Goal: Task Accomplishment & Management: Manage account settings

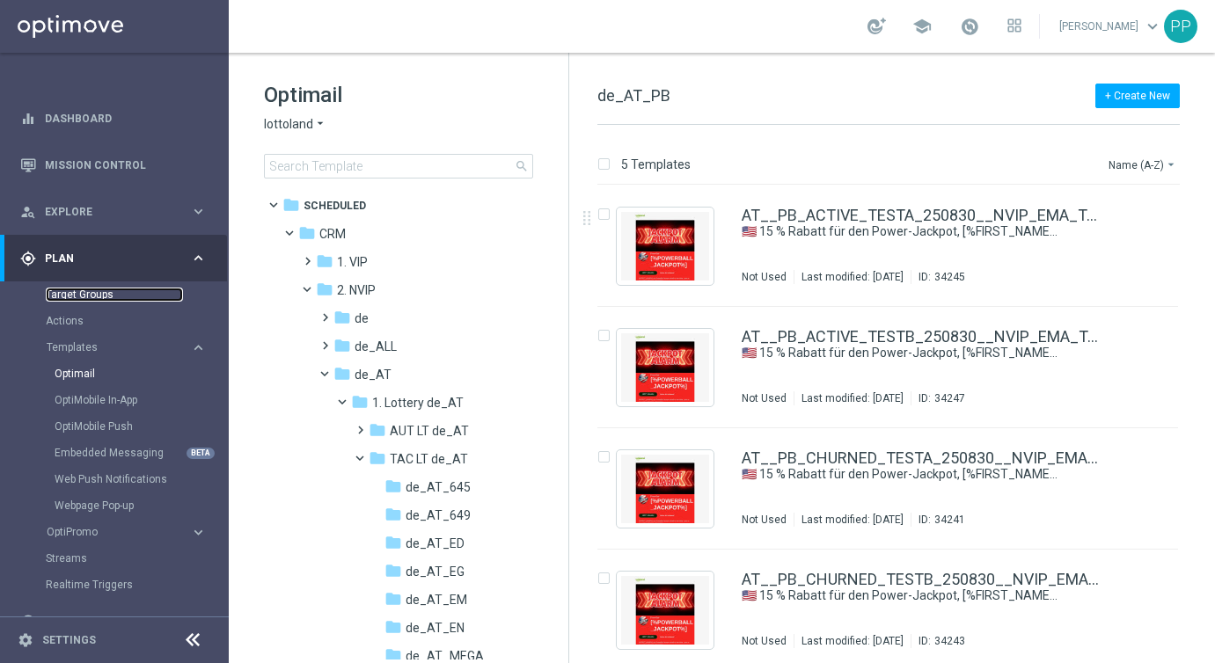
click at [60, 292] on link "Target Groups" at bounding box center [114, 295] width 137 height 14
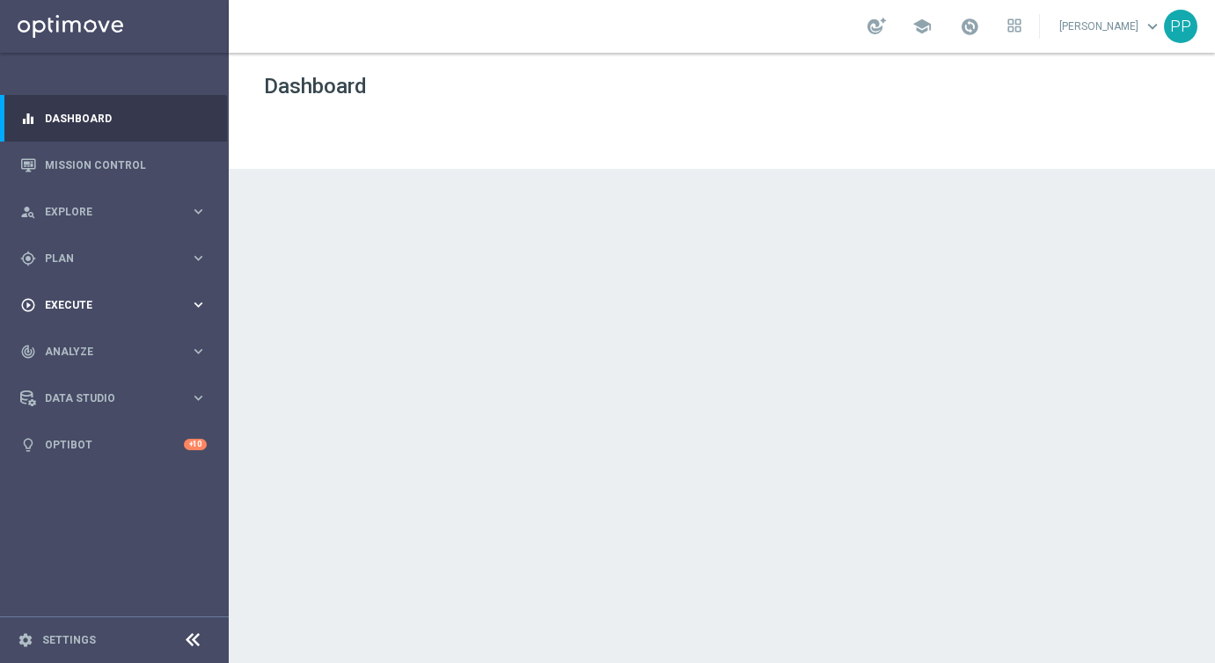
click at [60, 305] on span "Execute" at bounding box center [117, 305] width 145 height 11
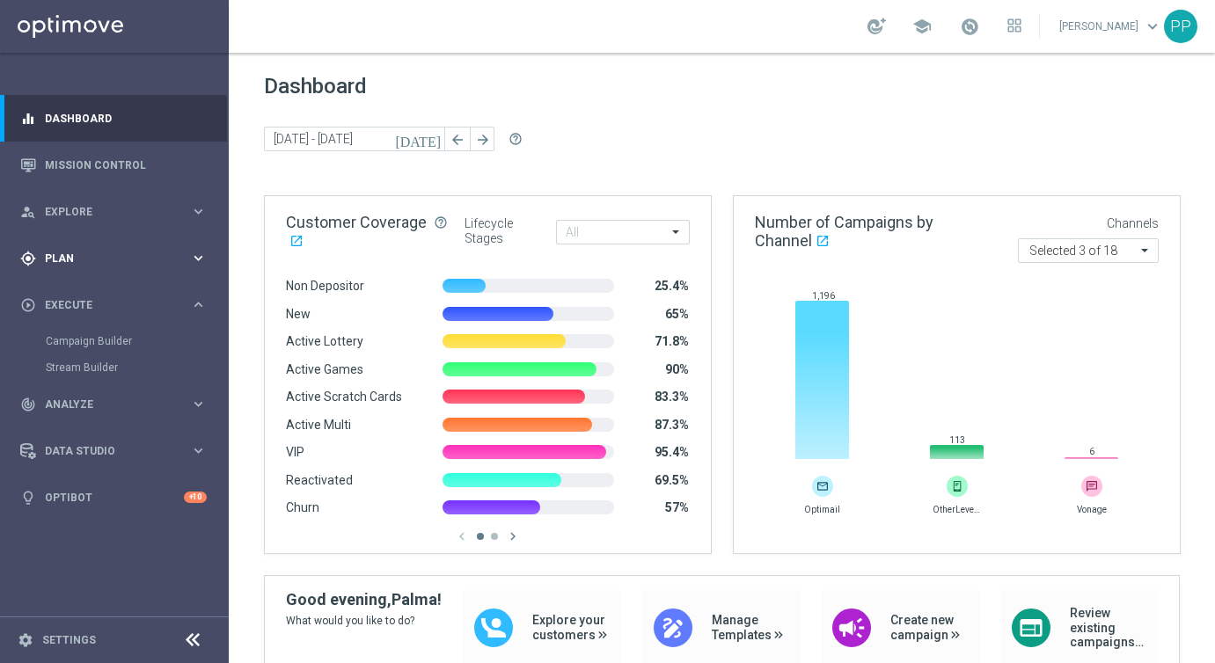
click at [56, 259] on span "Plan" at bounding box center [117, 258] width 145 height 11
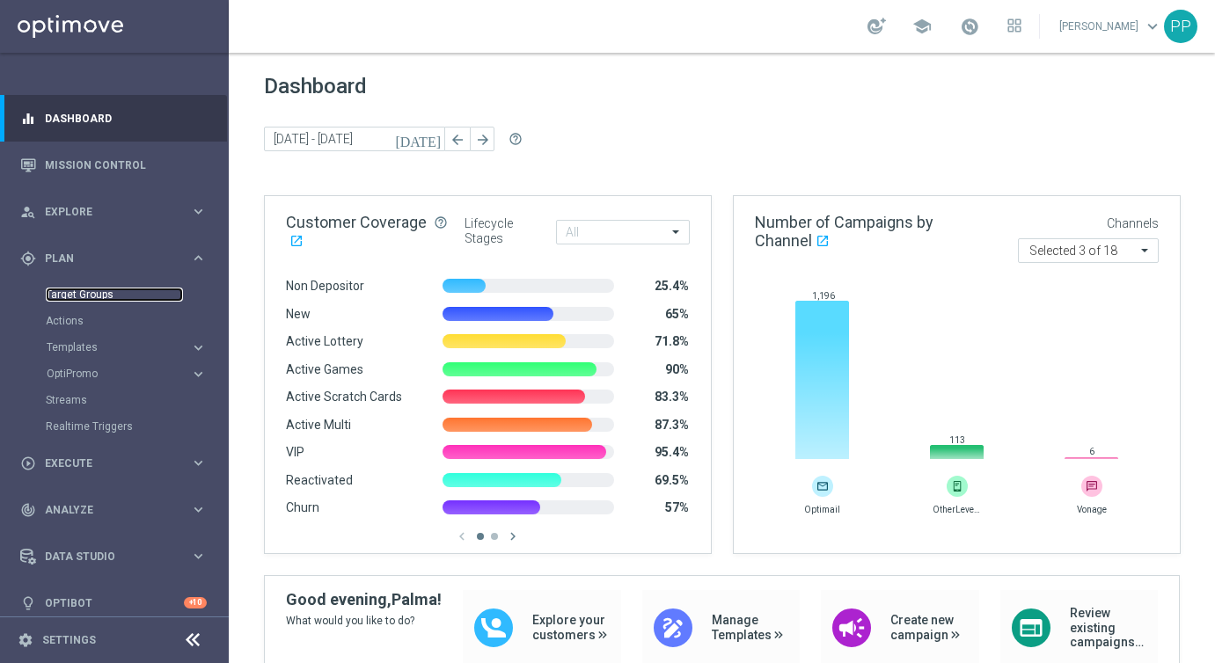
click at [64, 293] on link "Target Groups" at bounding box center [114, 295] width 137 height 14
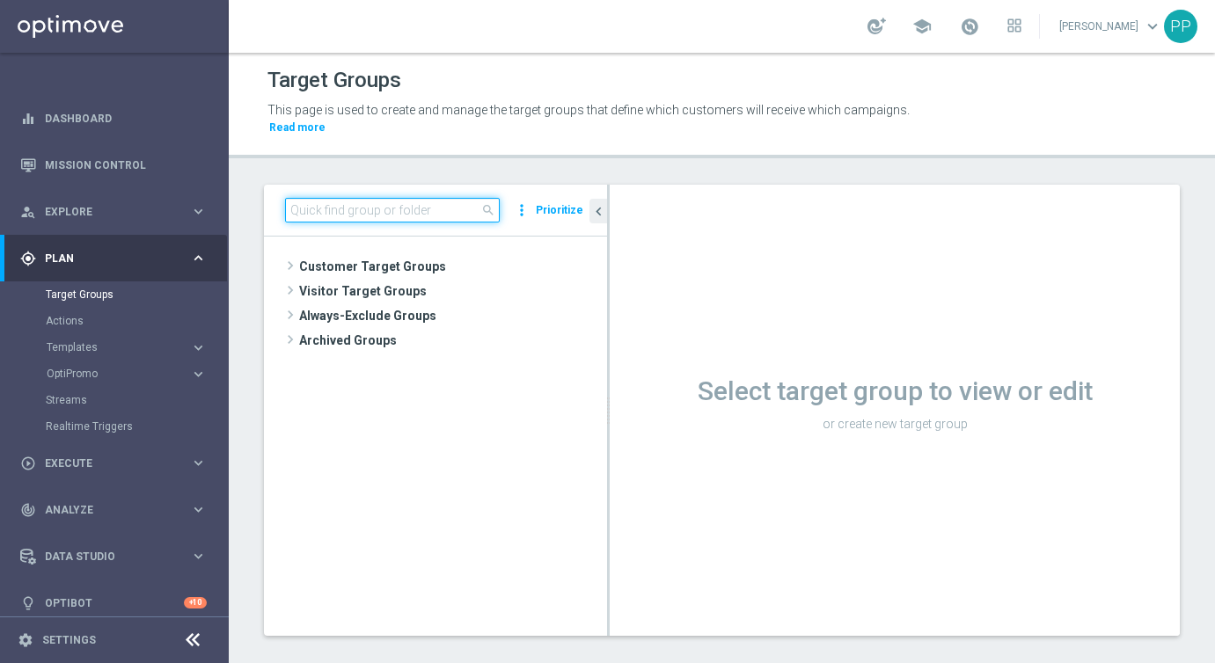
click at [359, 215] on input at bounding box center [392, 210] width 215 height 25
paste input "DE_RI_GOTW_XSELL"
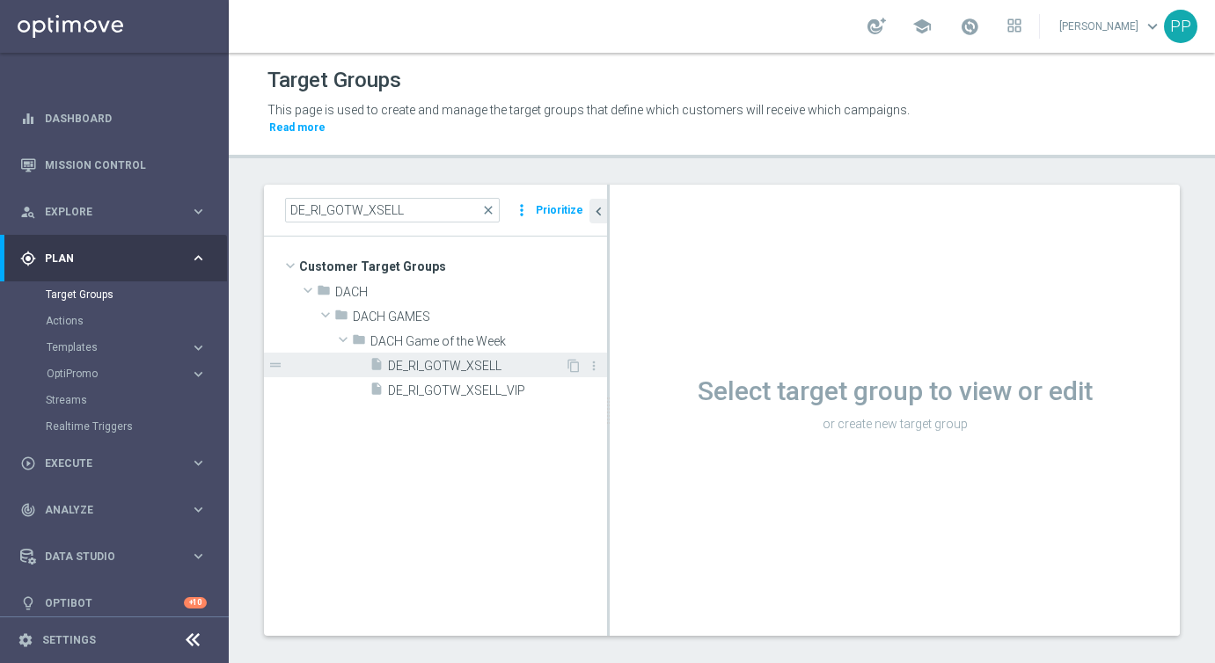
click at [417, 364] on span "DE_RI_GOTW_XSELL" at bounding box center [476, 366] width 177 height 15
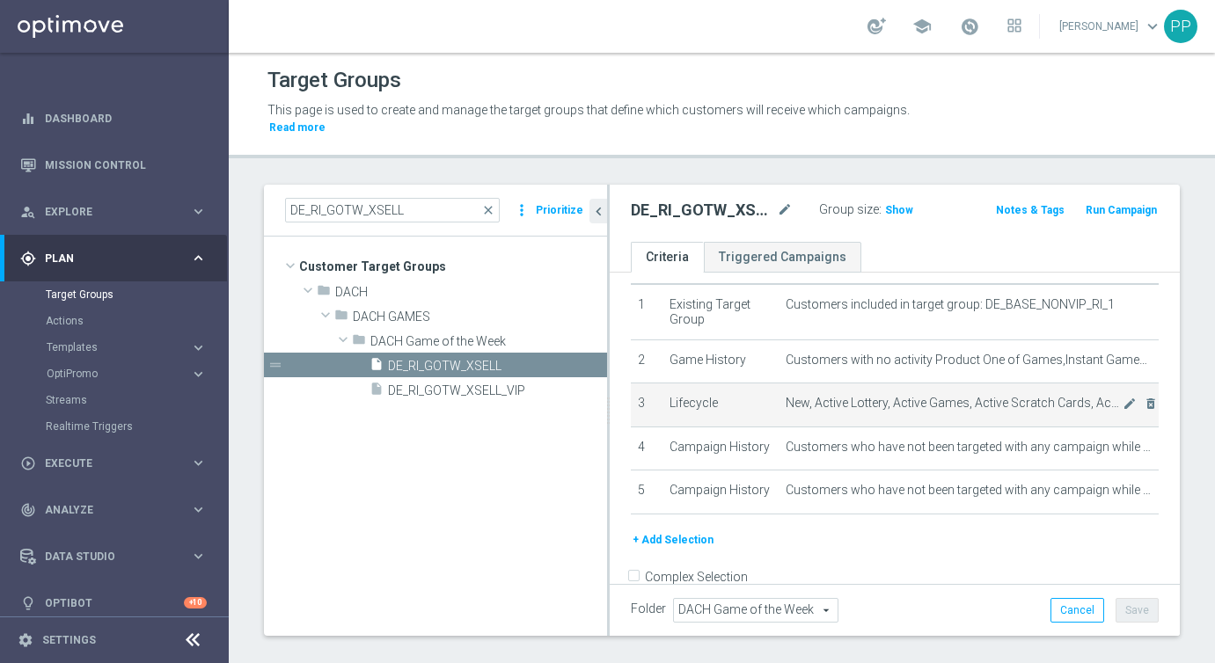
scroll to position [53, 0]
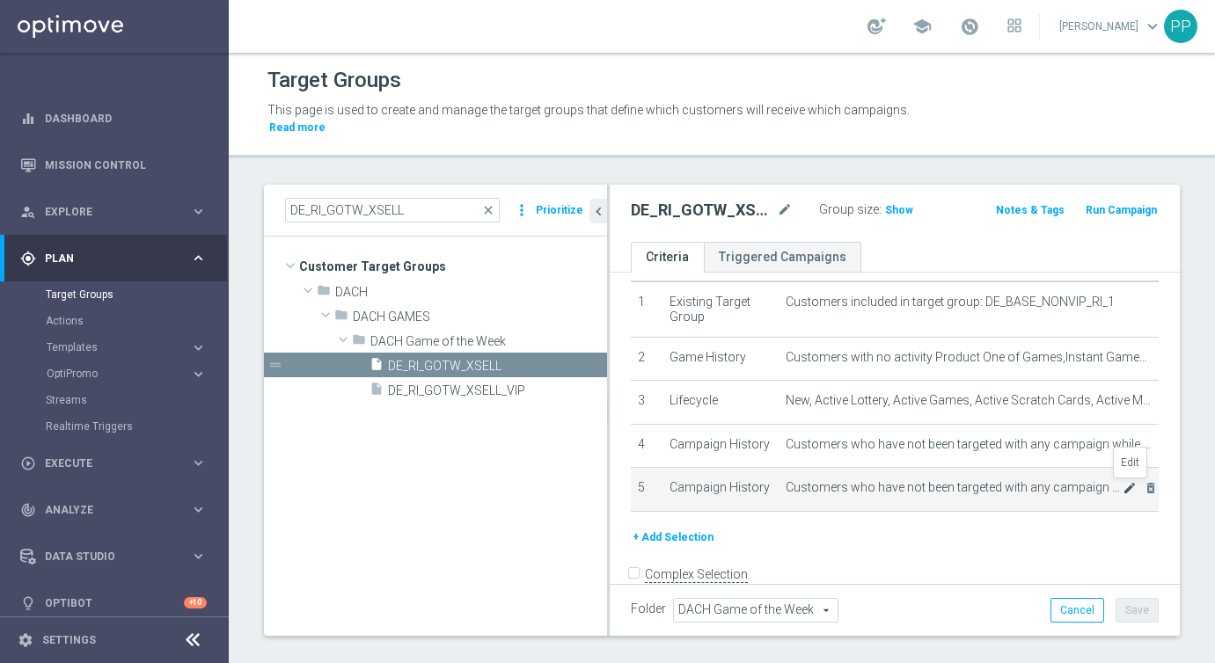
click at [1128, 486] on icon "mode_edit" at bounding box center [1130, 488] width 14 height 14
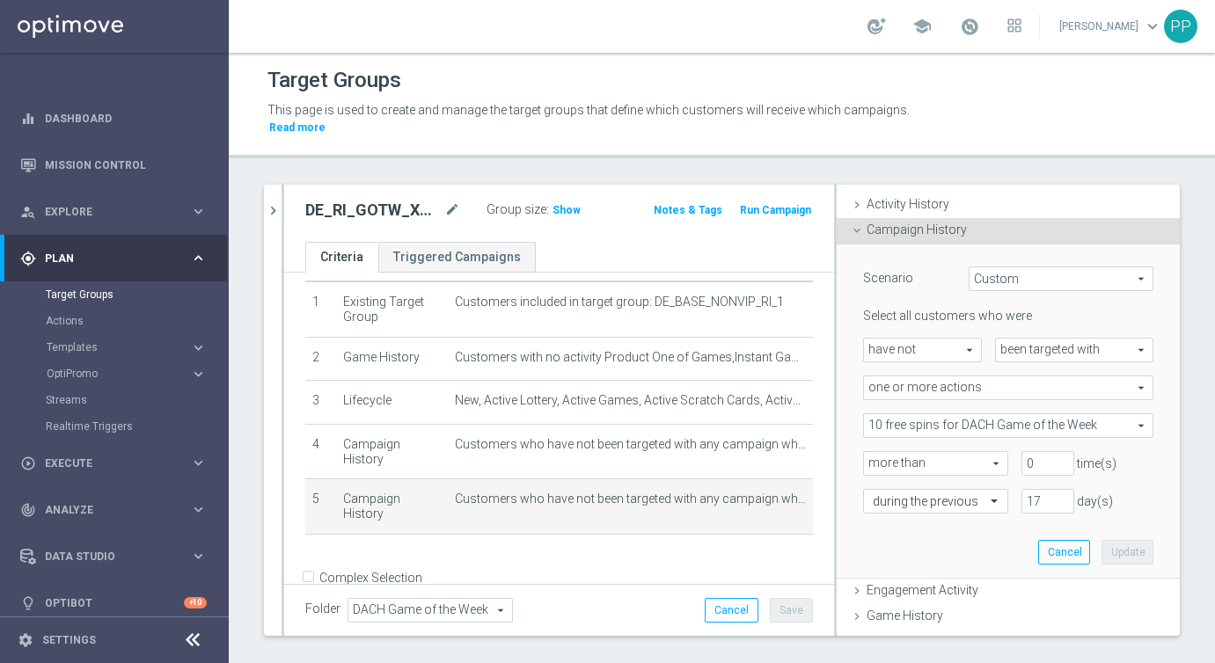
scroll to position [122, 0]
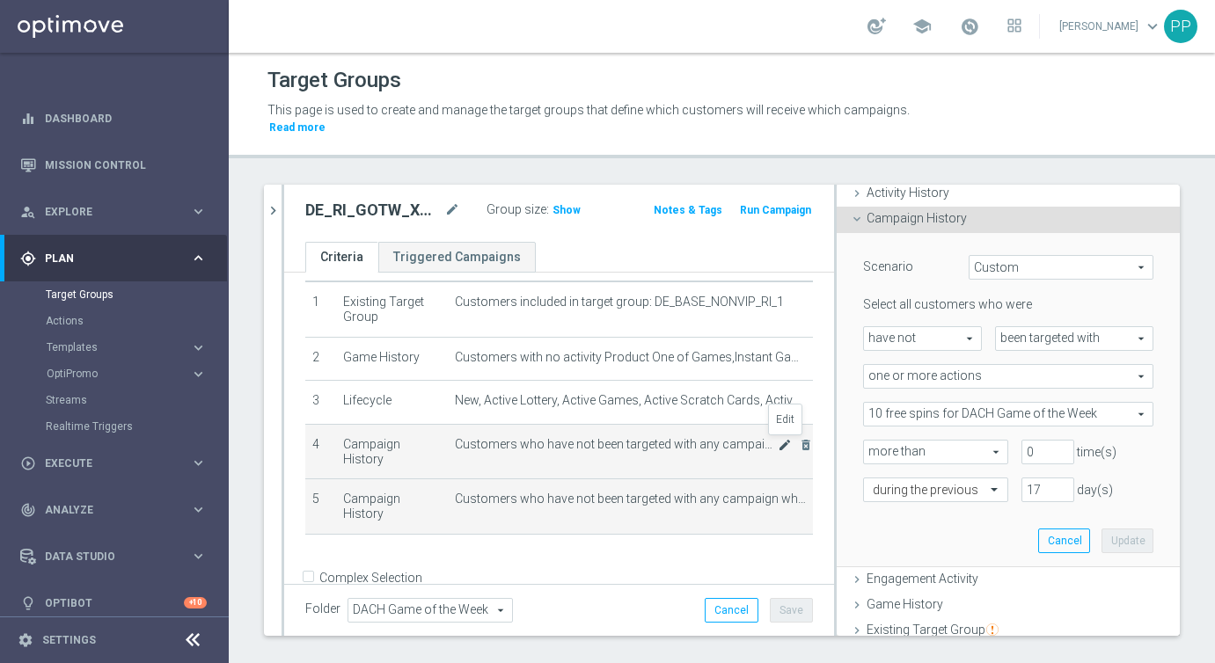
click at [781, 447] on icon "mode_edit" at bounding box center [785, 445] width 14 height 14
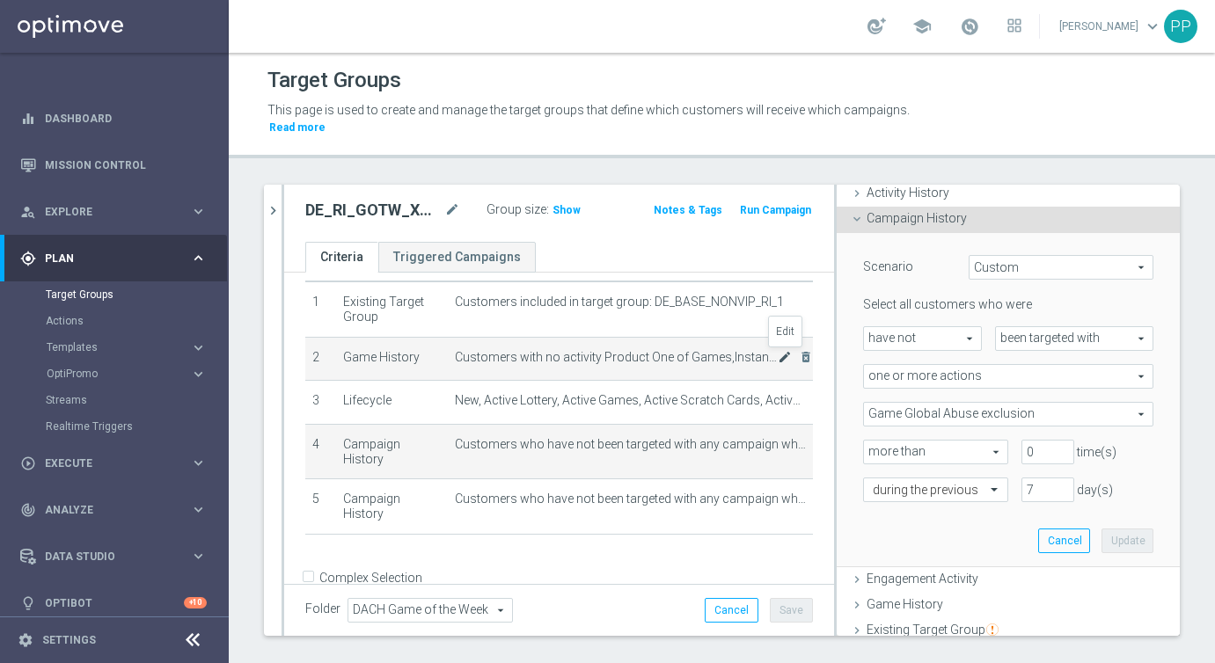
click at [784, 359] on icon "mode_edit" at bounding box center [785, 357] width 14 height 14
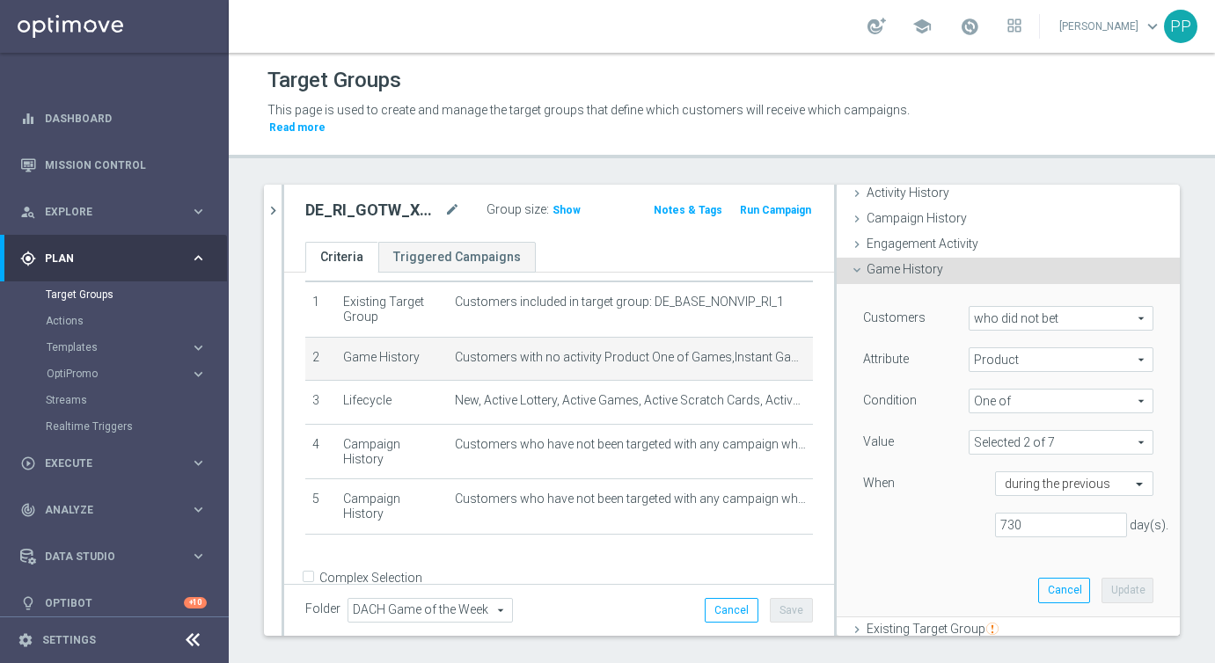
click at [1086, 437] on span at bounding box center [1060, 442] width 183 height 23
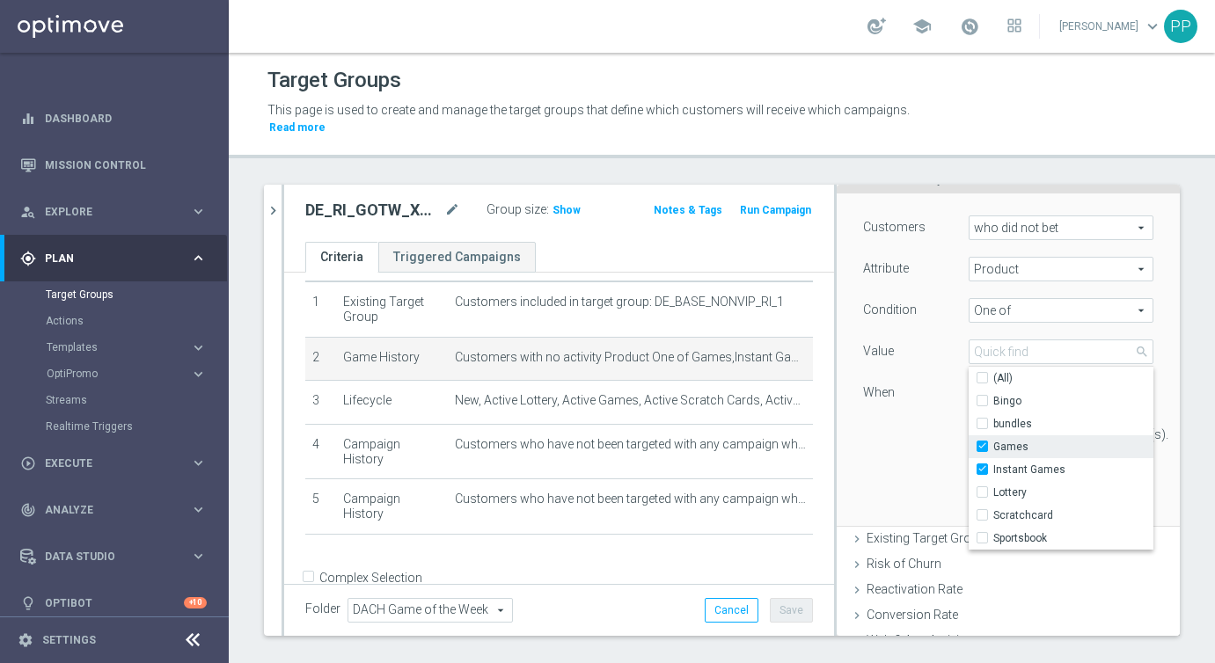
scroll to position [223, 0]
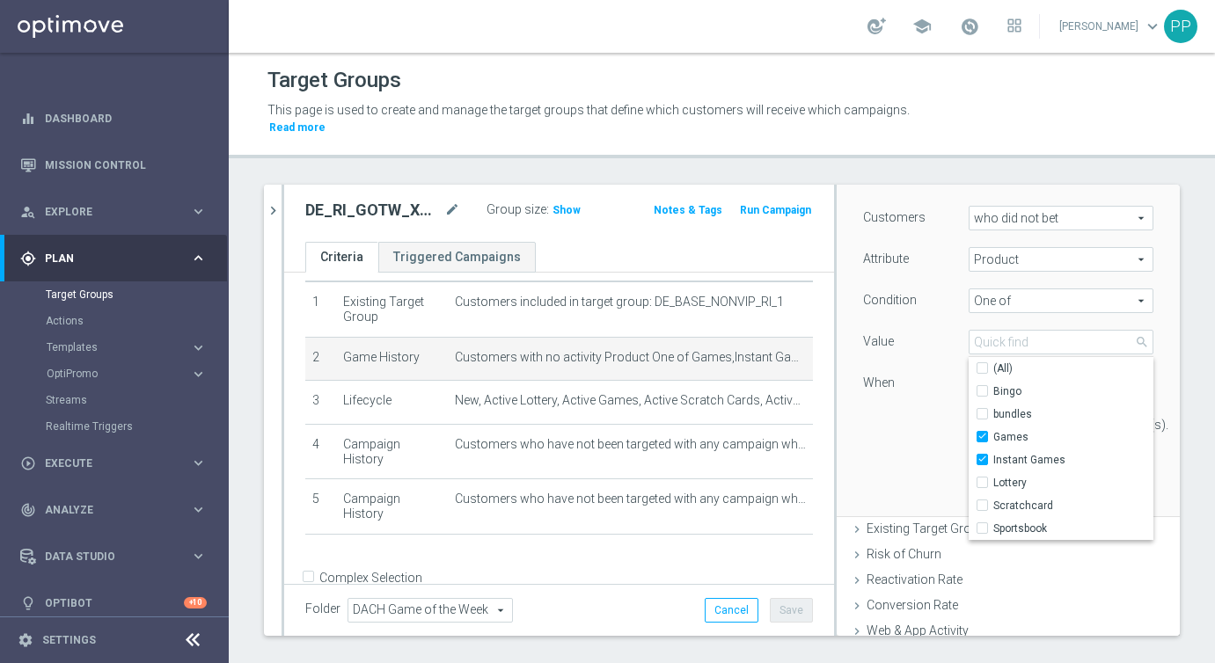
click at [1168, 391] on div "Customers who did not bet who did not bet arrow_drop_down search Attribute Prod…" at bounding box center [1008, 350] width 343 height 333
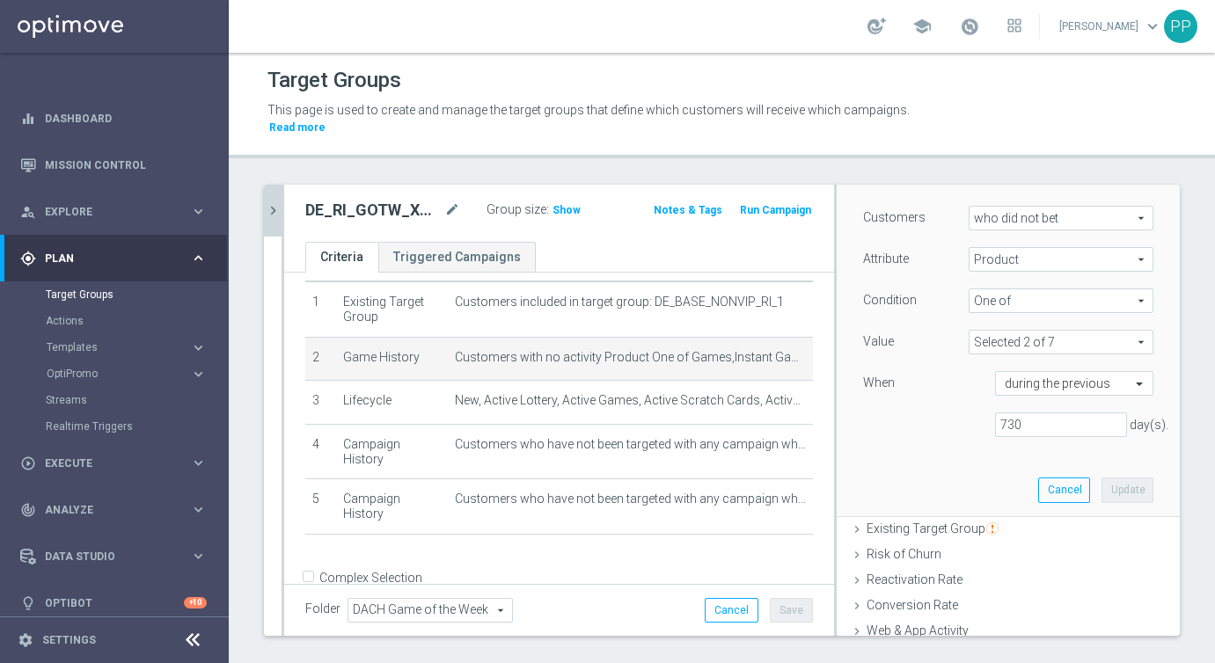
click at [271, 213] on icon "chevron_right" at bounding box center [273, 210] width 17 height 17
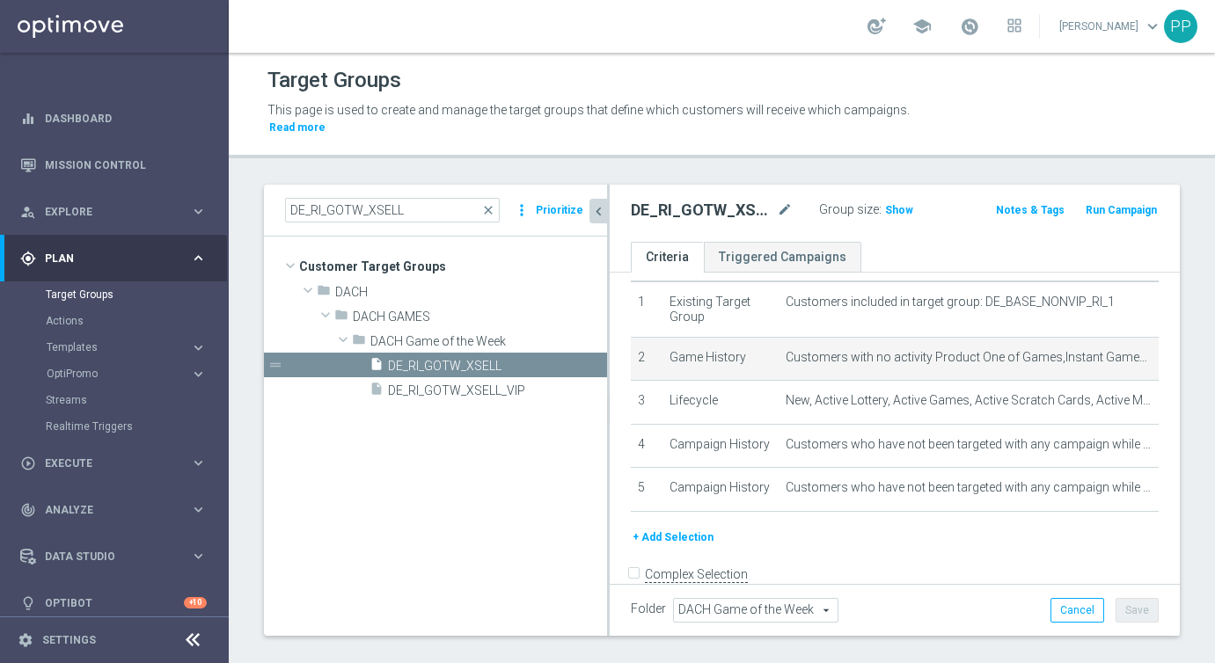
scroll to position [41, 0]
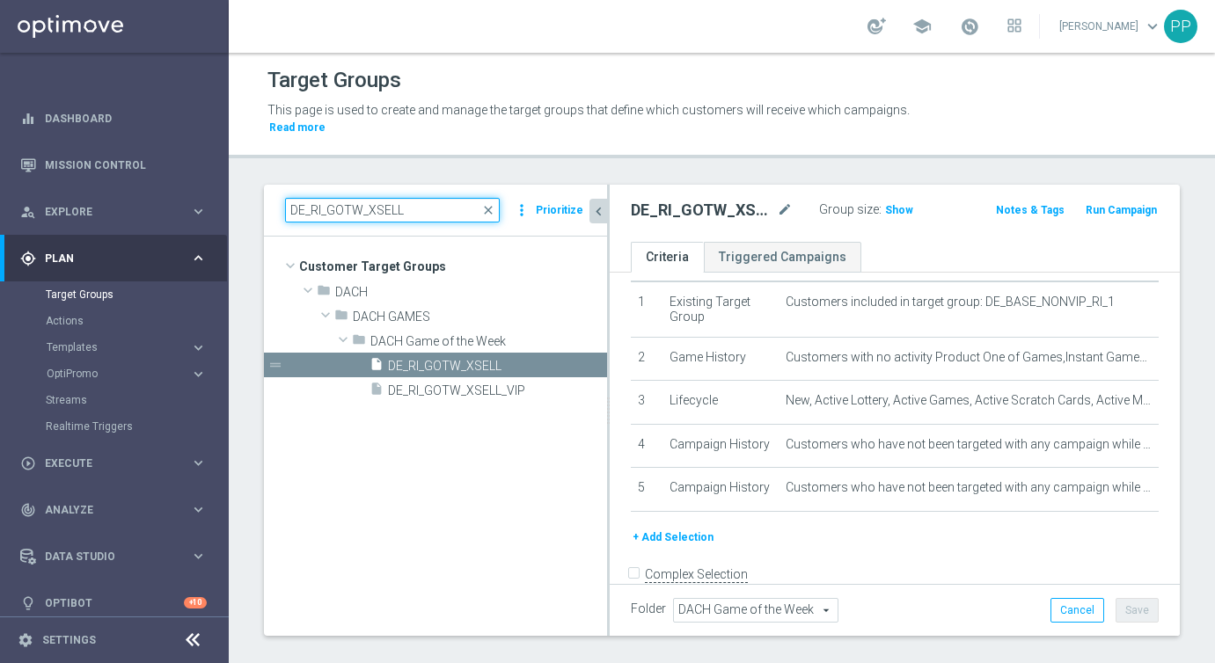
drag, startPoint x: 412, startPoint y: 218, endPoint x: 253, endPoint y: 189, distance: 161.0
click at [253, 189] on div "DE_RI_GOTW_XSELL close more_vert Prioritize Customer Target Groups library_add …" at bounding box center [722, 432] width 986 height 494
paste input "REACT"
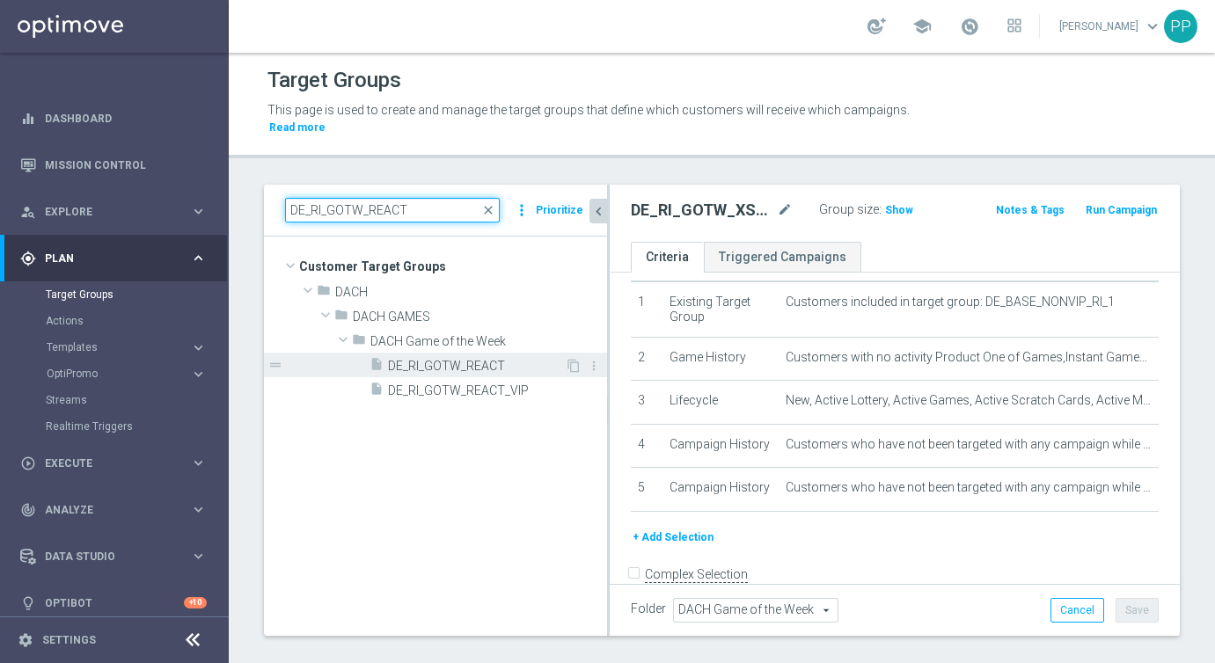
type input "DE_RI_GOTW_REACT"
click at [439, 362] on span "DE_RI_GOTW_REACT" at bounding box center [476, 366] width 177 height 15
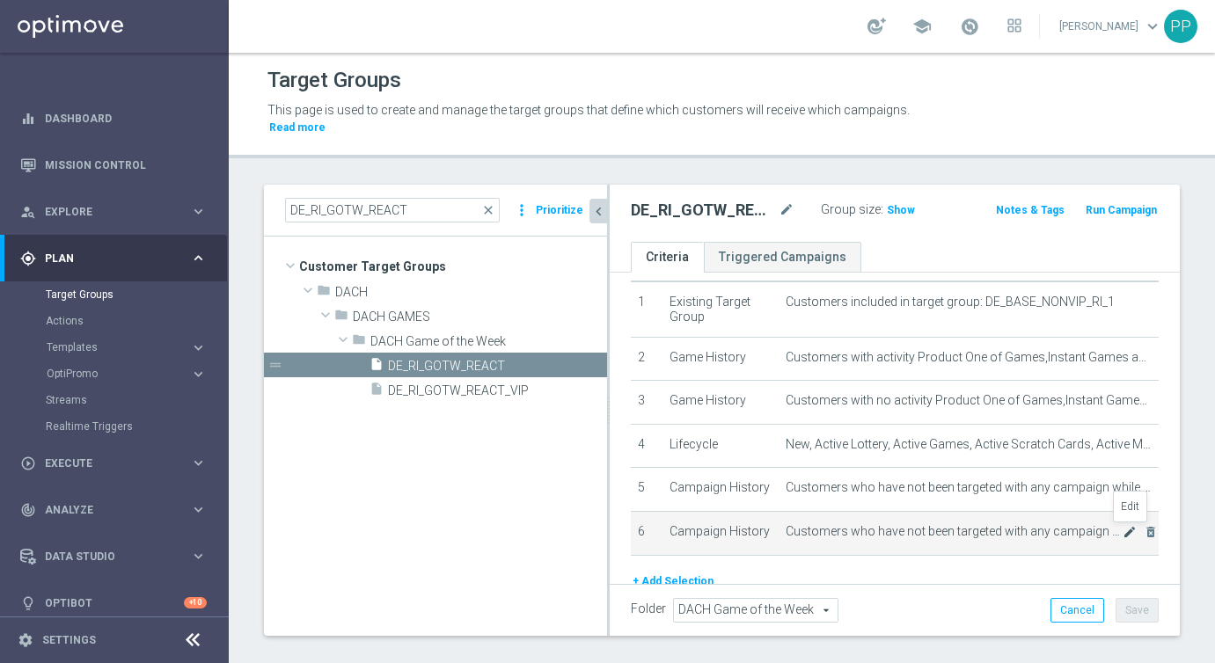
click at [1129, 530] on icon "mode_edit" at bounding box center [1130, 532] width 14 height 14
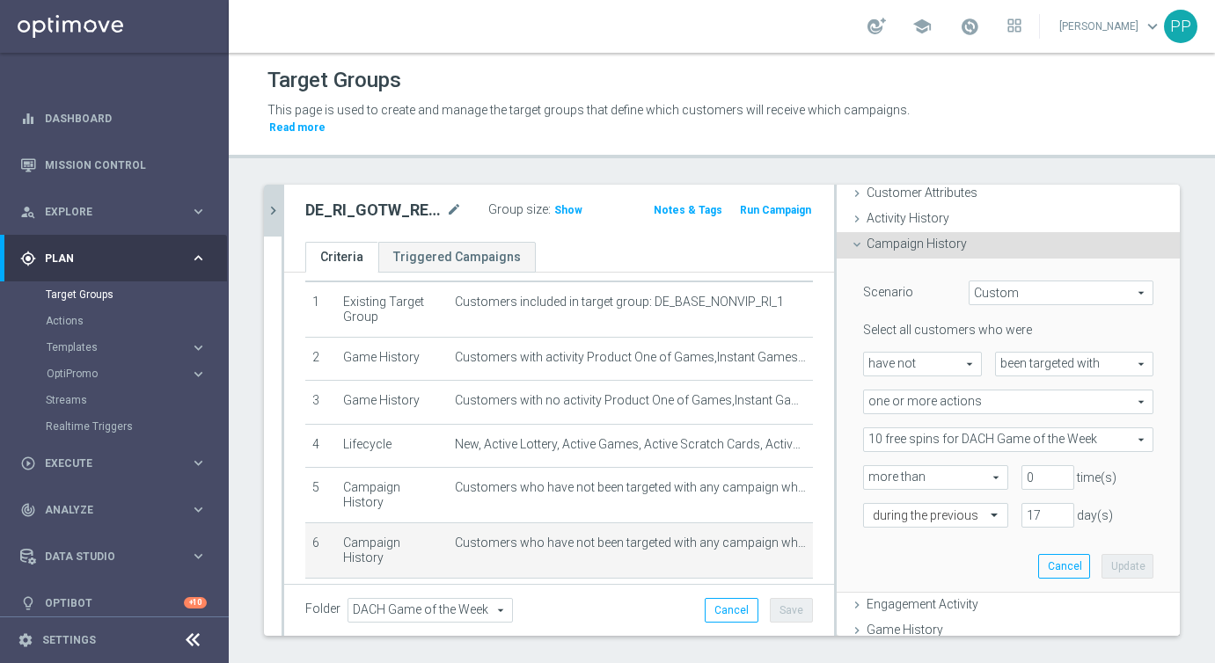
scroll to position [92, 0]
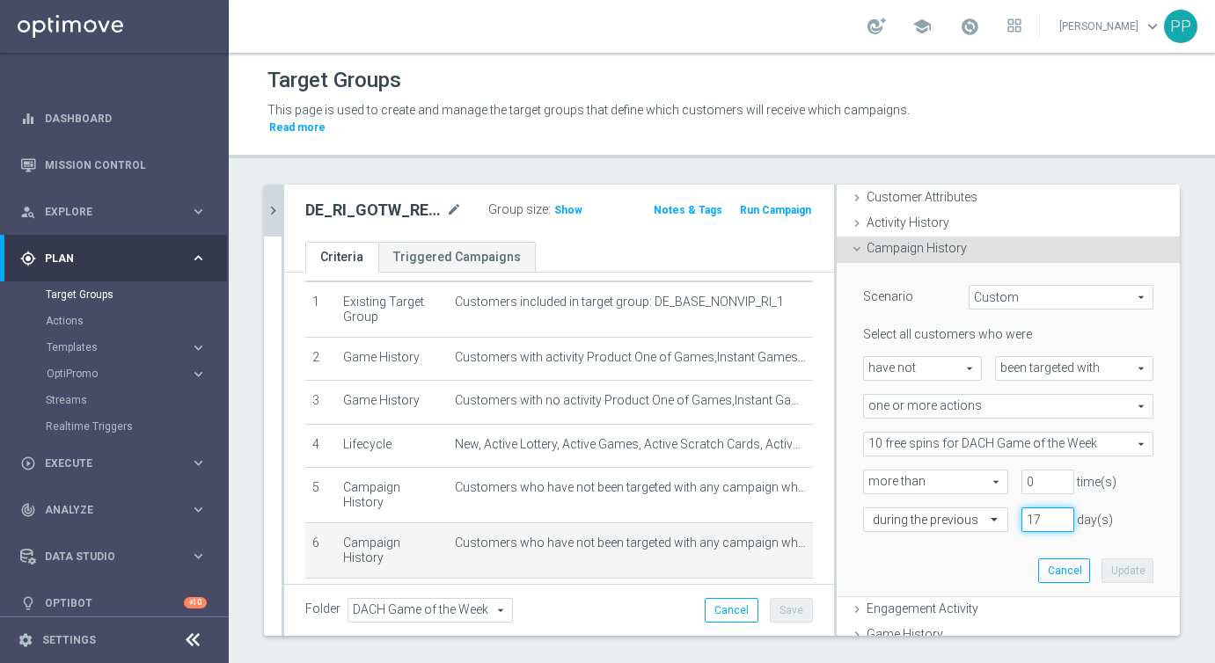
drag, startPoint x: 1043, startPoint y: 518, endPoint x: 1027, endPoint y: 517, distance: 16.7
click at [1027, 517] on input "17" at bounding box center [1047, 520] width 53 height 25
type input "30"
click at [1135, 576] on button "Update" at bounding box center [1127, 571] width 52 height 25
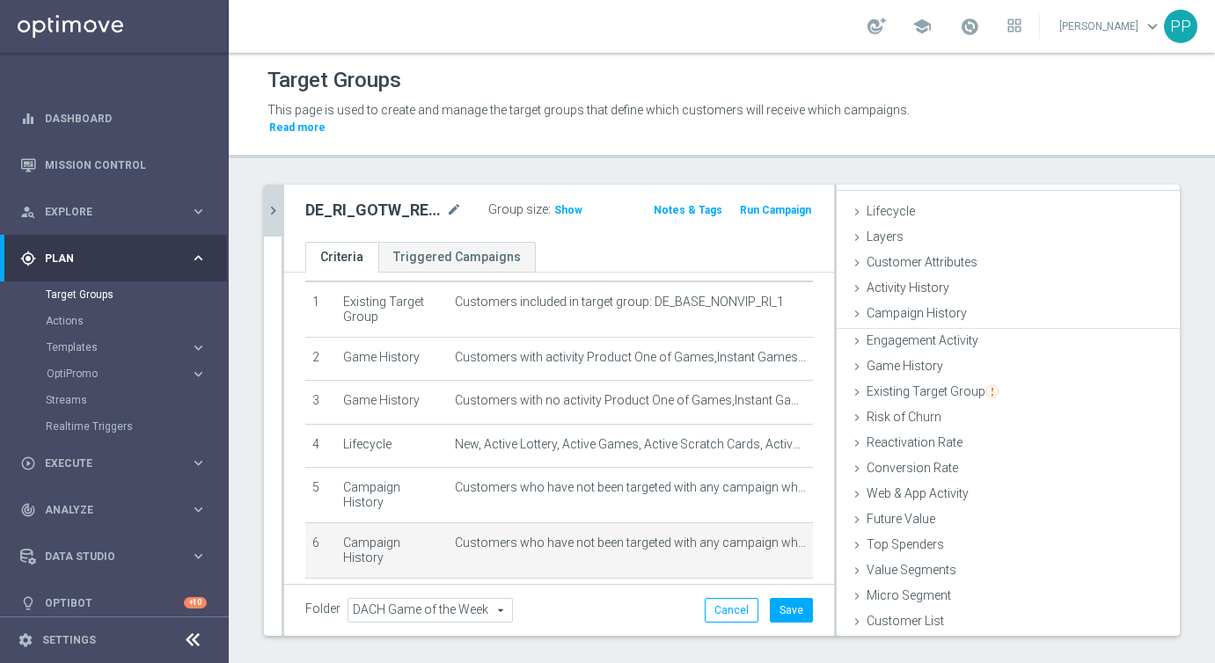
scroll to position [26, 0]
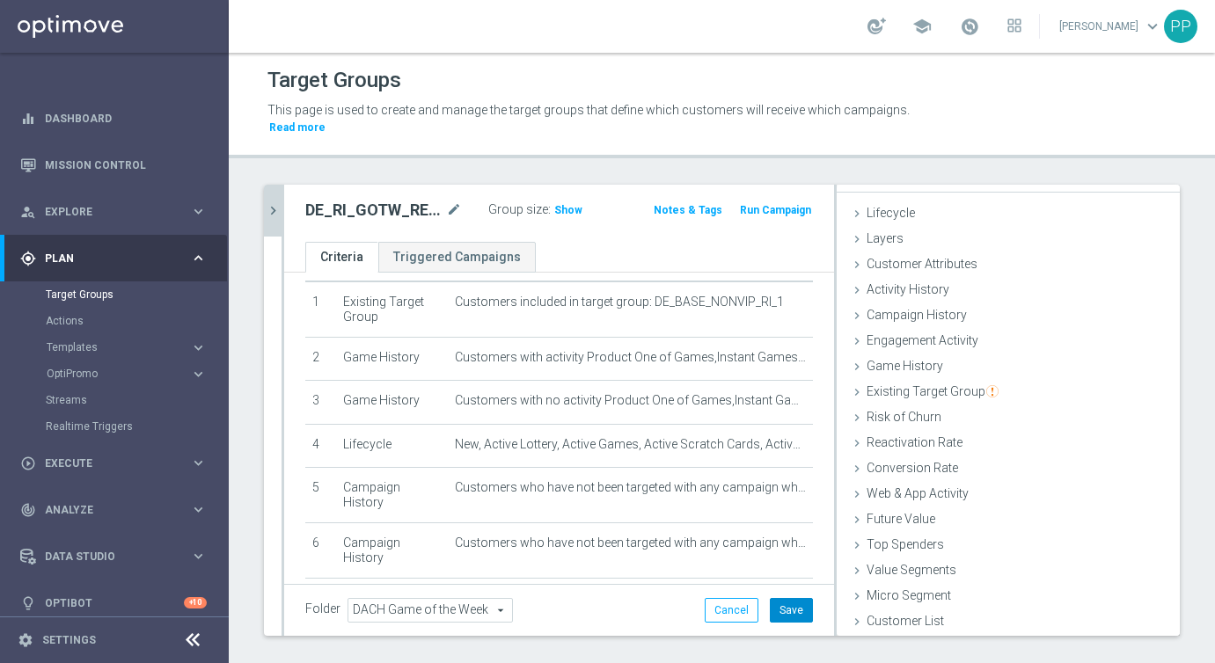
click at [794, 613] on button "Save" at bounding box center [791, 610] width 43 height 25
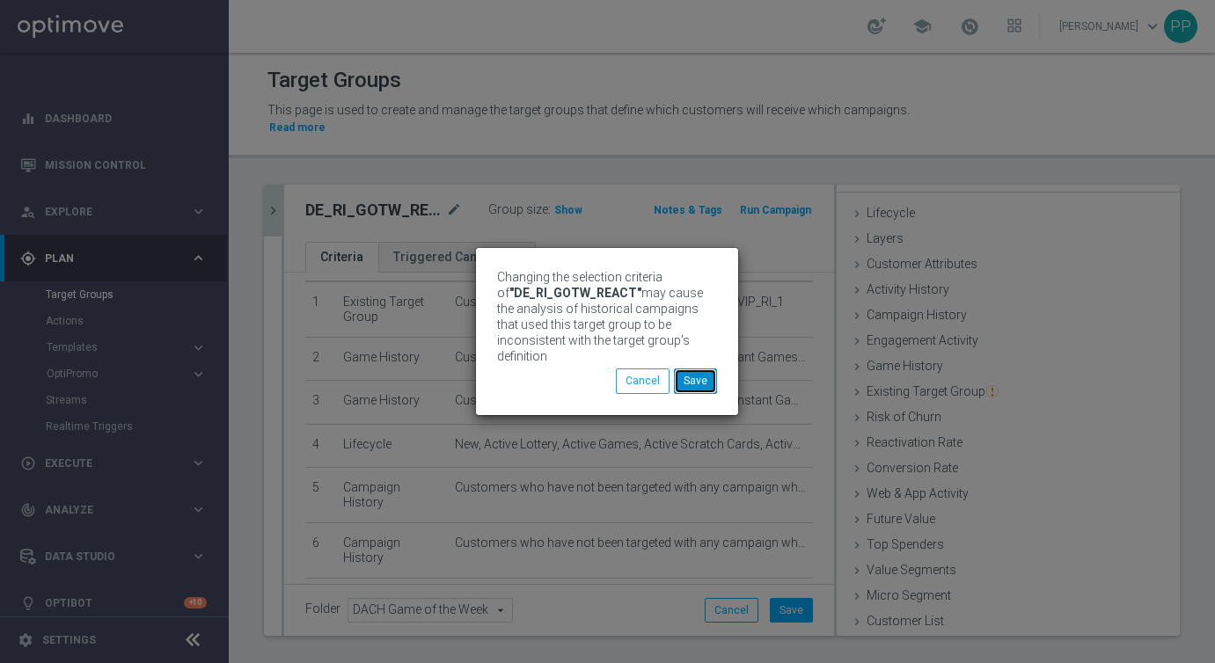
click at [695, 378] on button "Save" at bounding box center [695, 381] width 43 height 25
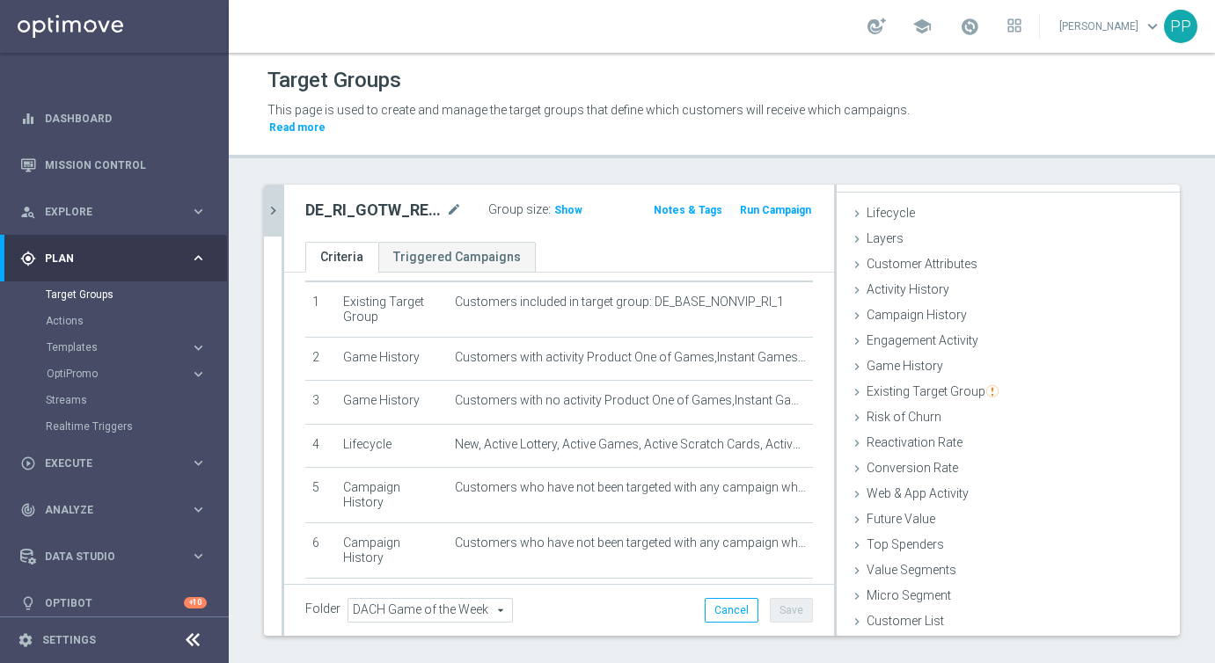
click at [277, 215] on icon "chevron_right" at bounding box center [273, 210] width 17 height 17
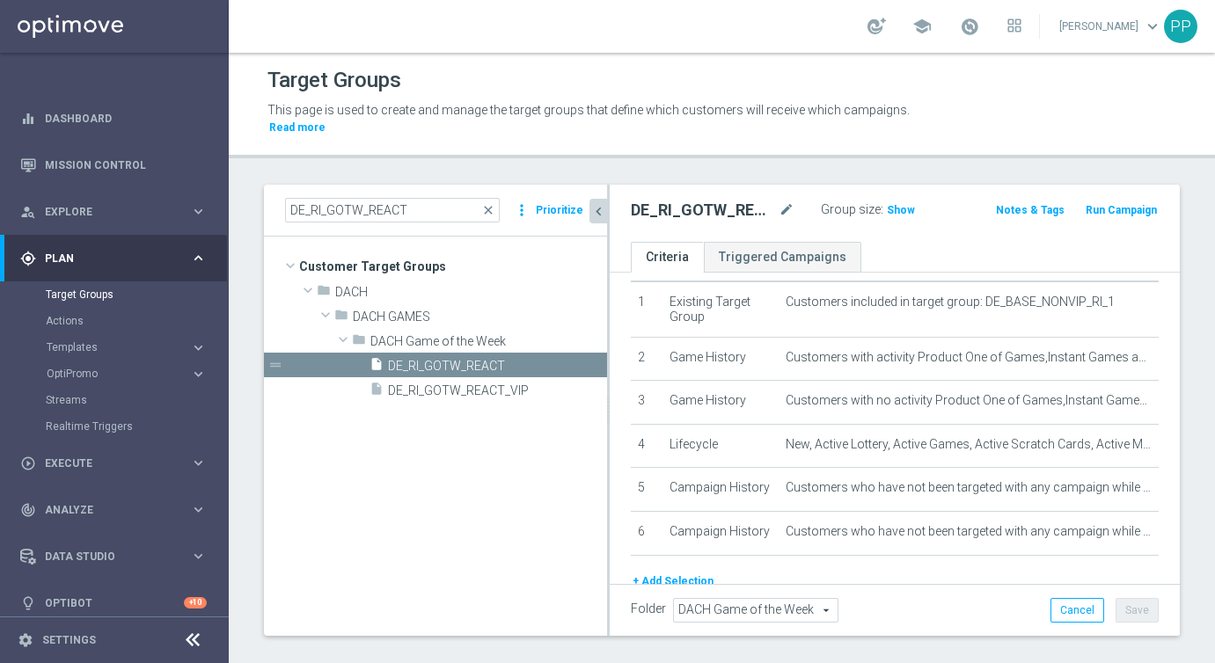
scroll to position [41, 0]
drag, startPoint x: 428, startPoint y: 209, endPoint x: 291, endPoint y: 197, distance: 136.9
click at [291, 197] on div "DE_RI_GOTW_REACT close more_vert Prioritize" at bounding box center [435, 211] width 343 height 52
paste input "XSELL"
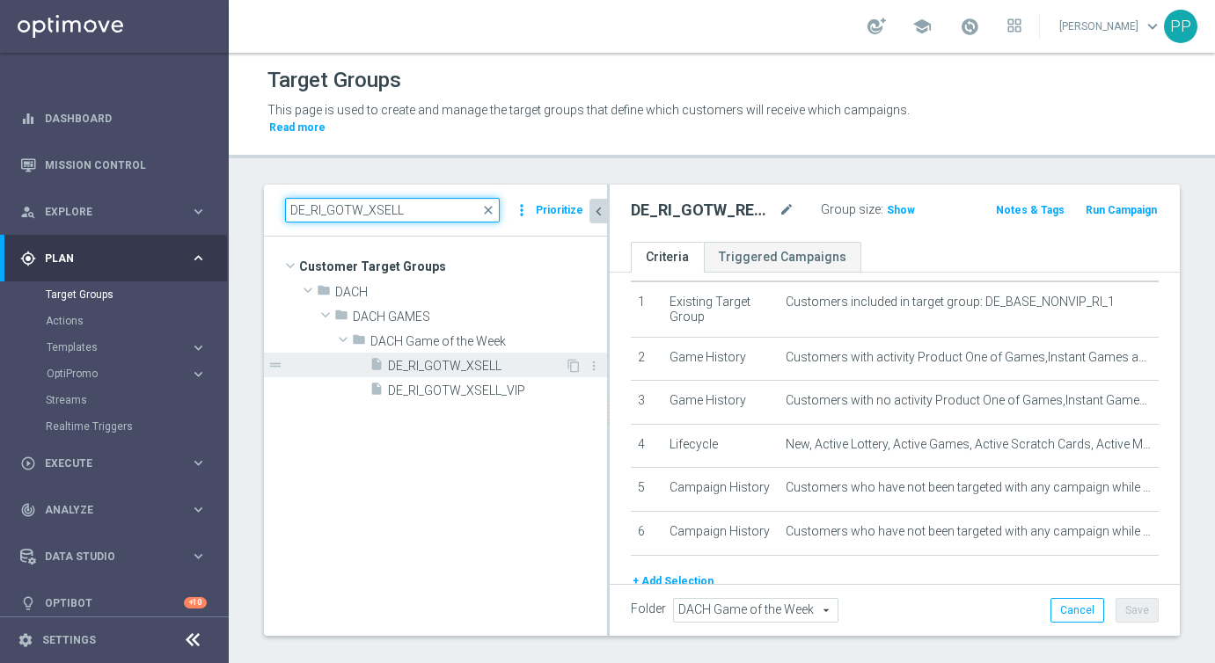
type input "DE_RI_GOTW_XSELL"
click at [445, 366] on span "DE_RI_GOTW_XSELL" at bounding box center [476, 366] width 177 height 15
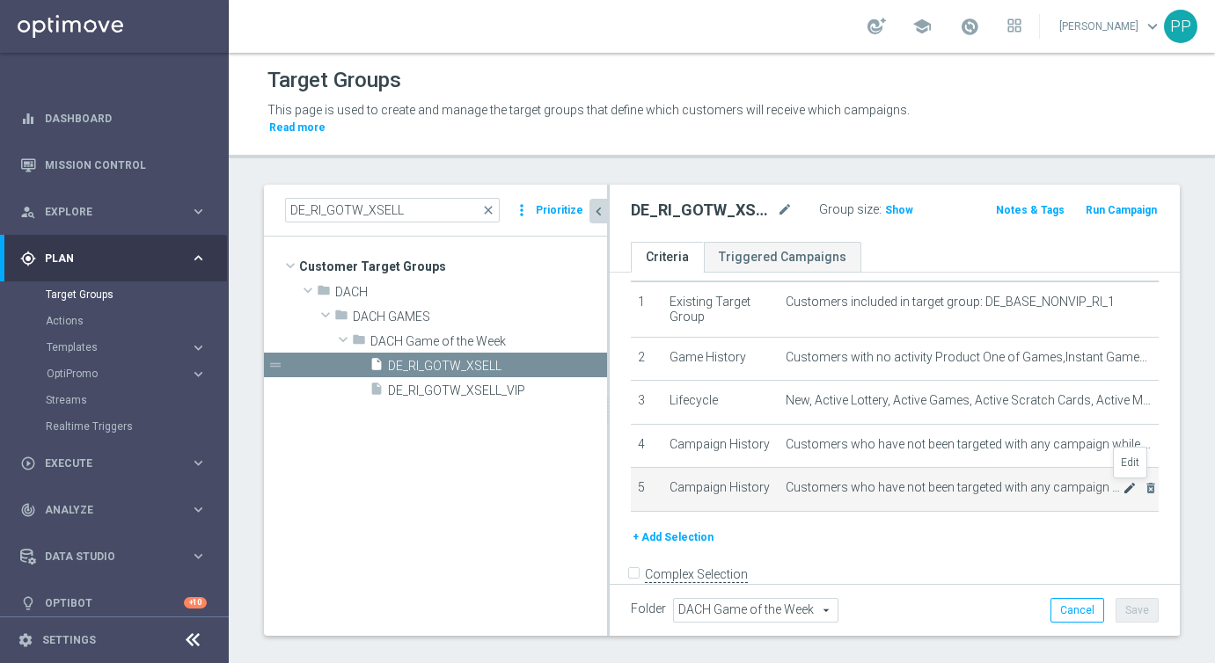
click at [1130, 490] on icon "mode_edit" at bounding box center [1130, 488] width 14 height 14
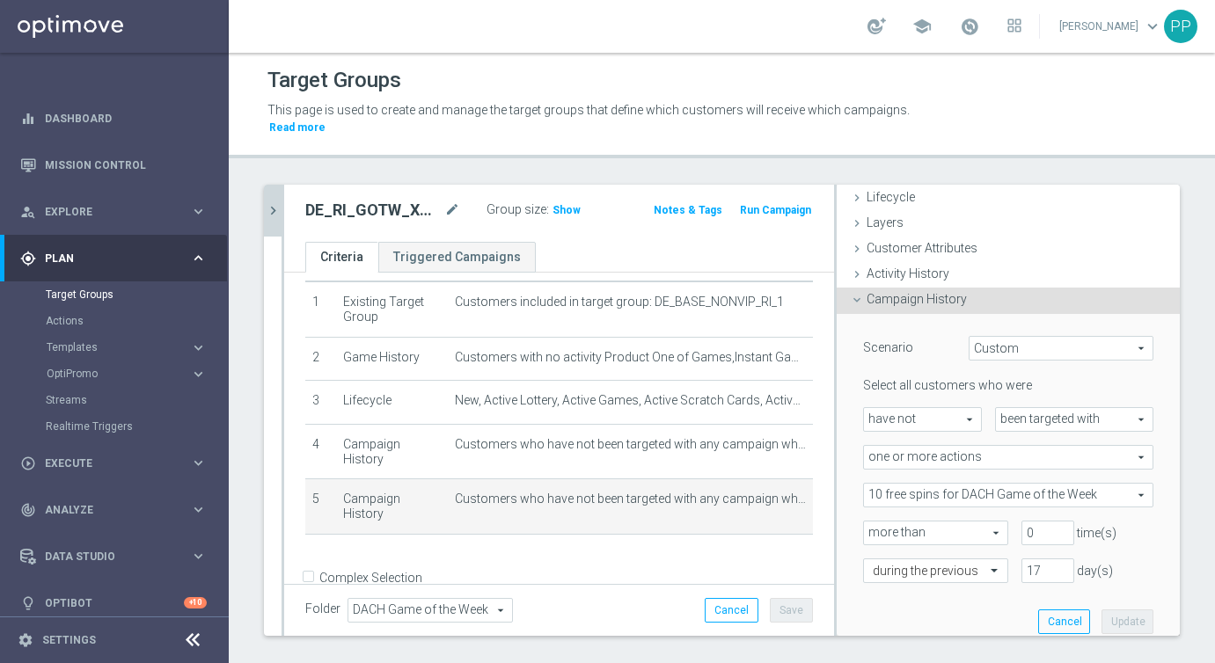
scroll to position [92, 0]
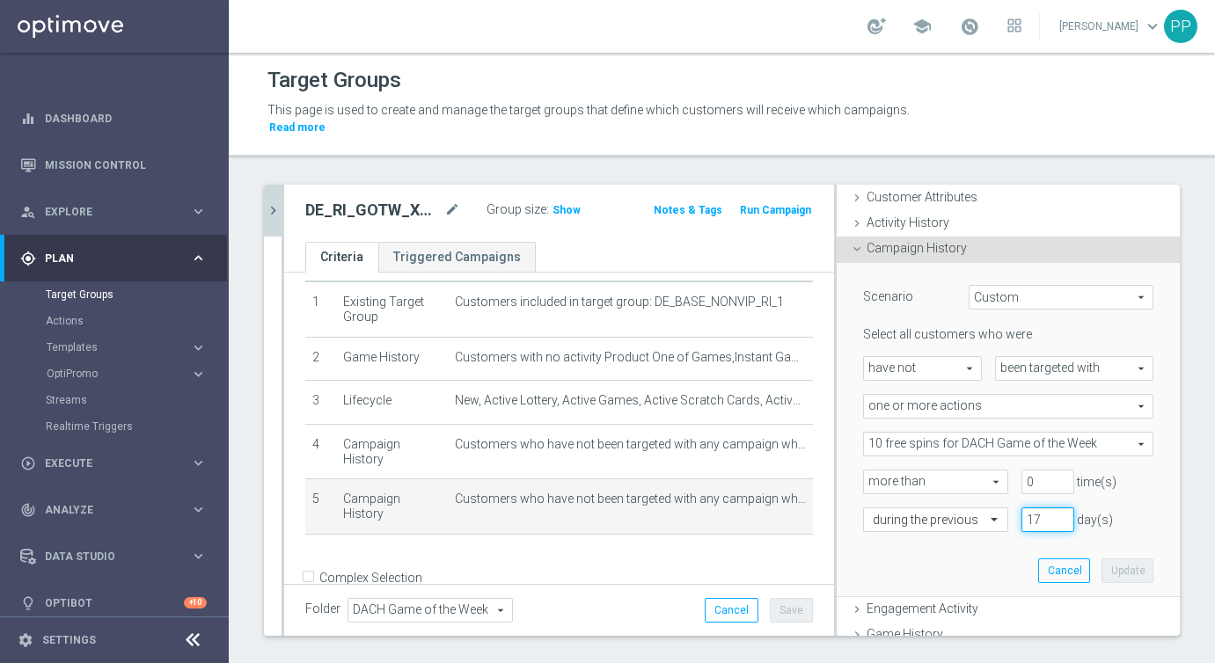
drag, startPoint x: 1042, startPoint y: 516, endPoint x: 1023, endPoint y: 516, distance: 18.5
click at [1023, 516] on input "17" at bounding box center [1047, 520] width 53 height 25
type input "30"
click at [1103, 567] on button "Update" at bounding box center [1127, 571] width 52 height 25
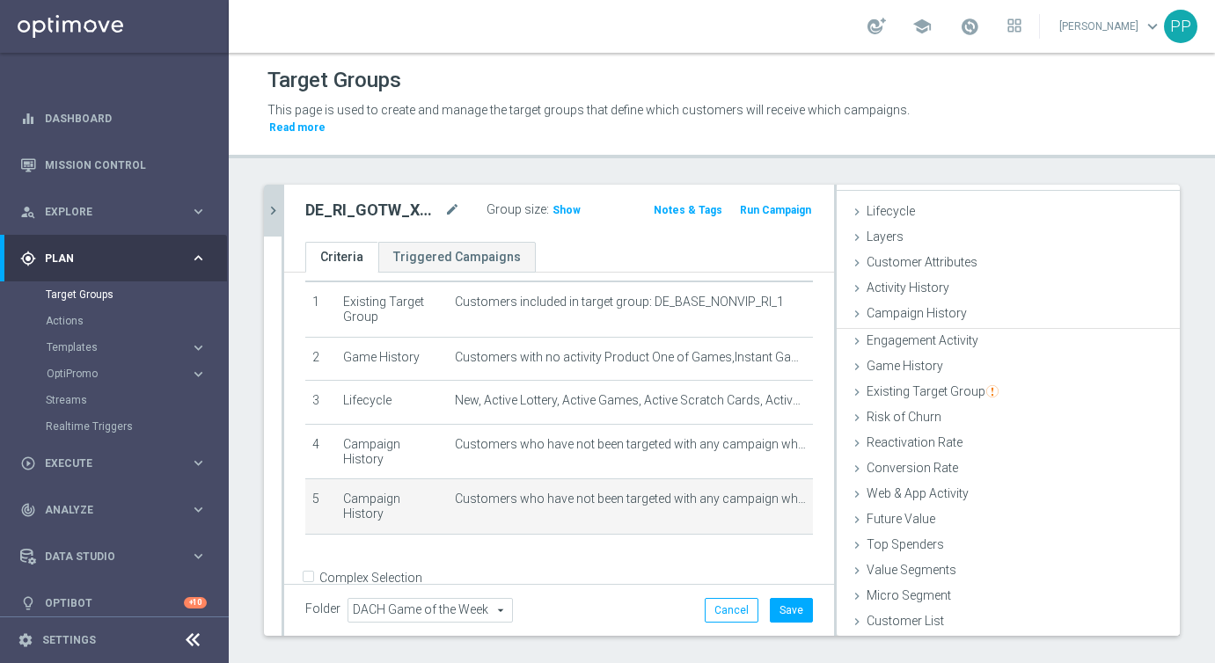
scroll to position [26, 0]
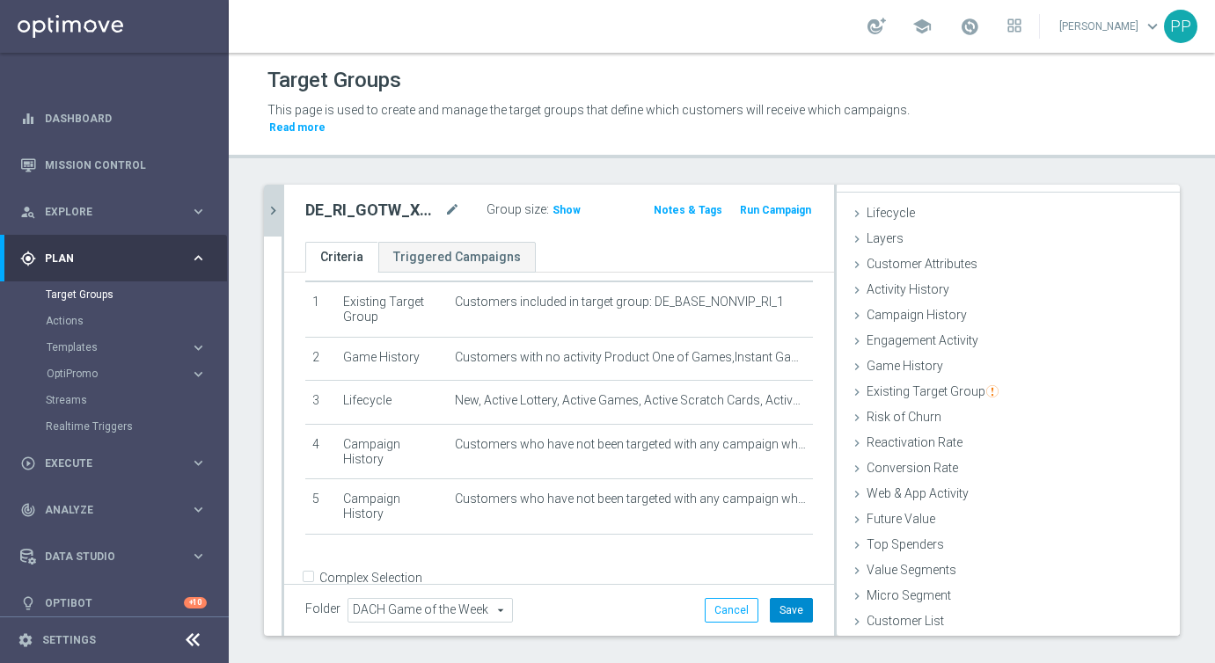
click at [801, 606] on button "Save" at bounding box center [791, 610] width 43 height 25
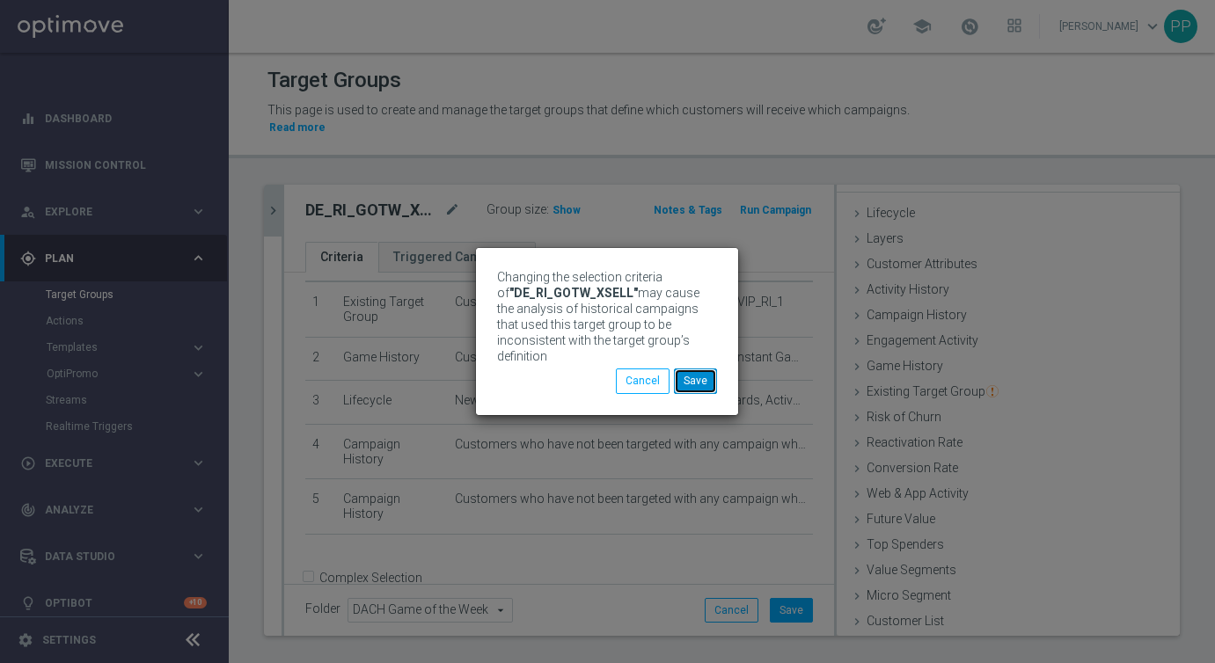
click at [698, 381] on button "Save" at bounding box center [695, 381] width 43 height 25
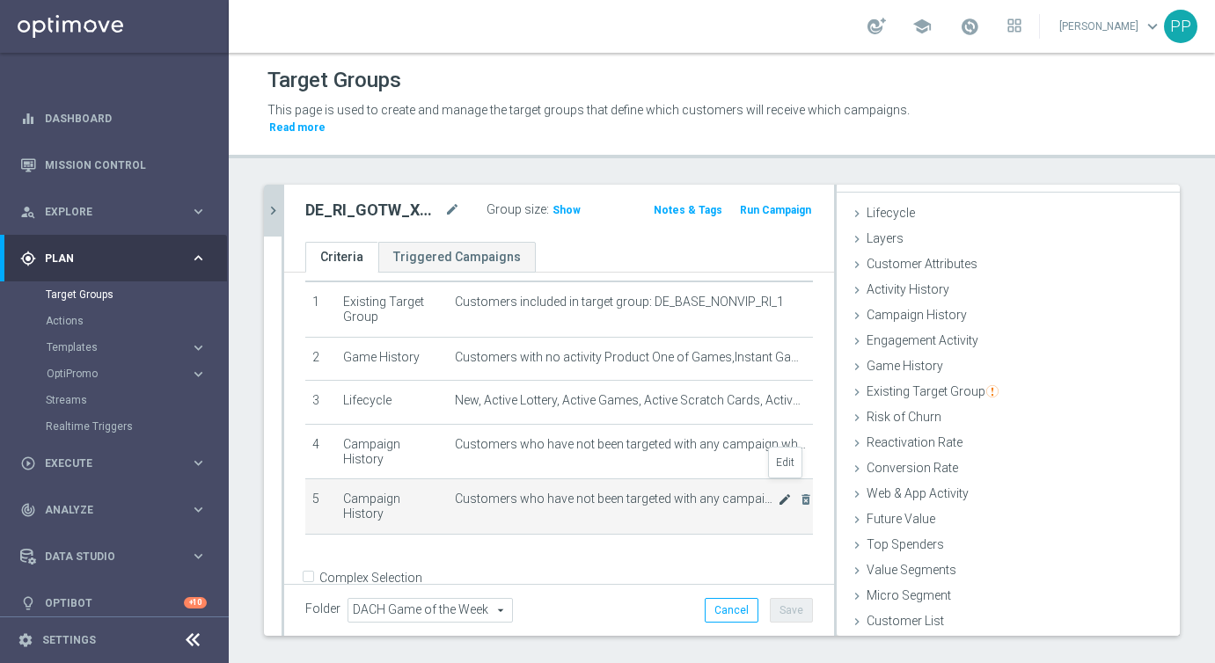
click at [780, 493] on icon "mode_edit" at bounding box center [785, 500] width 14 height 14
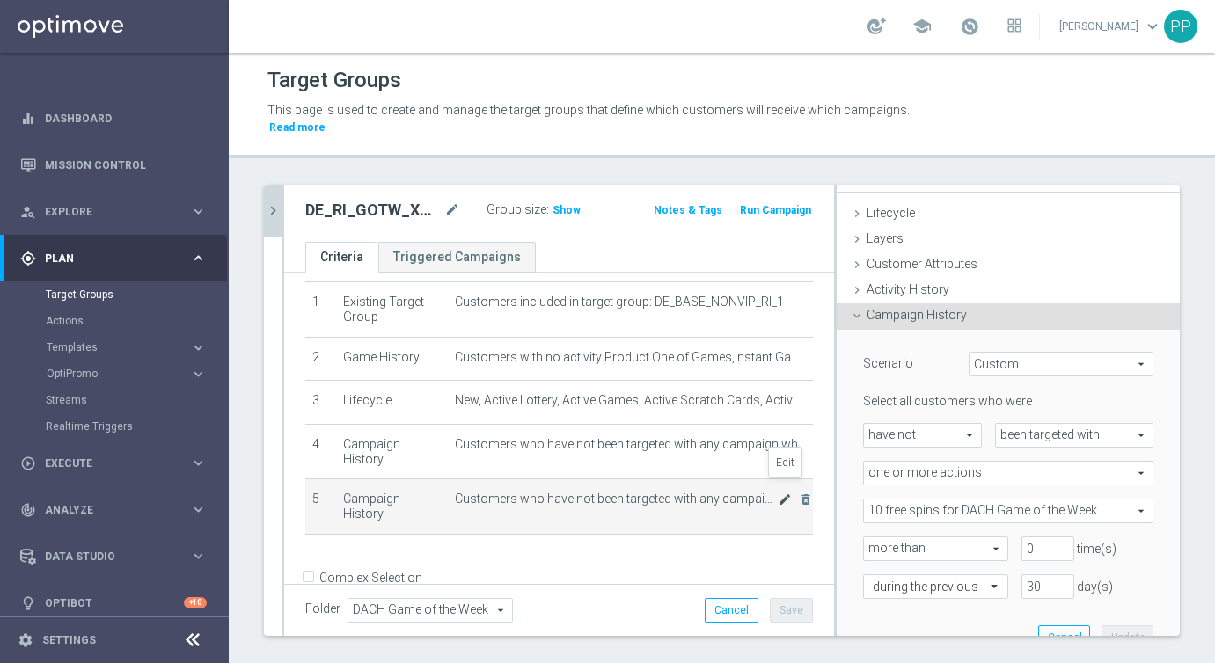
scroll to position [92, 0]
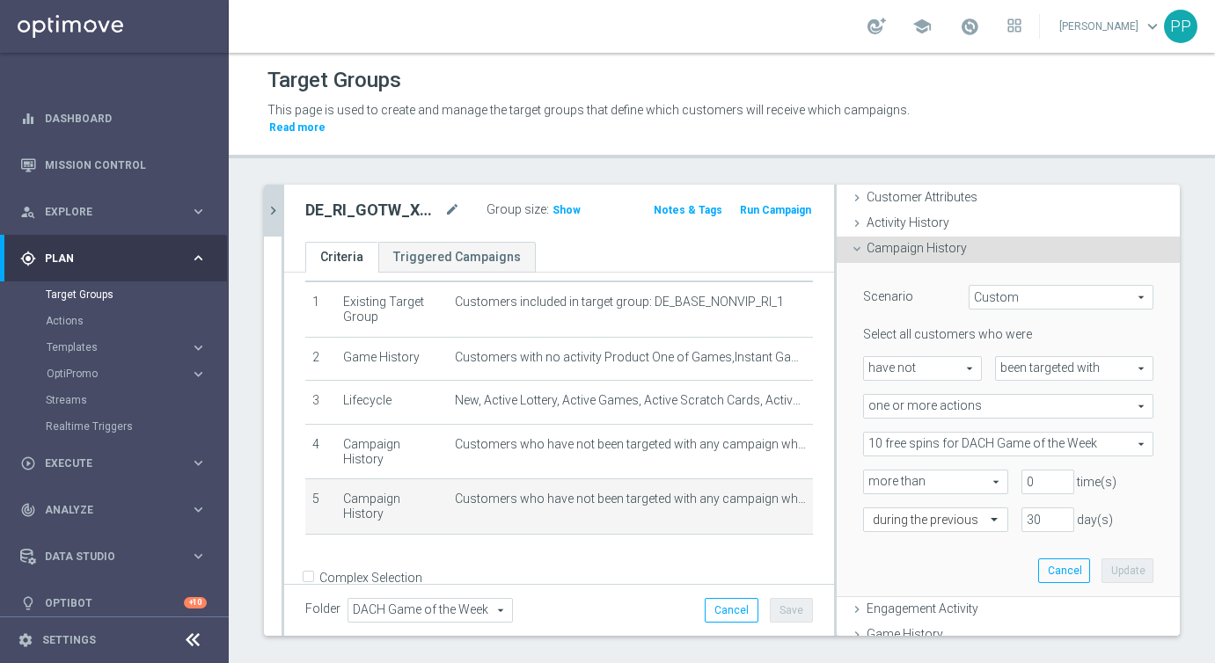
click at [272, 210] on icon "chevron_right" at bounding box center [273, 210] width 17 height 17
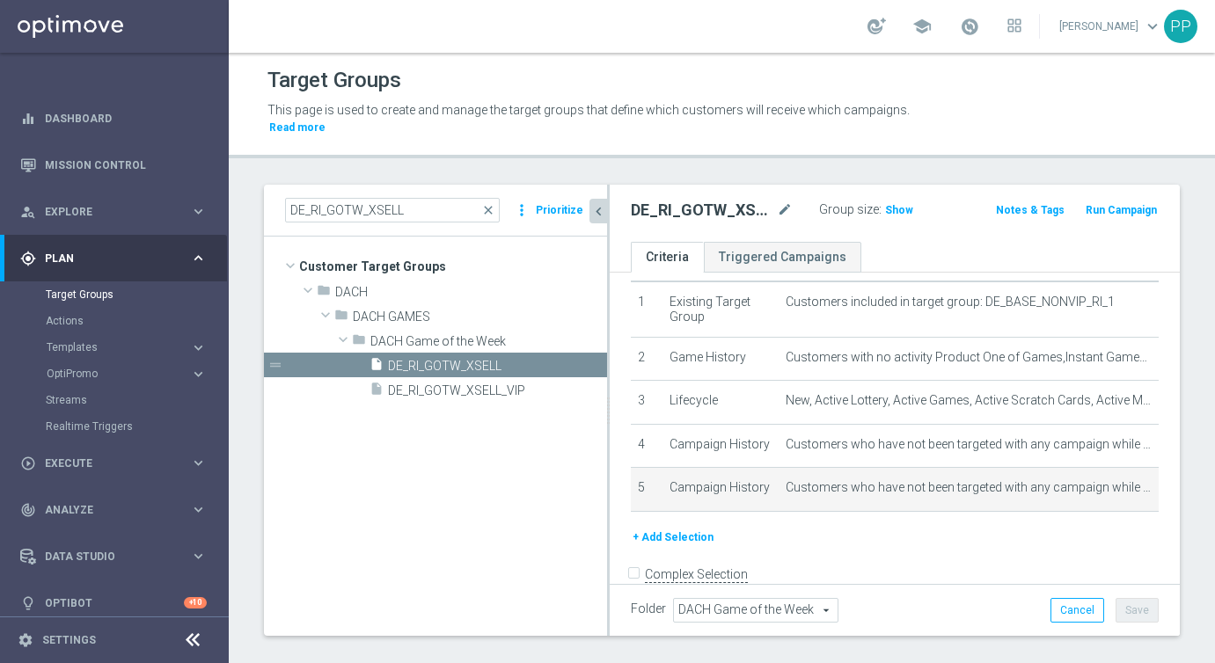
scroll to position [41, 0]
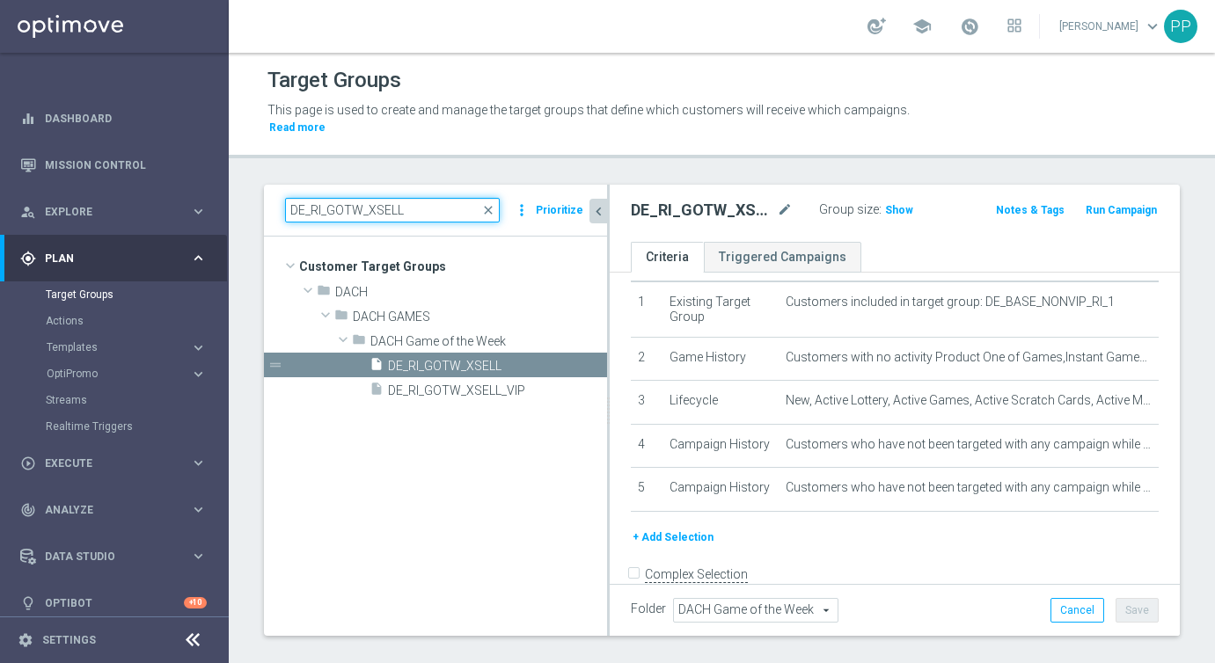
drag, startPoint x: 410, startPoint y: 214, endPoint x: 253, endPoint y: 199, distance: 157.3
click at [253, 199] on div "DE_RI_GOTW_XSELL close more_vert Prioritize Customer Target Groups library_add …" at bounding box center [722, 432] width 986 height 494
paste input "AT"
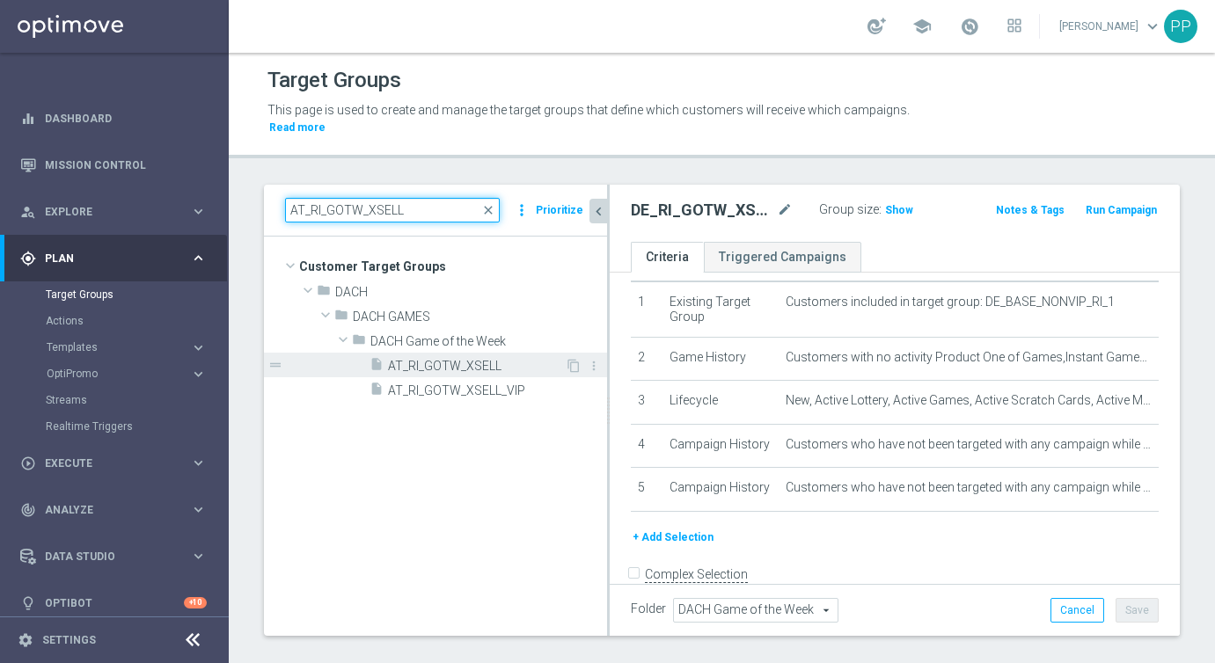
type input "AT_RI_GOTW_XSELL"
click at [453, 356] on div "insert_drive_file AT_RI_GOTW_XSELL" at bounding box center [466, 365] width 195 height 25
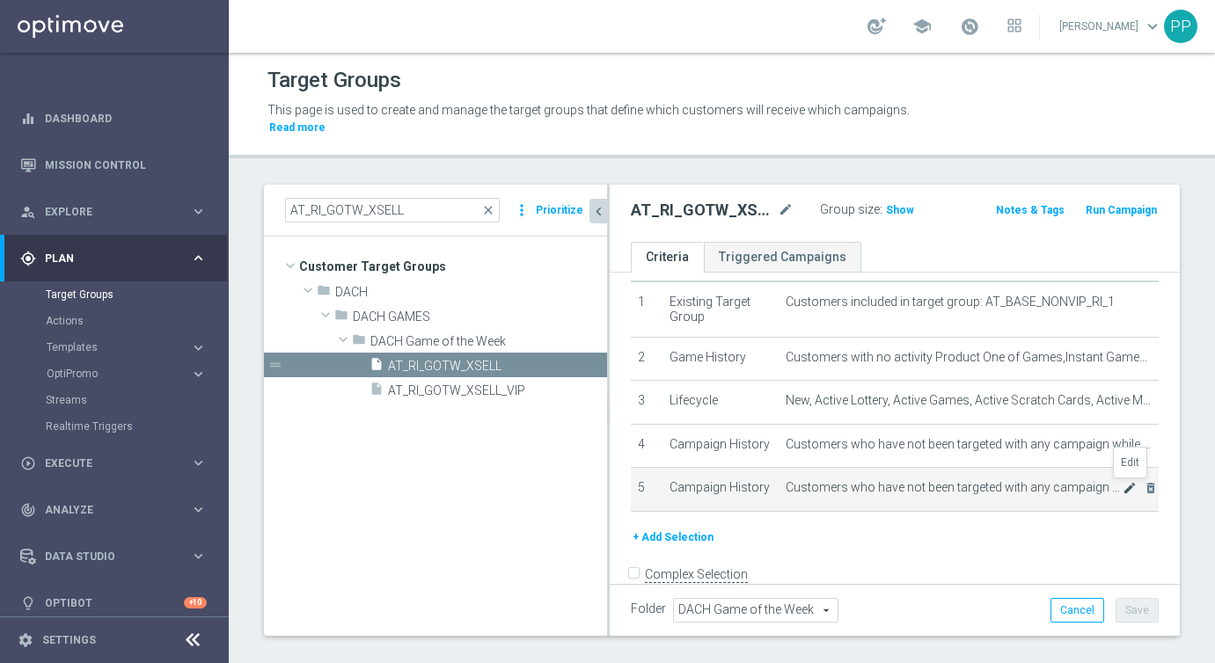
click at [1126, 485] on icon "mode_edit" at bounding box center [1130, 488] width 14 height 14
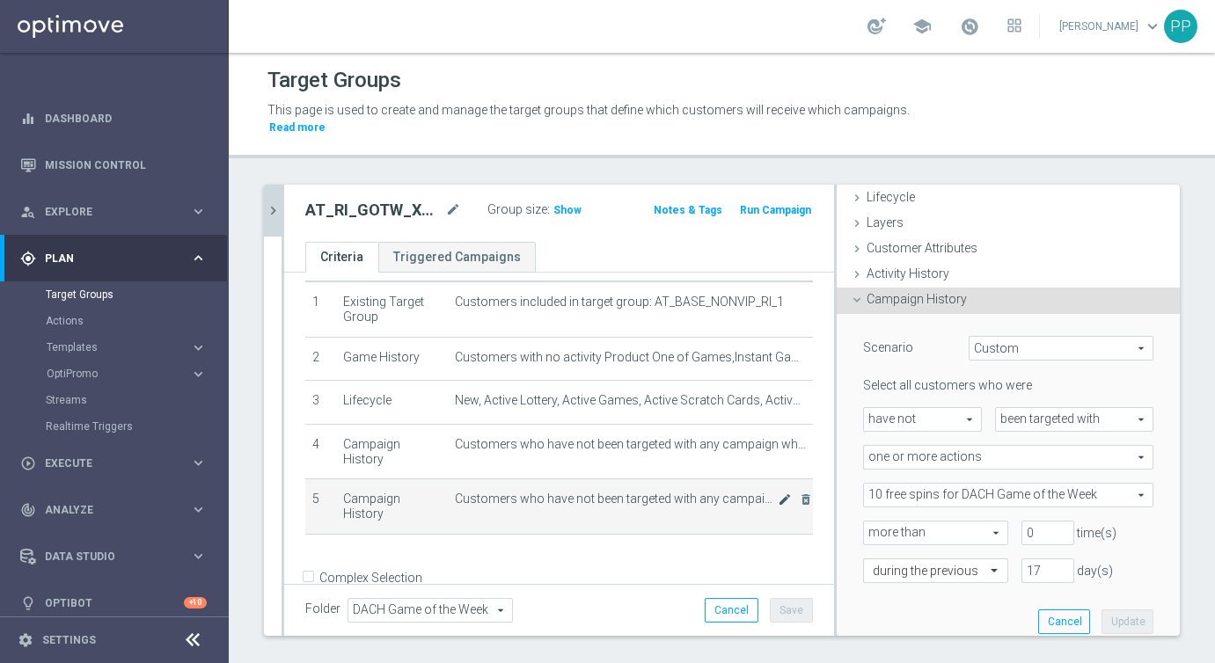
scroll to position [92, 0]
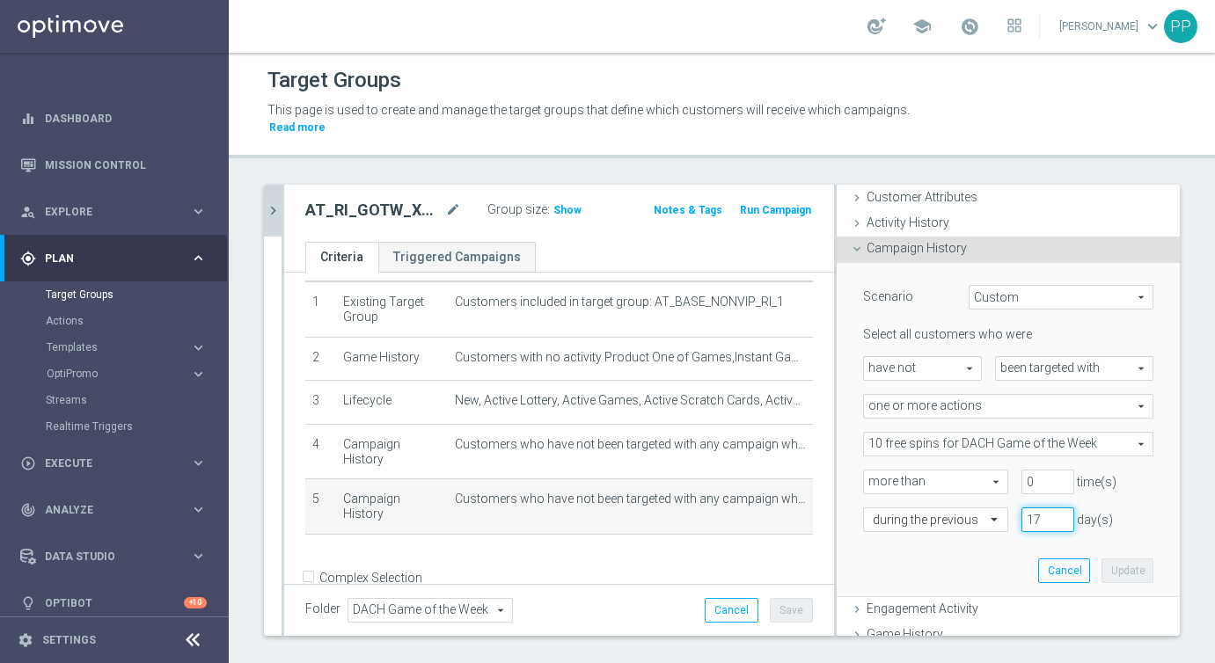
drag, startPoint x: 1039, startPoint y: 519, endPoint x: 1022, endPoint y: 517, distance: 16.8
click at [1022, 517] on input "17" at bounding box center [1047, 520] width 53 height 25
type input "30"
click at [1145, 564] on button "Update" at bounding box center [1127, 571] width 52 height 25
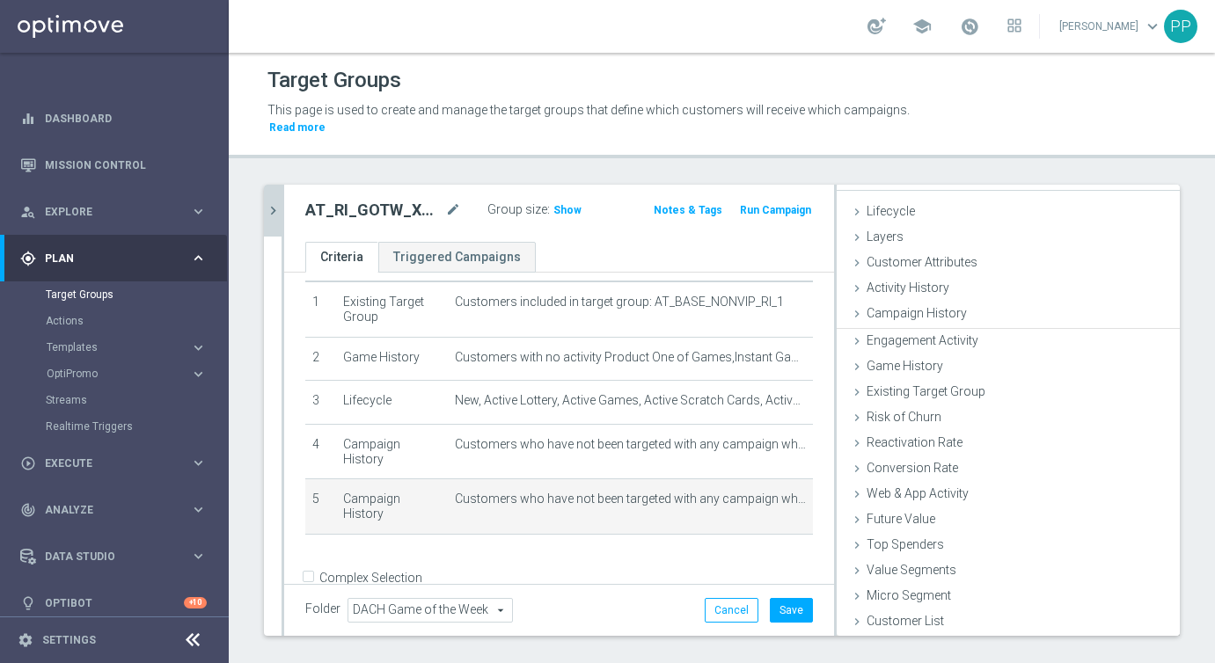
scroll to position [26, 0]
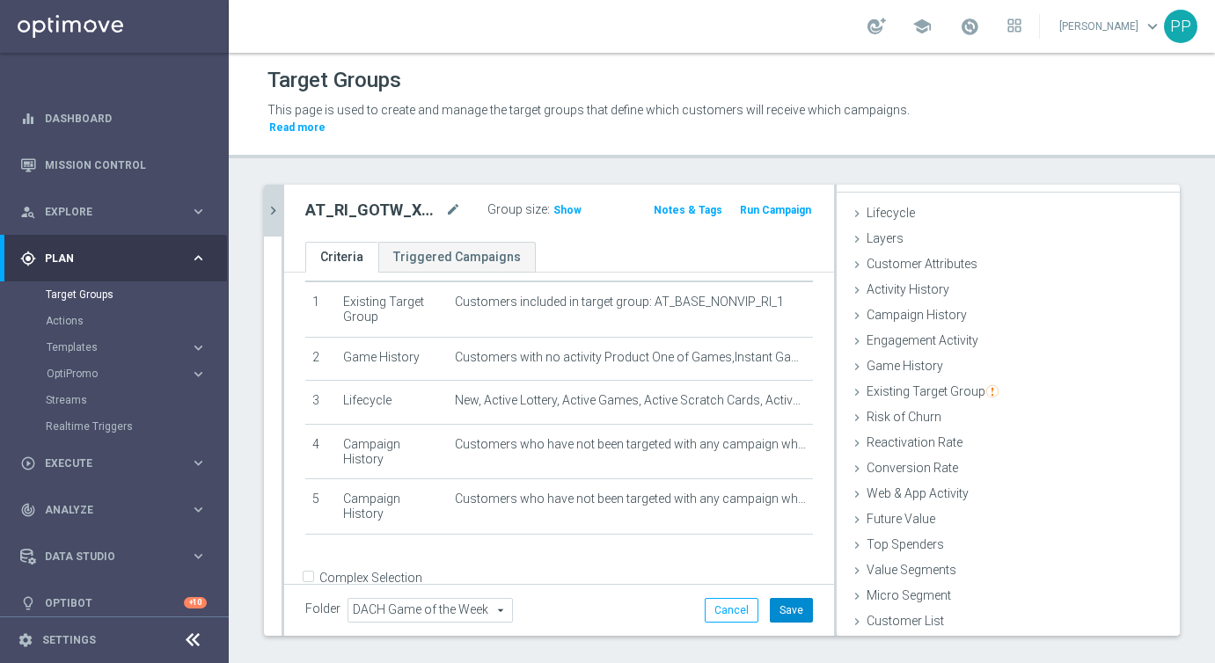
click at [786, 611] on button "Save" at bounding box center [791, 610] width 43 height 25
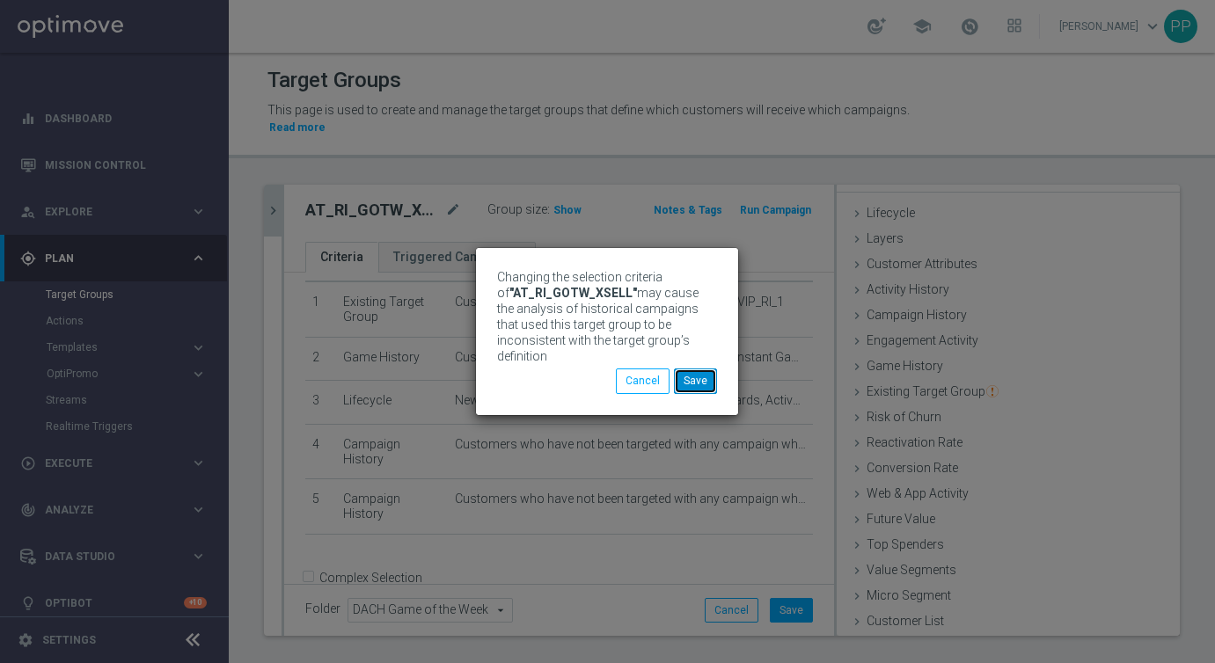
click at [686, 374] on button "Save" at bounding box center [695, 381] width 43 height 25
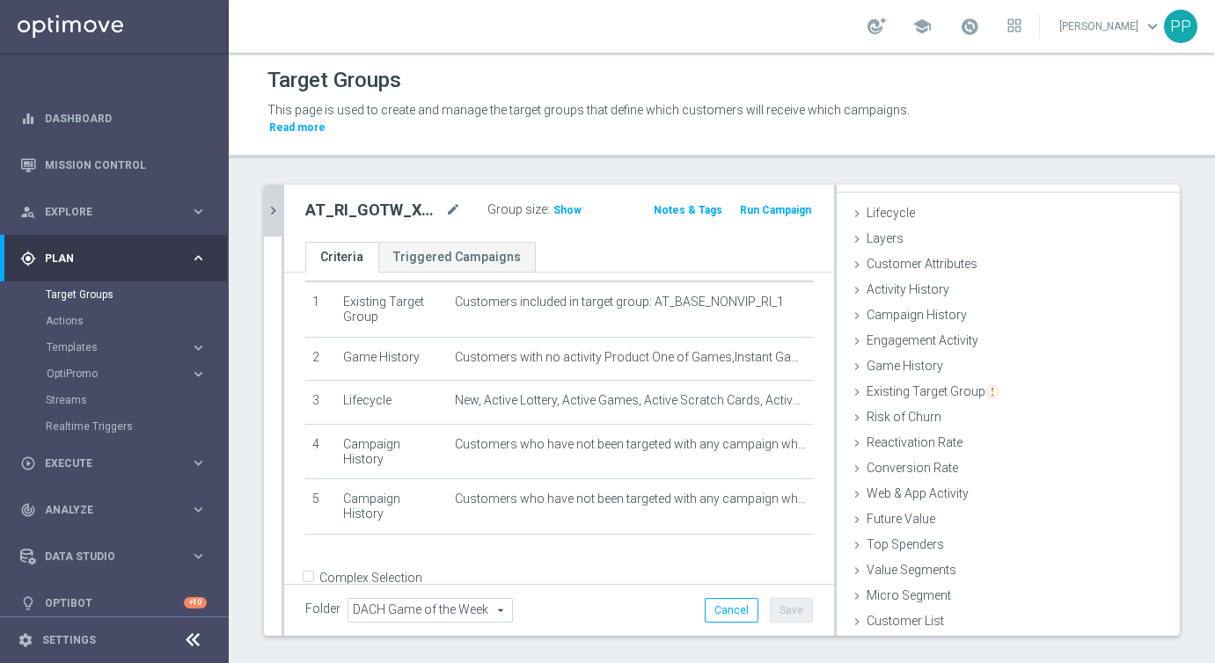
click at [271, 202] on icon "chevron_right" at bounding box center [273, 210] width 17 height 17
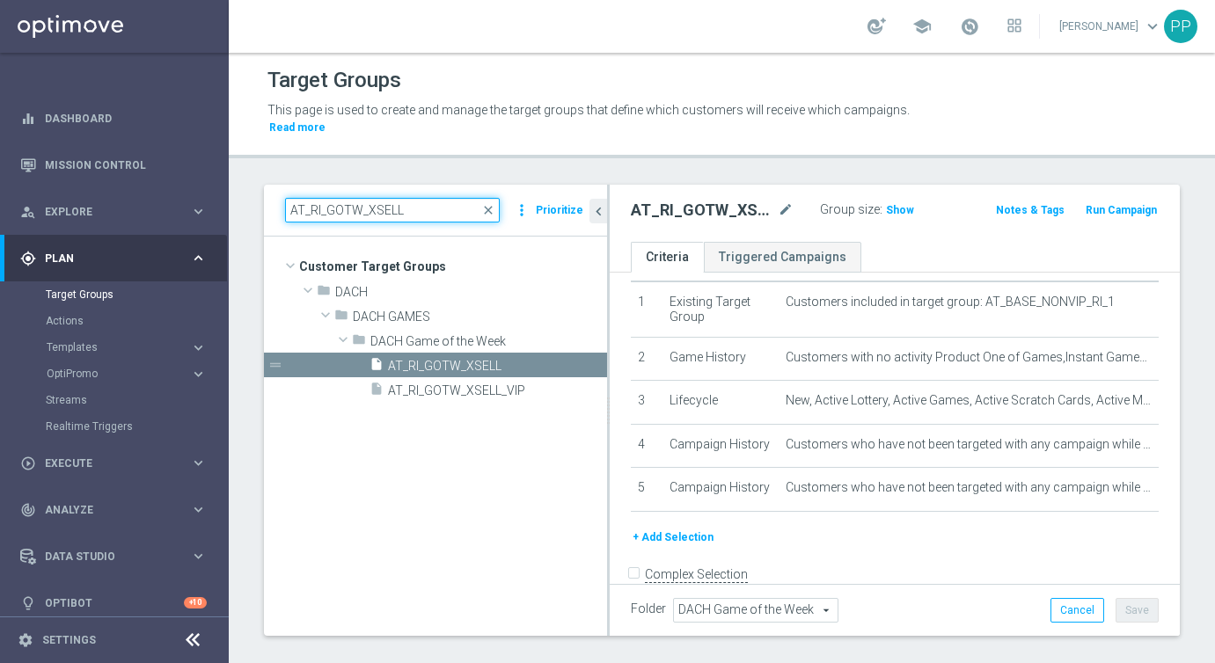
drag, startPoint x: 408, startPoint y: 213, endPoint x: 290, endPoint y: 208, distance: 118.0
click at [290, 208] on input "AT_RI_GOTW_XSELL" at bounding box center [392, 210] width 215 height 25
paste input "REACT"
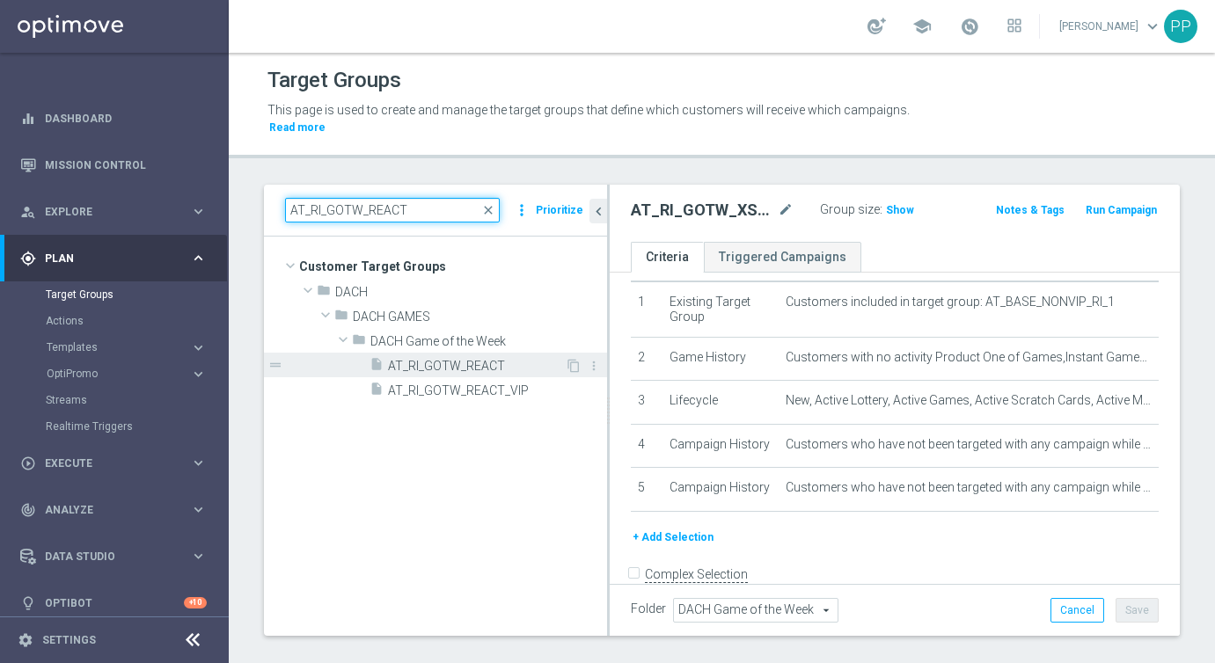
type input "AT_RI_GOTW_REACT"
click at [434, 362] on span "AT_RI_GOTW_REACT" at bounding box center [476, 366] width 177 height 15
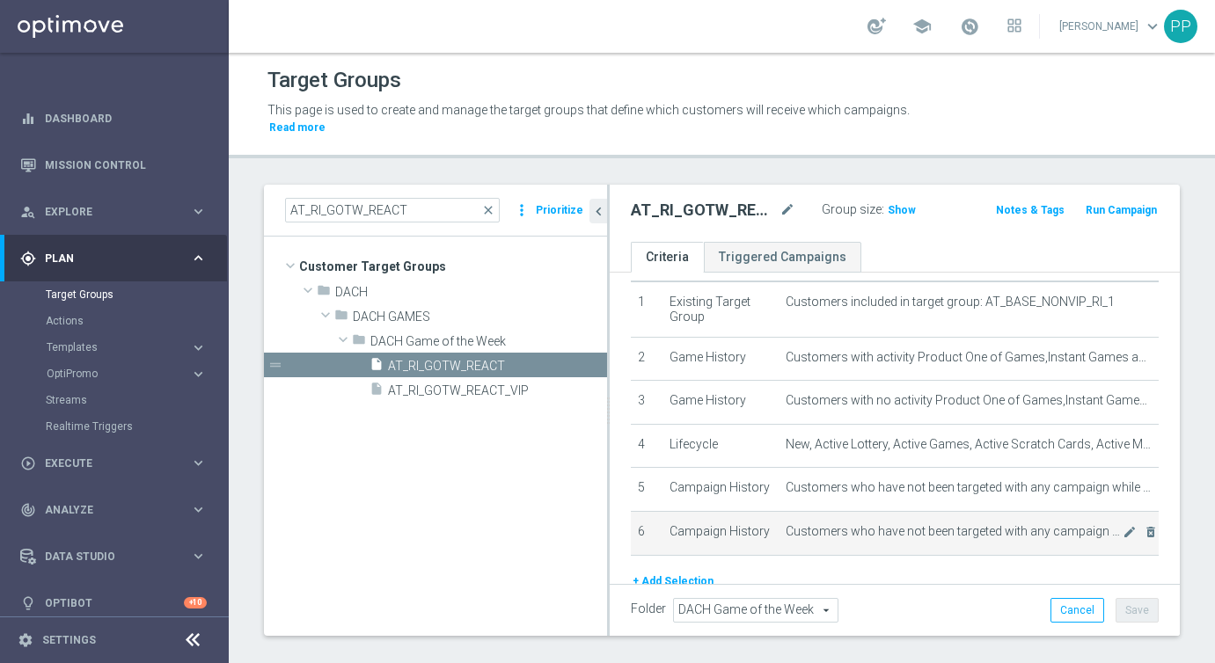
click at [1130, 539] on td "Customers who have not been targeted with any campaign while a member of action…" at bounding box center [969, 533] width 380 height 44
click at [1128, 535] on icon "mode_edit" at bounding box center [1130, 532] width 14 height 14
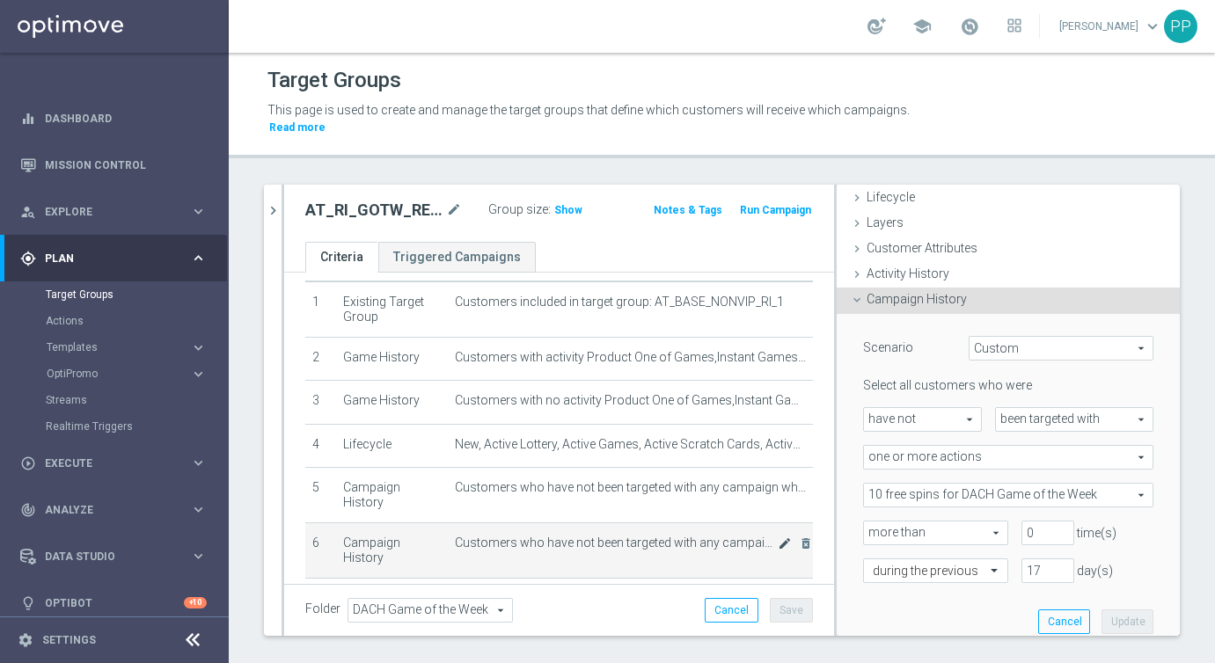
scroll to position [92, 0]
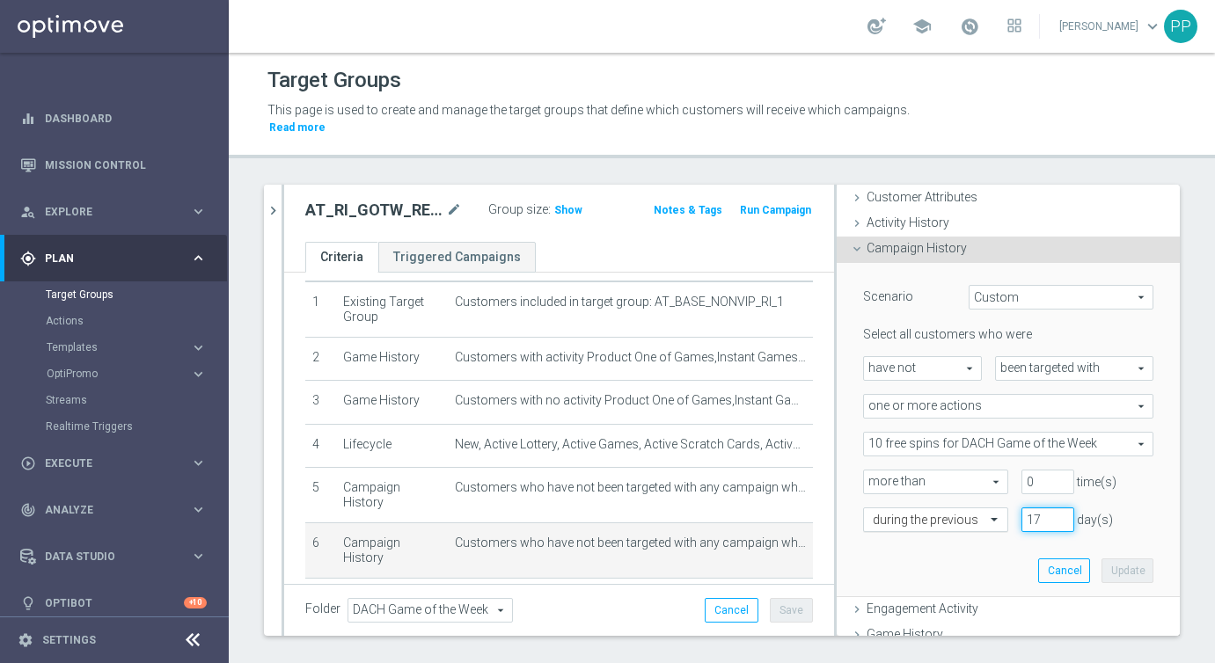
drag, startPoint x: 1048, startPoint y: 523, endPoint x: 995, endPoint y: 514, distance: 53.5
click at [995, 514] on div "during the previous 17 day(s)" at bounding box center [1008, 520] width 317 height 25
type input "30"
click at [1127, 563] on button "Update" at bounding box center [1127, 571] width 52 height 25
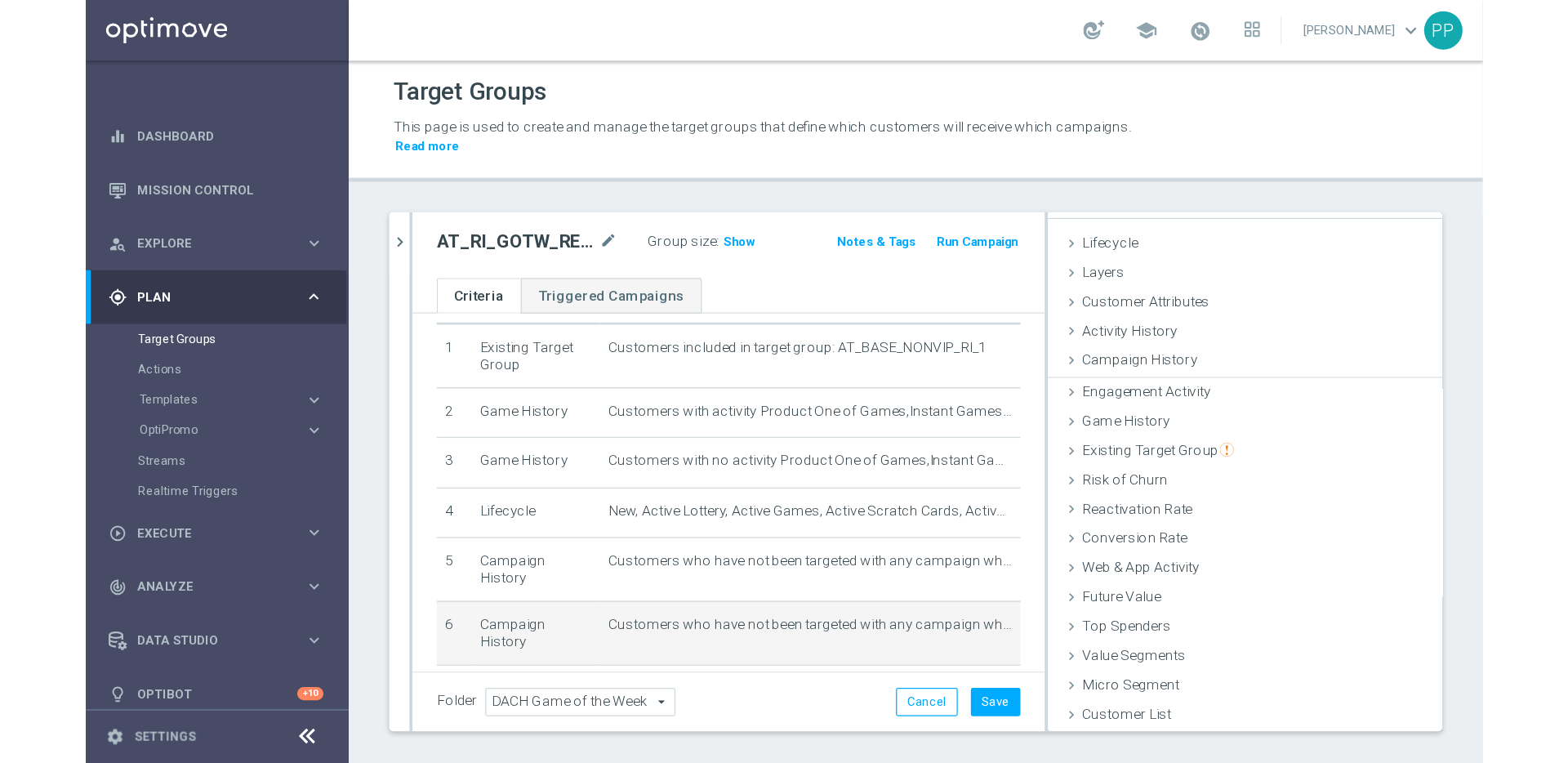
scroll to position [24, 0]
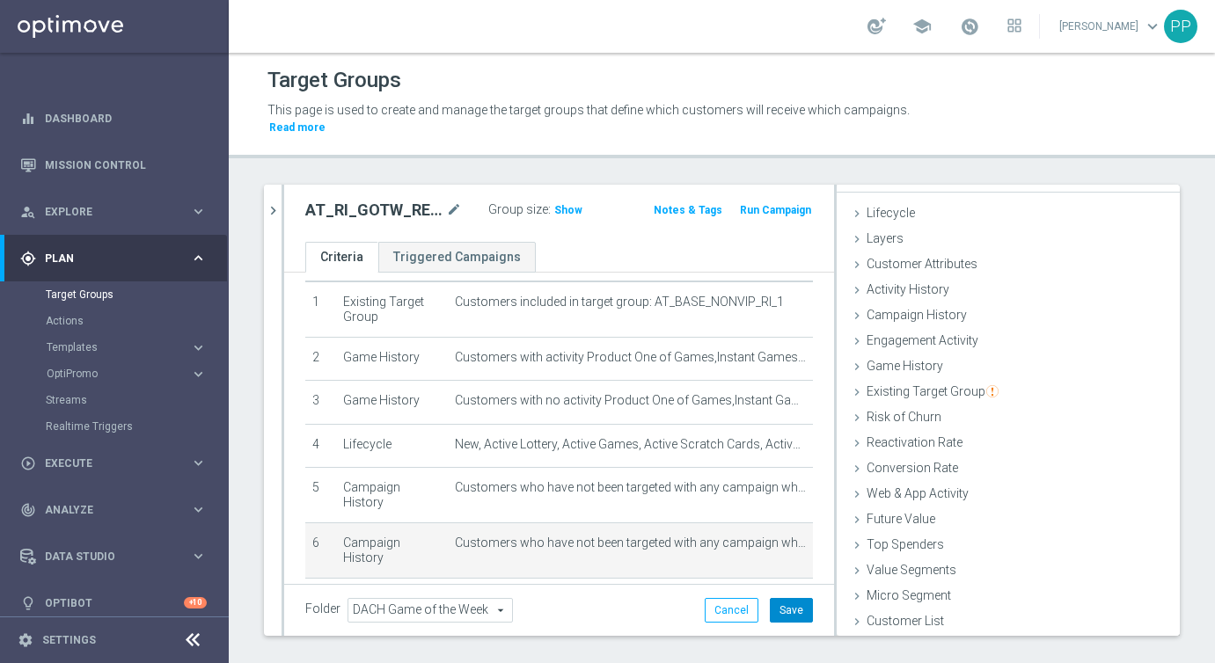
click at [799, 611] on button "Save" at bounding box center [791, 610] width 43 height 25
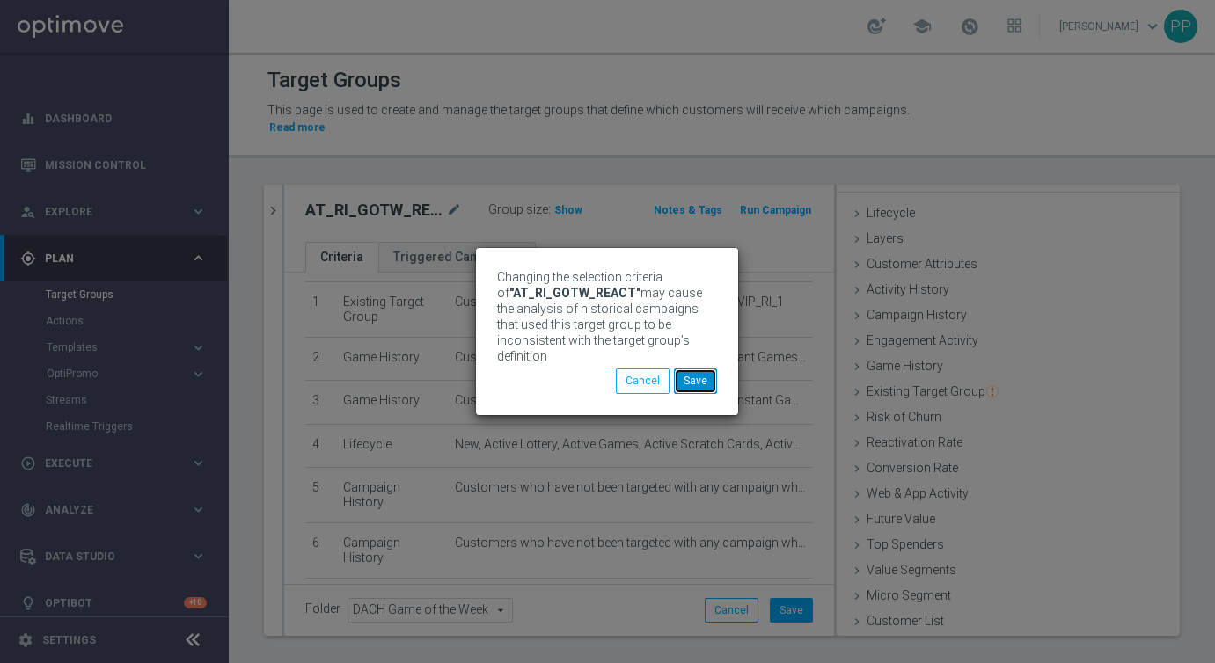
click at [696, 380] on button "Save" at bounding box center [695, 381] width 43 height 25
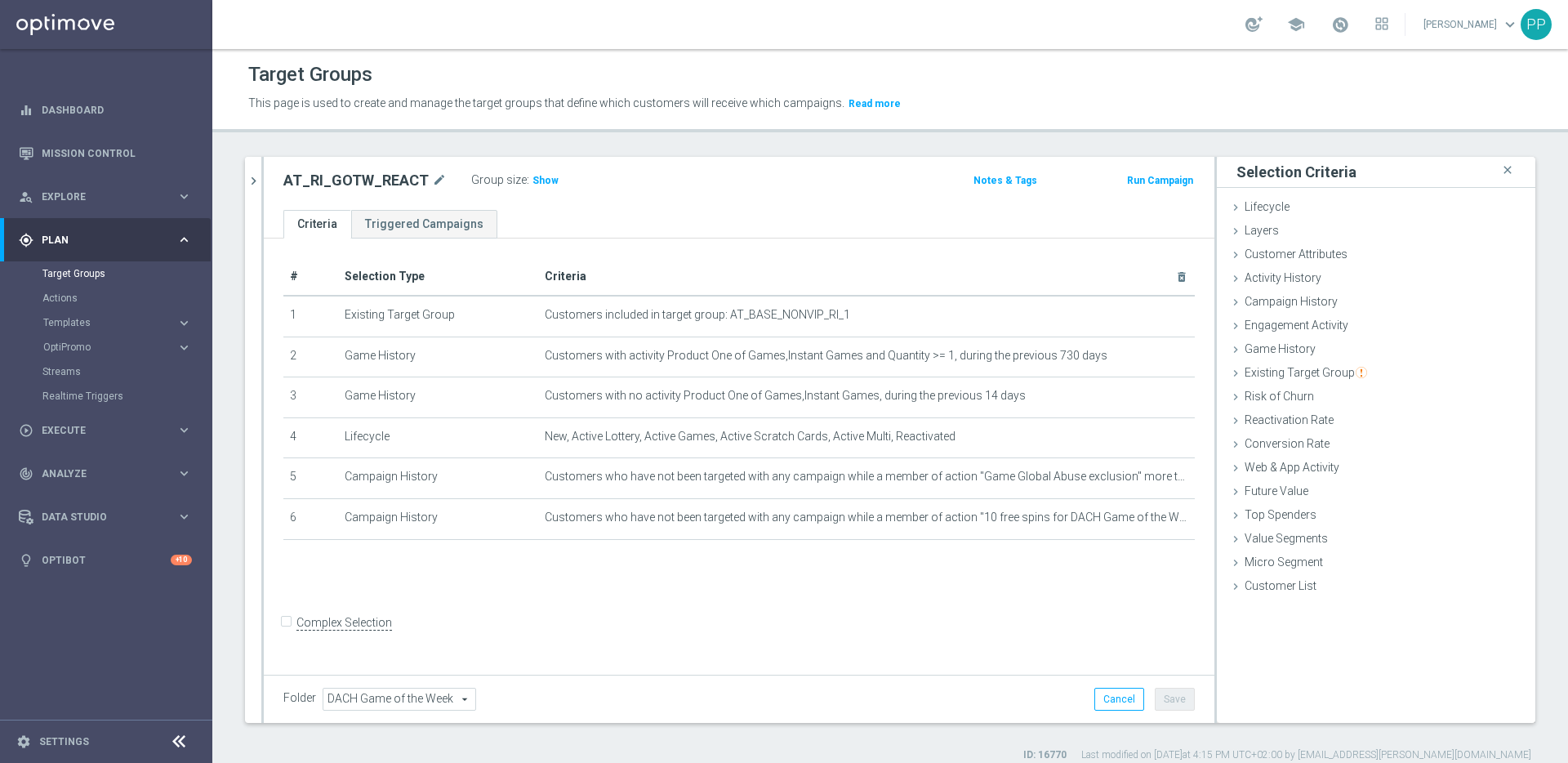
scroll to position [0, 0]
click at [72, 416] on div "play_circle_outline Execute keyboard_arrow_right" at bounding box center [105, 430] width 211 height 44
click at [79, 311] on link "Campaign Builder" at bounding box center [106, 317] width 127 height 13
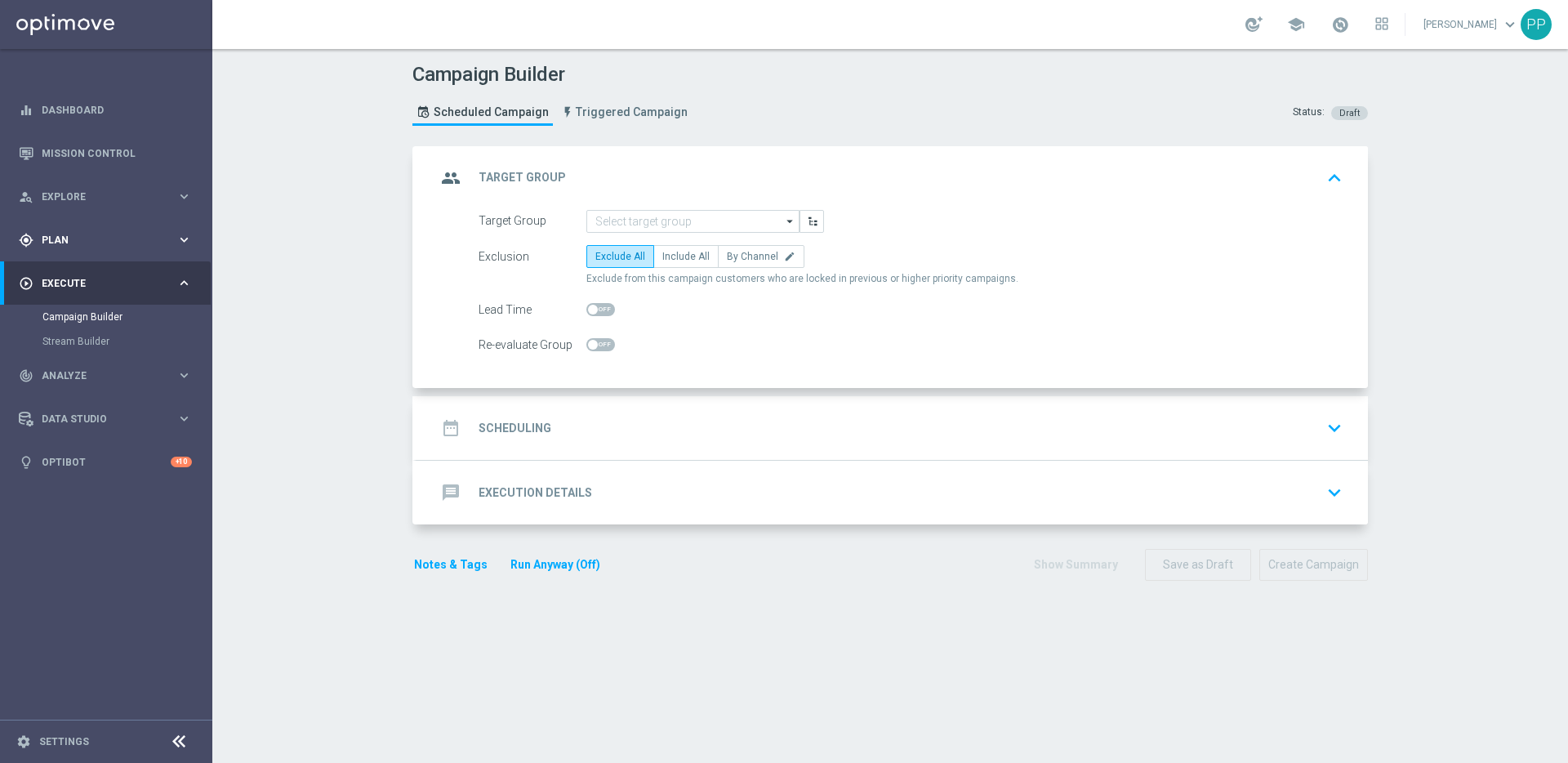
click at [45, 247] on div "gps_fixed Plan" at bounding box center [97, 240] width 158 height 15
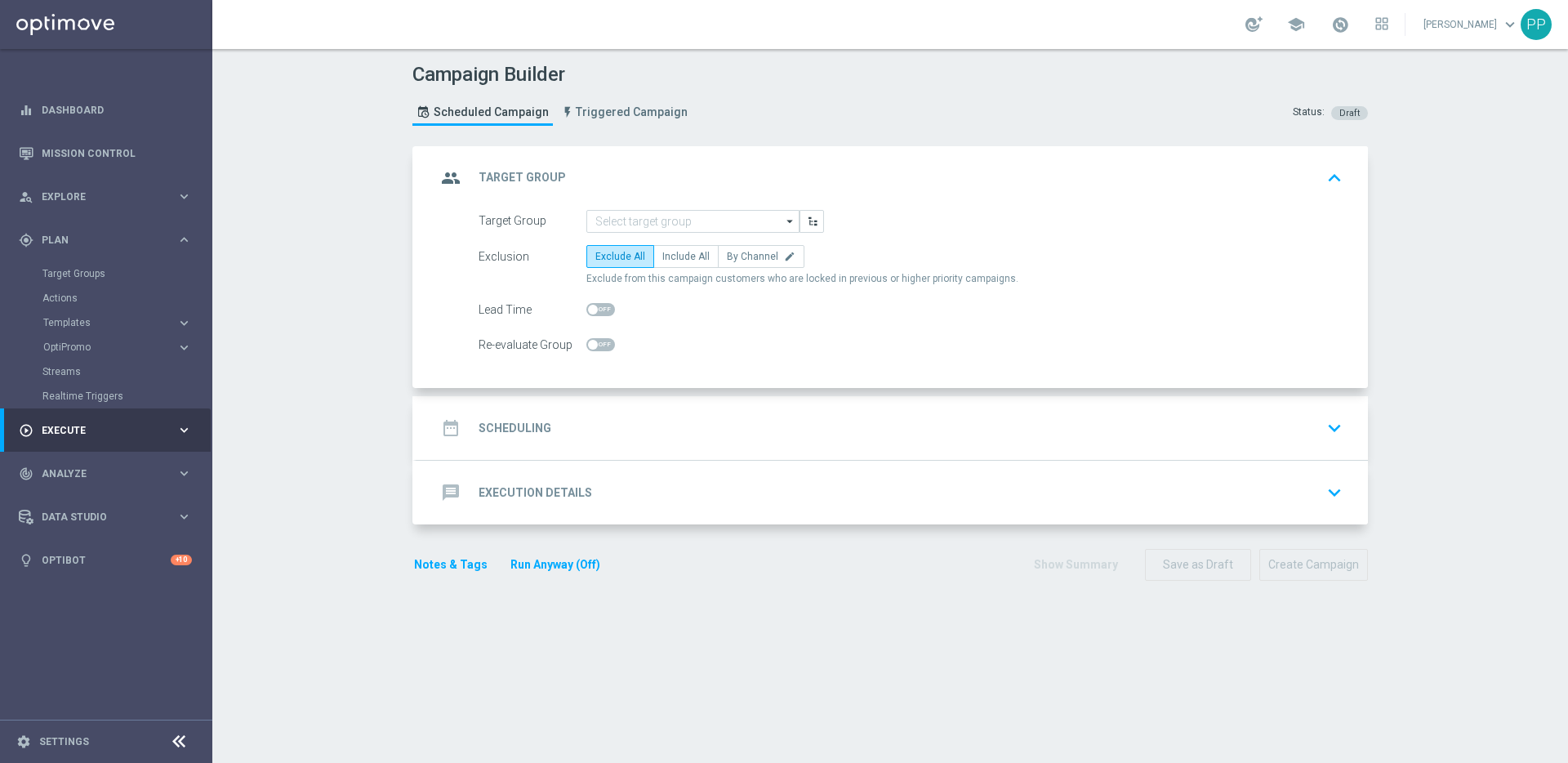
click at [78, 264] on div "Target Groups" at bounding box center [126, 274] width 168 height 24
click at [75, 276] on link "Target Groups" at bounding box center [106, 274] width 127 height 13
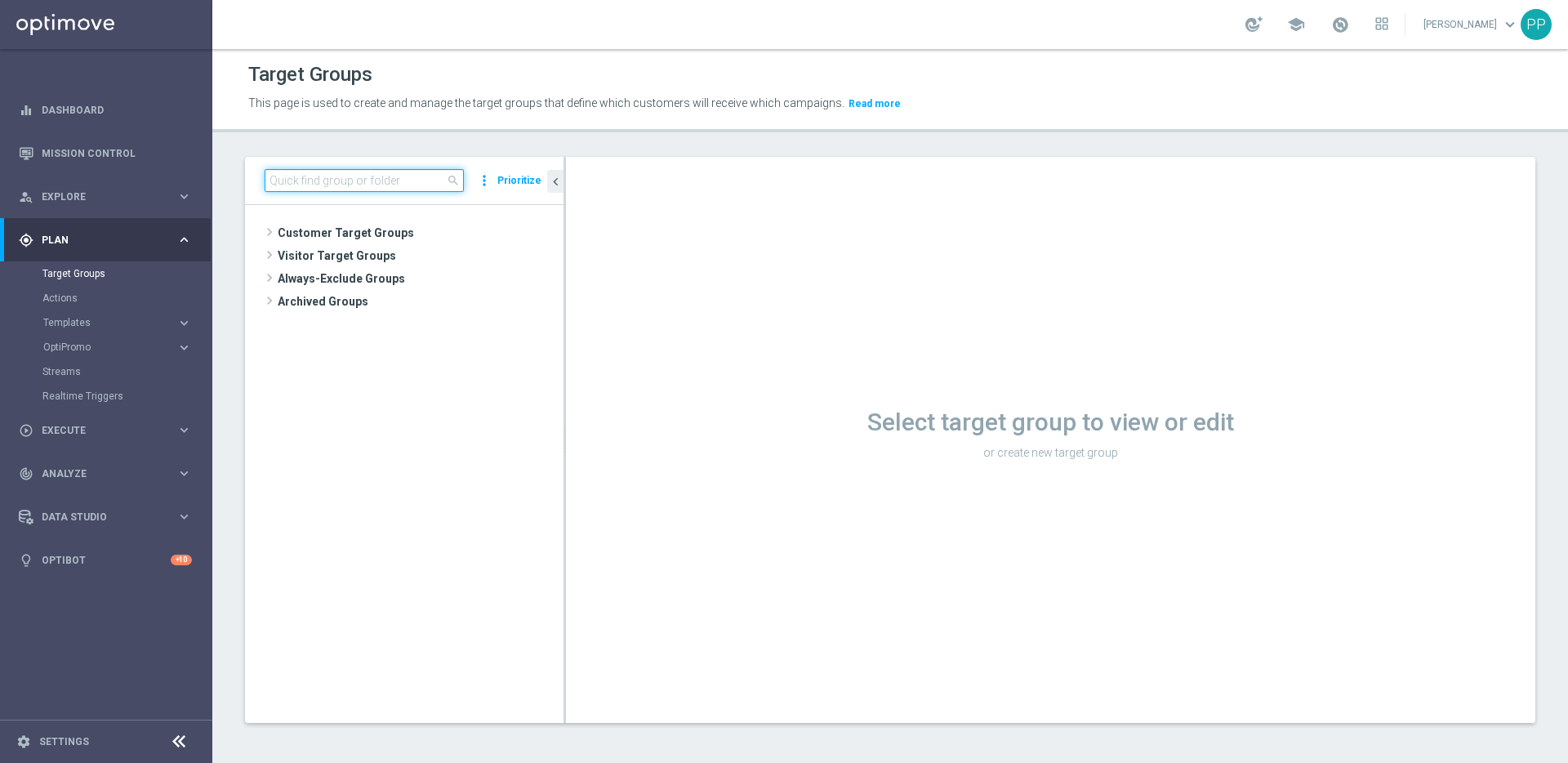
click at [346, 182] on input at bounding box center [364, 180] width 200 height 23
paste input "DE_RI_GOTW_REACT"
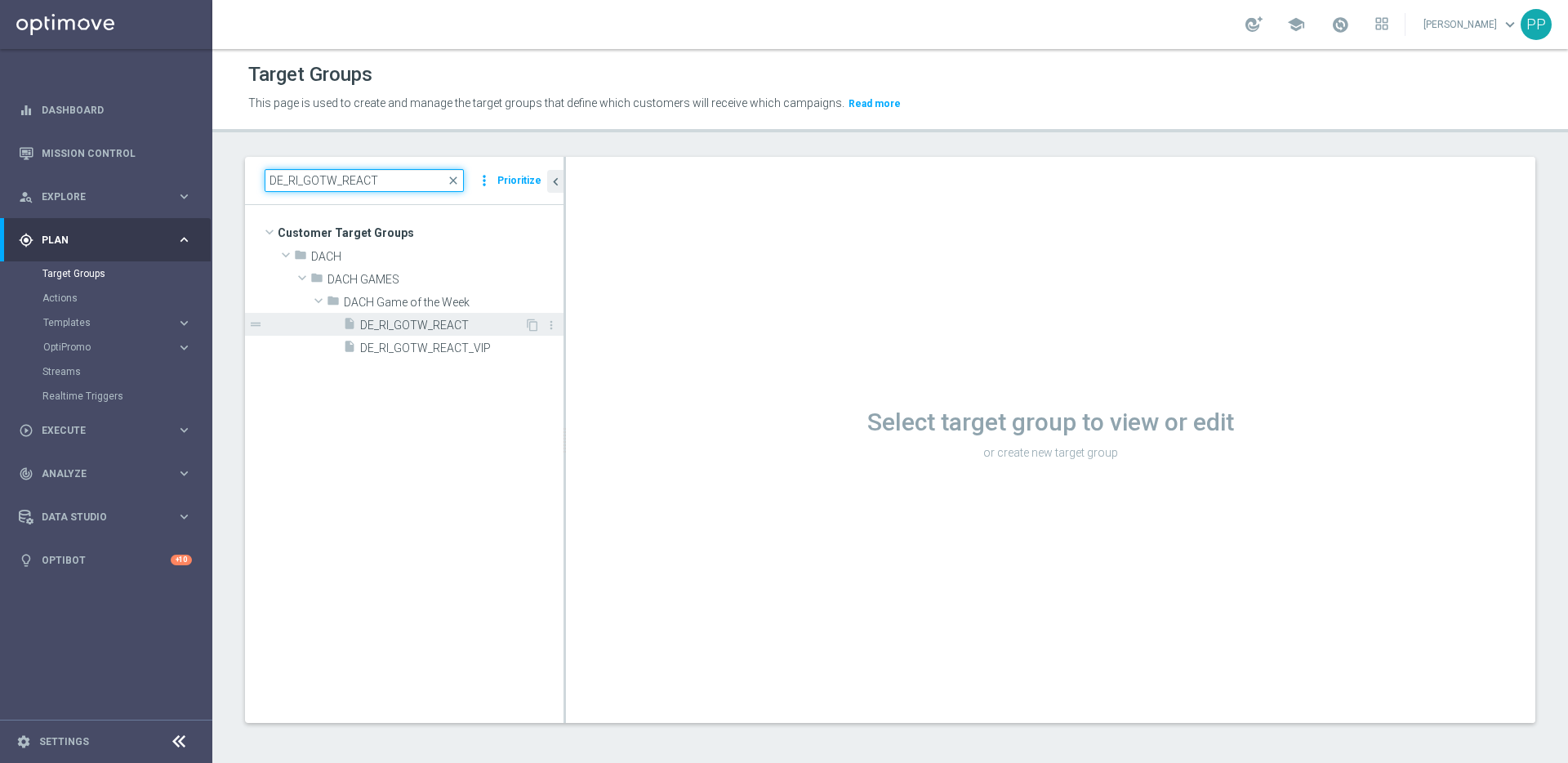
type input "DE_RI_GOTW_REACT"
click at [365, 325] on span "DE_RI_GOTW_REACT" at bounding box center [442, 325] width 164 height 14
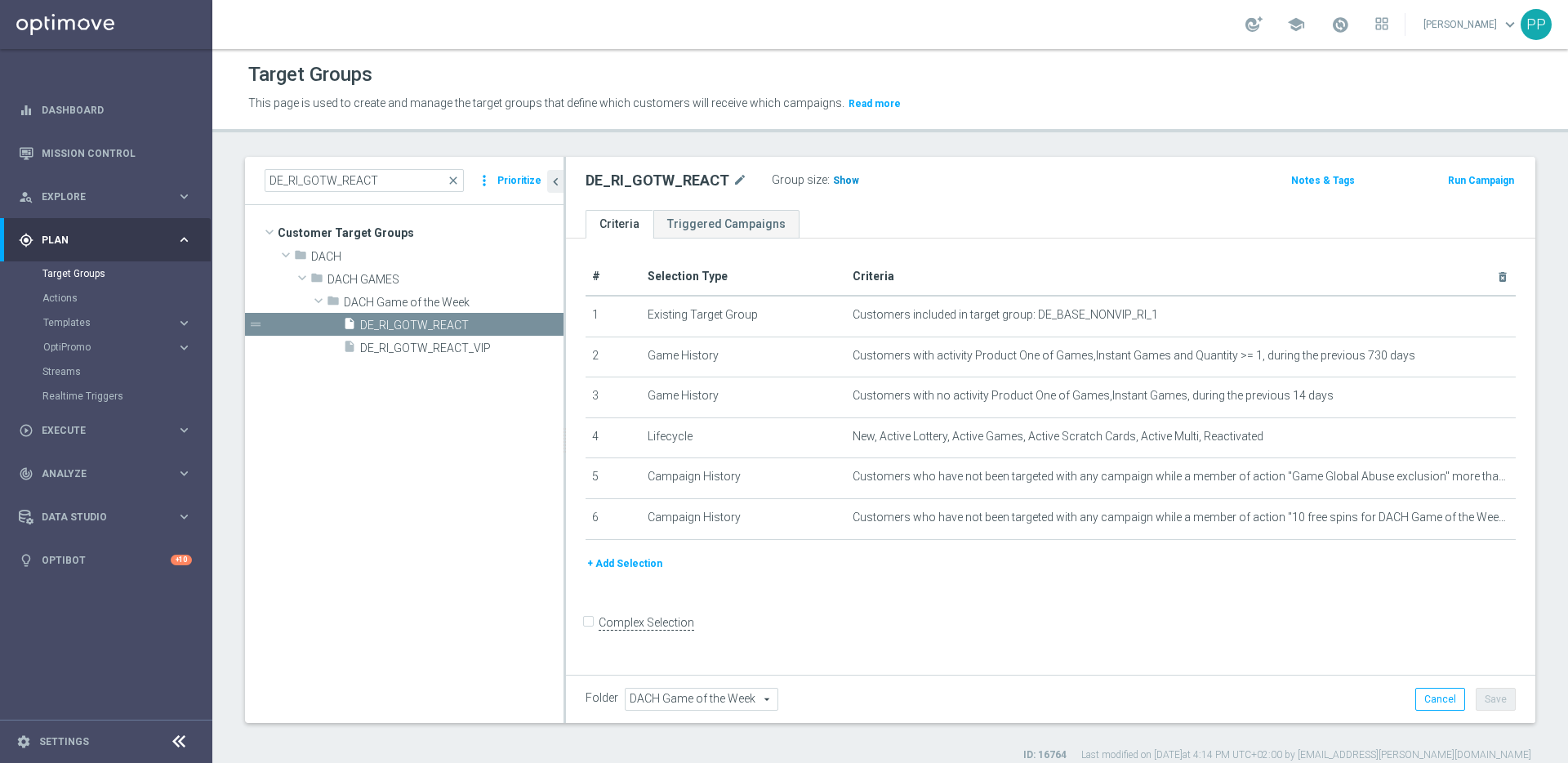
click at [843, 183] on span "Show" at bounding box center [846, 180] width 26 height 11
click at [49, 435] on div "play_circle_outline Execute" at bounding box center [97, 431] width 158 height 15
click at [71, 313] on link "Campaign Builder" at bounding box center [106, 317] width 127 height 13
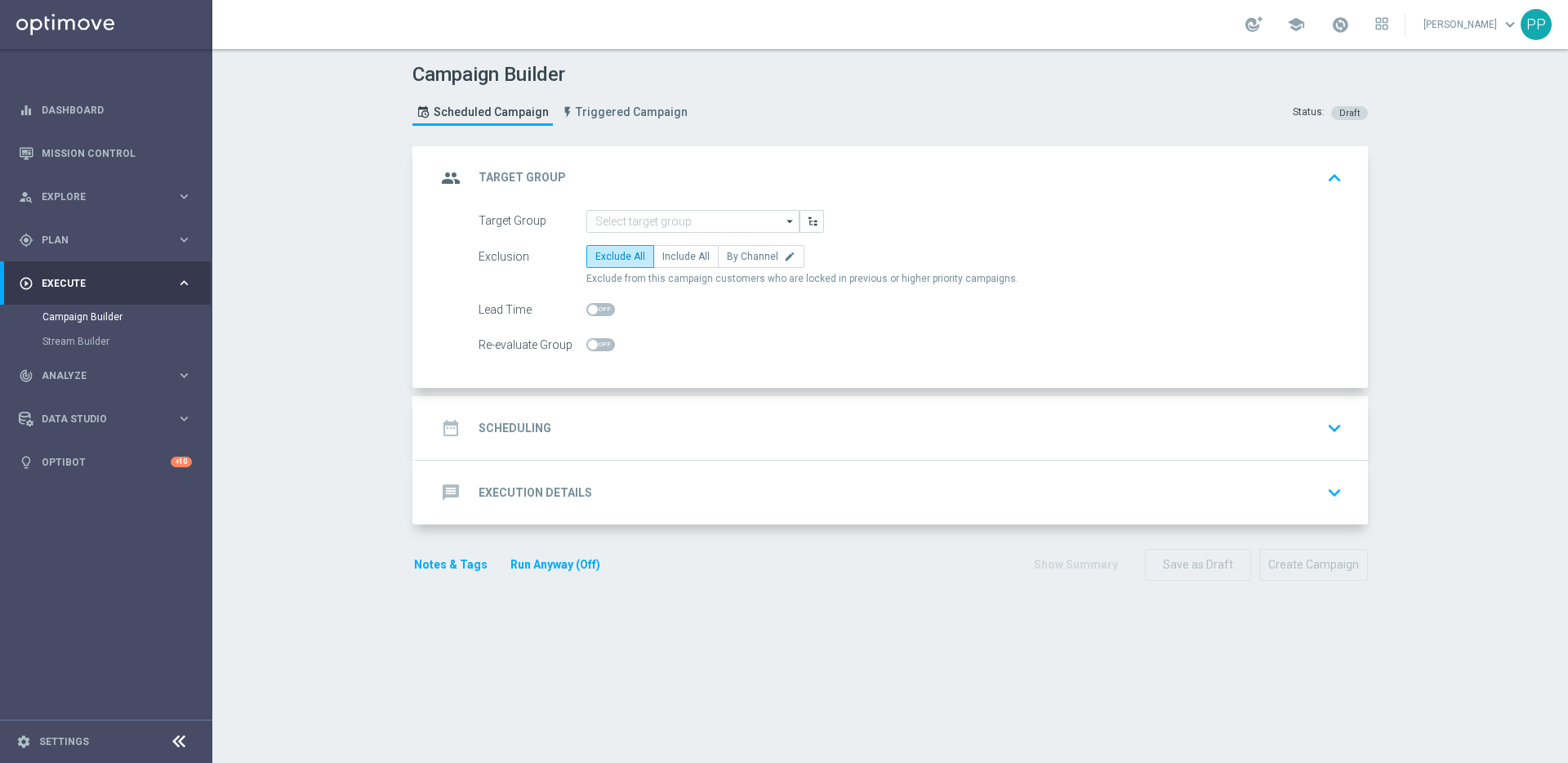
click at [634, 233] on form "Target Group arrow_drop_down Show Selected 0 of NaN SE_OB_RNB_M1" at bounding box center [911, 283] width 864 height 147
click at [631, 223] on input at bounding box center [693, 221] width 214 height 23
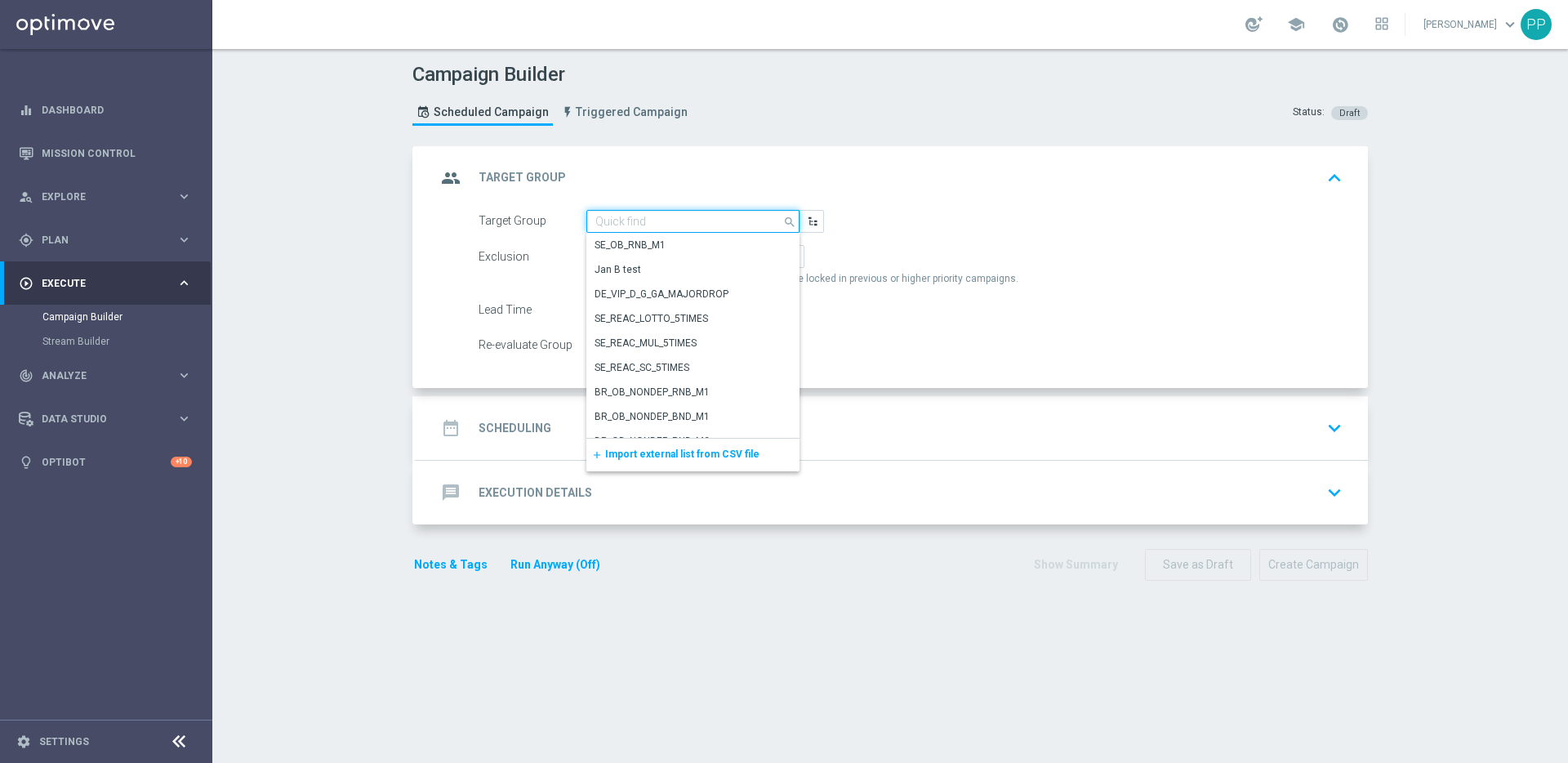
paste input "DE_RI_GOTW_XSELL"
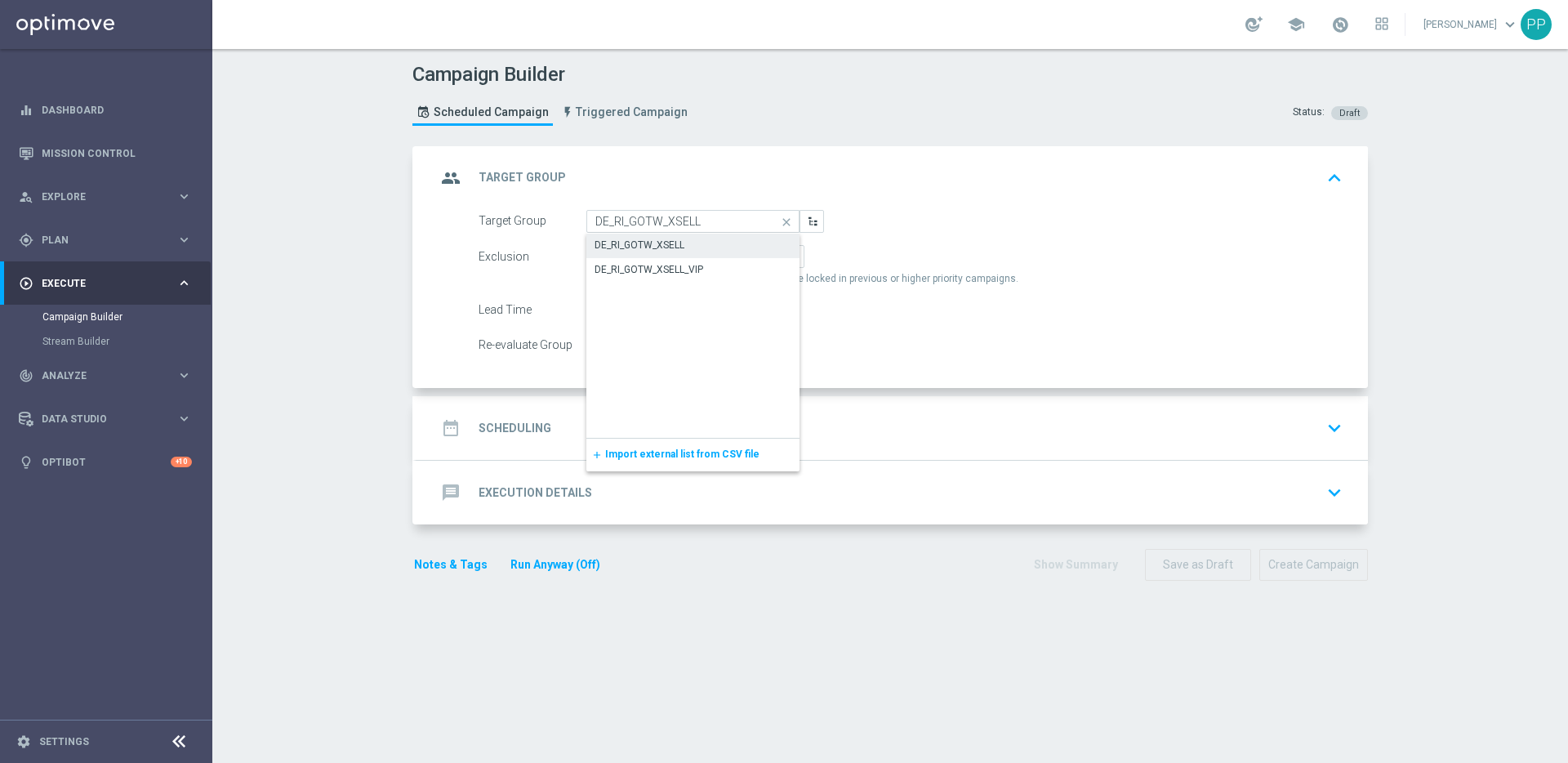
click at [631, 239] on div "DE_RI_GOTW_XSELL" at bounding box center [639, 245] width 90 height 15
type input "DE_RI_GOTW_XSELL"
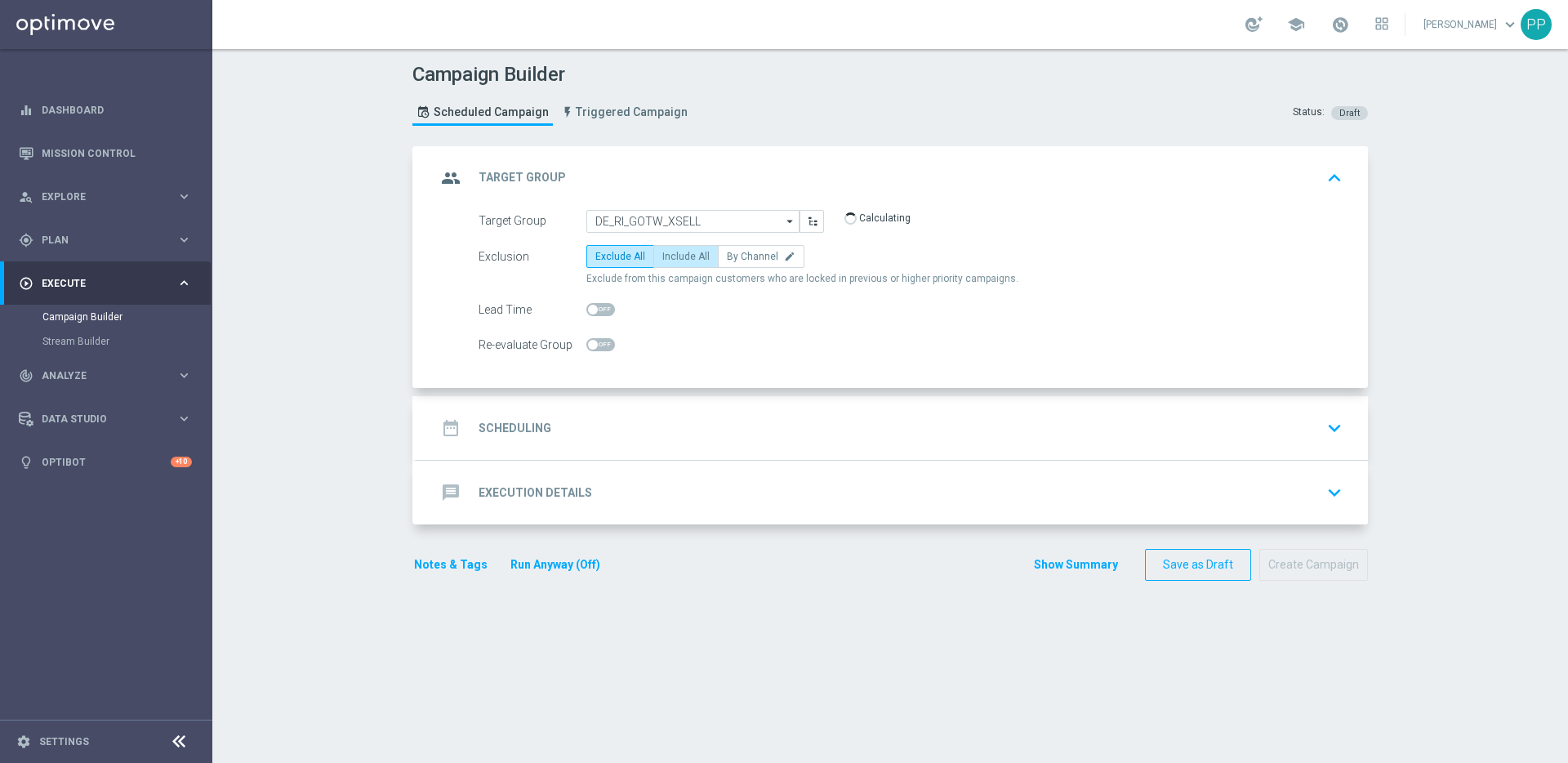
click at [667, 254] on span "Include All" at bounding box center [685, 256] width 47 height 11
click at [667, 254] on input "Include All" at bounding box center [667, 259] width 10 height 10
radio input "true"
click at [516, 415] on div "date_range Scheduling" at bounding box center [494, 428] width 115 height 30
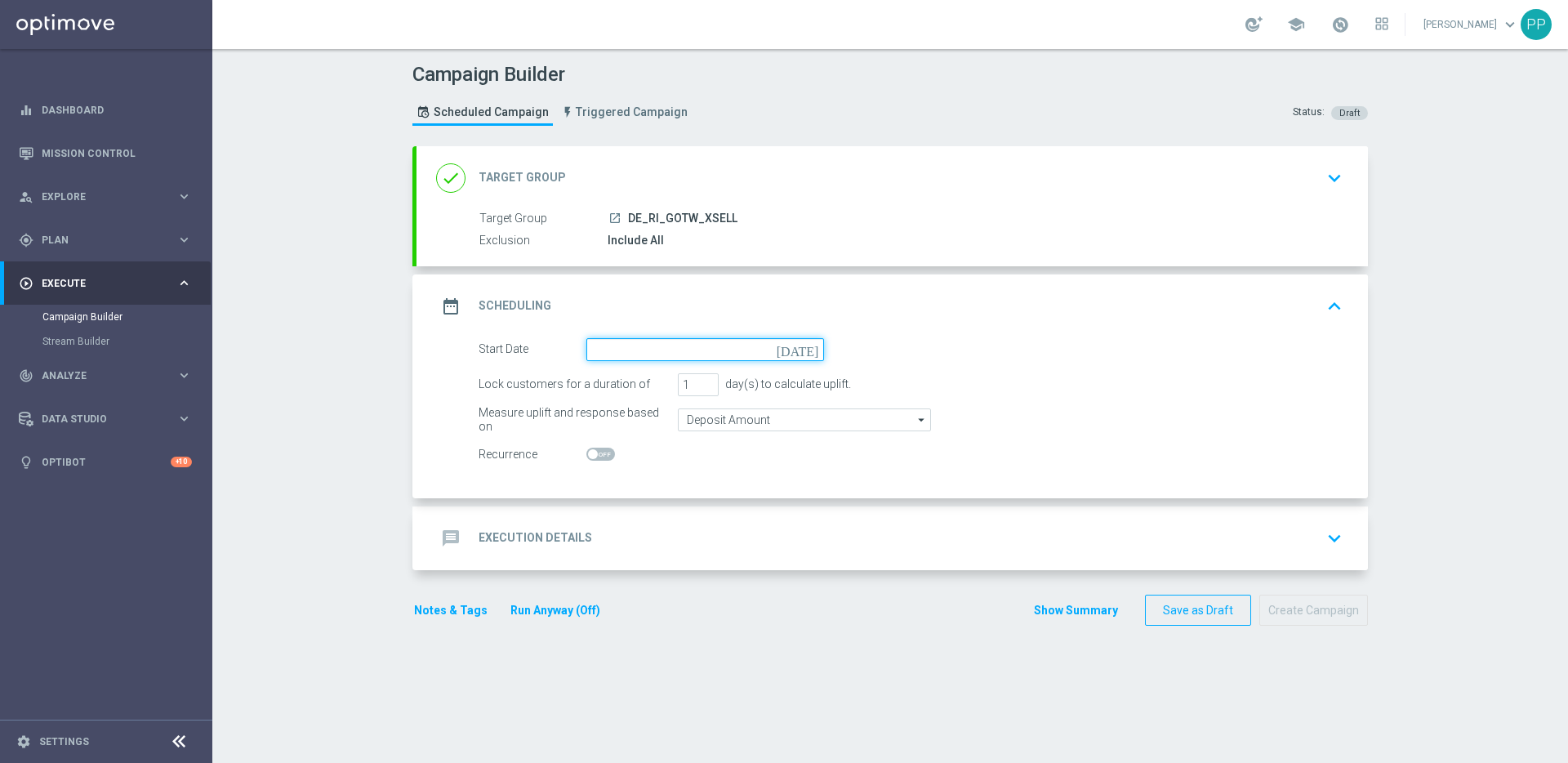
click at [655, 345] on input at bounding box center [706, 349] width 238 height 23
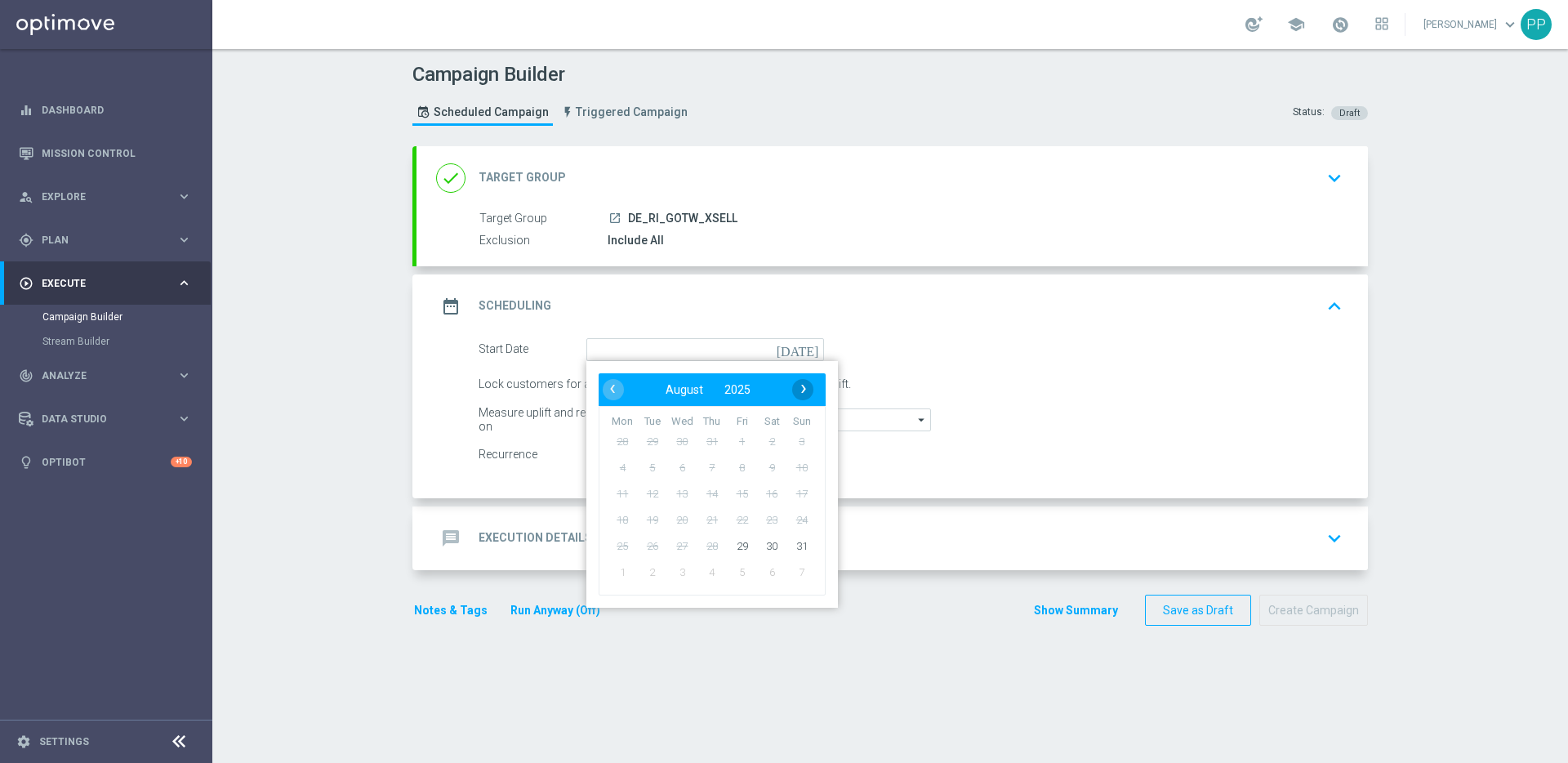
click at [804, 386] on span "›" at bounding box center [803, 388] width 21 height 21
click at [612, 440] on span "1" at bounding box center [622, 441] width 26 height 26
type input "[DATE]"
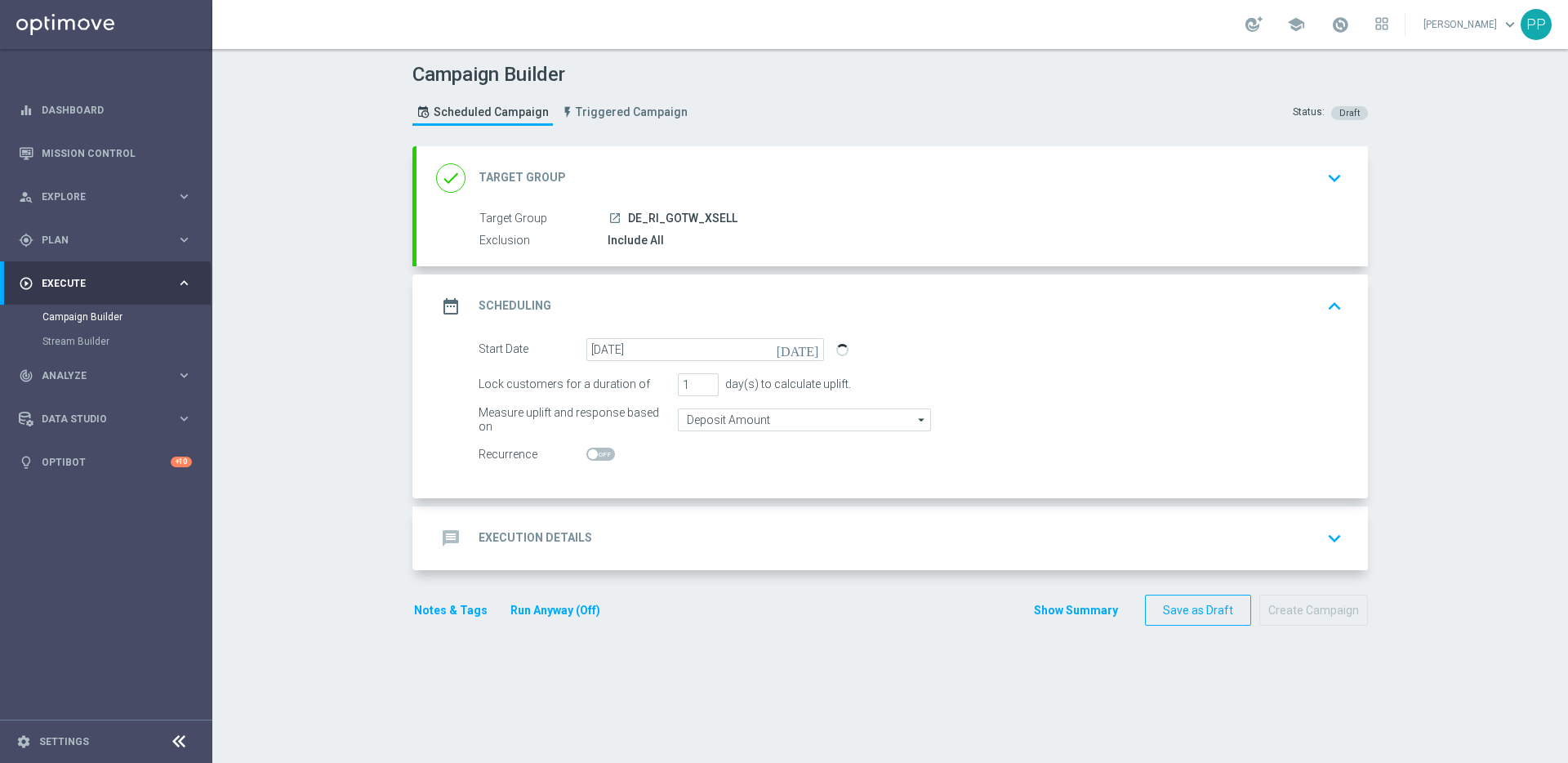
click at [956, 401] on form "Start Date [DATE] [DATE] Lock customers for a duration of 1 day(s) to calculate…" at bounding box center [911, 402] width 864 height 128
click at [588, 451] on span at bounding box center [592, 454] width 10 height 10
click at [587, 451] on input "checkbox" at bounding box center [601, 454] width 29 height 13
checkbox input "true"
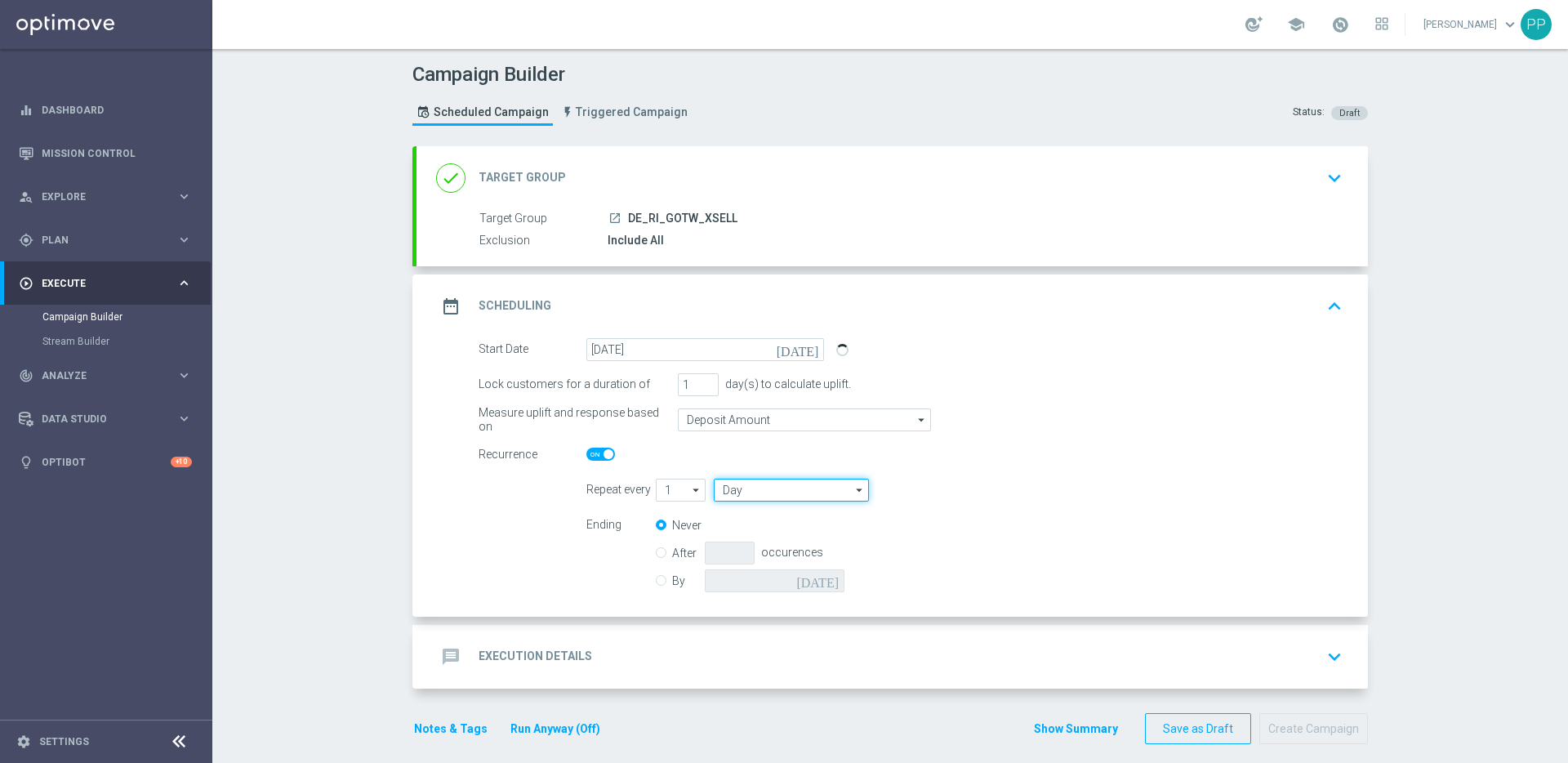
click at [792, 491] on input "Day" at bounding box center [791, 490] width 155 height 23
click at [744, 530] on div "Week" at bounding box center [786, 537] width 146 height 23
type input "Week"
click at [658, 580] on input "By" at bounding box center [660, 577] width 10 height 10
radio input "true"
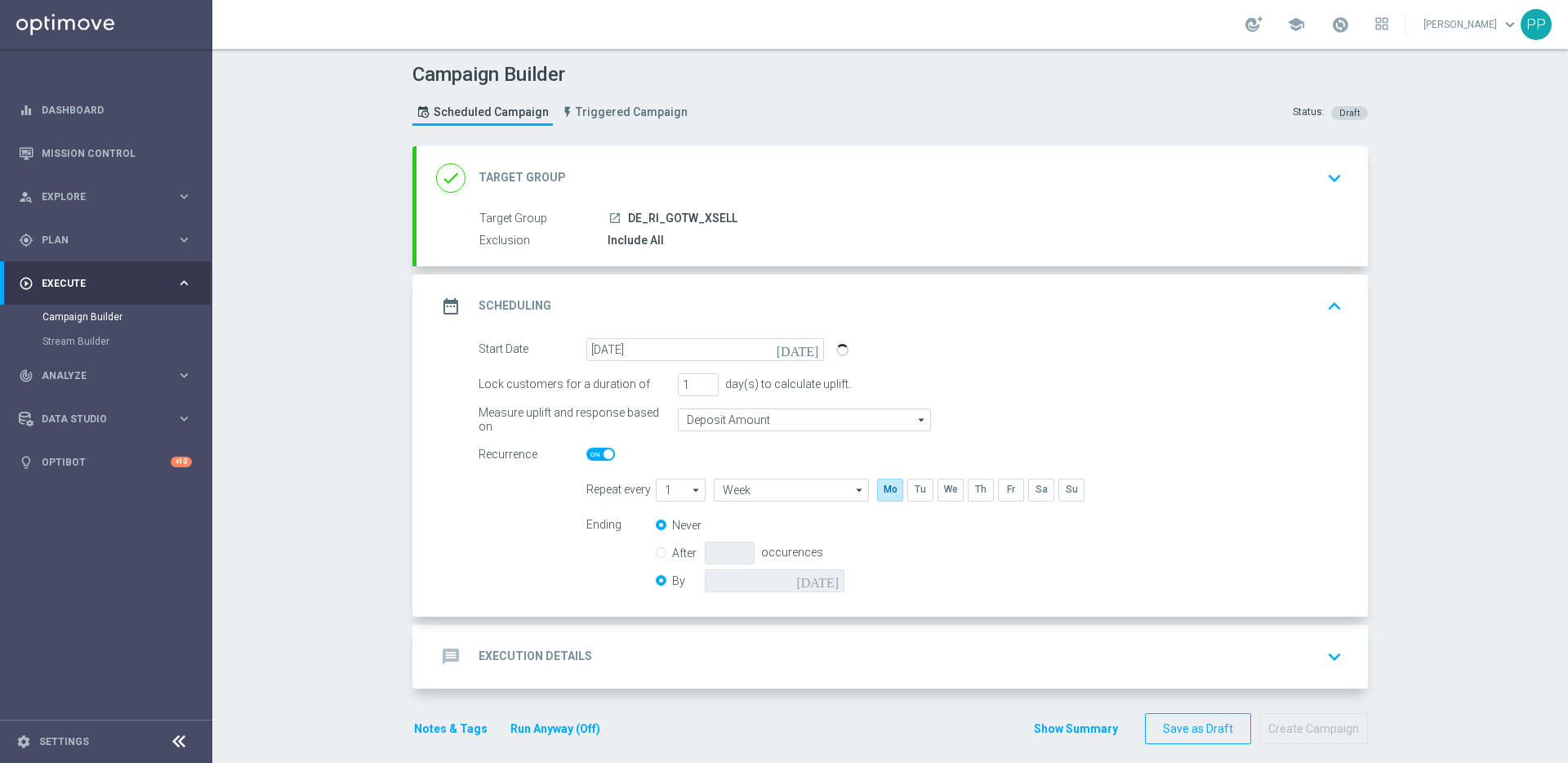
radio input "false"
click at [829, 581] on icon "[DATE]" at bounding box center [821, 577] width 48 height 18
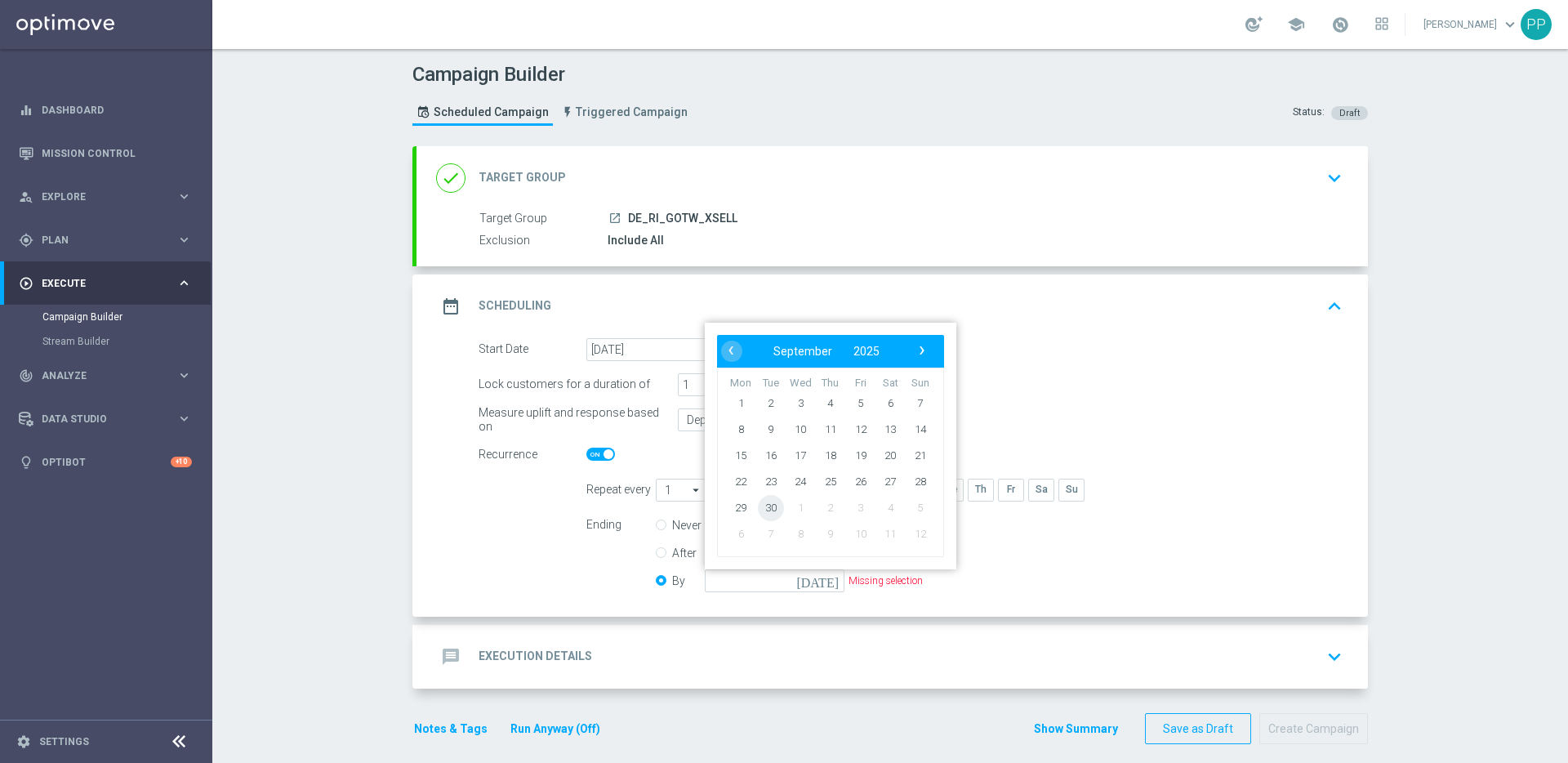
click at [767, 511] on span "30" at bounding box center [771, 507] width 26 height 26
type input "[DATE]"
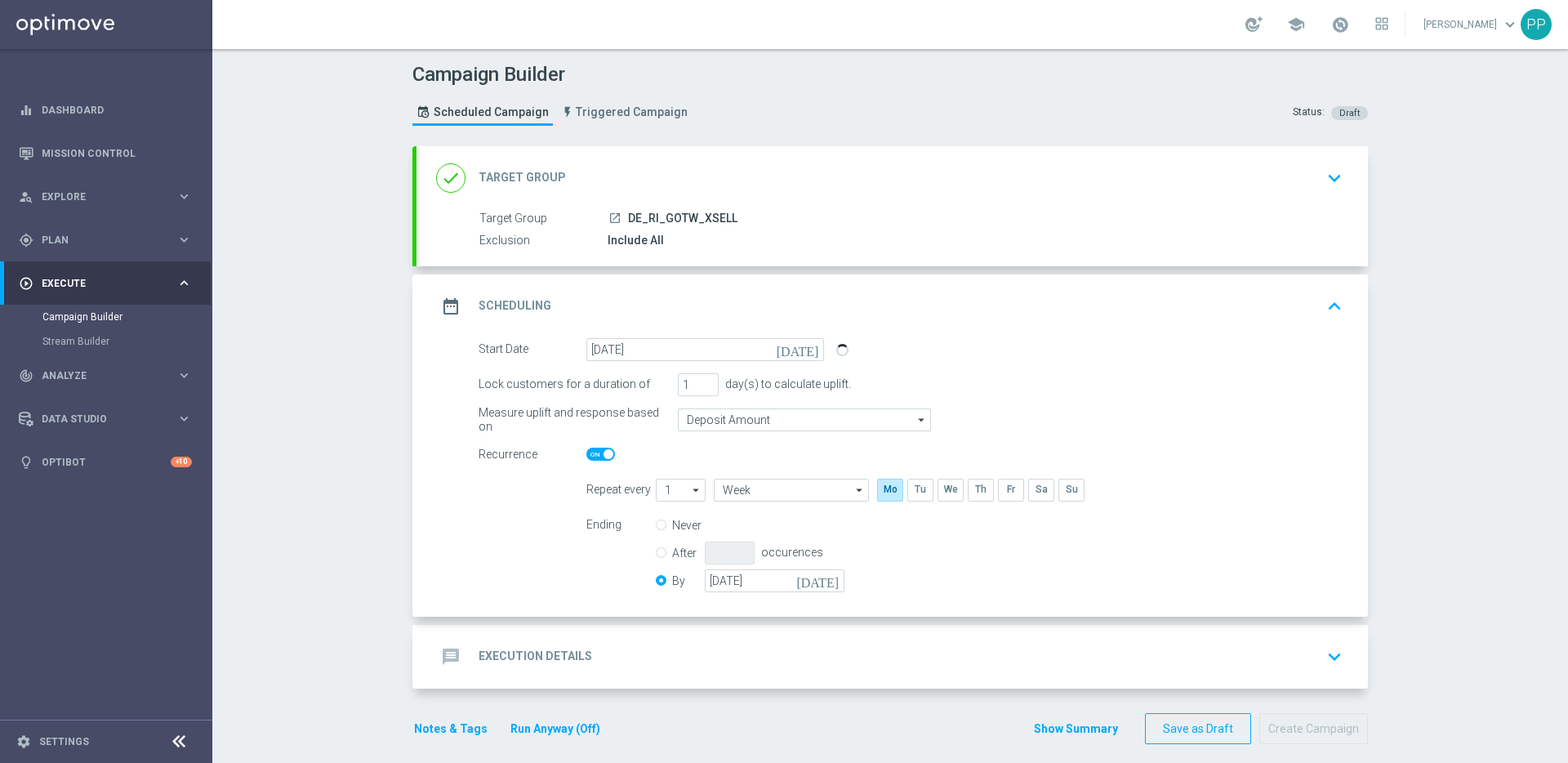
click at [926, 569] on div "Ending Never After occurences By [DATE] [DATE]" at bounding box center [964, 555] width 781 height 84
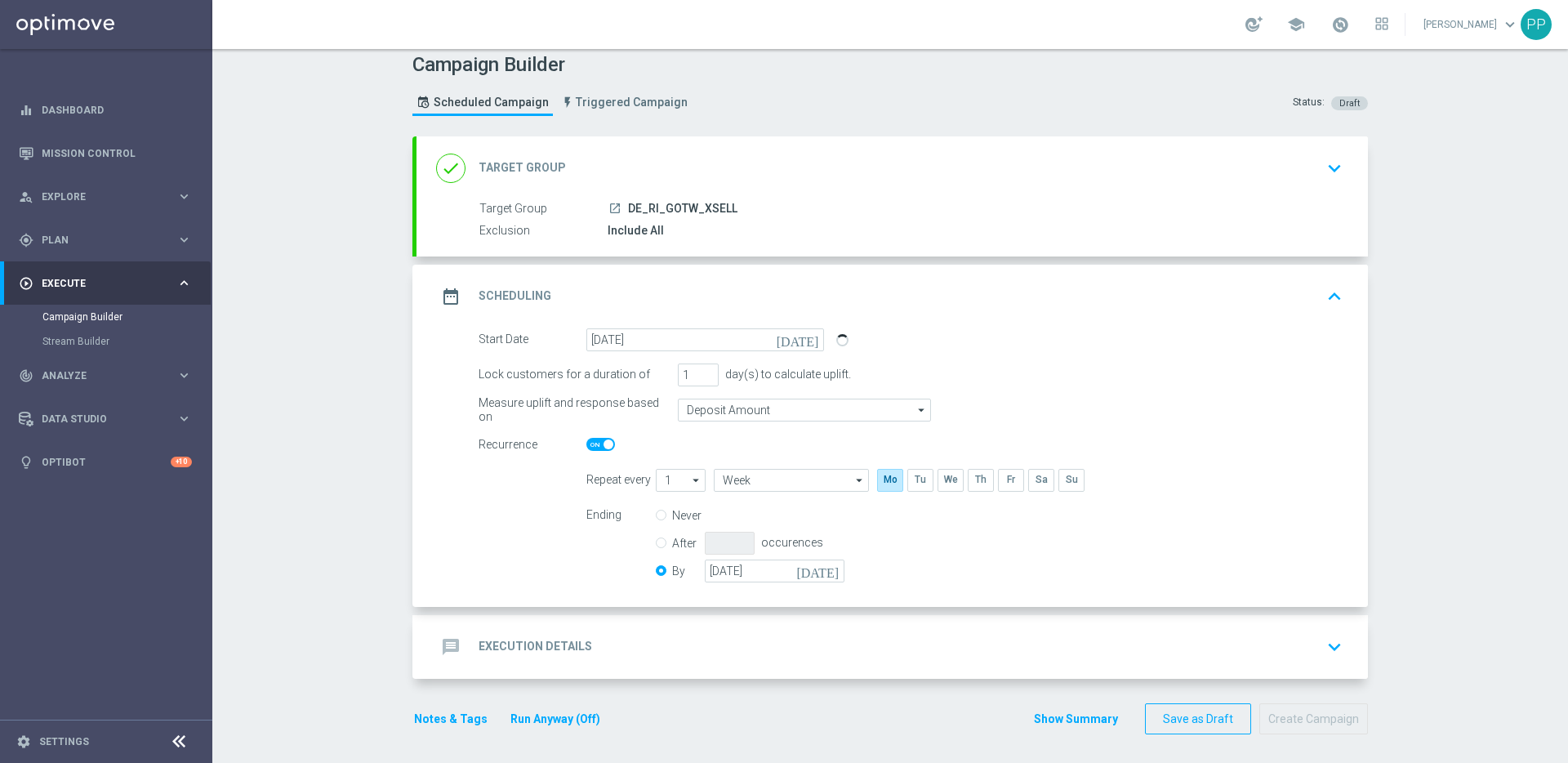
scroll to position [14, 0]
click at [479, 614] on h2 "Execution Details" at bounding box center [536, 642] width 113 height 16
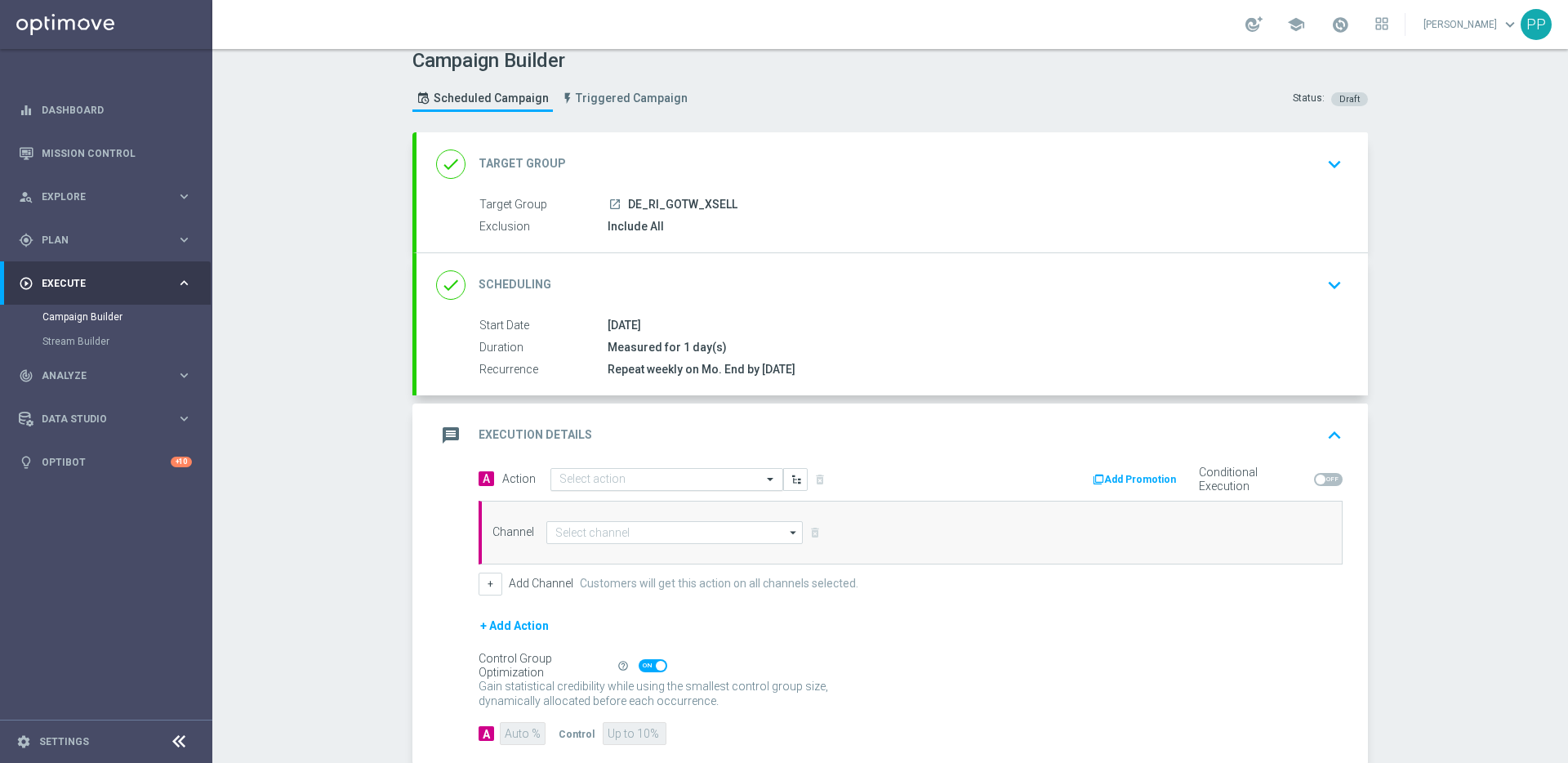
click at [644, 478] on input "text" at bounding box center [651, 479] width 182 height 14
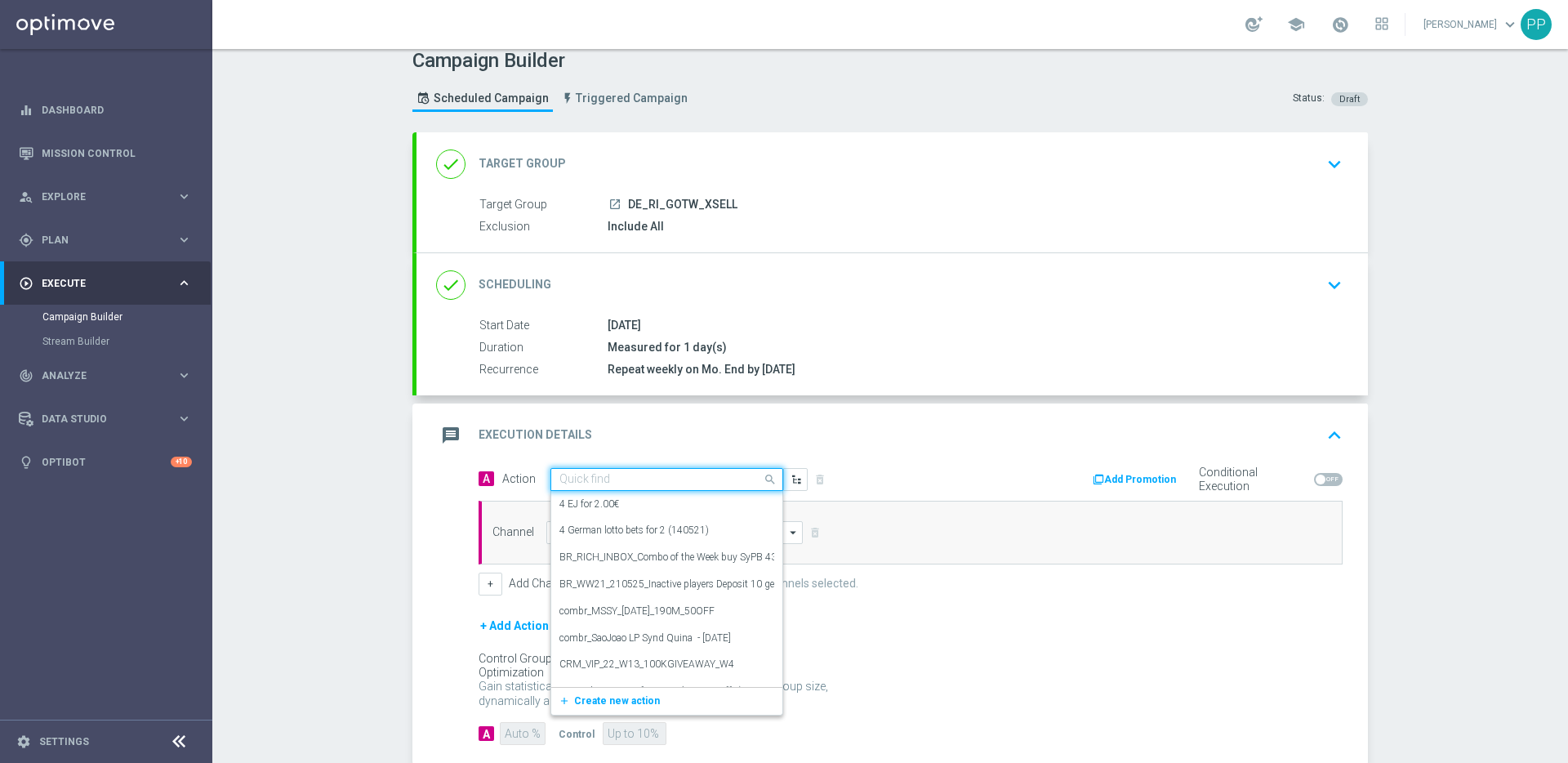
paste input "10 free spins for DACH Game of the Week"
type input "10 free spins for DACH Game of the Week"
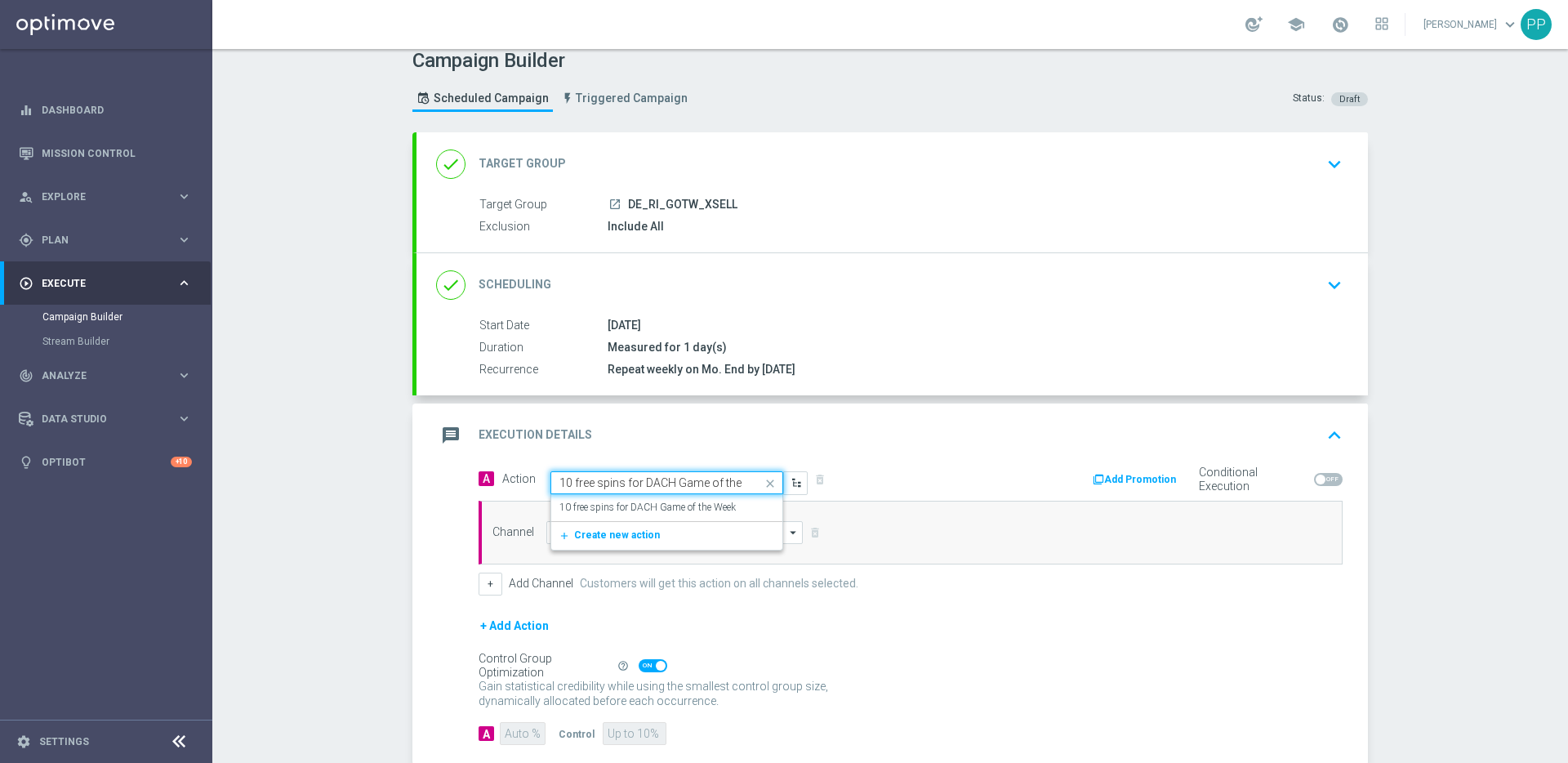
scroll to position [0, 27]
click at [619, 498] on div "10 free spins for DACH Game of the Week edit" at bounding box center [667, 507] width 214 height 27
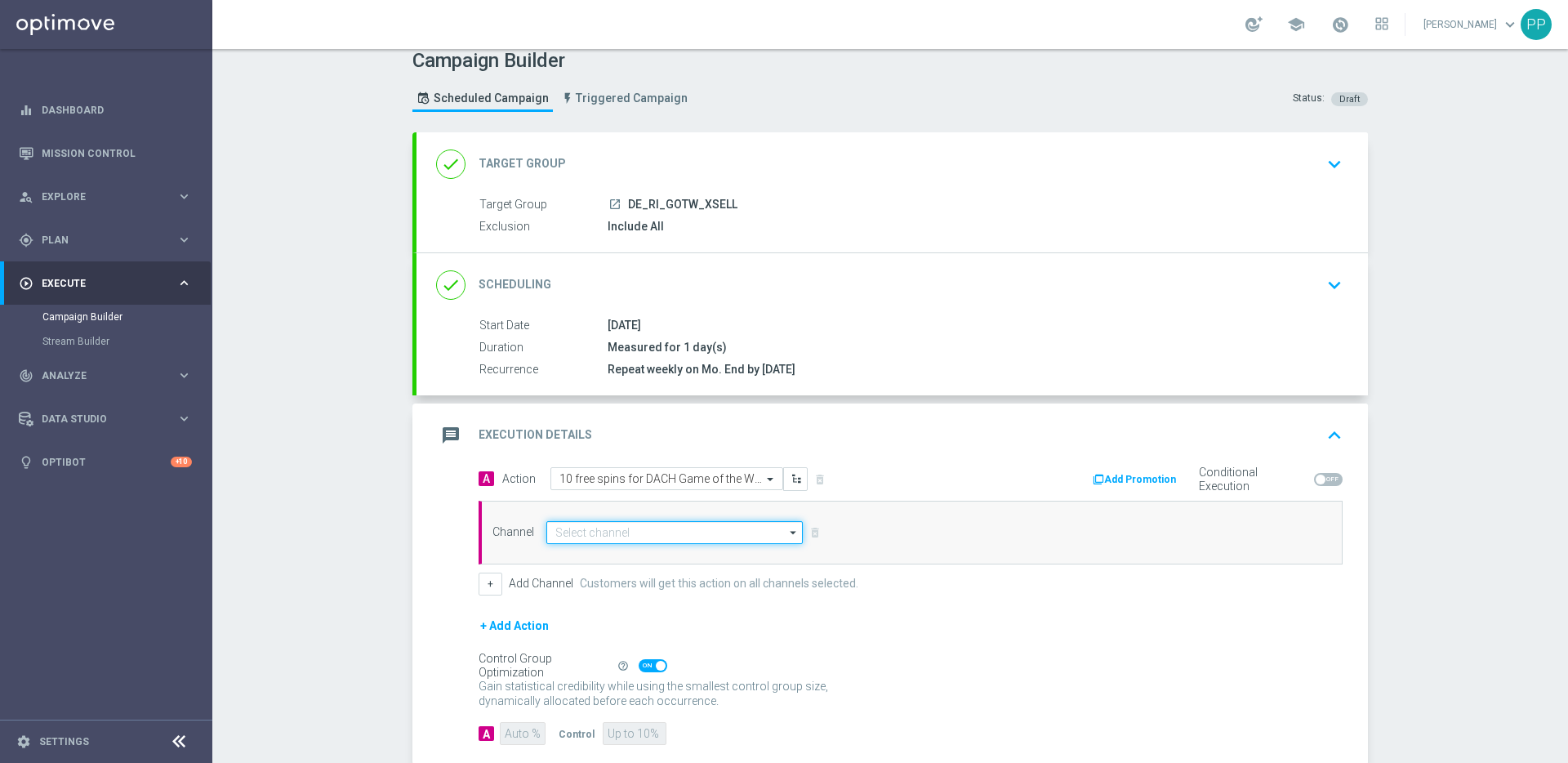
click at [591, 533] on input at bounding box center [675, 532] width 256 height 23
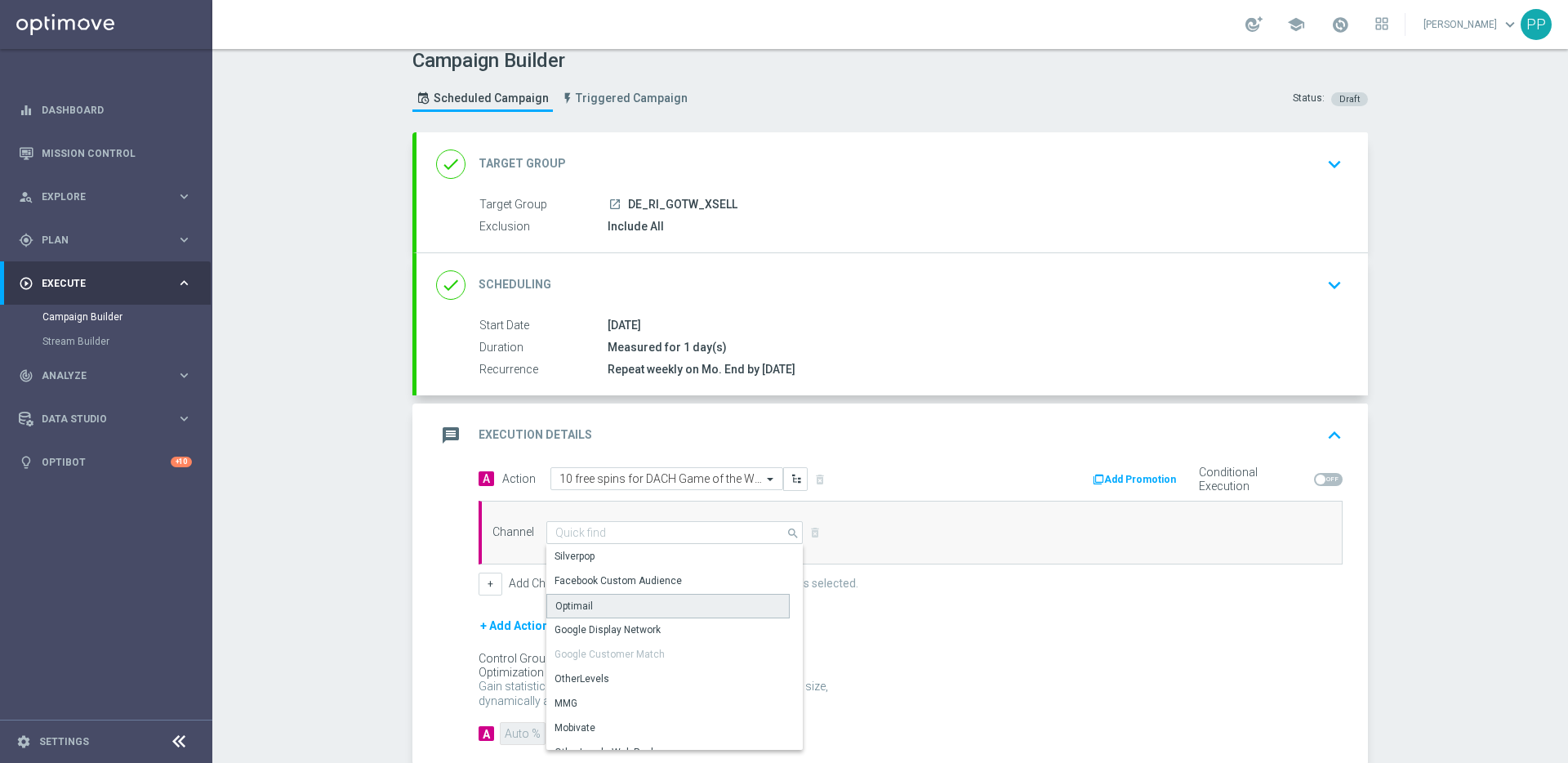
click at [586, 612] on div "Optimail" at bounding box center [668, 606] width 243 height 24
type input "Optimail"
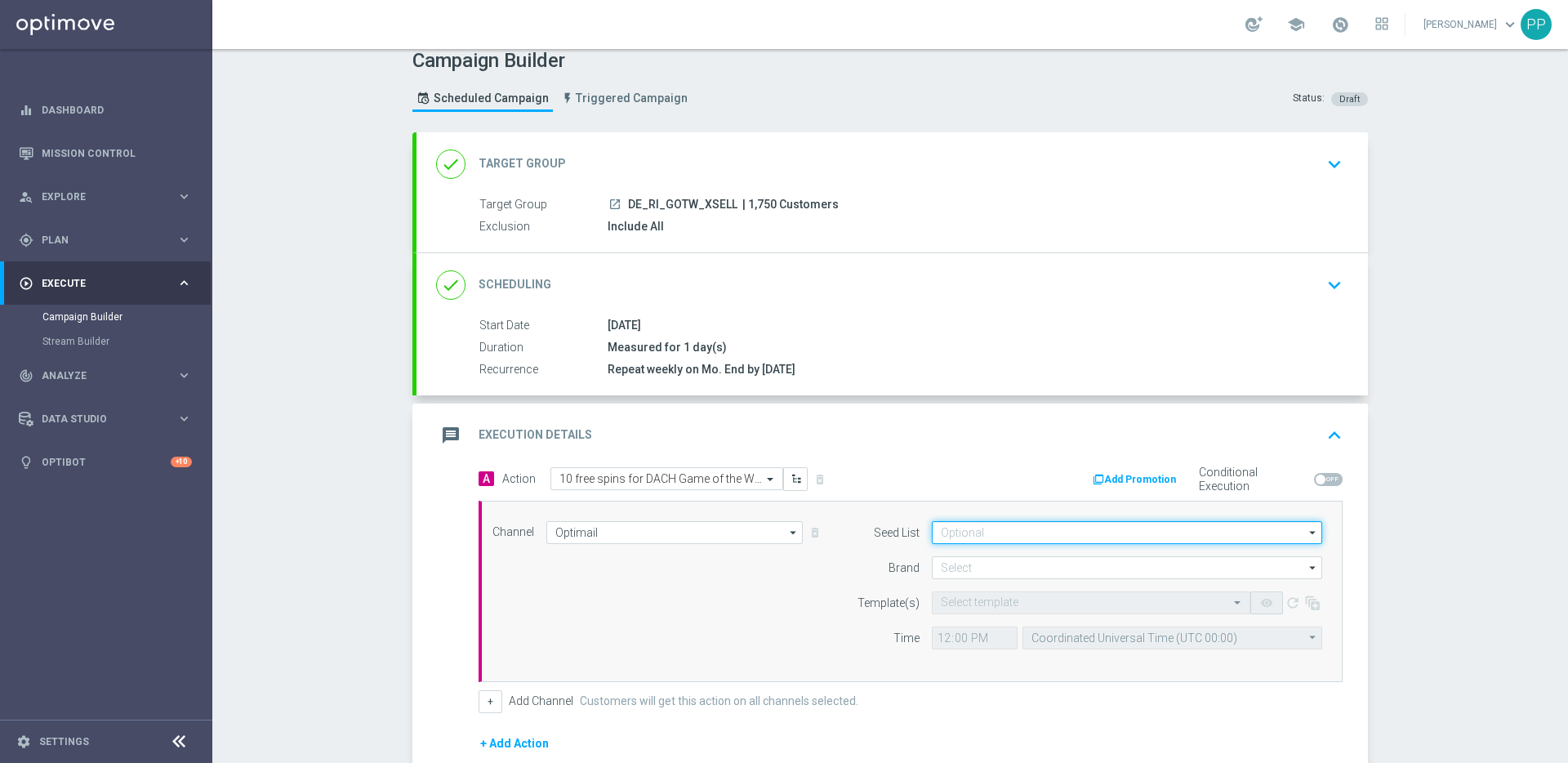
click at [946, 532] on input at bounding box center [1127, 532] width 391 height 23
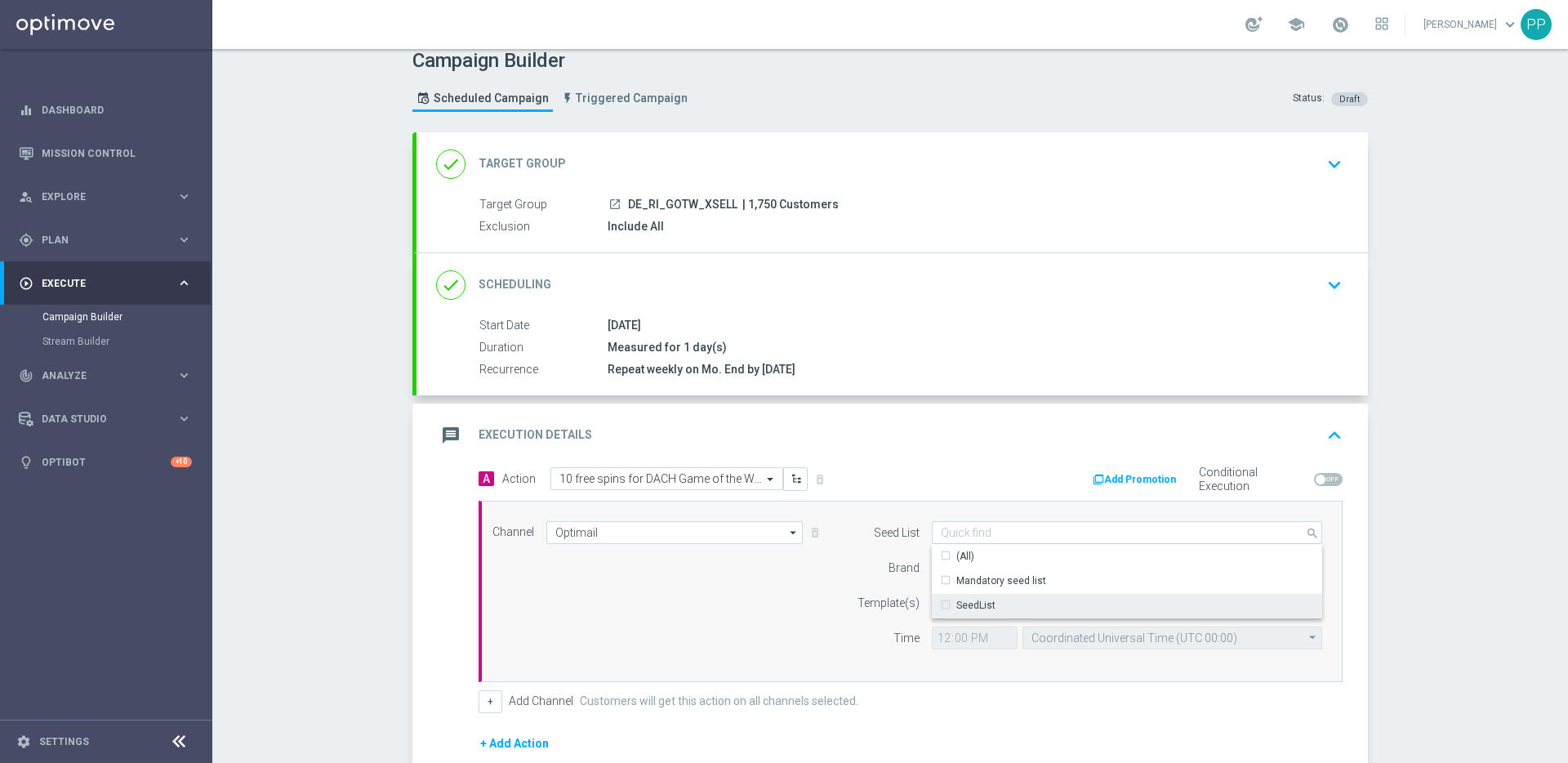
click at [940, 604] on div "SeedList" at bounding box center [968, 605] width 56 height 15
click at [853, 567] on div "Brand" at bounding box center [878, 567] width 84 height 23
type input "SeedList"
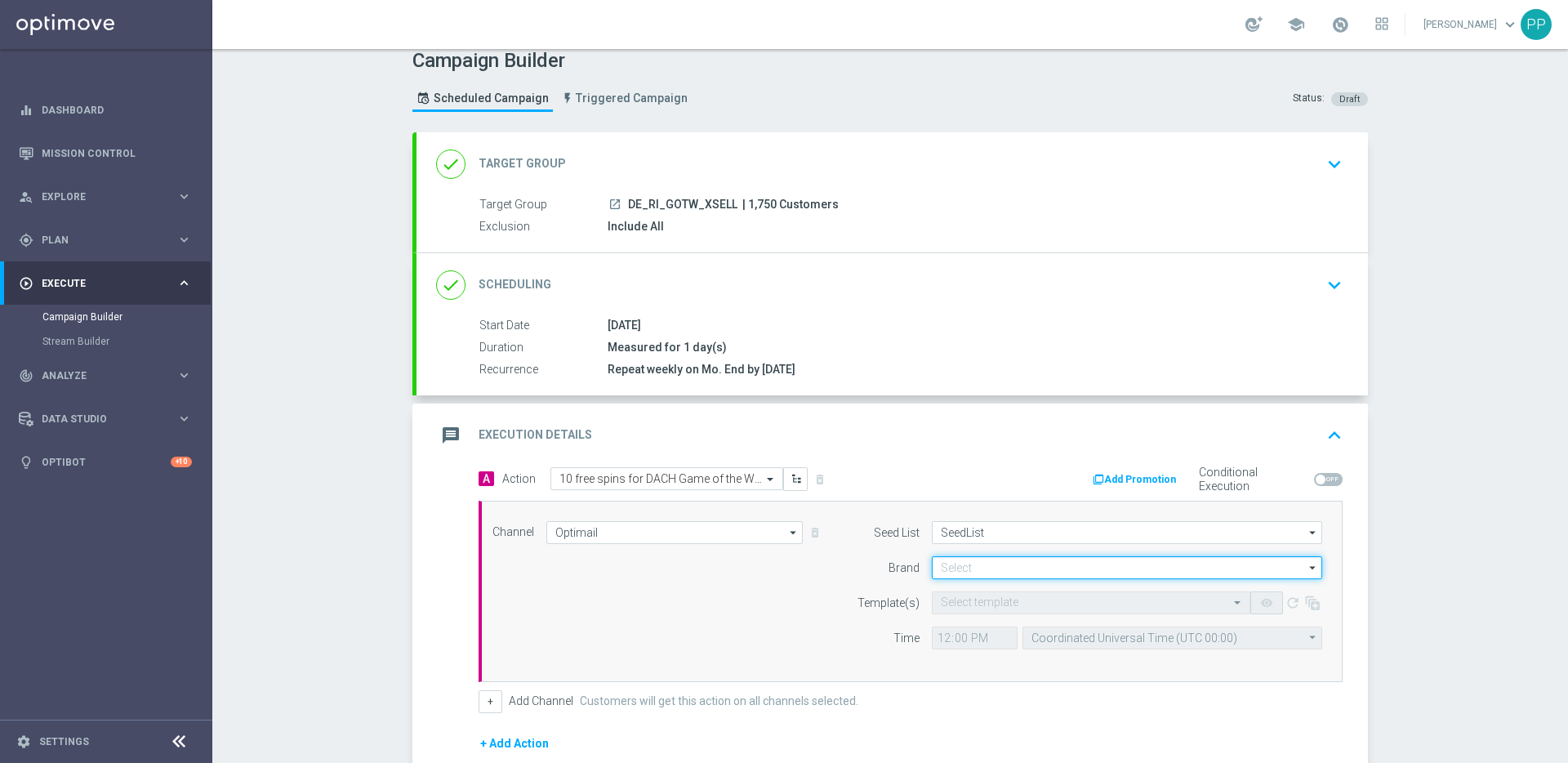
click at [940, 567] on input at bounding box center [1127, 567] width 391 height 23
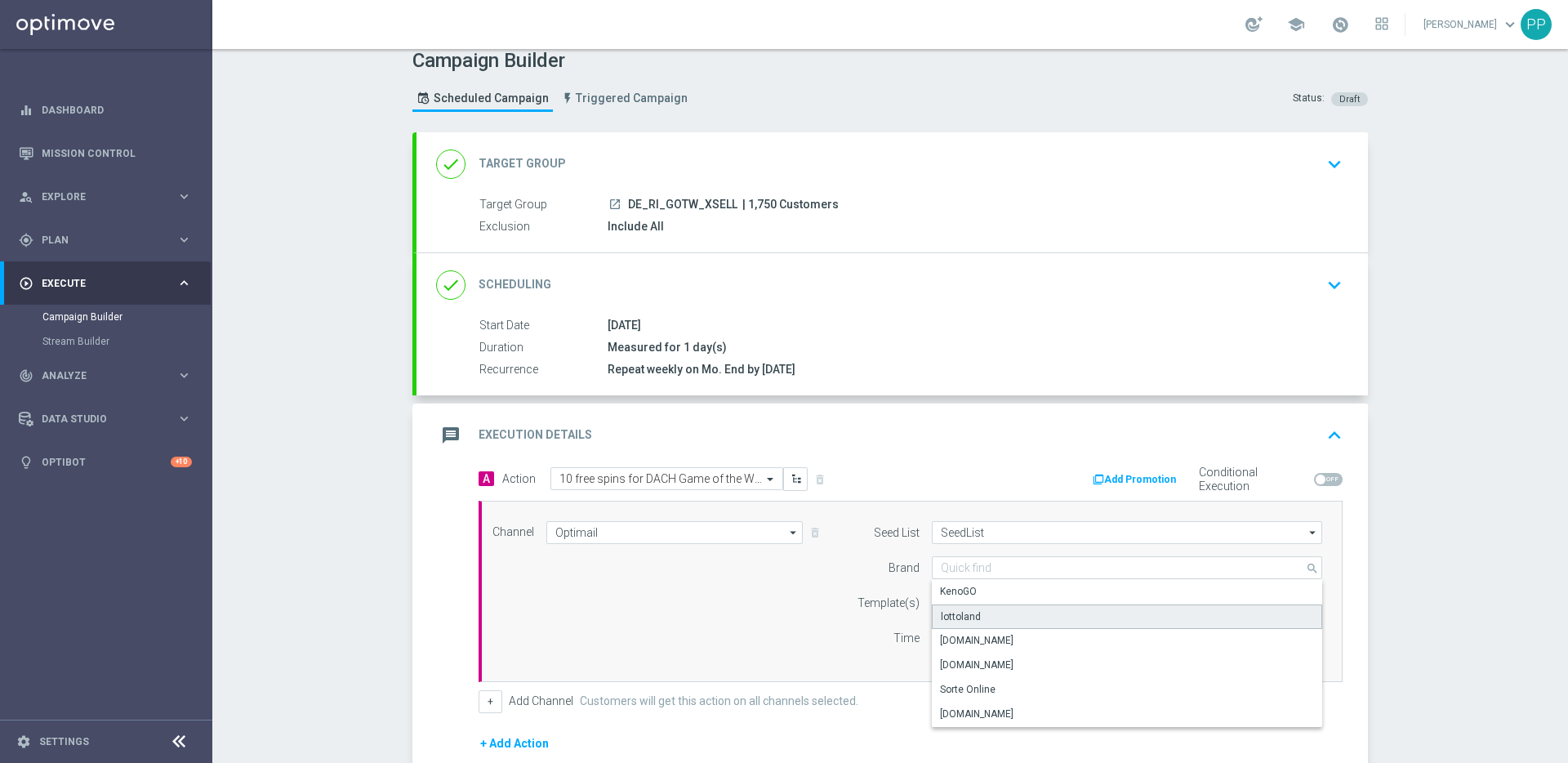
click at [945, 612] on div "lottoland" at bounding box center [960, 616] width 40 height 15
type input "lottoland"
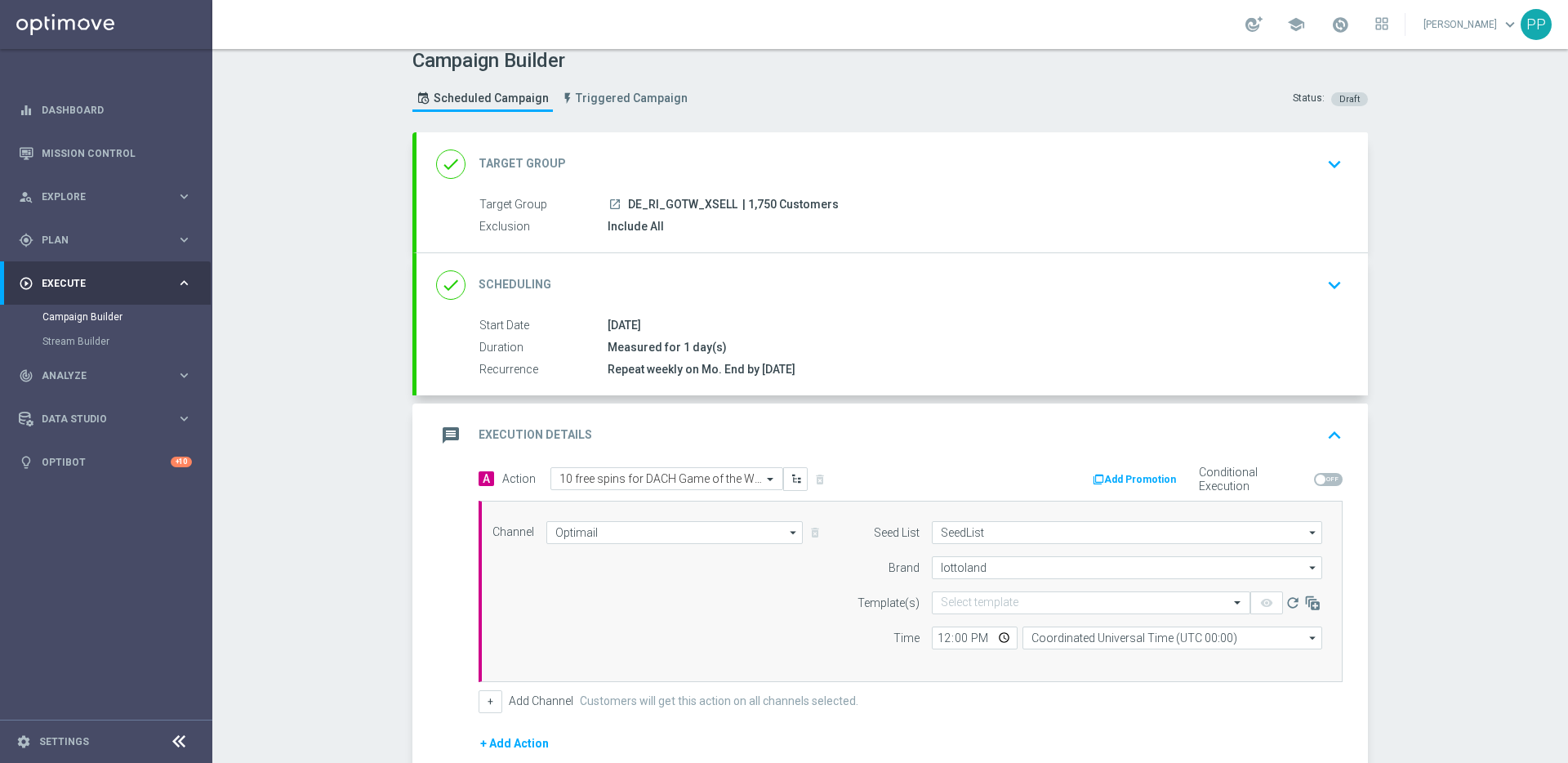
click at [785, 534] on icon "arrow_drop_down" at bounding box center [794, 532] width 17 height 21
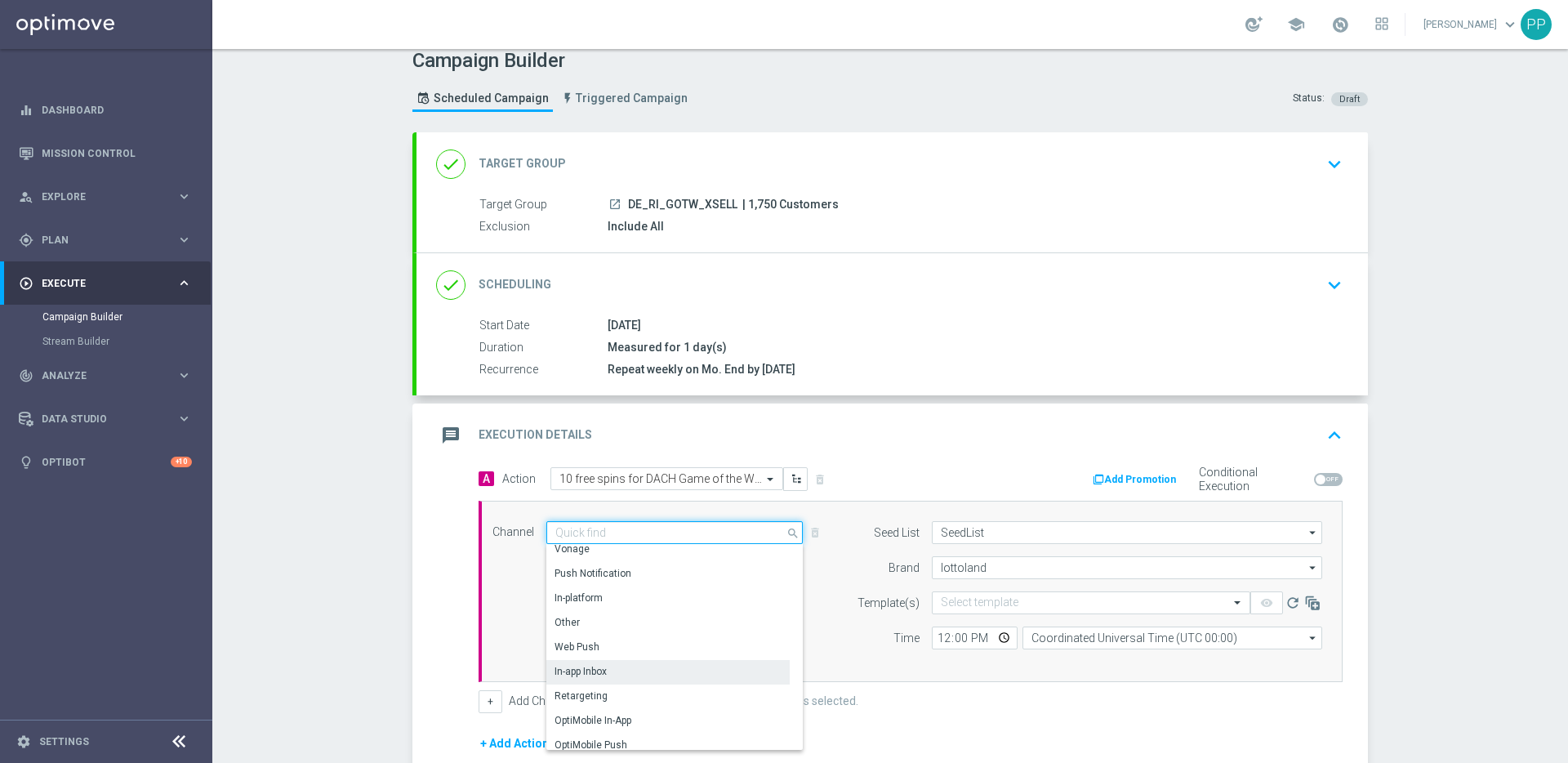
scroll to position [351, 0]
click at [569, 610] on div "Other" at bounding box center [668, 621] width 243 height 23
type input "Other"
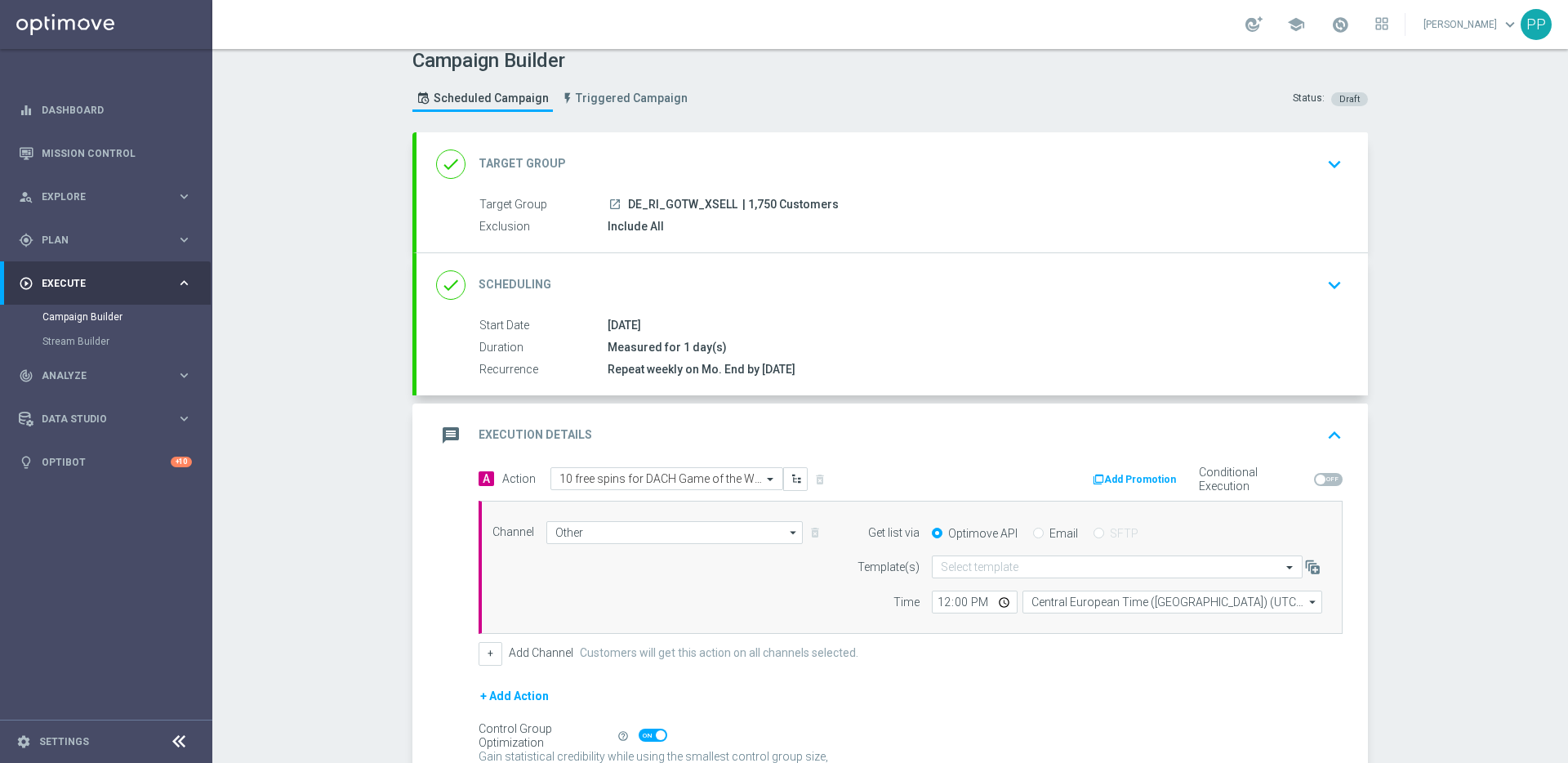
click at [1033, 533] on input "Email" at bounding box center [1038, 534] width 10 height 10
radio input "true"
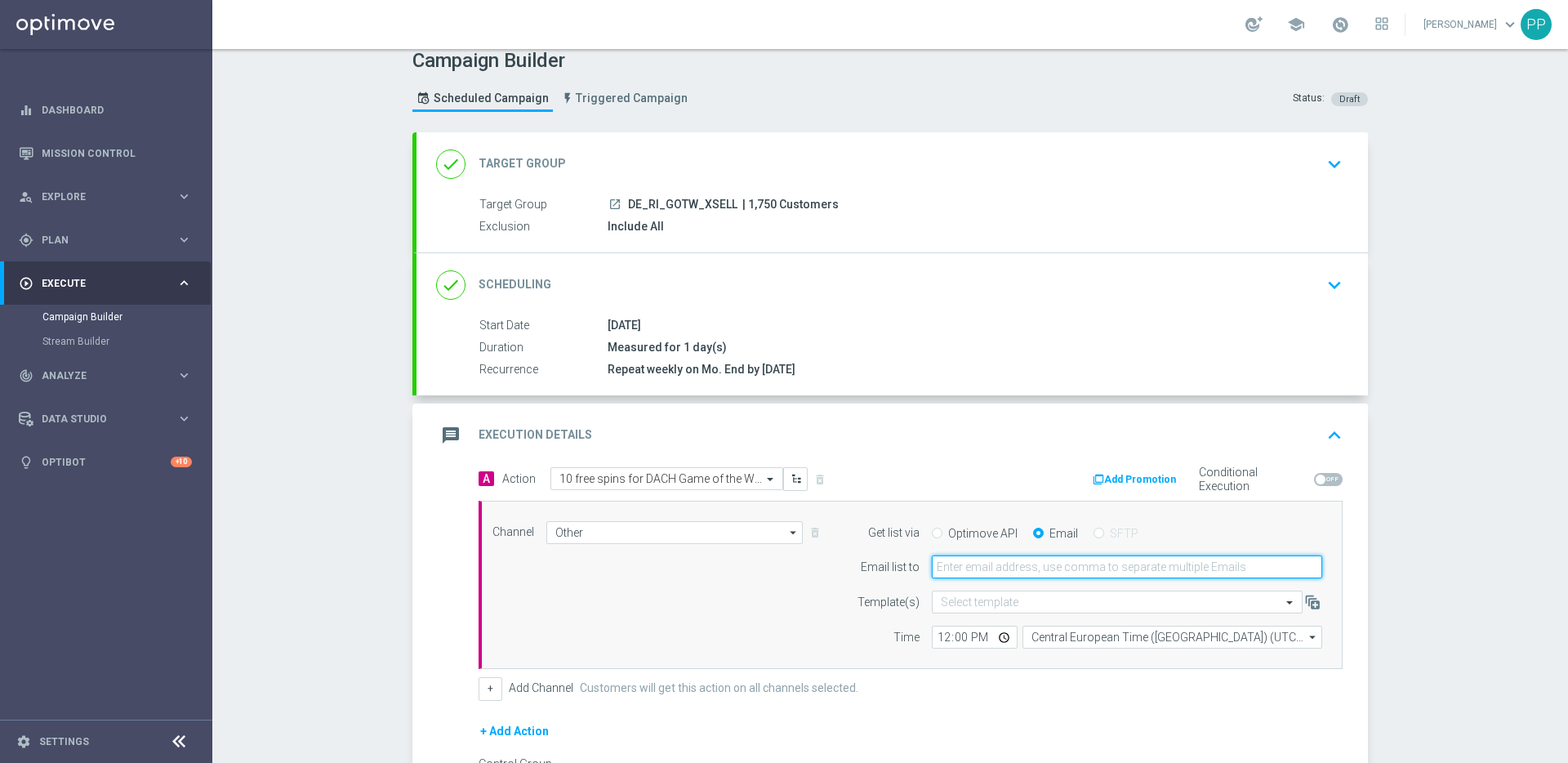
click at [944, 570] on input "email" at bounding box center [1127, 566] width 391 height 23
type input "o"
type input "[EMAIL_ADDRESS][PERSON_NAME][DOMAIN_NAME]"
click at [772, 614] on div "Channel Other Other arrow_drop_down Show Selected 1 of 26 Silverpop" at bounding box center [907, 585] width 854 height 128
click at [942, 604] on input "text" at bounding box center [1100, 601] width 320 height 14
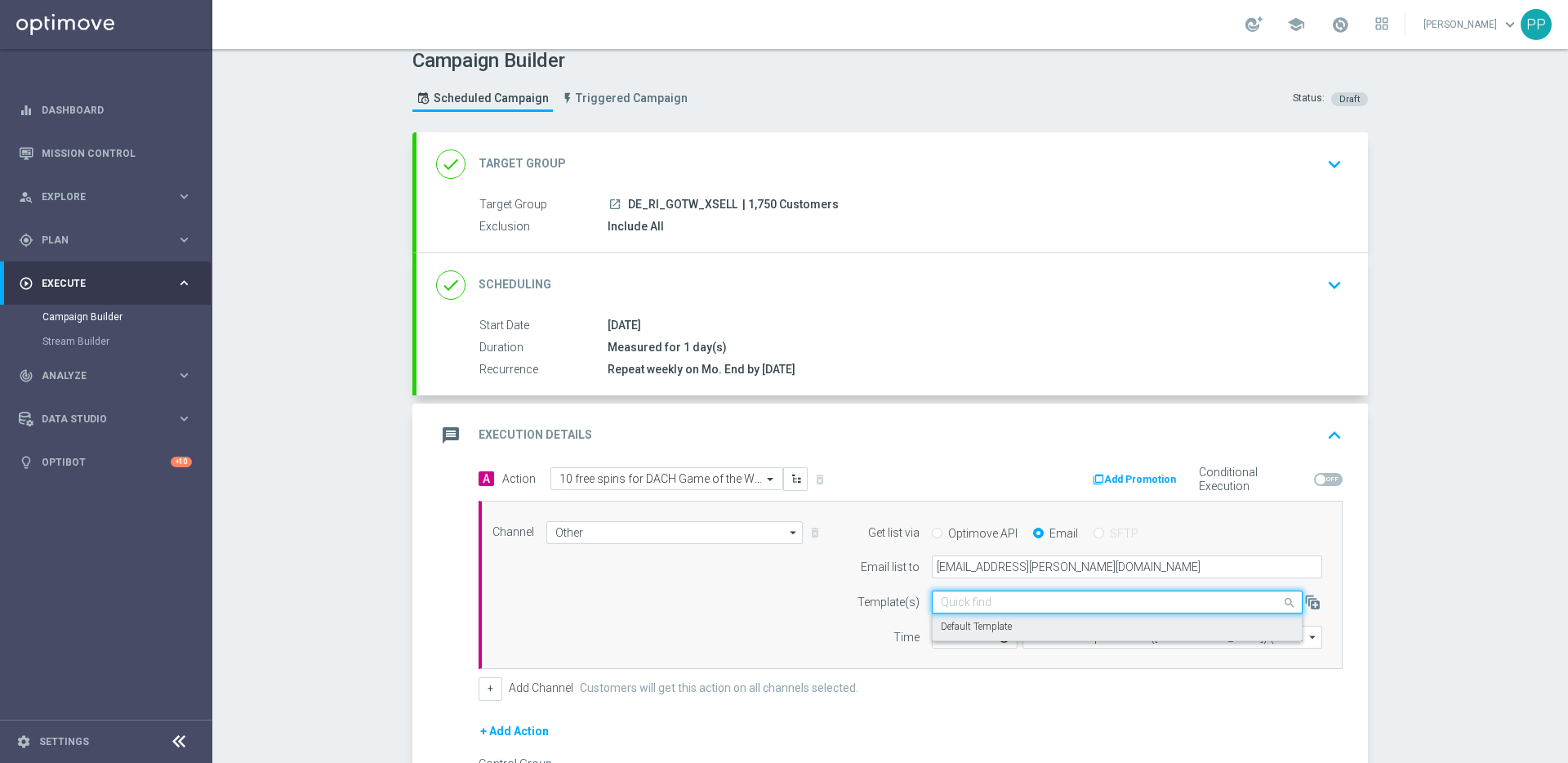
click at [947, 614] on label "Default Template" at bounding box center [976, 627] width 71 height 14
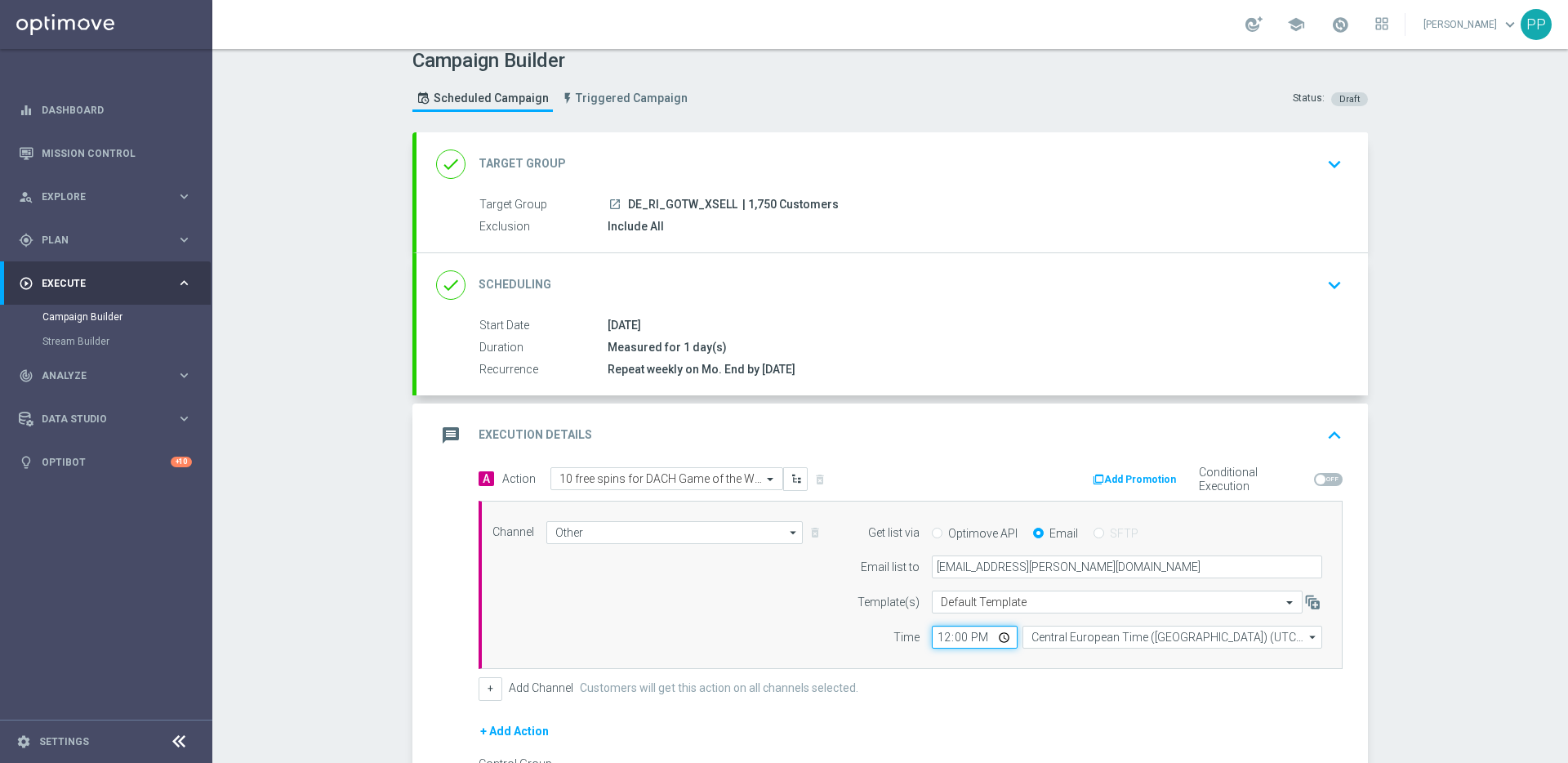
click at [936, 614] on input "12:00" at bounding box center [975, 637] width 85 height 23
type input "10:30"
click at [1108, 614] on div "Central European Time ([GEOGRAPHIC_DATA]) (UTC +02:00)" at bounding box center [1172, 637] width 300 height 23
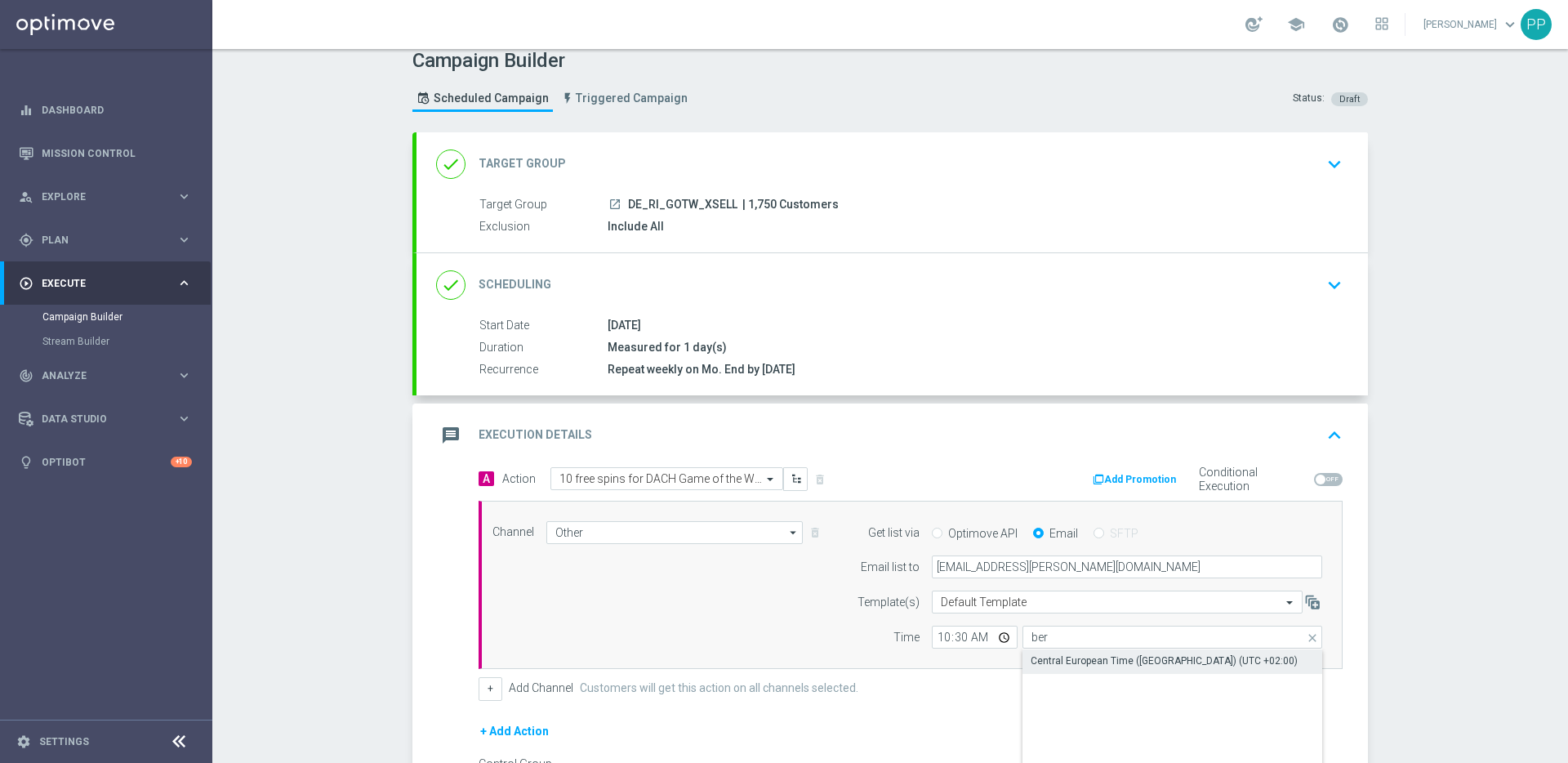
click at [1092, 614] on div "Central European Time ([GEOGRAPHIC_DATA]) (UTC +02:00)" at bounding box center [1164, 661] width 267 height 15
type input "Central European Time ([GEOGRAPHIC_DATA]) (UTC +02:00)"
click at [1127, 476] on button "Add Promotion" at bounding box center [1136, 479] width 91 height 18
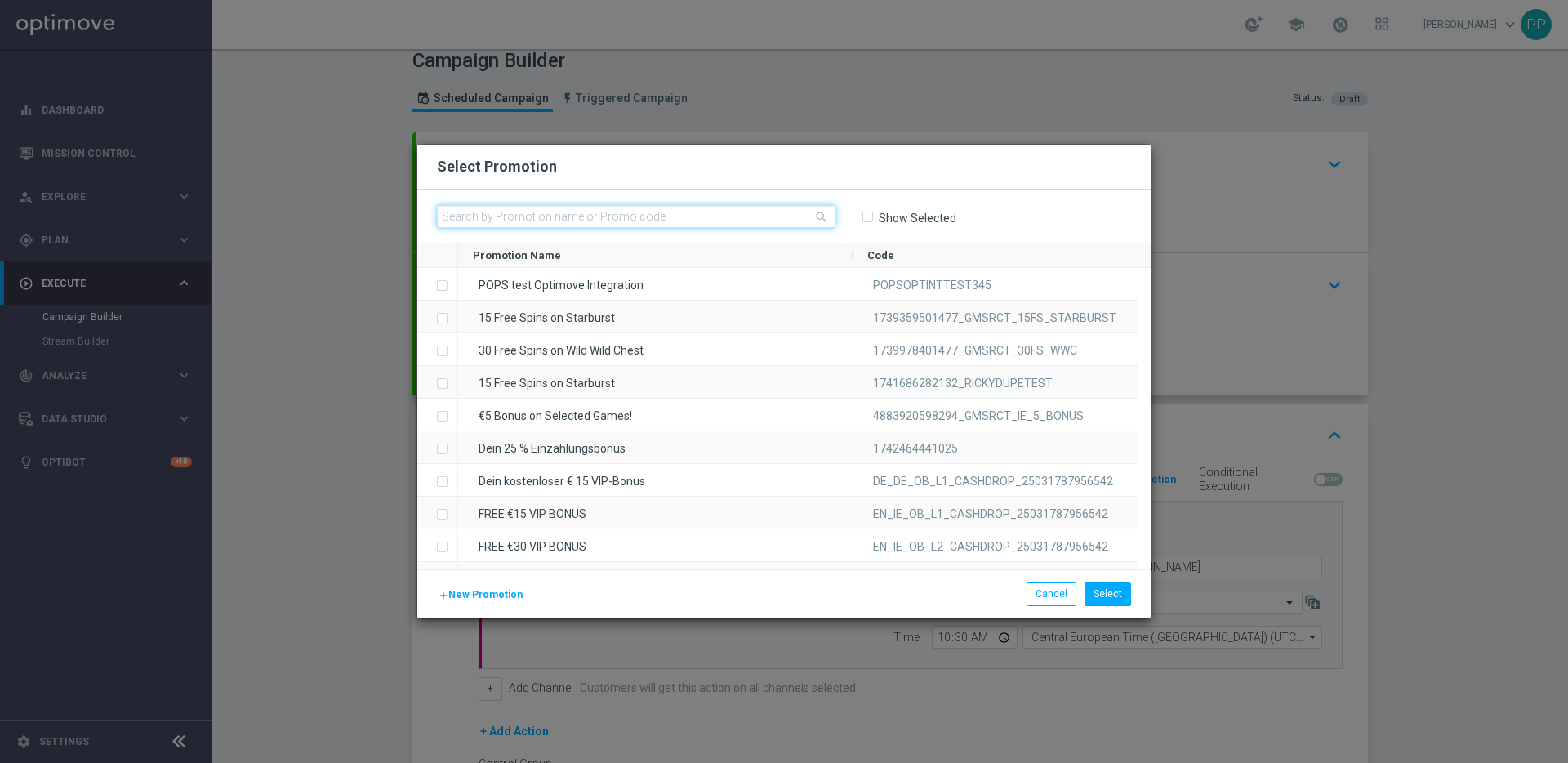
click at [590, 214] on input "text" at bounding box center [636, 216] width 398 height 23
paste input "DE_25SEPT_GOTW_5BVWV8FFU49"
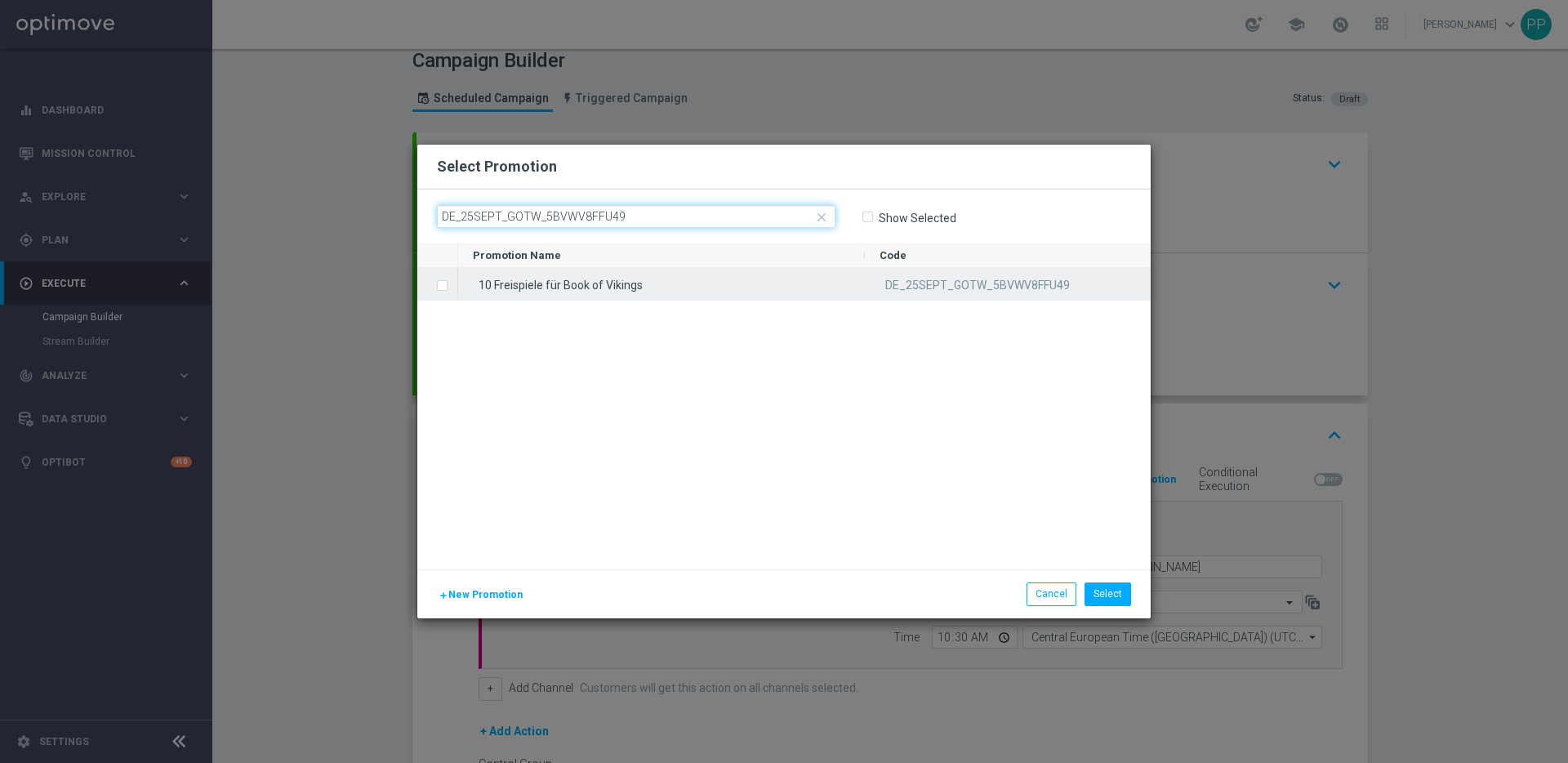
type input "DE_25SEPT_GOTW_5BVWV8FFU49"
click at [452, 282] on label "Press SPACE to select this row." at bounding box center [455, 287] width 6 height 15
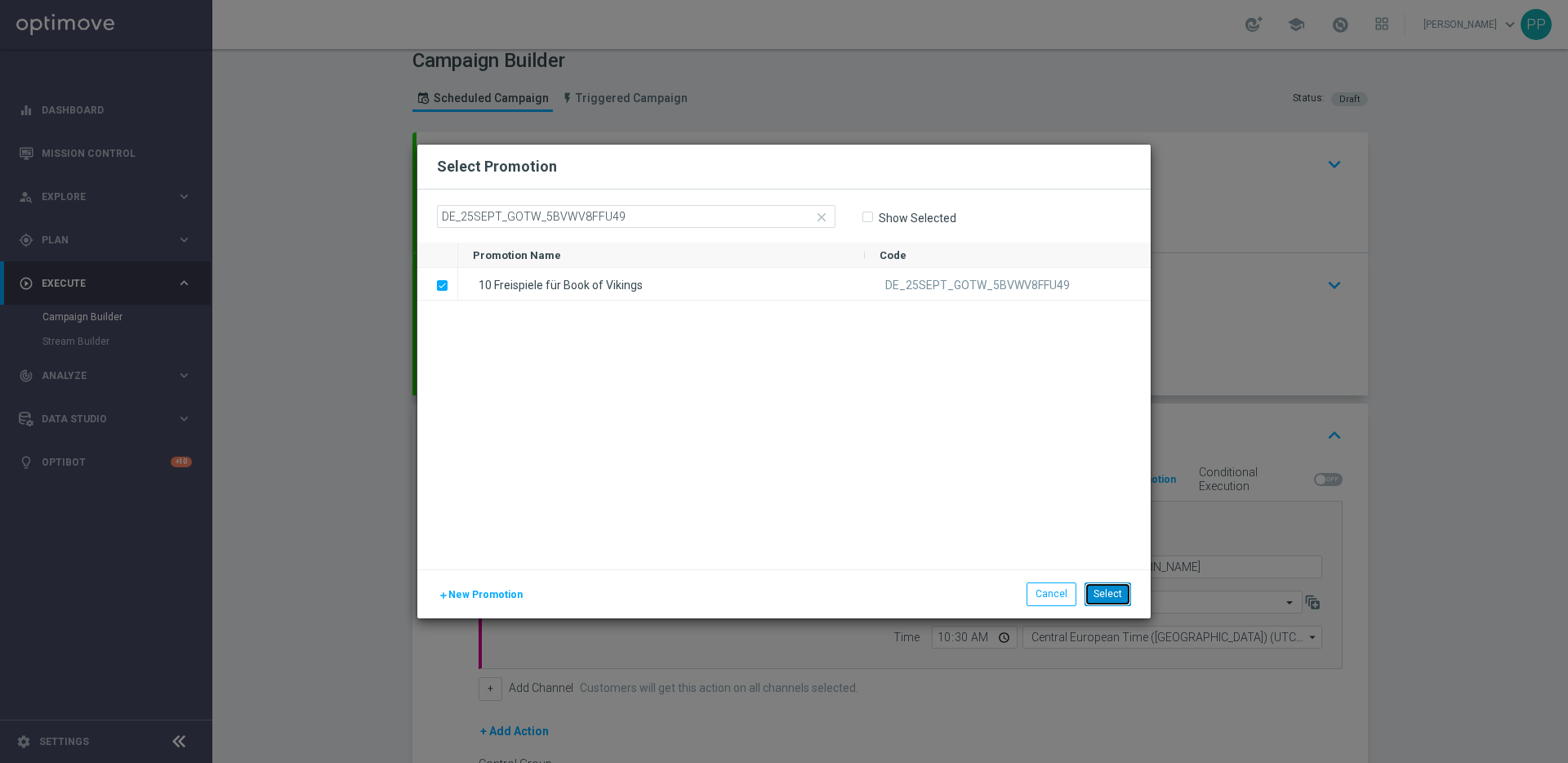
click at [1116, 590] on button "Select" at bounding box center [1108, 593] width 46 height 23
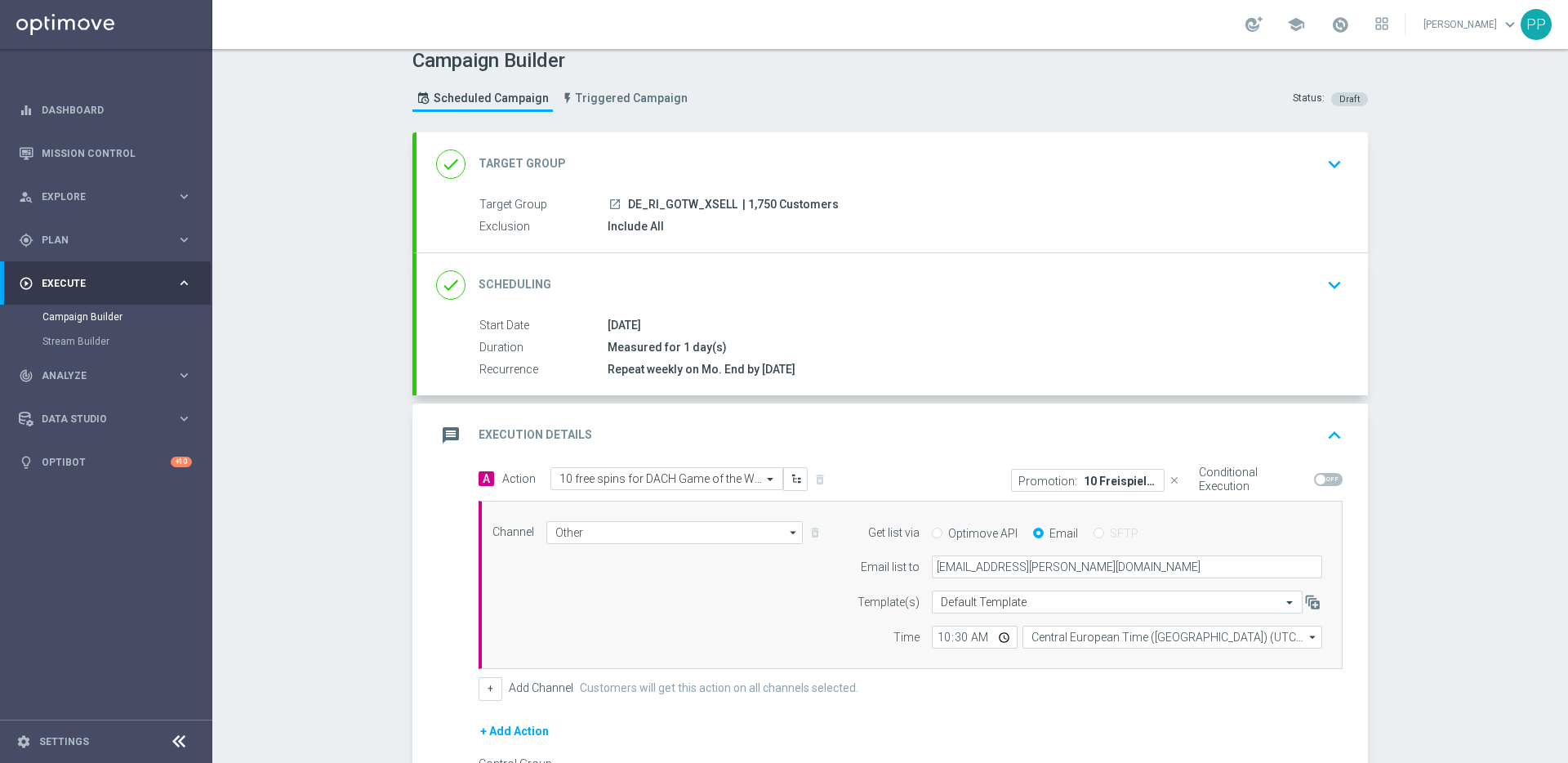
click at [1127, 480] on span at bounding box center [1320, 479] width 10 height 10
click at [1127, 480] on input "checkbox" at bounding box center [1328, 479] width 29 height 13
checkbox input "true"
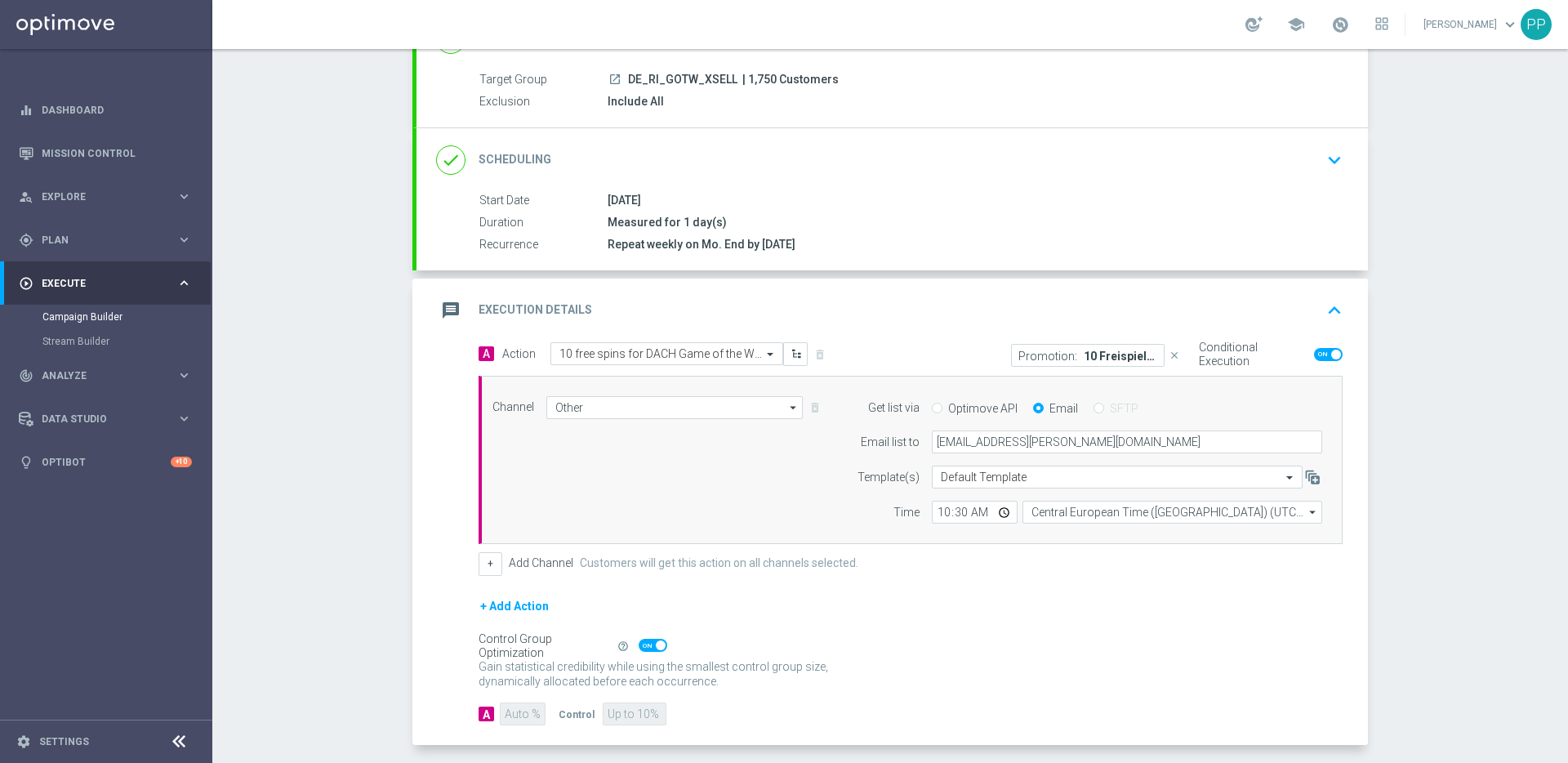
scroll to position [210, 0]
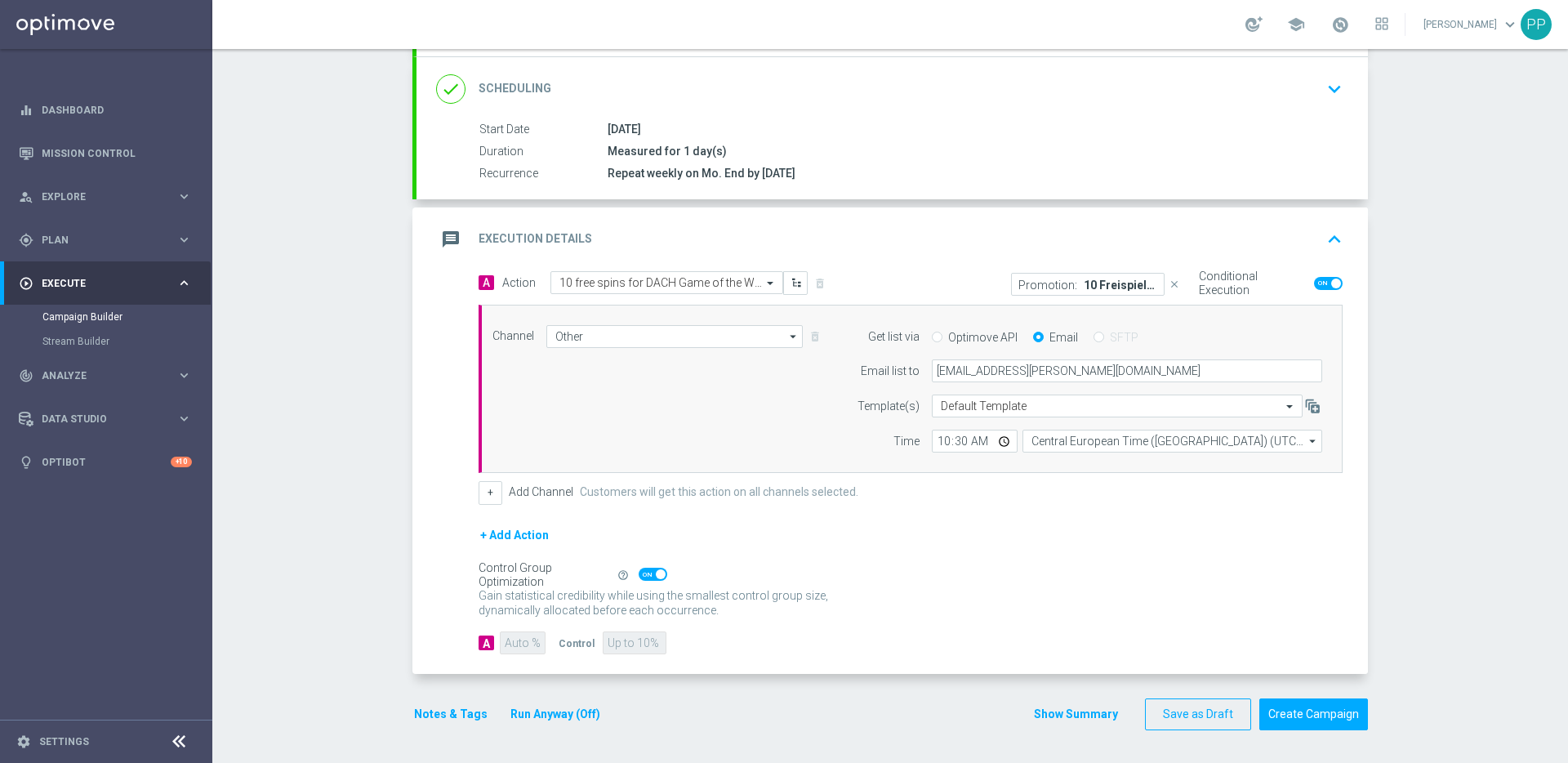
click at [448, 614] on button "Notes & Tags" at bounding box center [450, 714] width 77 height 20
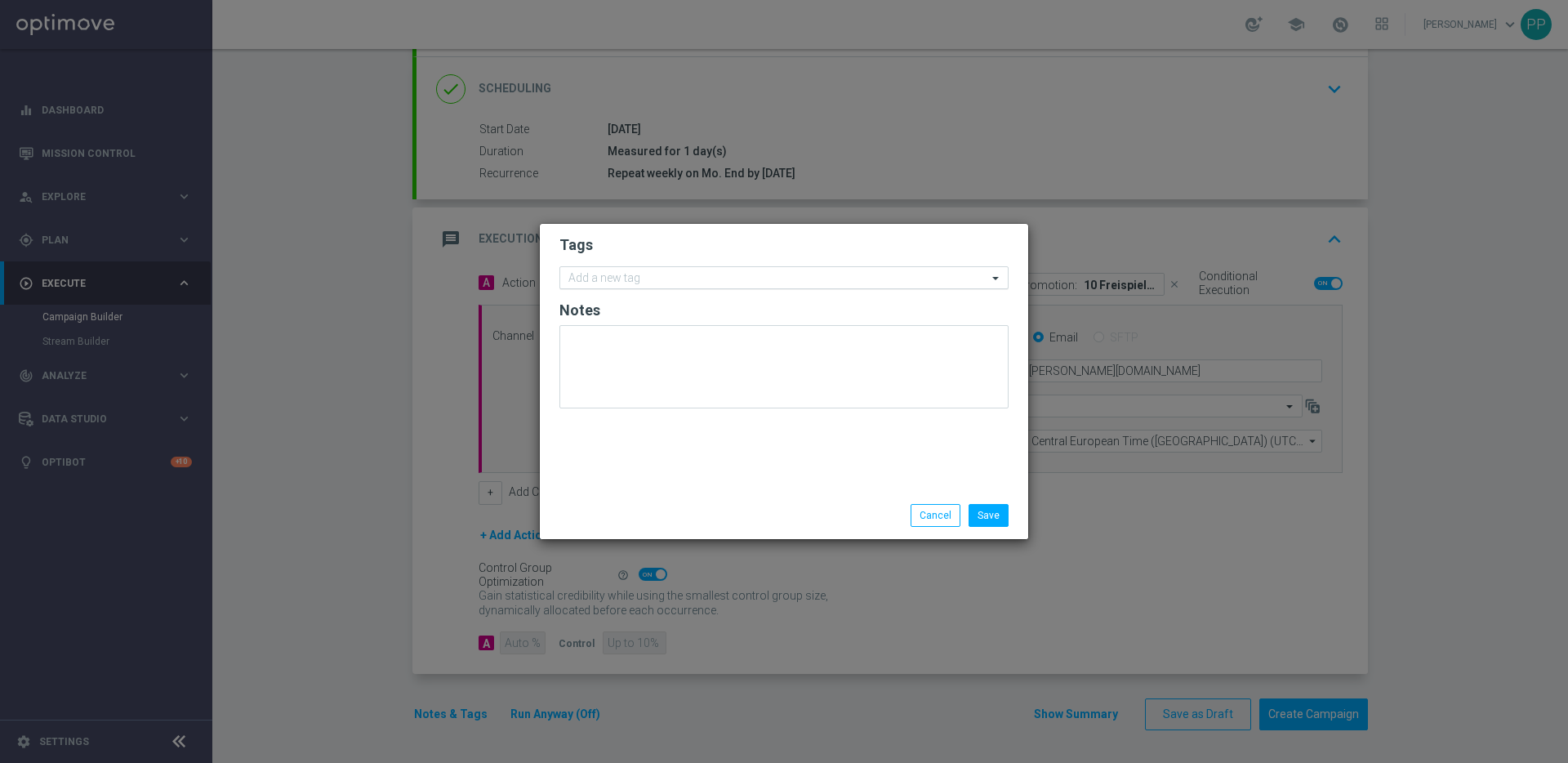
click at [645, 282] on input "text" at bounding box center [777, 278] width 419 height 14
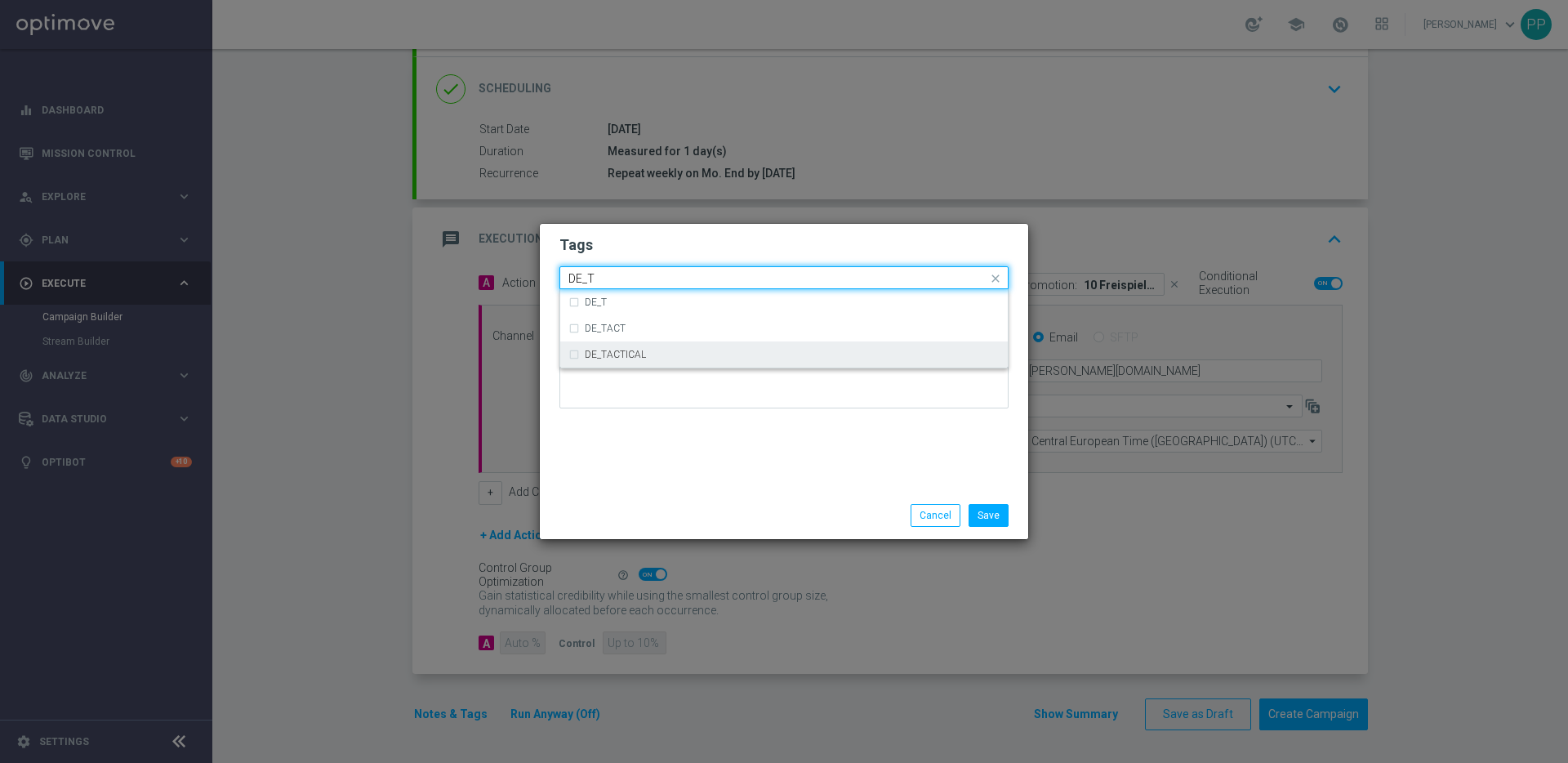
click at [654, 348] on div "DE_TACTICAL" at bounding box center [784, 355] width 431 height 26
type input "DE_T"
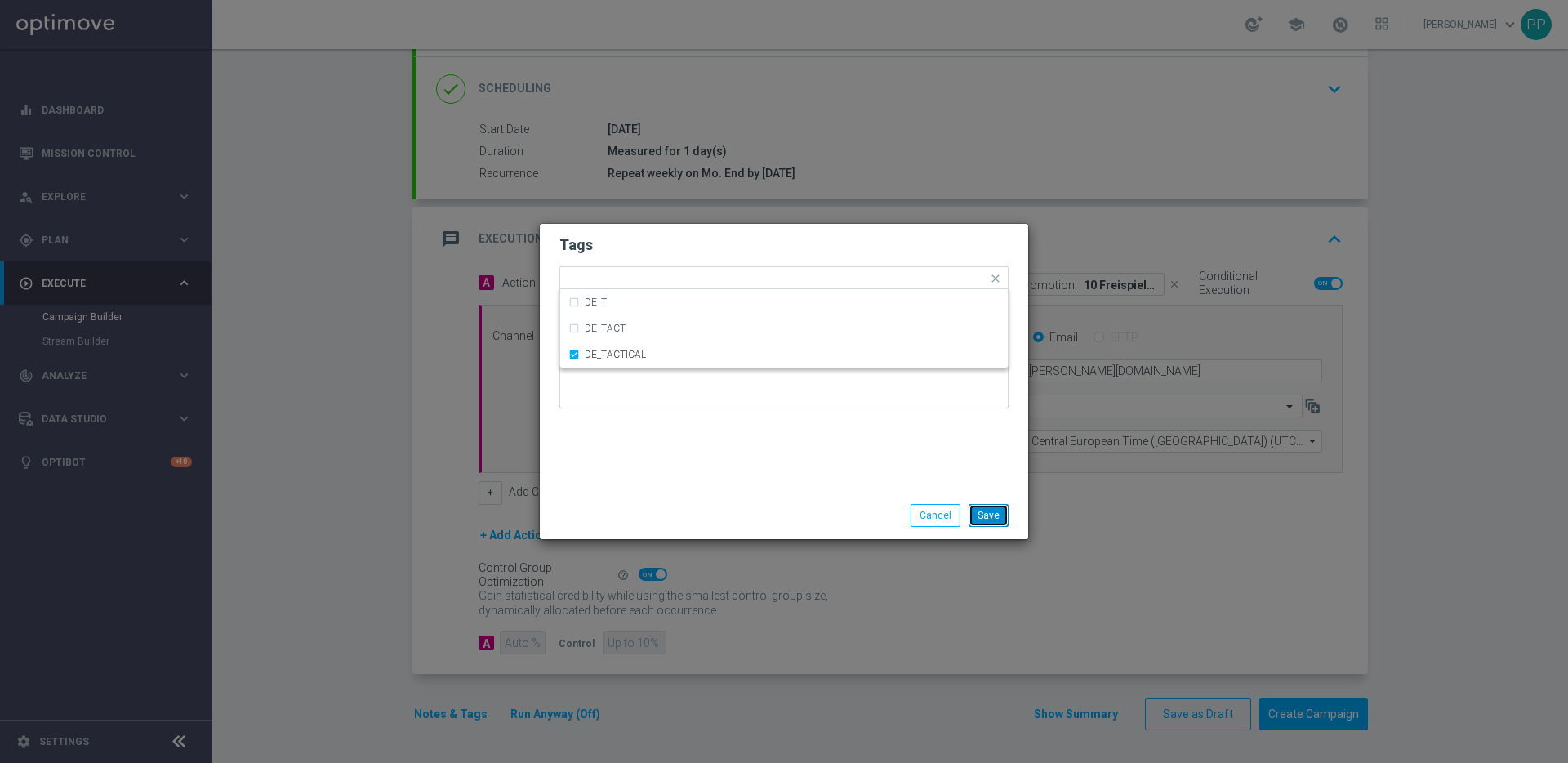
click at [995, 522] on button "Save" at bounding box center [988, 515] width 40 height 23
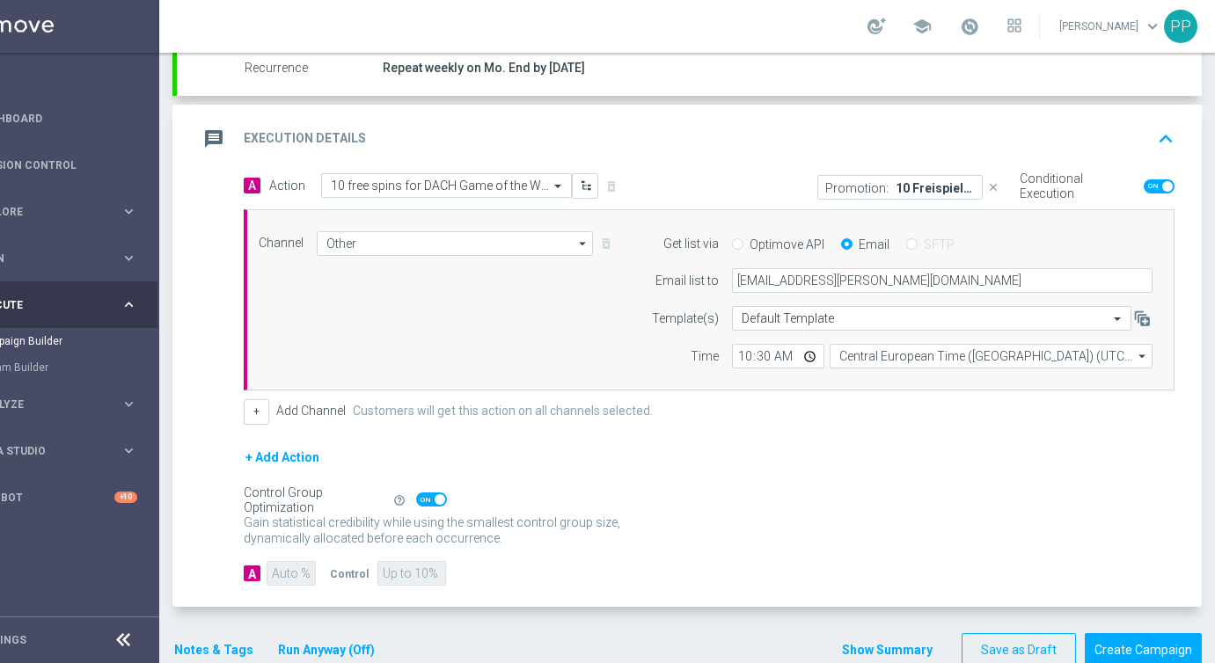
scroll to position [352, 0]
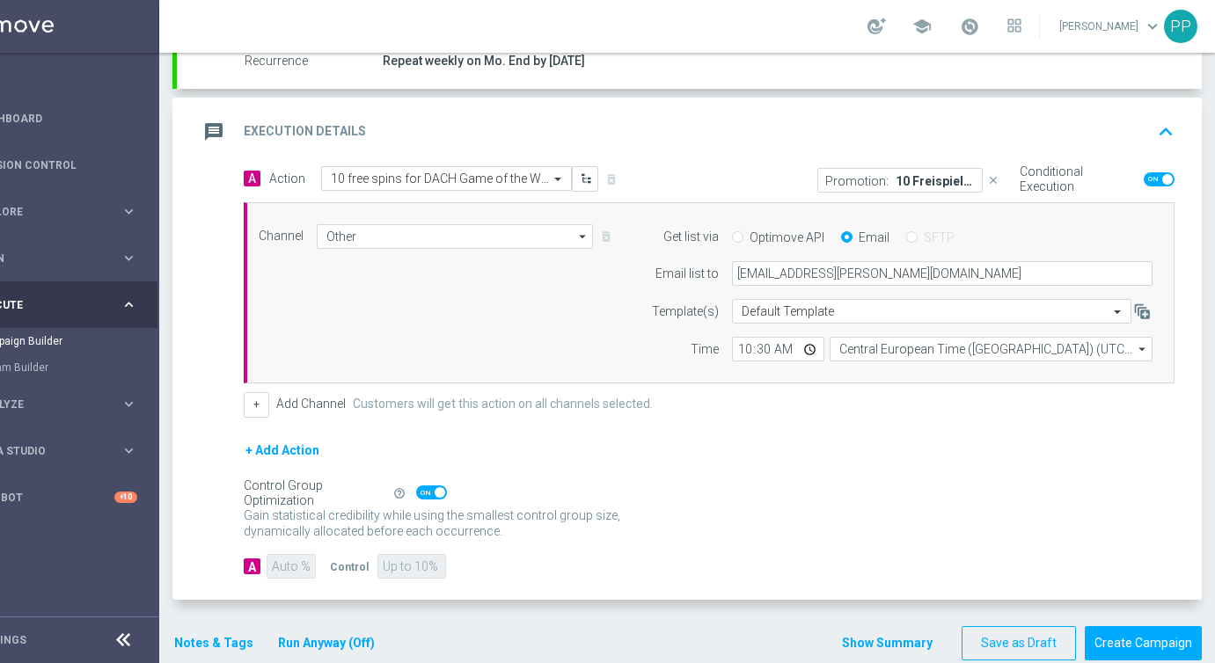
click at [416, 497] on span at bounding box center [431, 493] width 31 height 14
click at [416, 497] on input "checkbox" at bounding box center [431, 493] width 31 height 14
checkbox input "false"
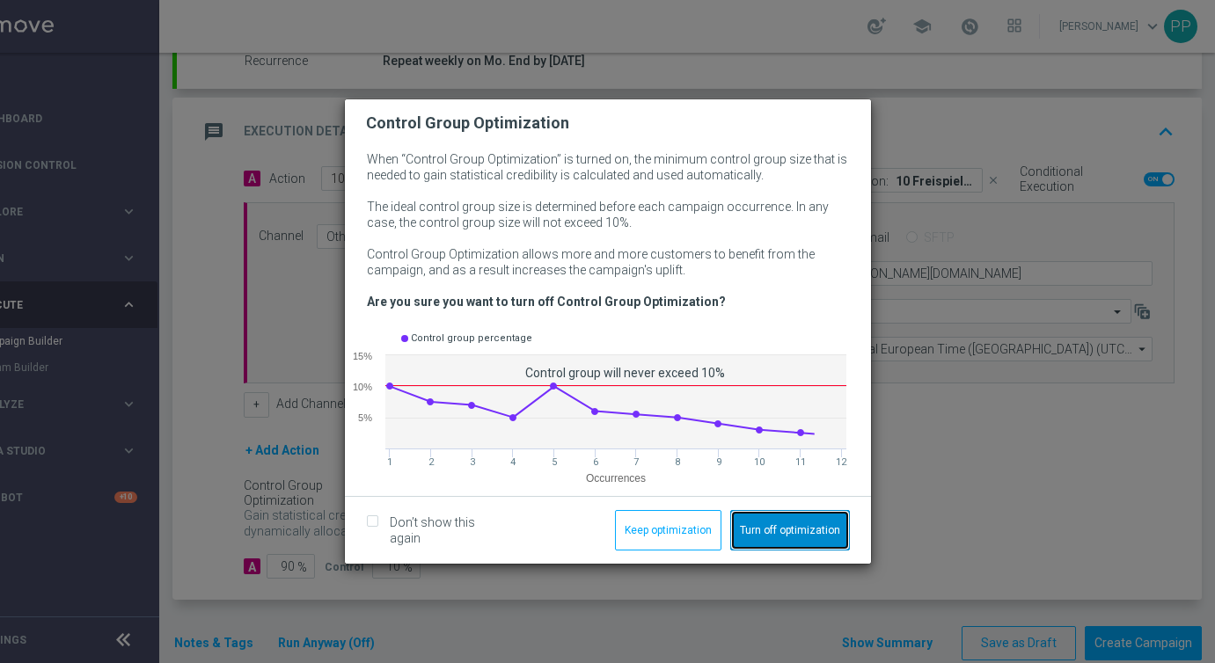
click at [759, 530] on button "Turn off optimization" at bounding box center [790, 530] width 120 height 40
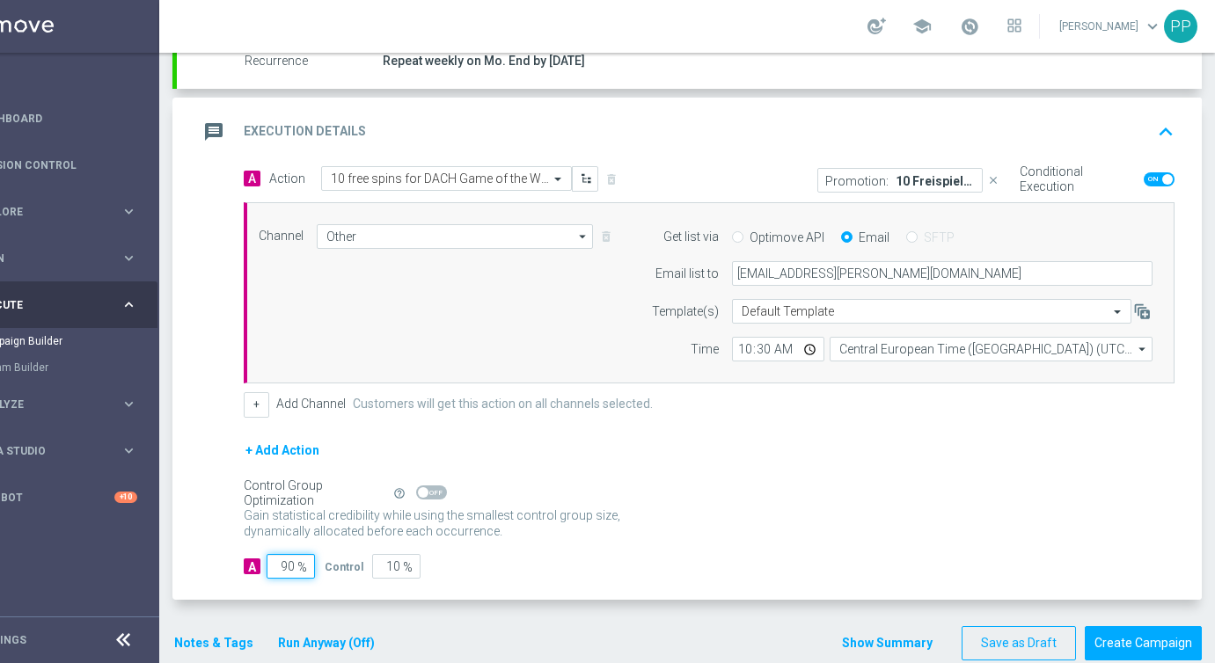
click at [267, 565] on input "90" at bounding box center [291, 566] width 48 height 25
type input "0"
type input "100"
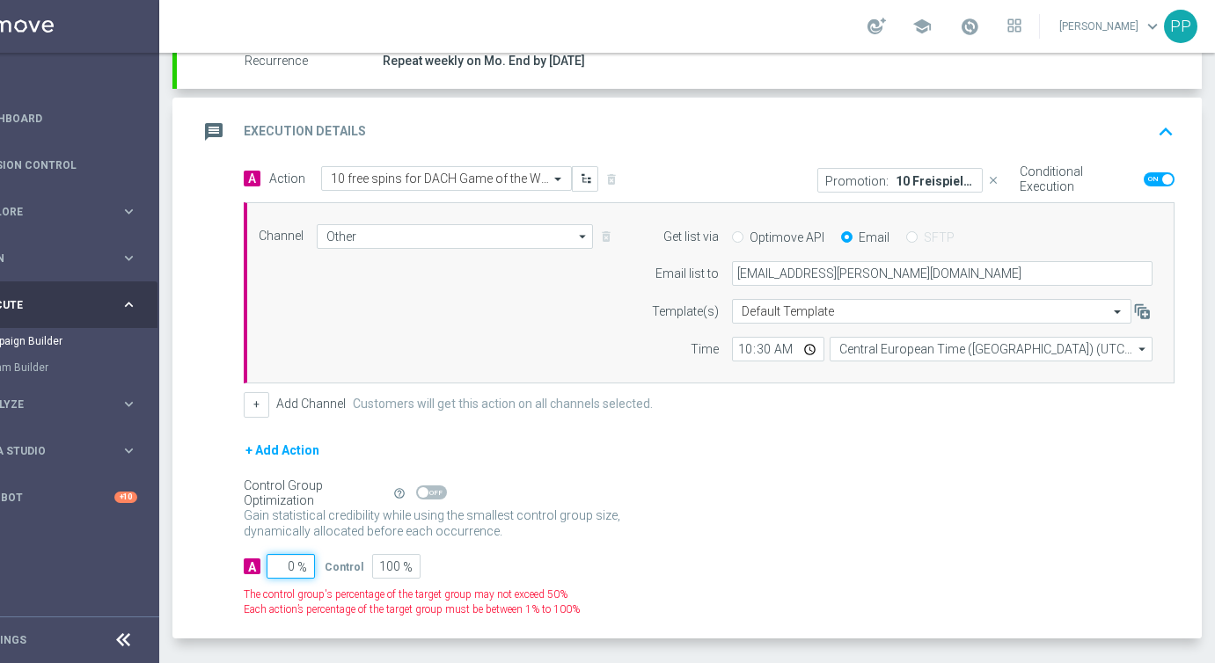
type input "10"
type input "90"
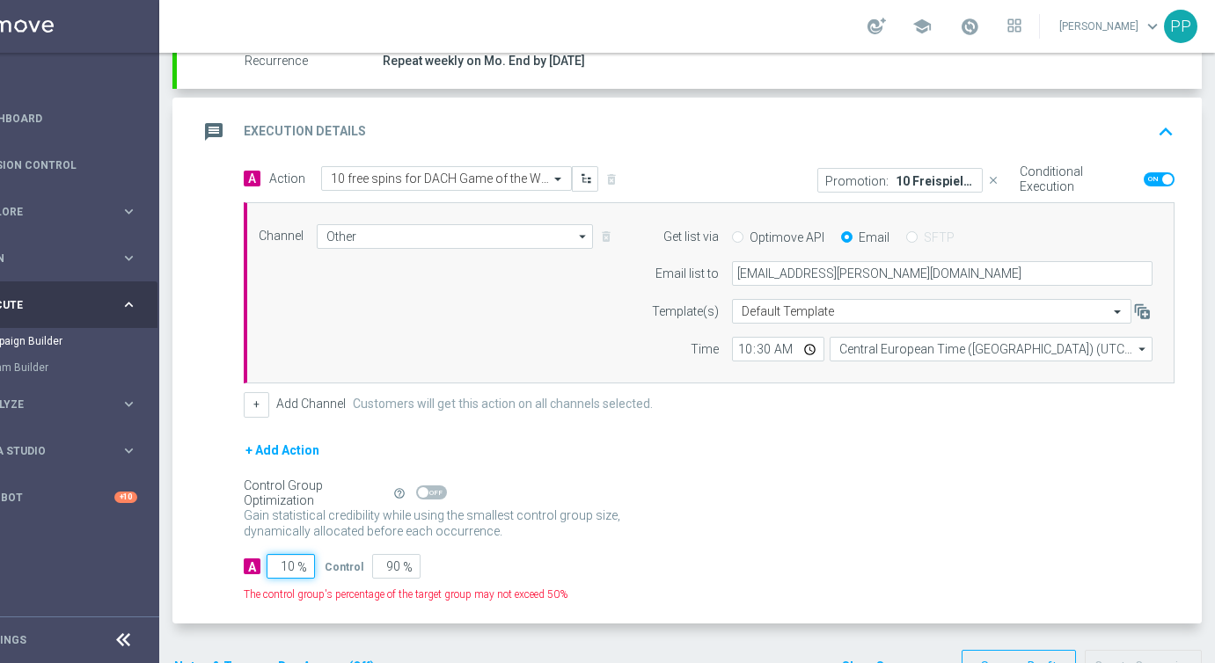
type input "100"
type input "0"
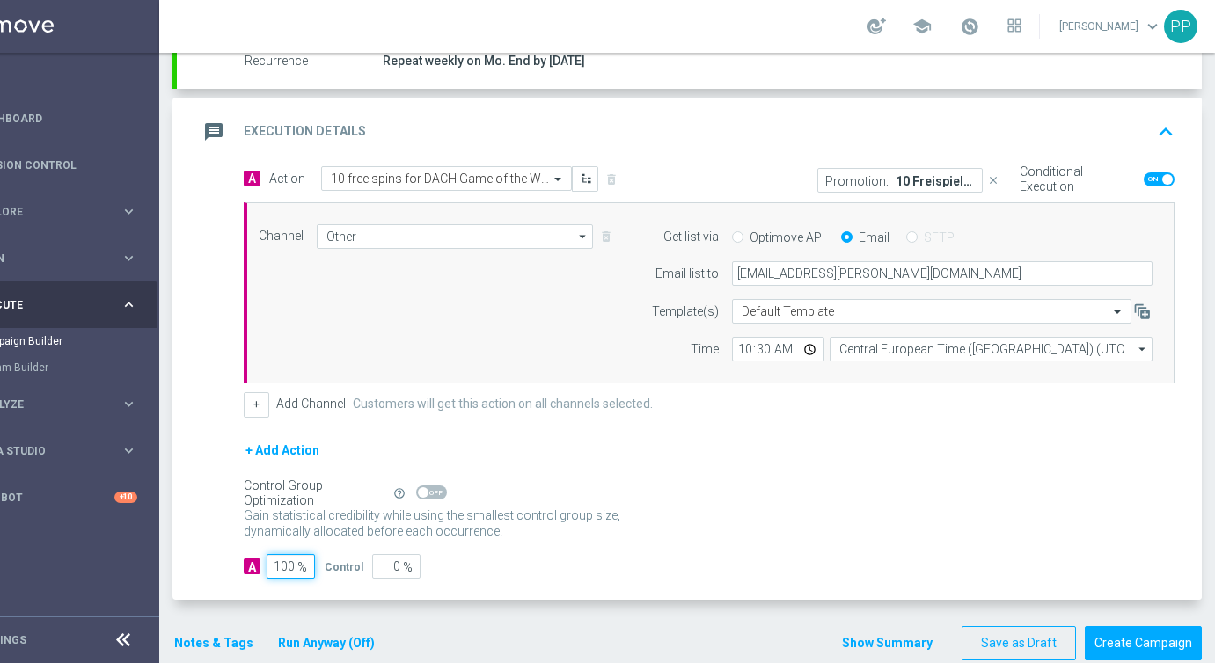
type input "100"
click at [508, 540] on div "Gain statistical credibility while using the smallest control group size, dynam…" at bounding box center [709, 524] width 931 height 42
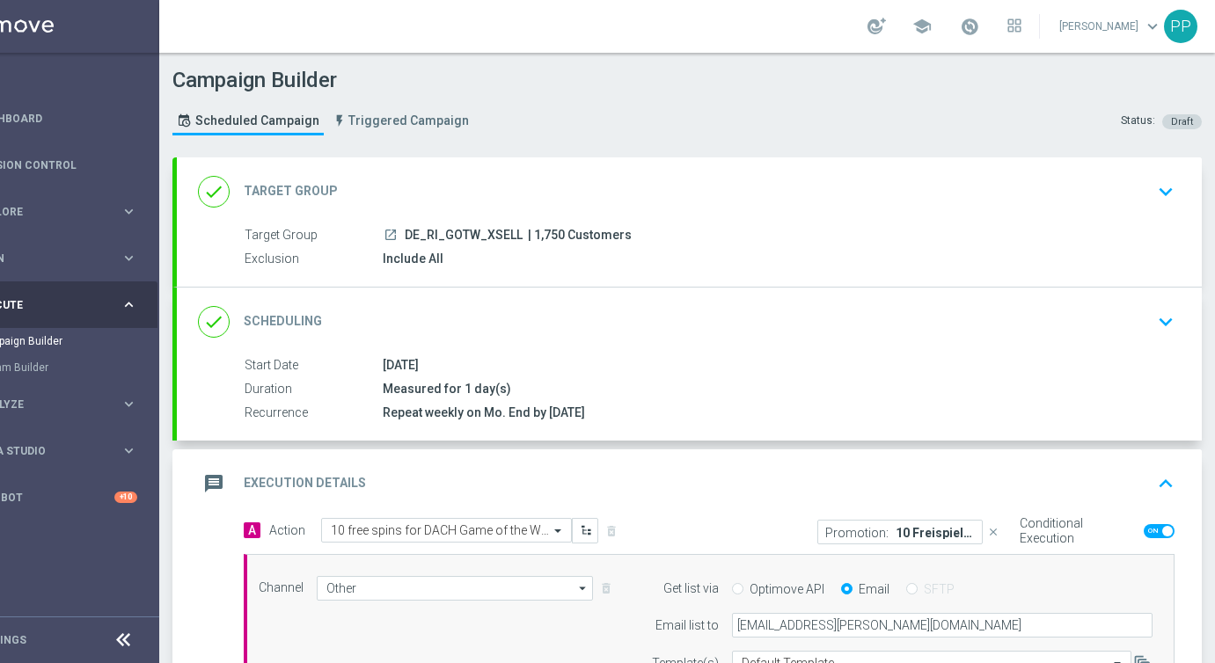
scroll to position [384, 0]
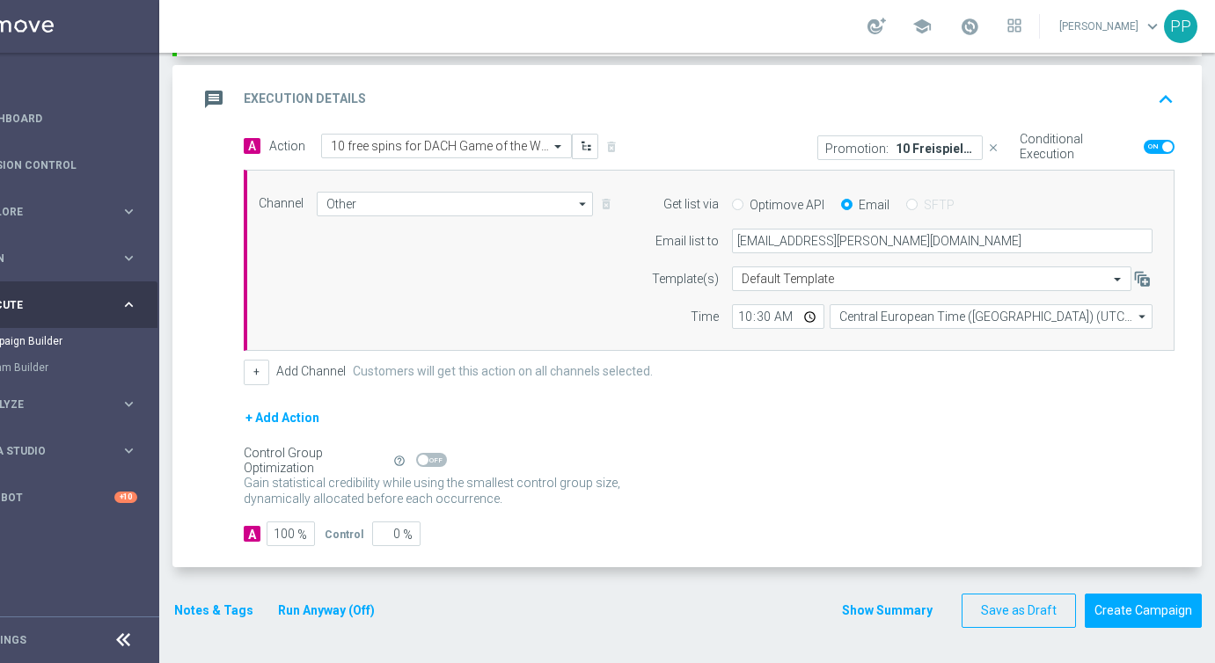
click at [1152, 101] on icon "keyboard_arrow_up" at bounding box center [1165, 99] width 26 height 26
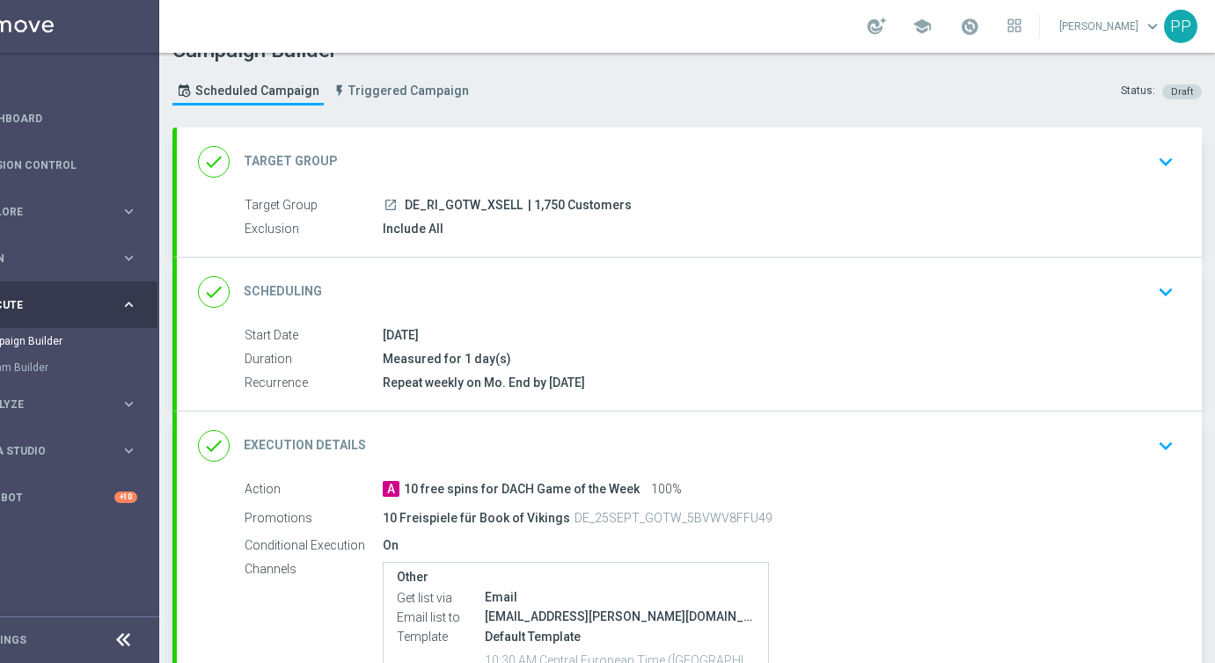
scroll to position [0, 0]
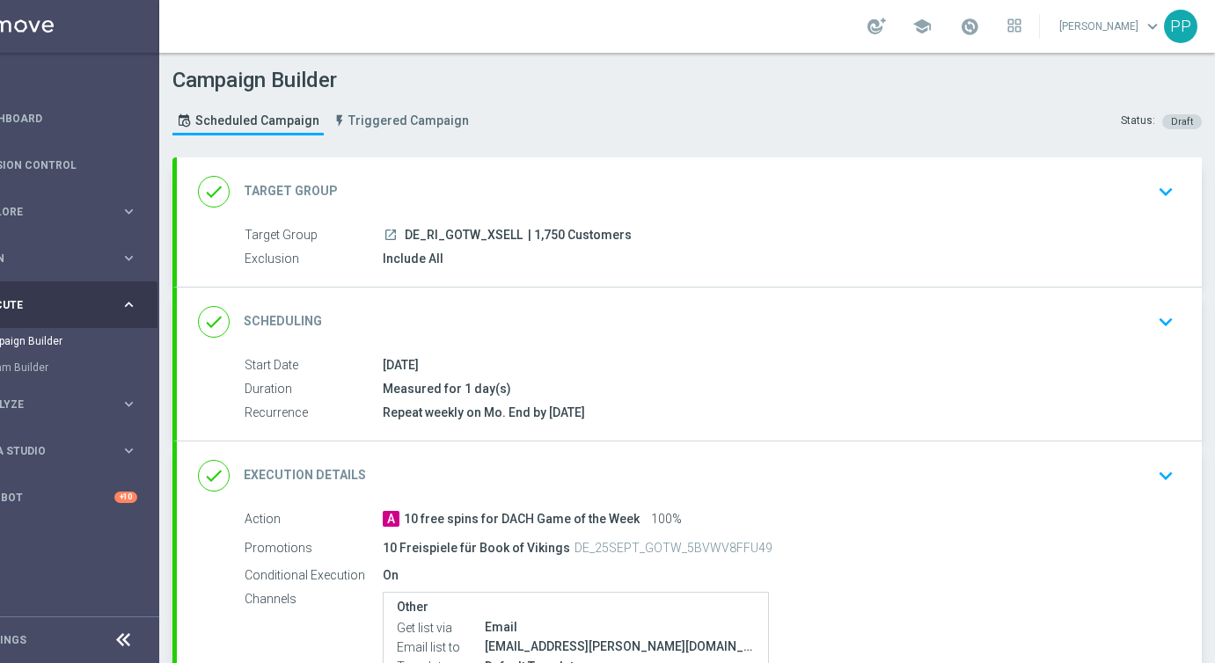
click at [547, 237] on span "| 1,750 Customers" at bounding box center [580, 236] width 104 height 16
copy span "1,750"
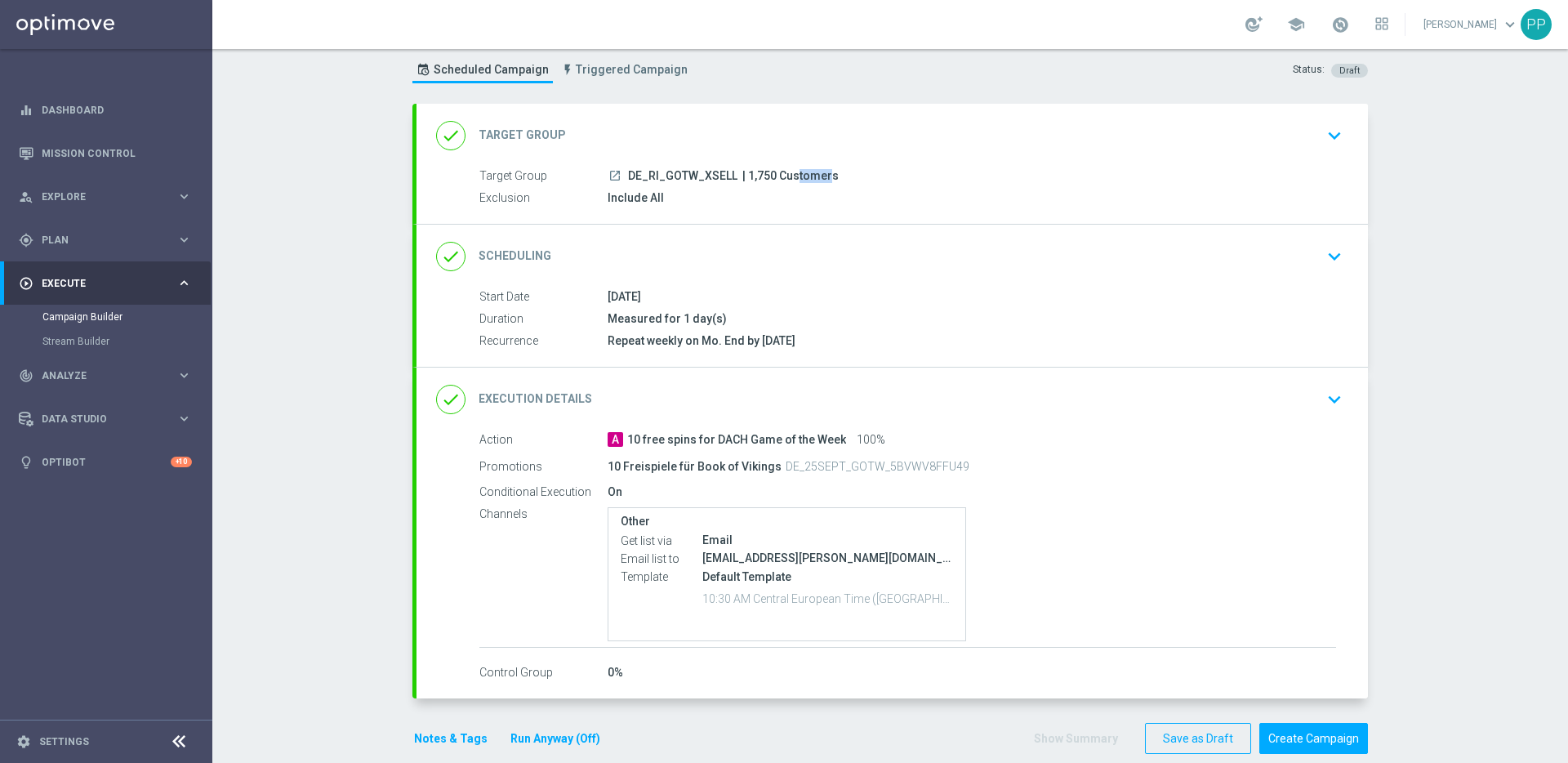
scroll to position [66, 0]
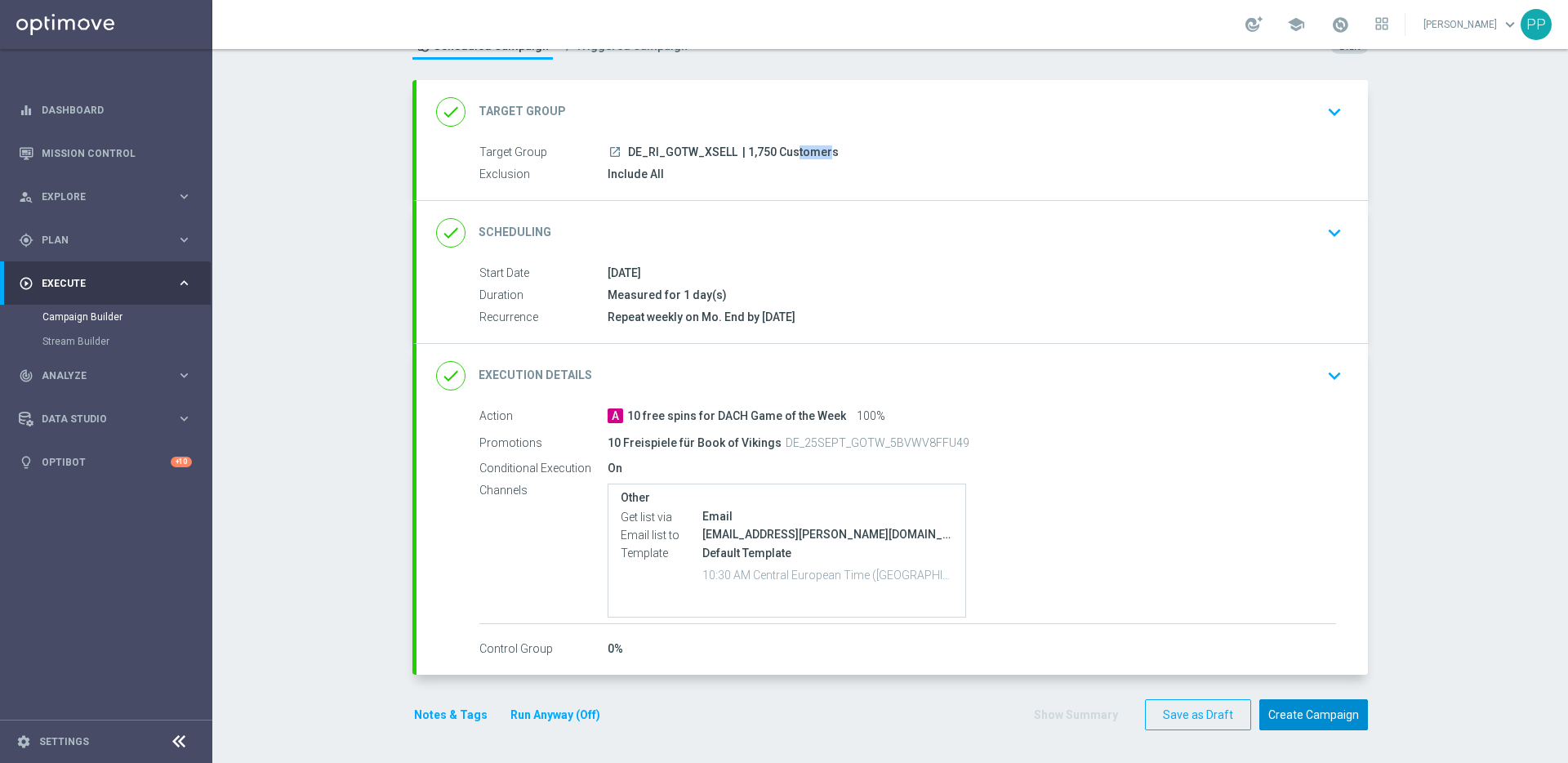
click at [1127, 614] on button "Create Campaign" at bounding box center [1314, 715] width 109 height 32
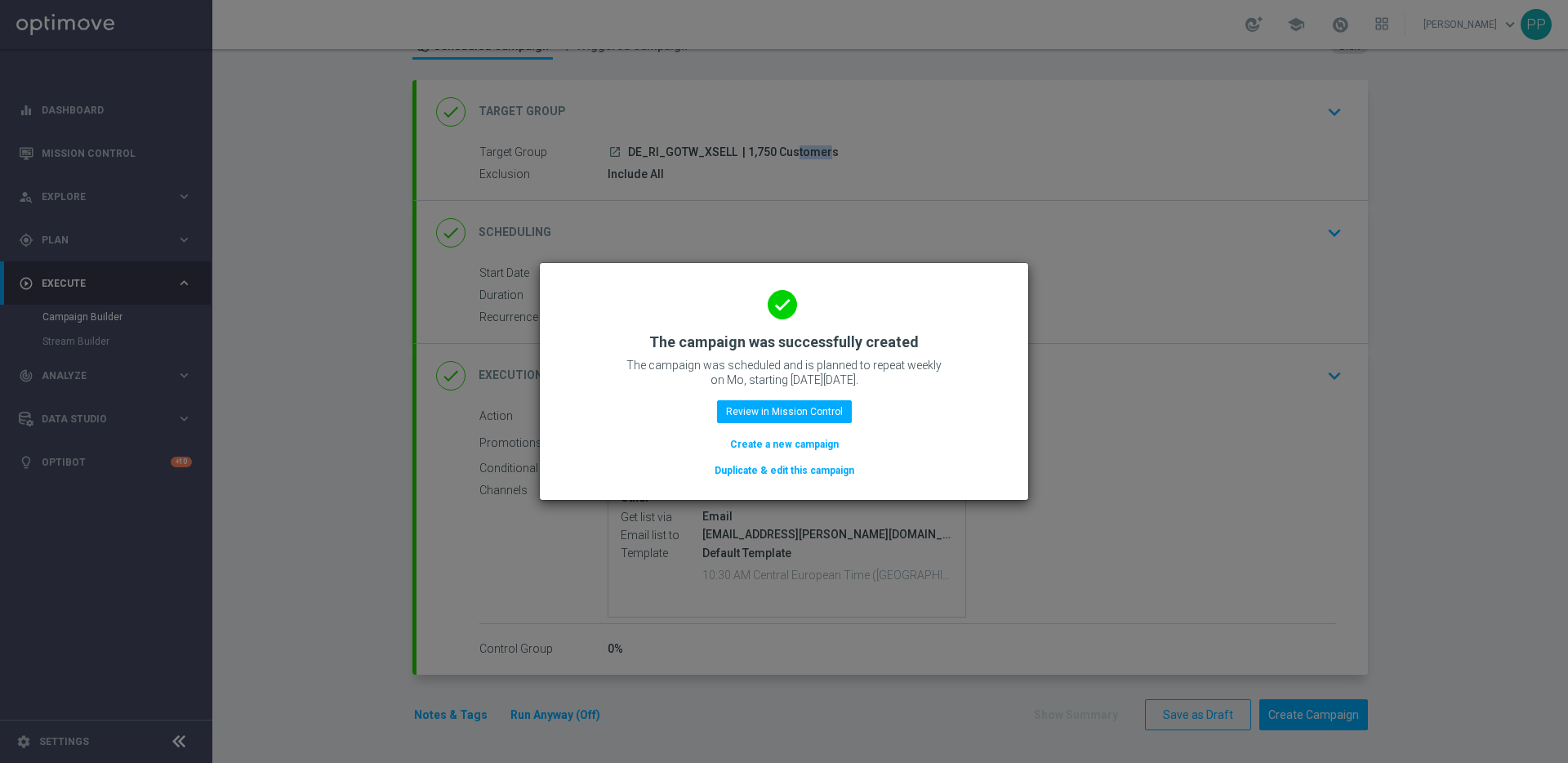
click at [735, 471] on button "Duplicate & edit this campaign" at bounding box center [784, 470] width 143 height 18
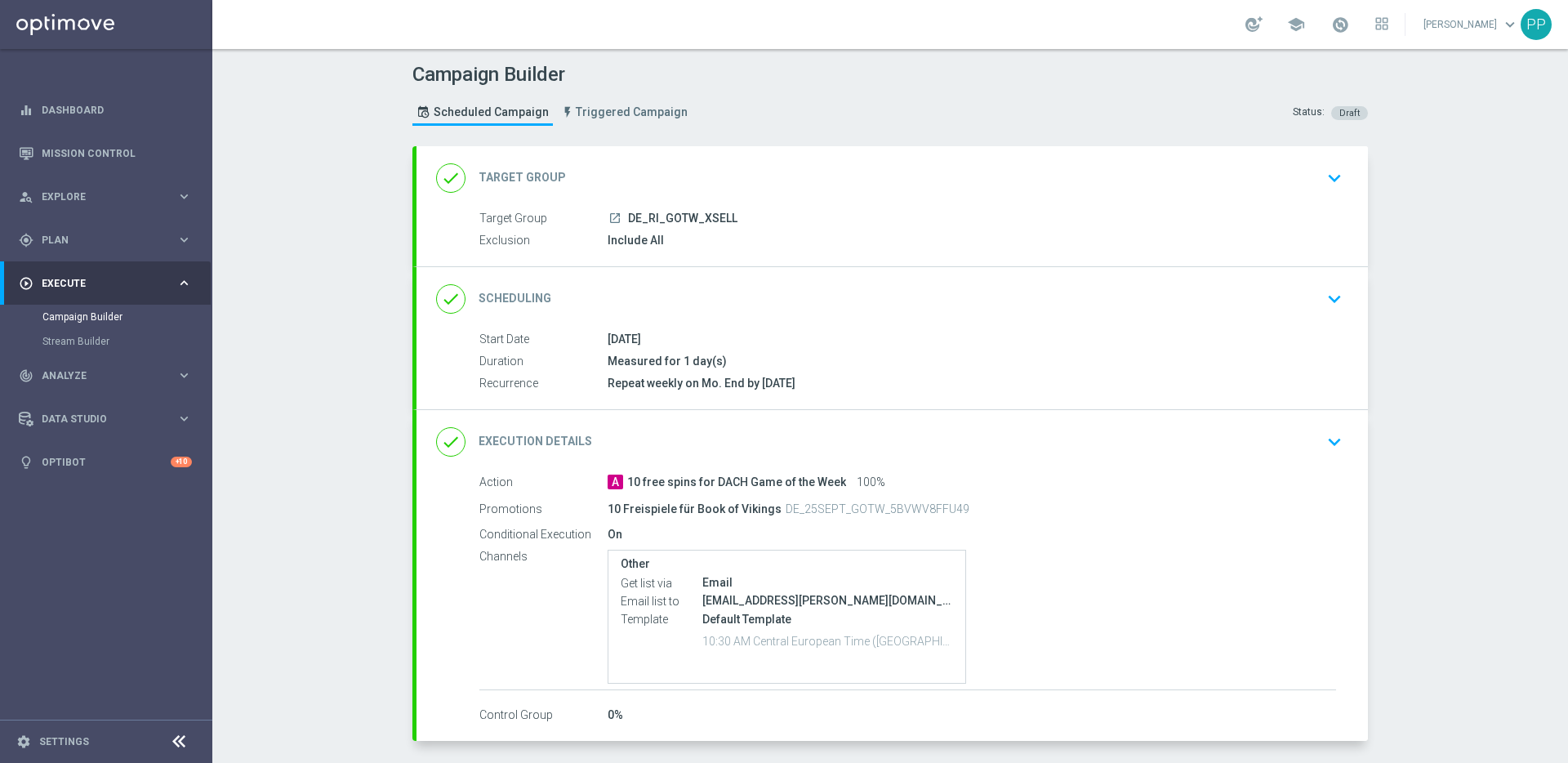
click at [673, 177] on div "done Target Group keyboard_arrow_down" at bounding box center [892, 177] width 913 height 31
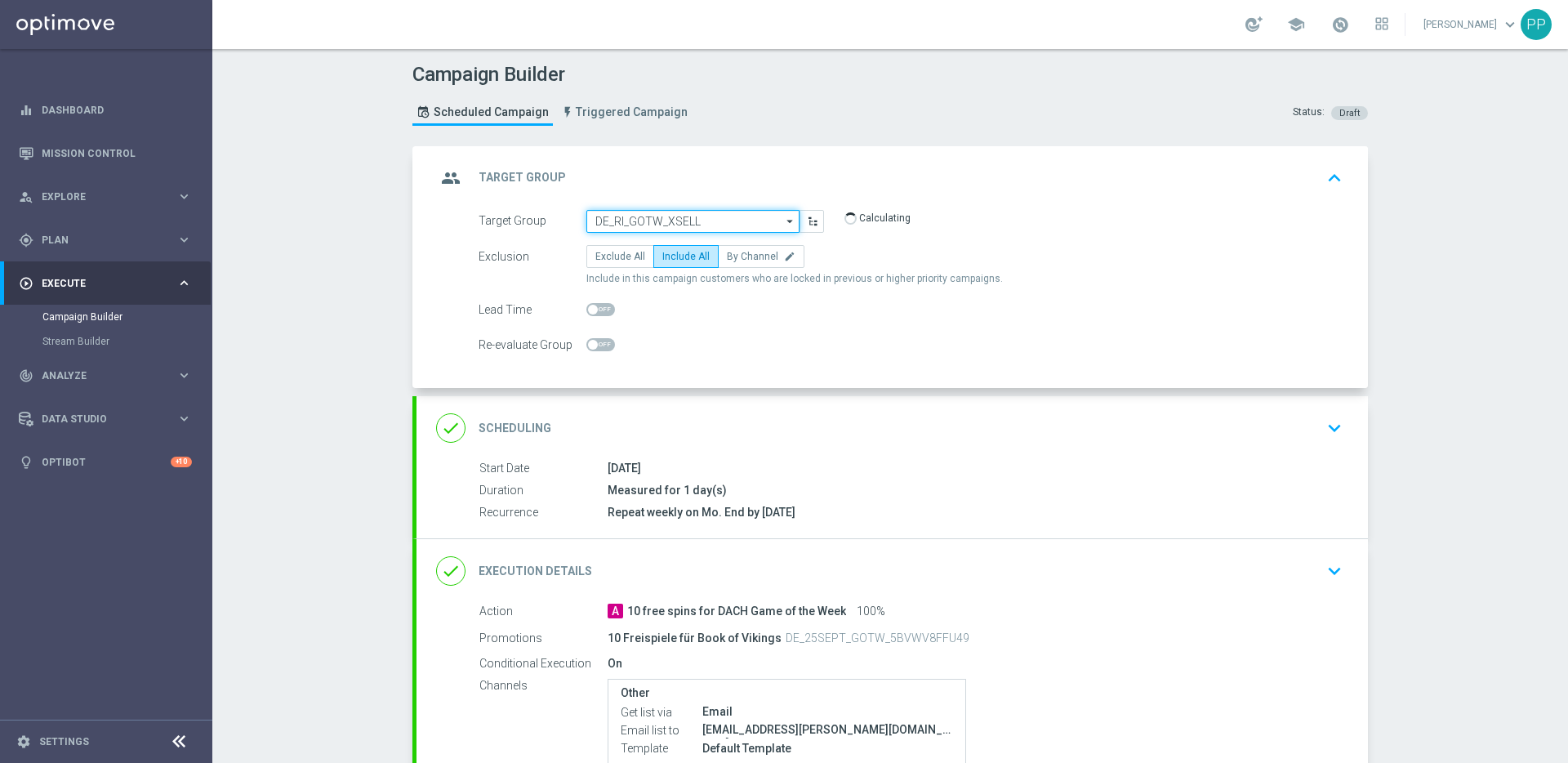
click at [657, 219] on input "DE_RI_GOTW_XSELL" at bounding box center [693, 221] width 214 height 23
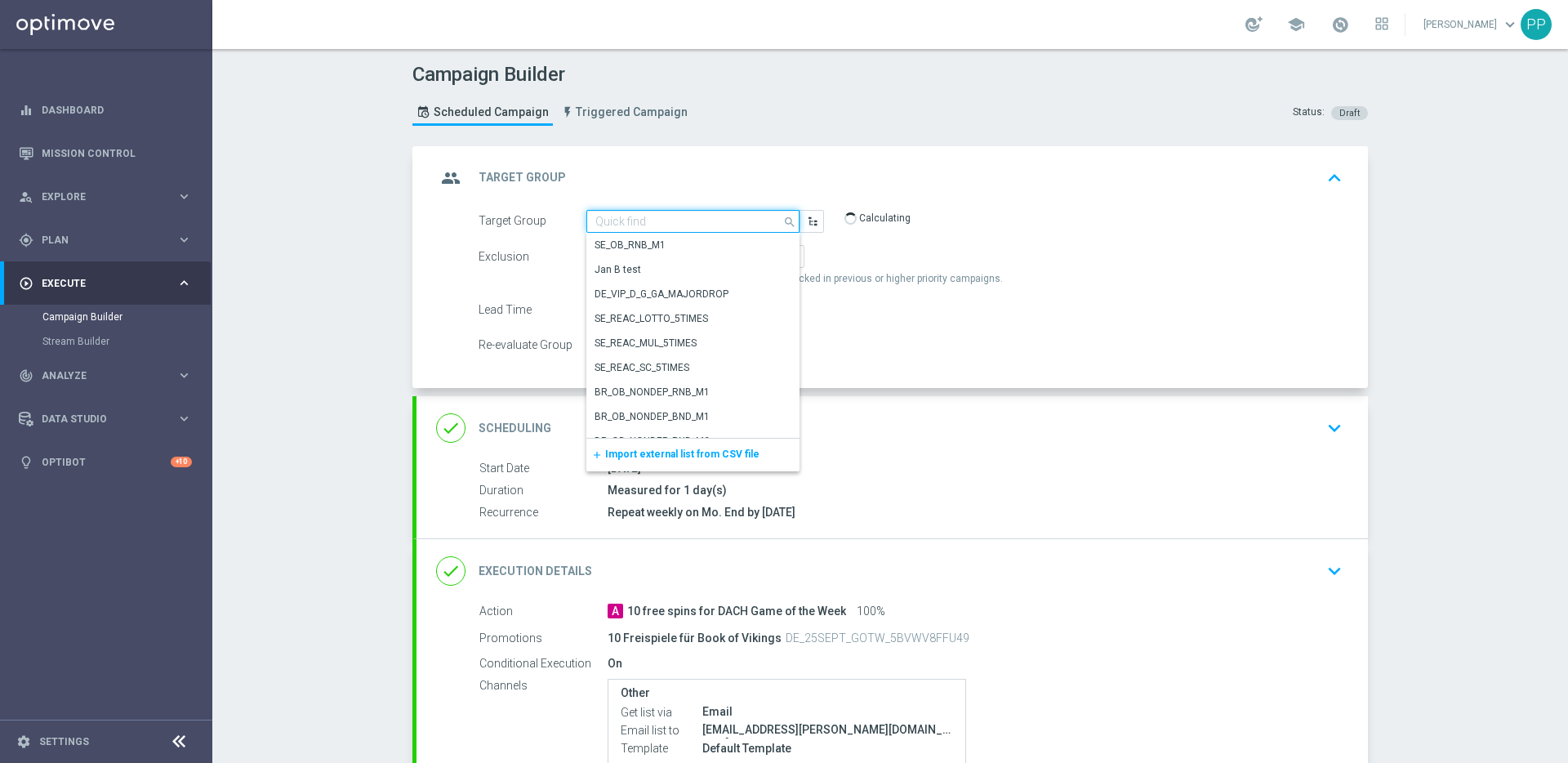
paste input "DE_RI_GOTW_REACT"
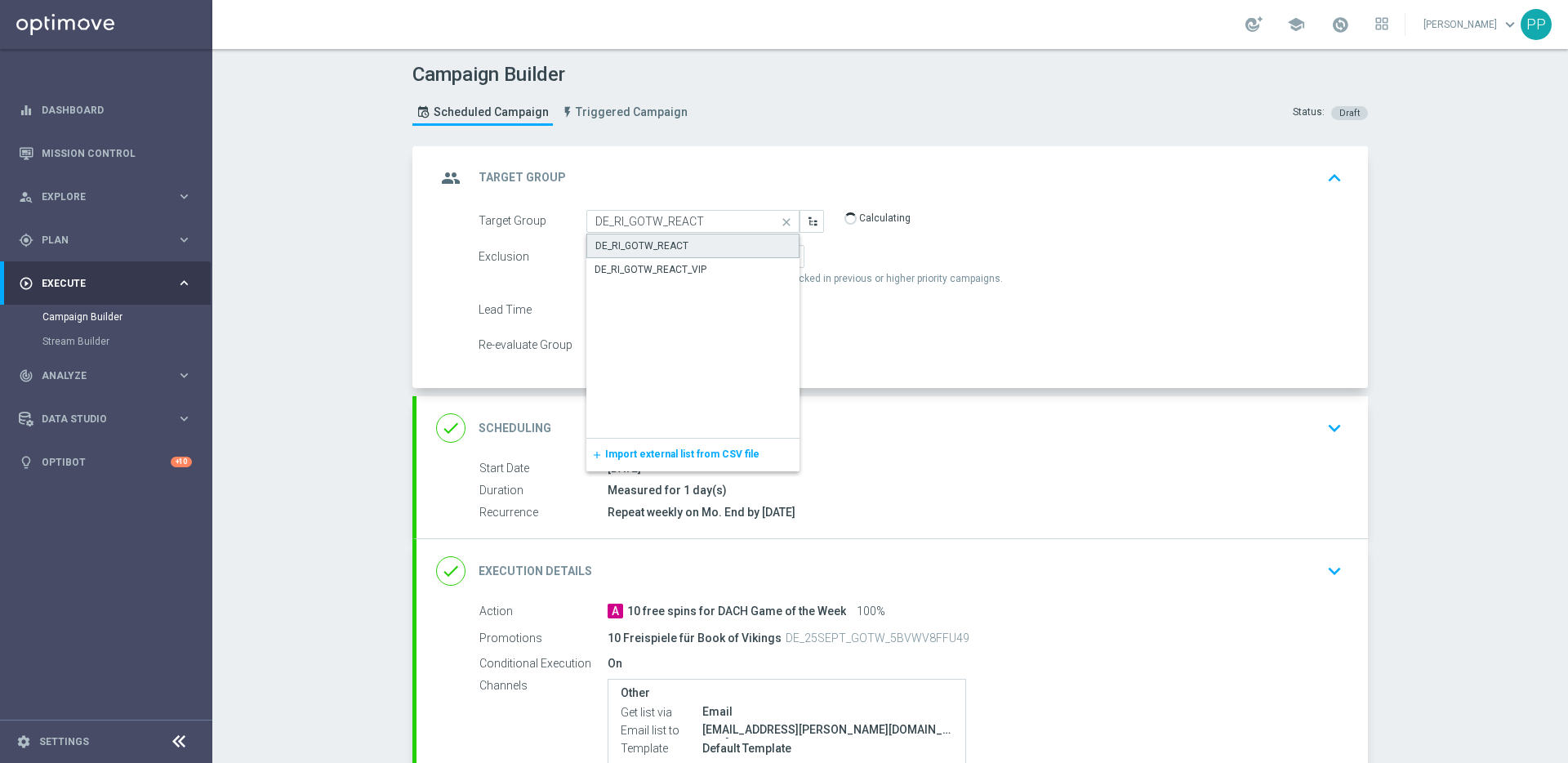
click at [644, 241] on div "DE_RI_GOTW_REACT" at bounding box center [641, 246] width 93 height 15
type input "DE_RI_GOTW_REACT"
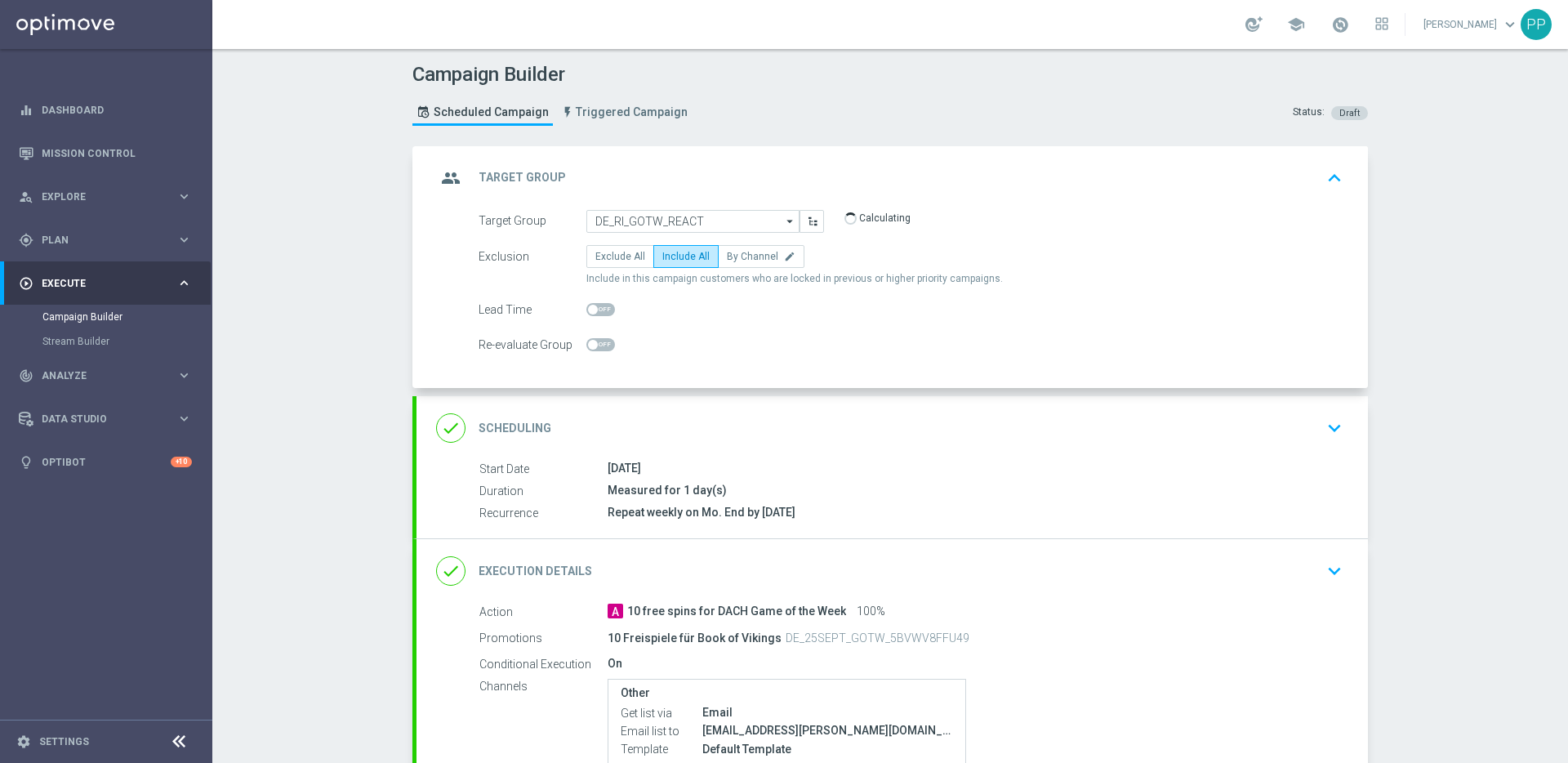
click at [636, 436] on div "done Scheduling keyboard_arrow_down" at bounding box center [892, 427] width 913 height 31
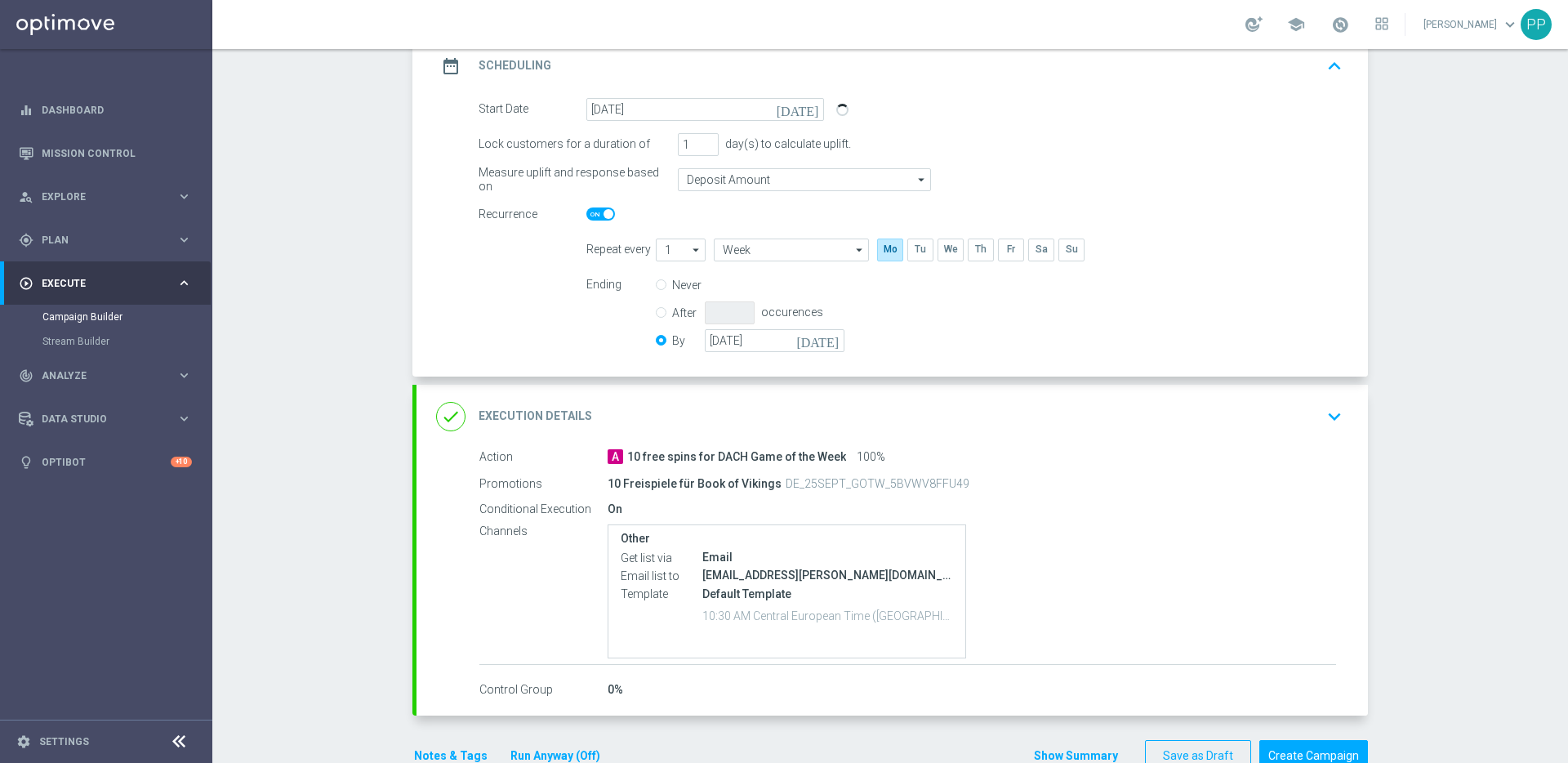
scroll to position [281, 0]
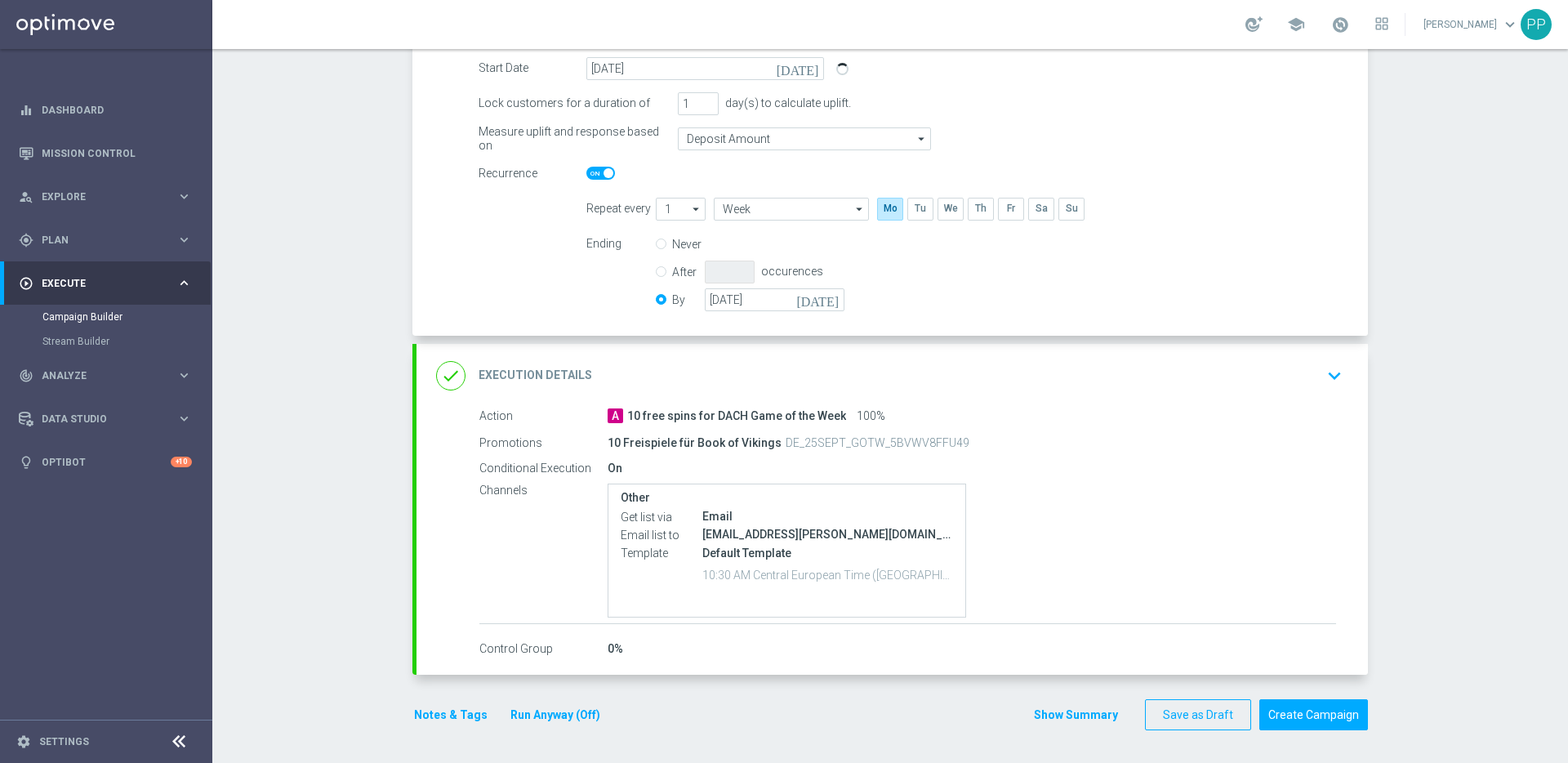
click at [641, 382] on div "done Execution Details keyboard_arrow_down" at bounding box center [892, 375] width 913 height 31
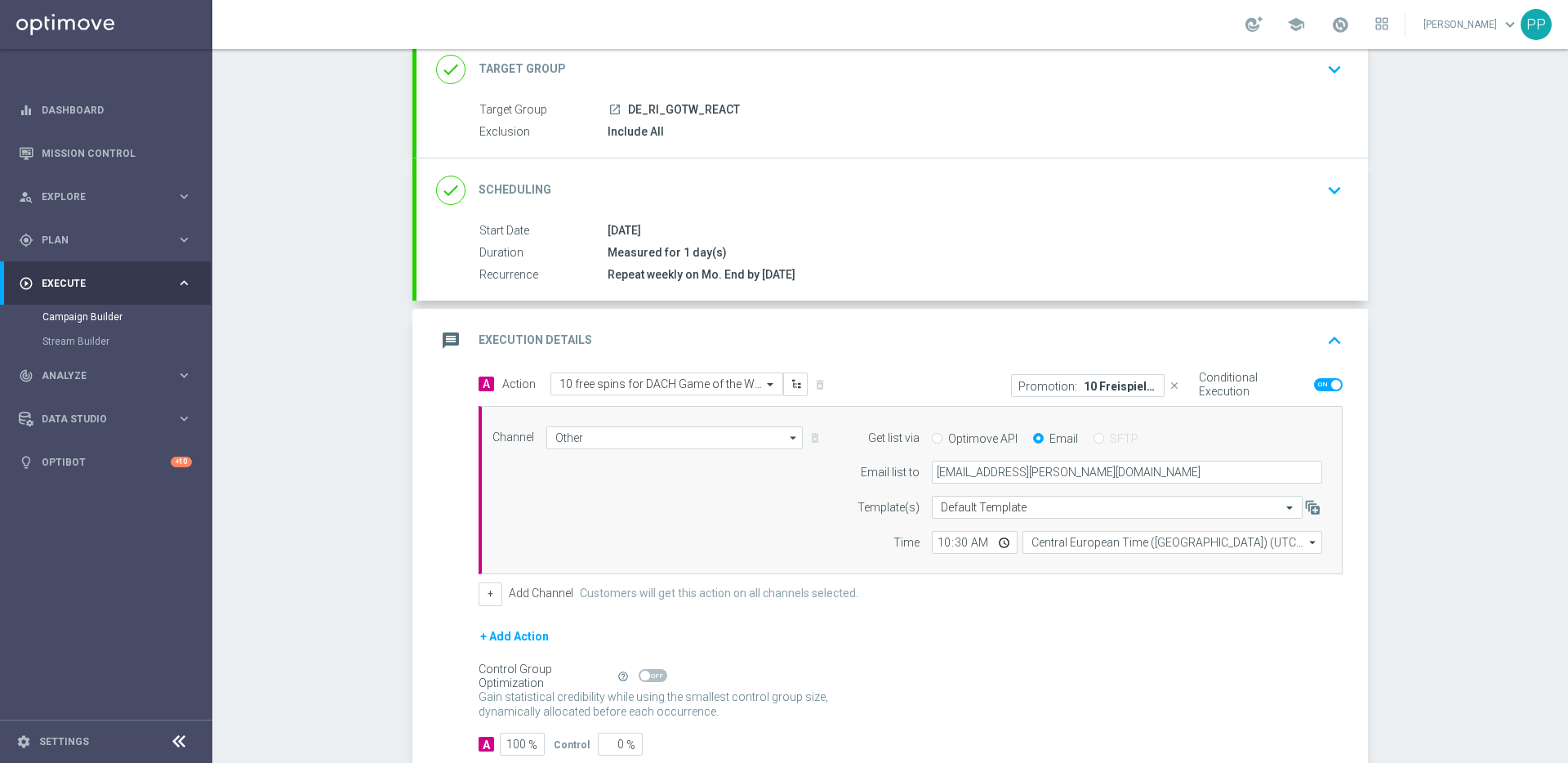
scroll to position [44, 0]
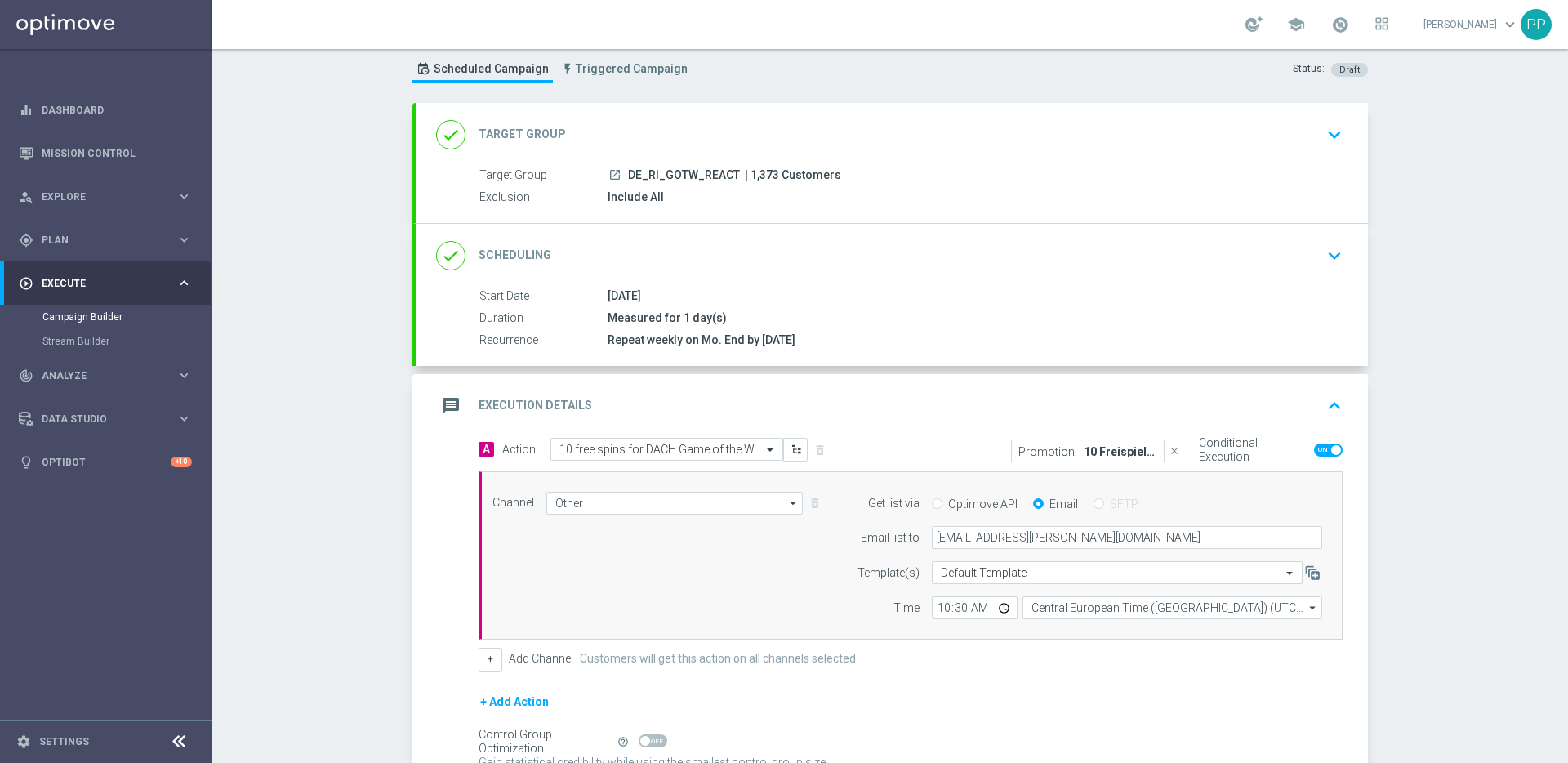
click at [752, 173] on span "| 1,373 Customers" at bounding box center [793, 175] width 97 height 15
copy span "1,373"
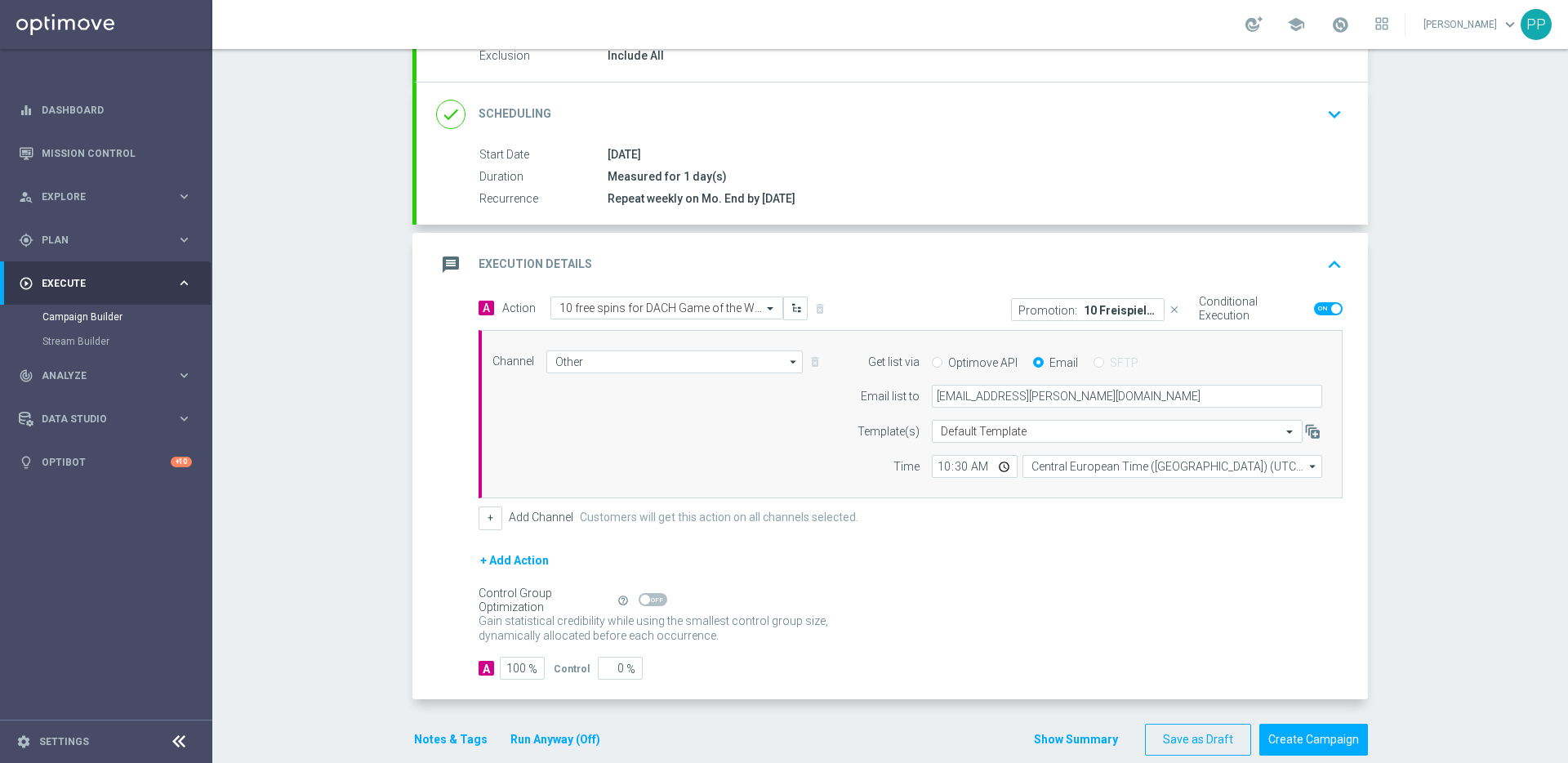
scroll to position [186, 0]
click at [1127, 588] on div "+ Add Action" at bounding box center [911, 570] width 864 height 41
click at [1127, 614] on button "Create Campaign" at bounding box center [1314, 739] width 109 height 32
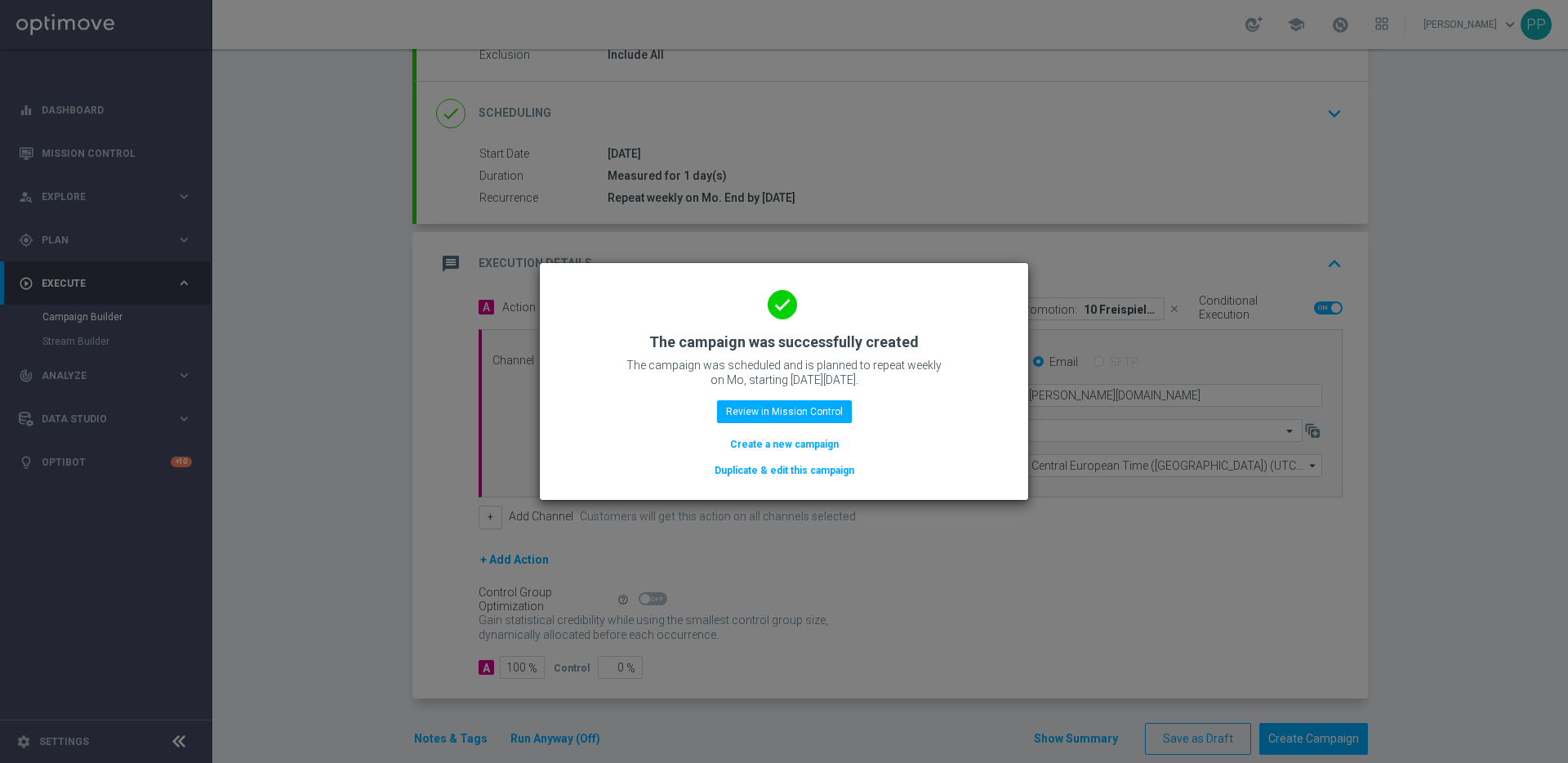
click at [783, 474] on button "Duplicate & edit this campaign" at bounding box center [784, 470] width 143 height 18
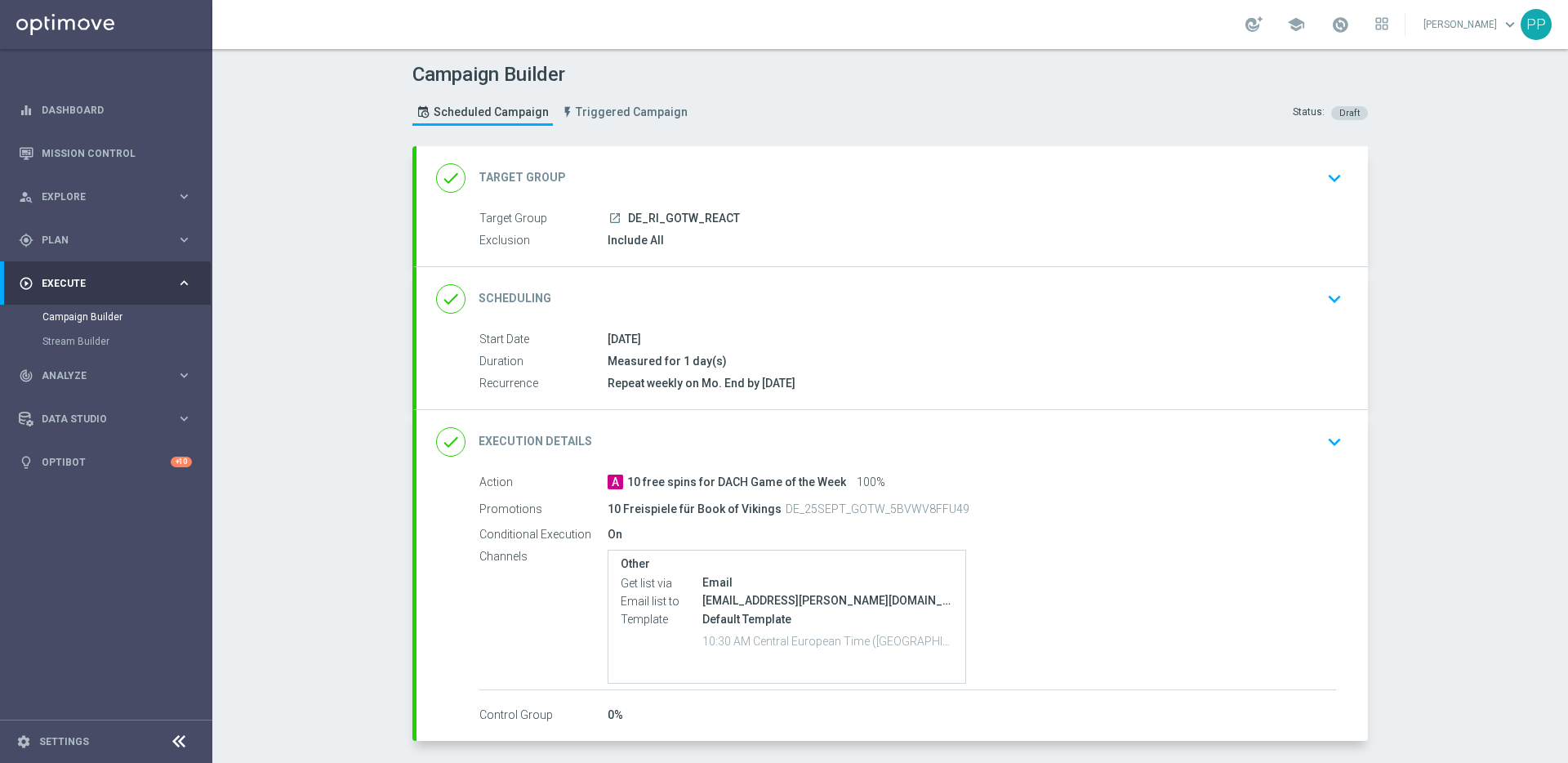
click at [664, 190] on div "done Target Group keyboard_arrow_down" at bounding box center [892, 177] width 913 height 31
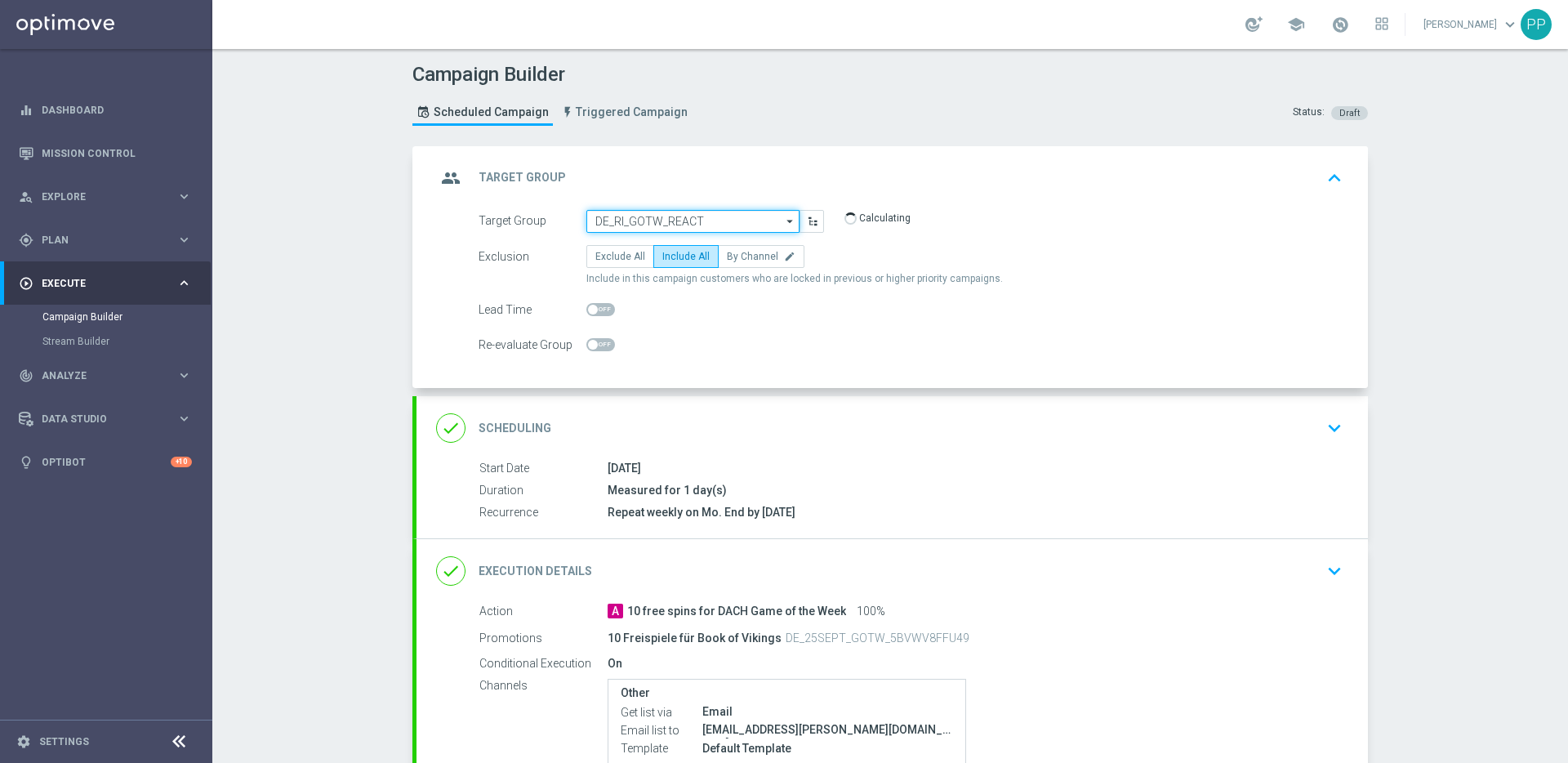
click at [633, 217] on input "DE_RI_GOTW_REACT" at bounding box center [693, 221] width 214 height 23
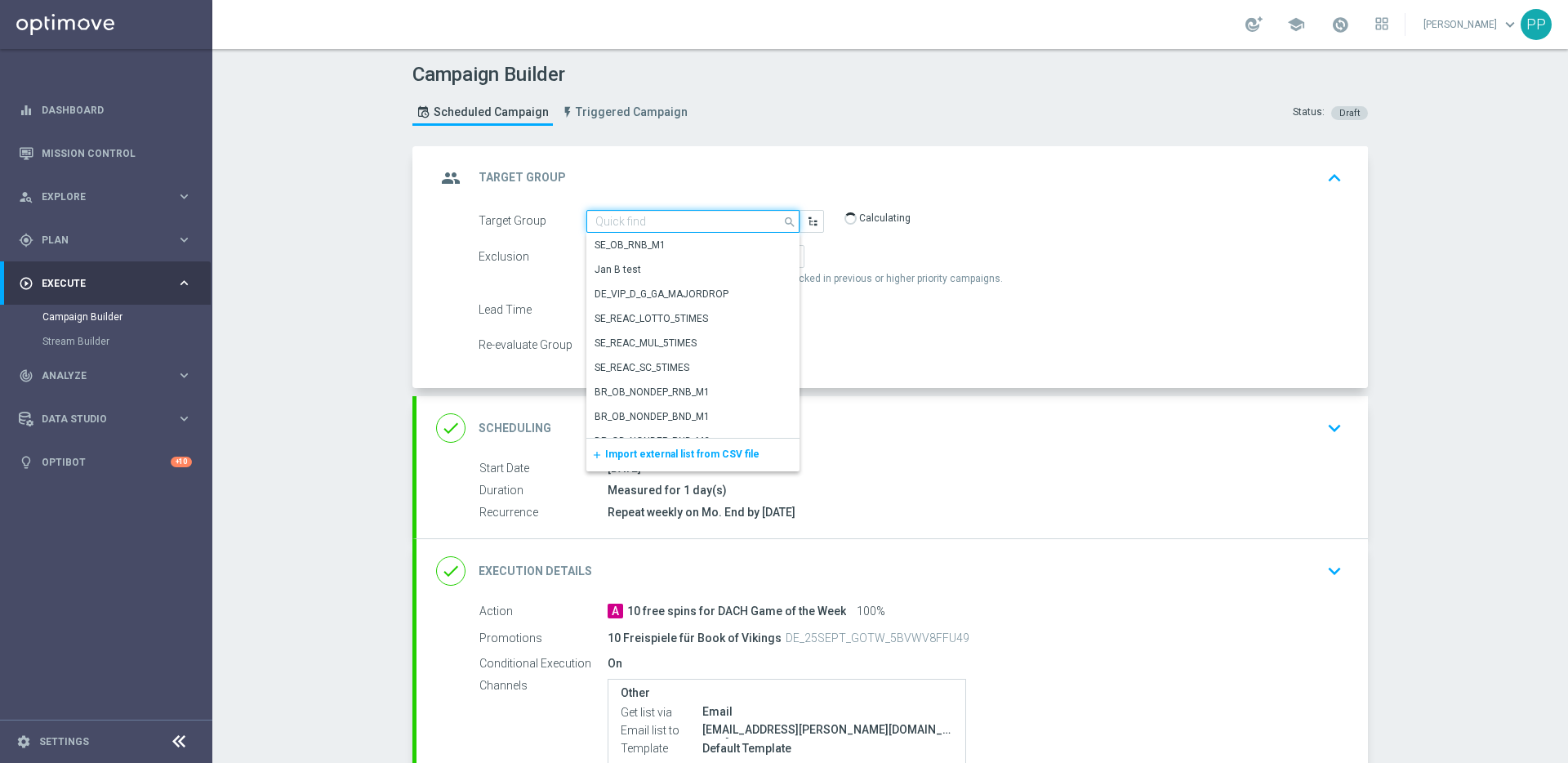
paste input "AT_RI_GOTW_XSELL"
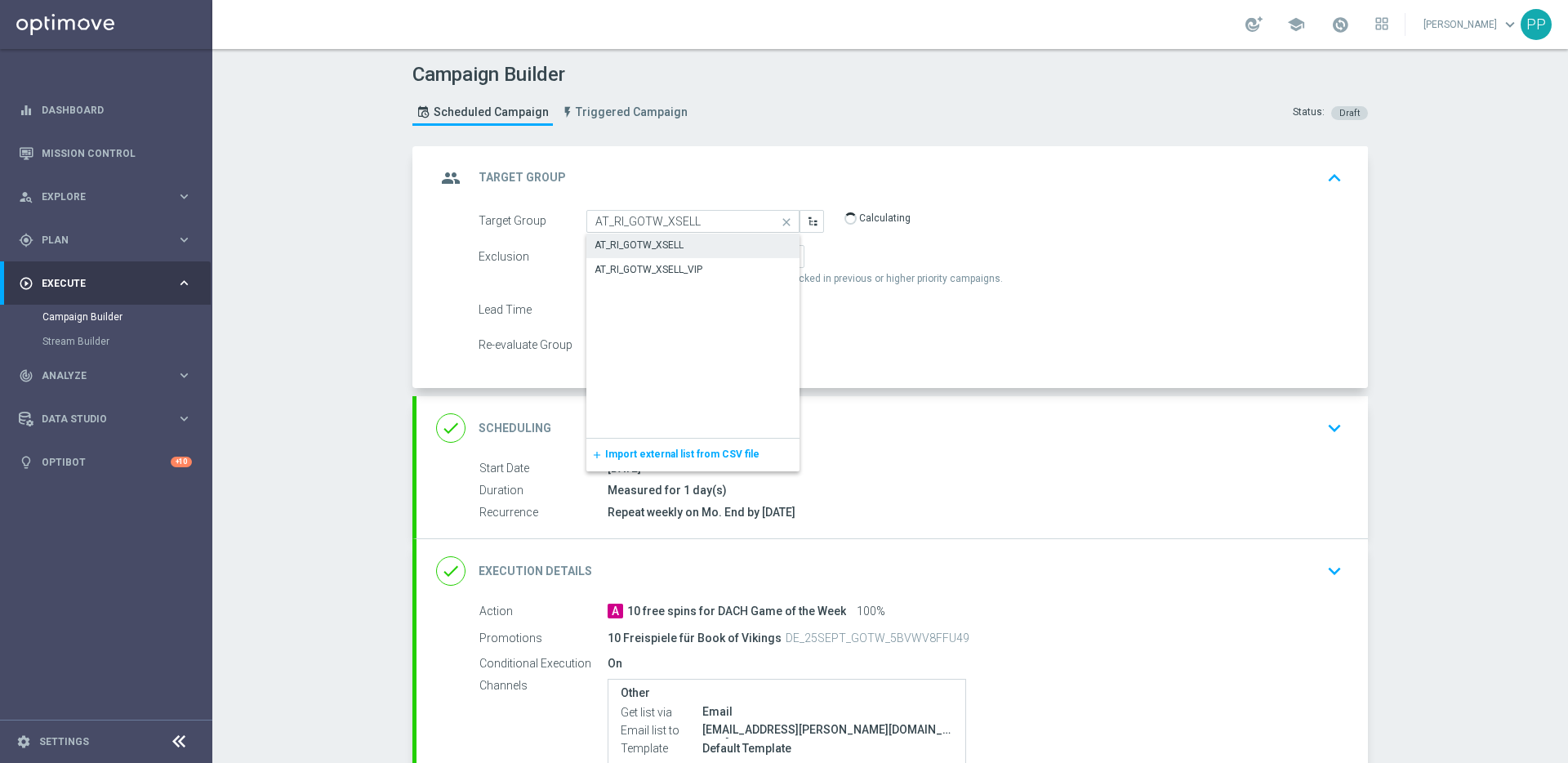
click at [631, 235] on div "AT_RI_GOTW_XSELL" at bounding box center [693, 245] width 214 height 23
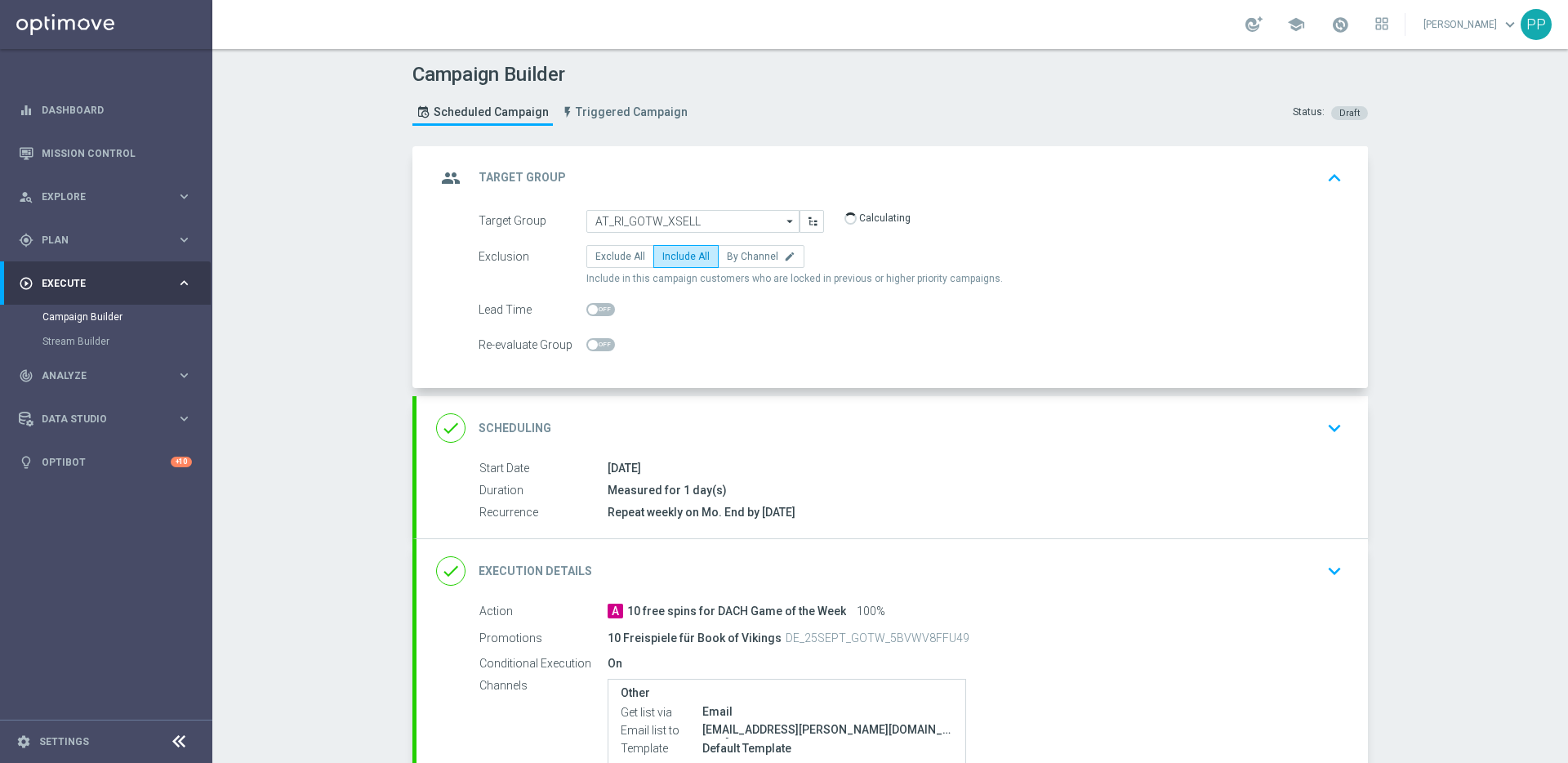
type input "AT_RI_GOTW_XSELL"
click at [649, 436] on div "done Scheduling keyboard_arrow_down" at bounding box center [892, 427] width 913 height 31
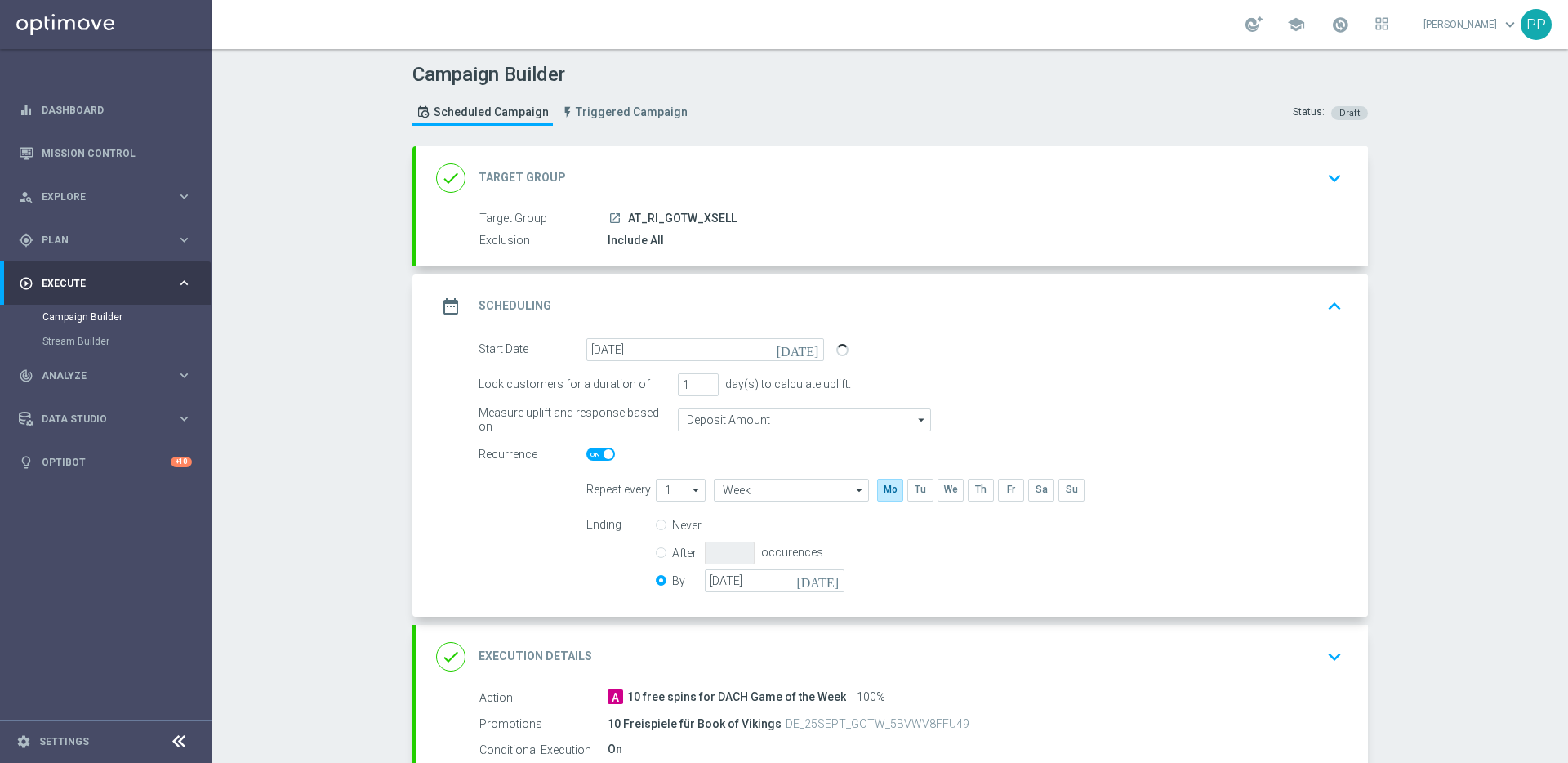
click at [630, 614] on div "done Execution Details keyboard_arrow_down" at bounding box center [892, 656] width 913 height 31
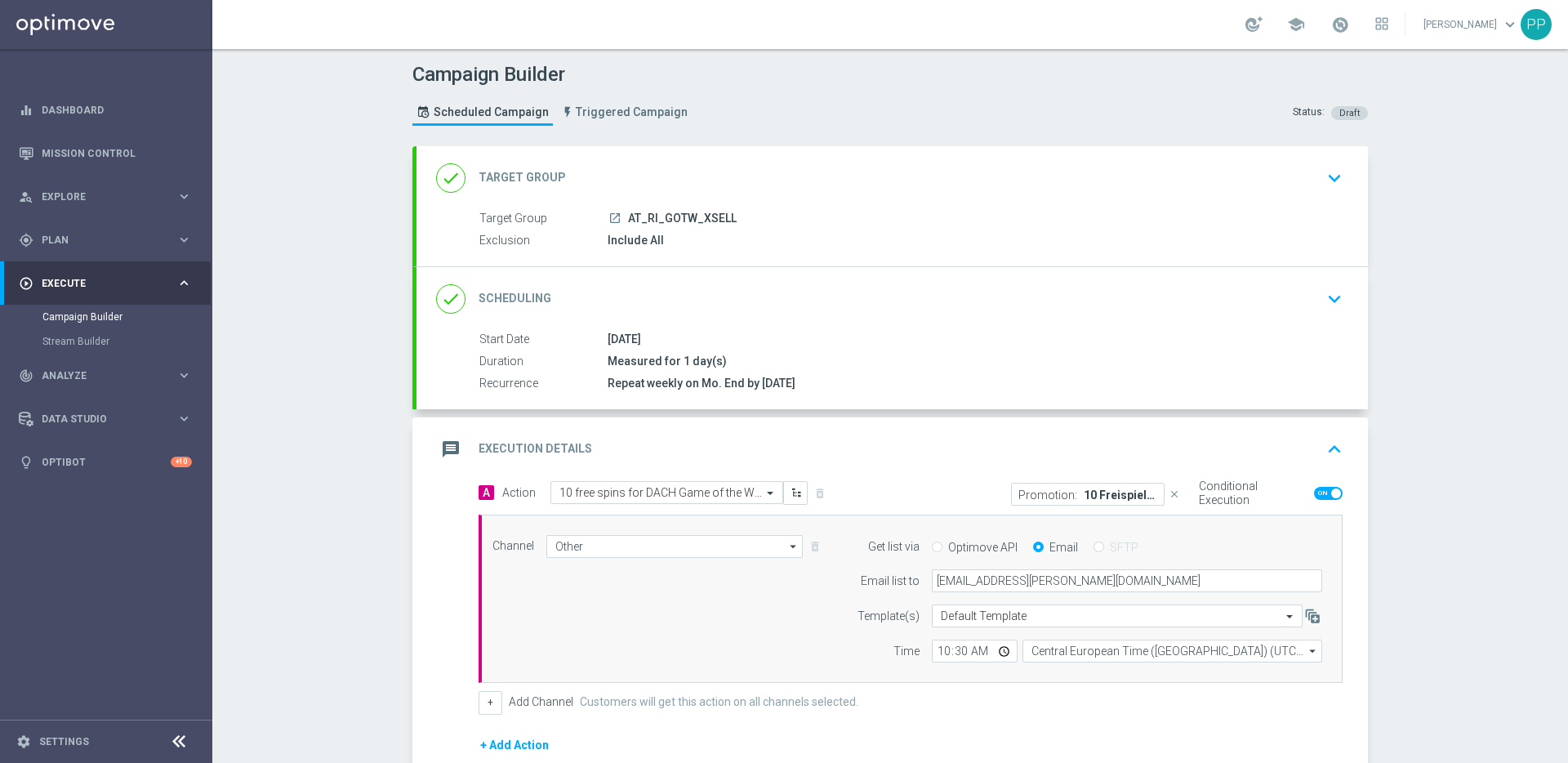
click at [1127, 495] on icon "close" at bounding box center [1174, 494] width 11 height 11
click at [1111, 492] on button "Add Promotion" at bounding box center [1136, 493] width 91 height 18
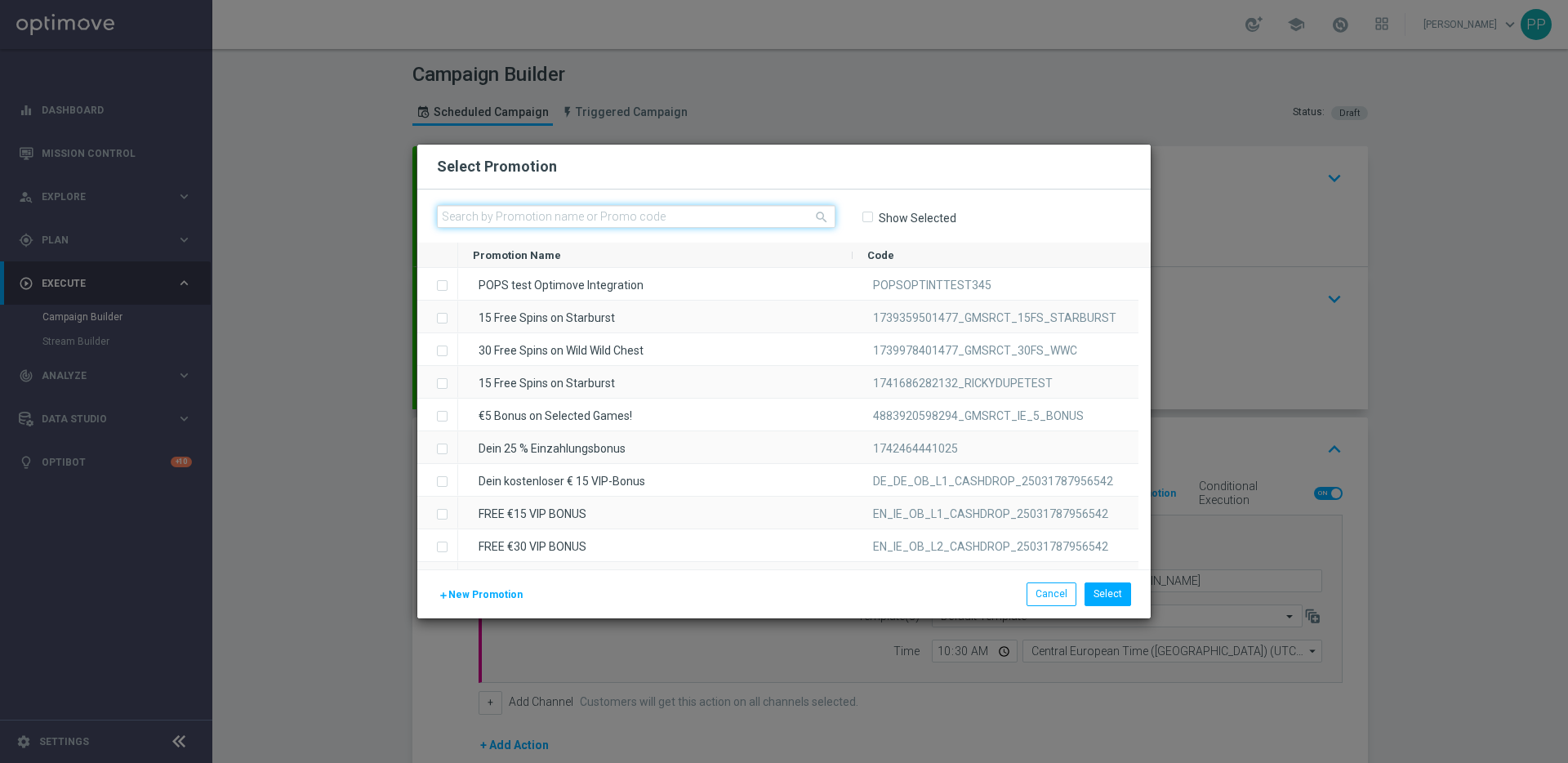
click at [497, 211] on input "text" at bounding box center [636, 216] width 398 height 23
paste input "AT_25SEPT_GOTW_T4XKLQH746Z4"
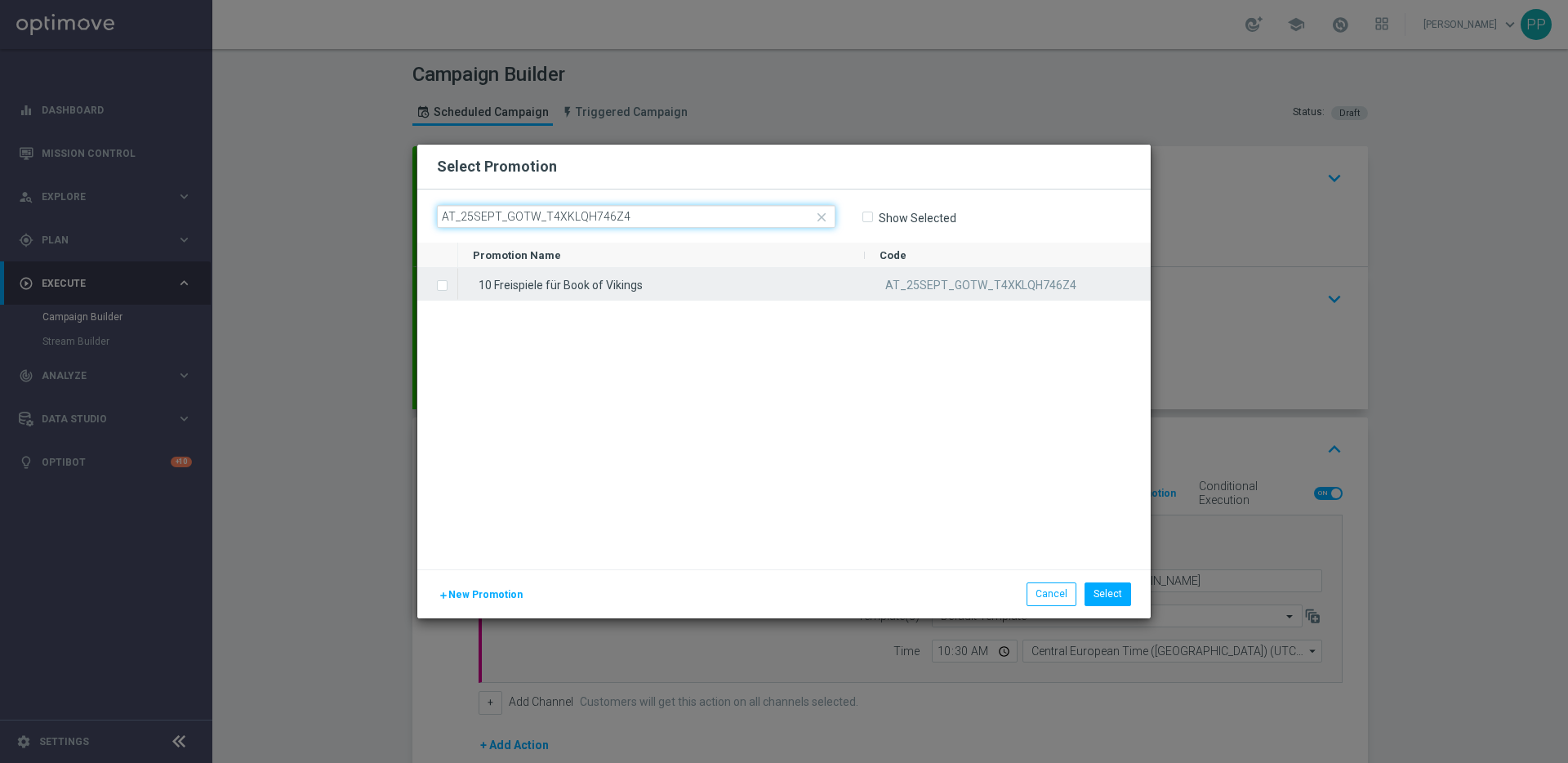
type input "AT_25SEPT_GOTW_T4XKLQH746Z4"
click at [452, 282] on label "Press SPACE to select this row." at bounding box center [455, 287] width 6 height 15
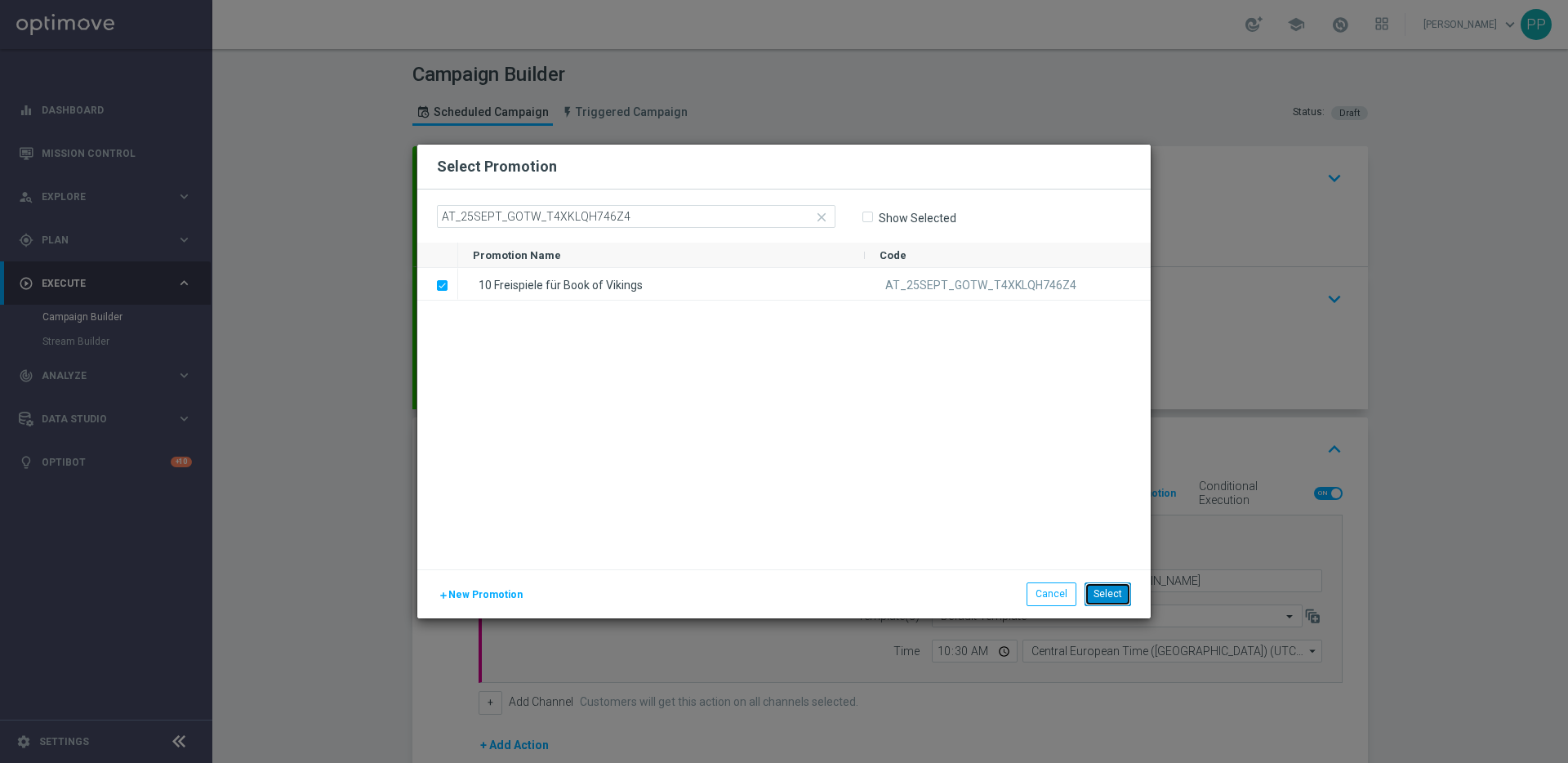
click at [1110, 599] on button "Select" at bounding box center [1108, 593] width 46 height 23
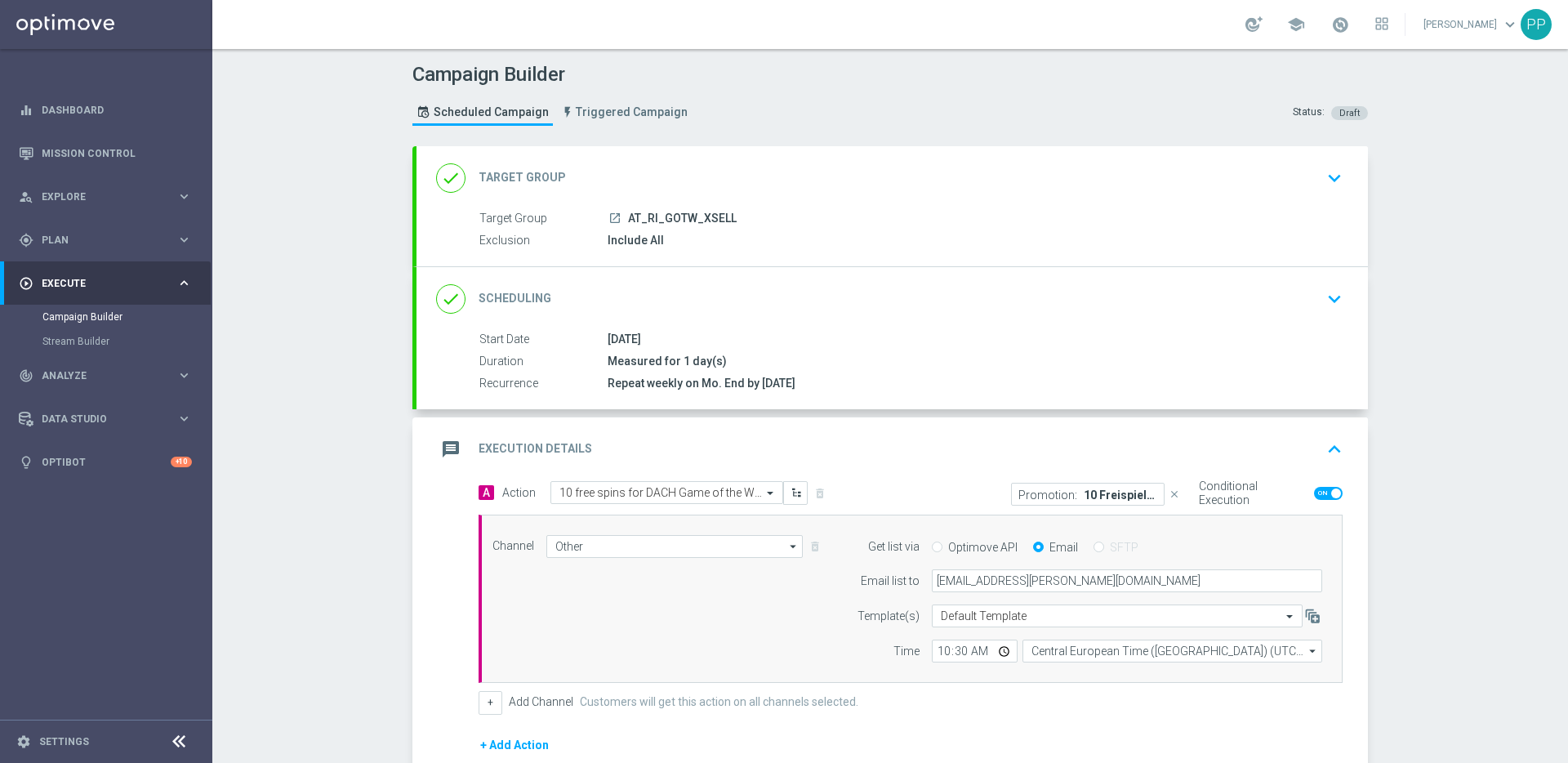
click at [1124, 488] on p "10 Freispiele für Book of Vikings" at bounding box center [1120, 494] width 73 height 13
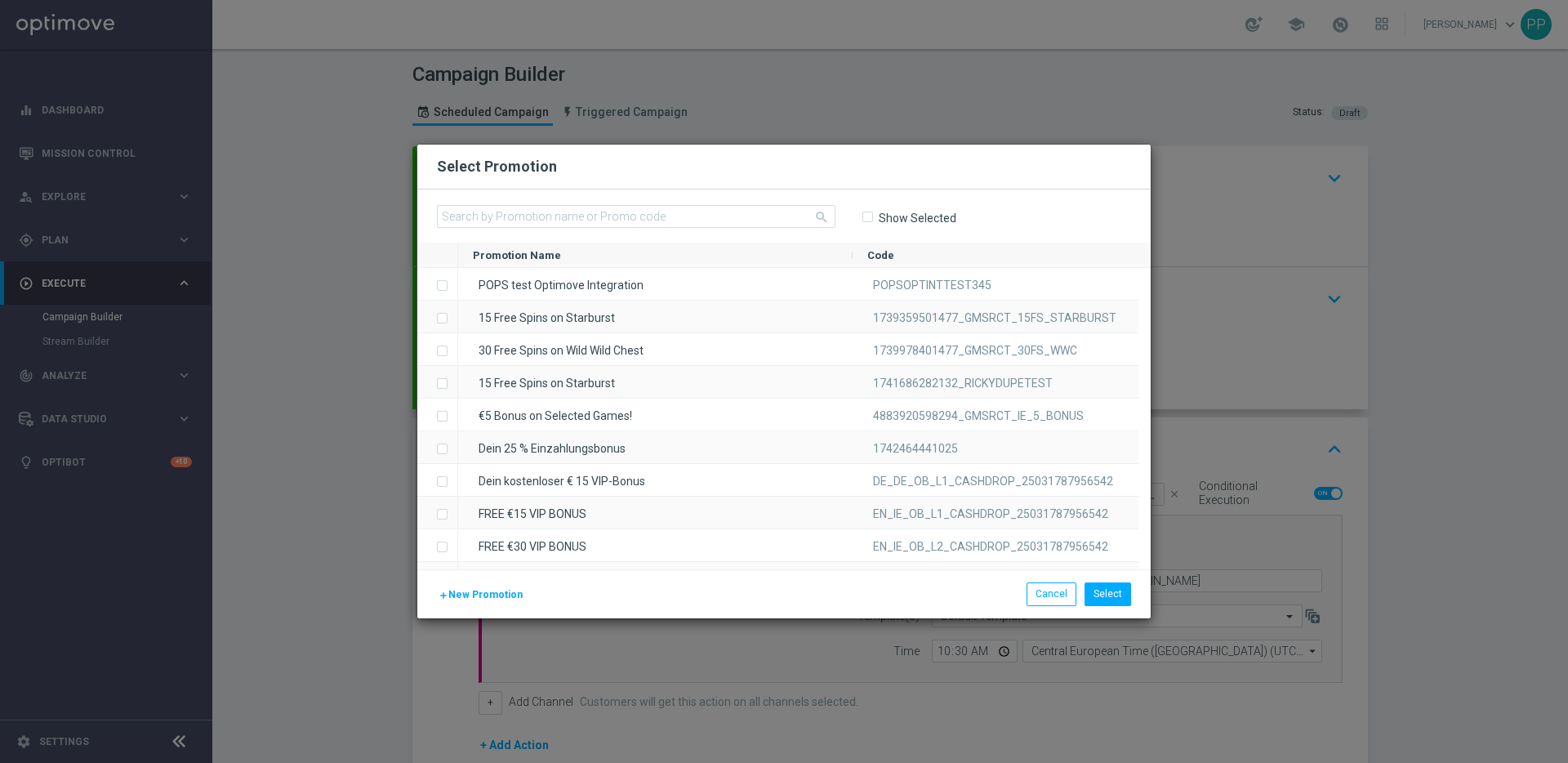
click at [872, 213] on input "Show Selected" at bounding box center [866, 217] width 10 height 10
checkbox input "true"
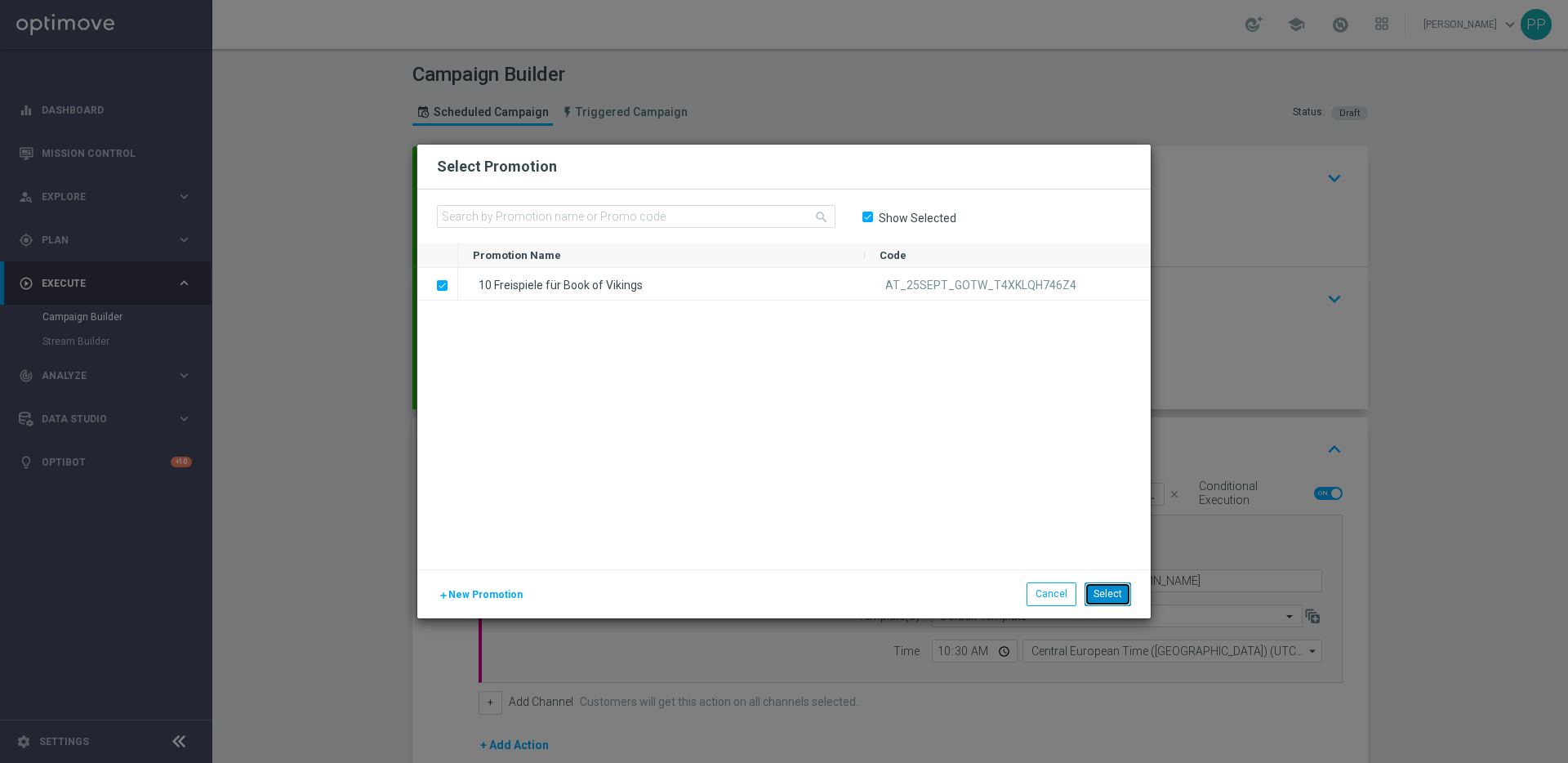
click at [1118, 595] on button "Select" at bounding box center [1108, 593] width 46 height 23
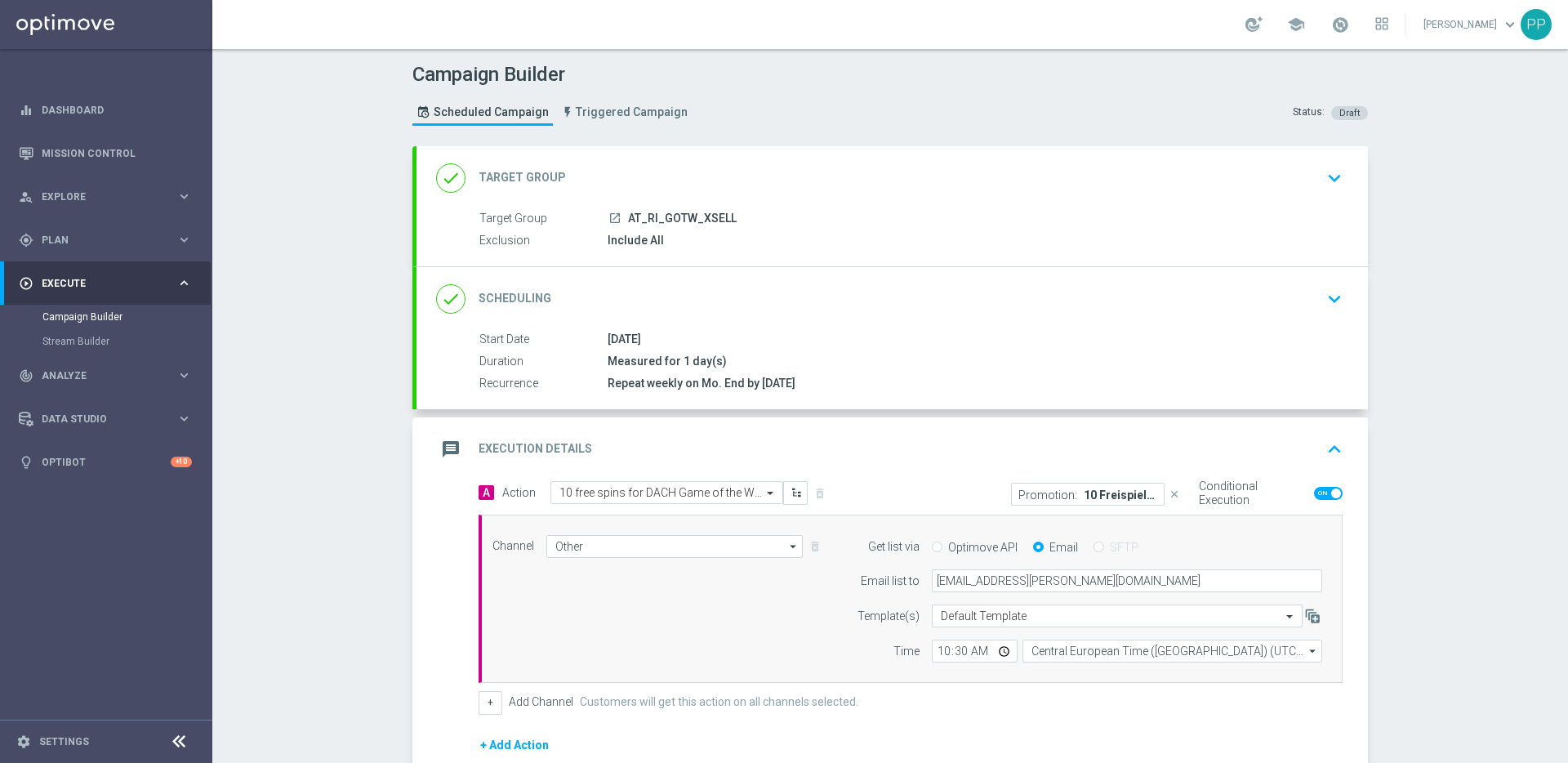
click at [766, 602] on div "Channel Other Other arrow_drop_down Show Selected 1 of 26 Silverpop" at bounding box center [907, 599] width 854 height 128
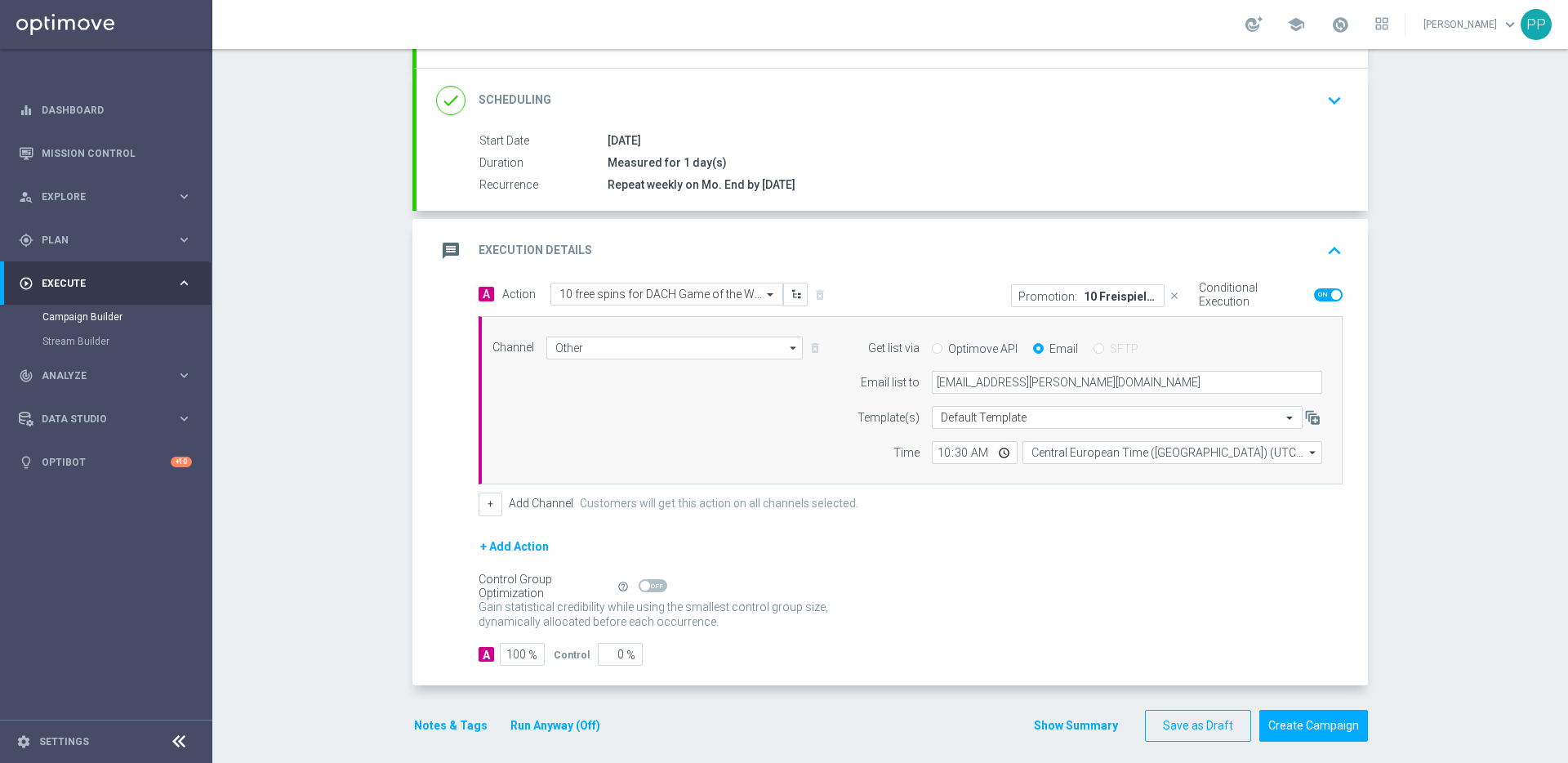
scroll to position [210, 0]
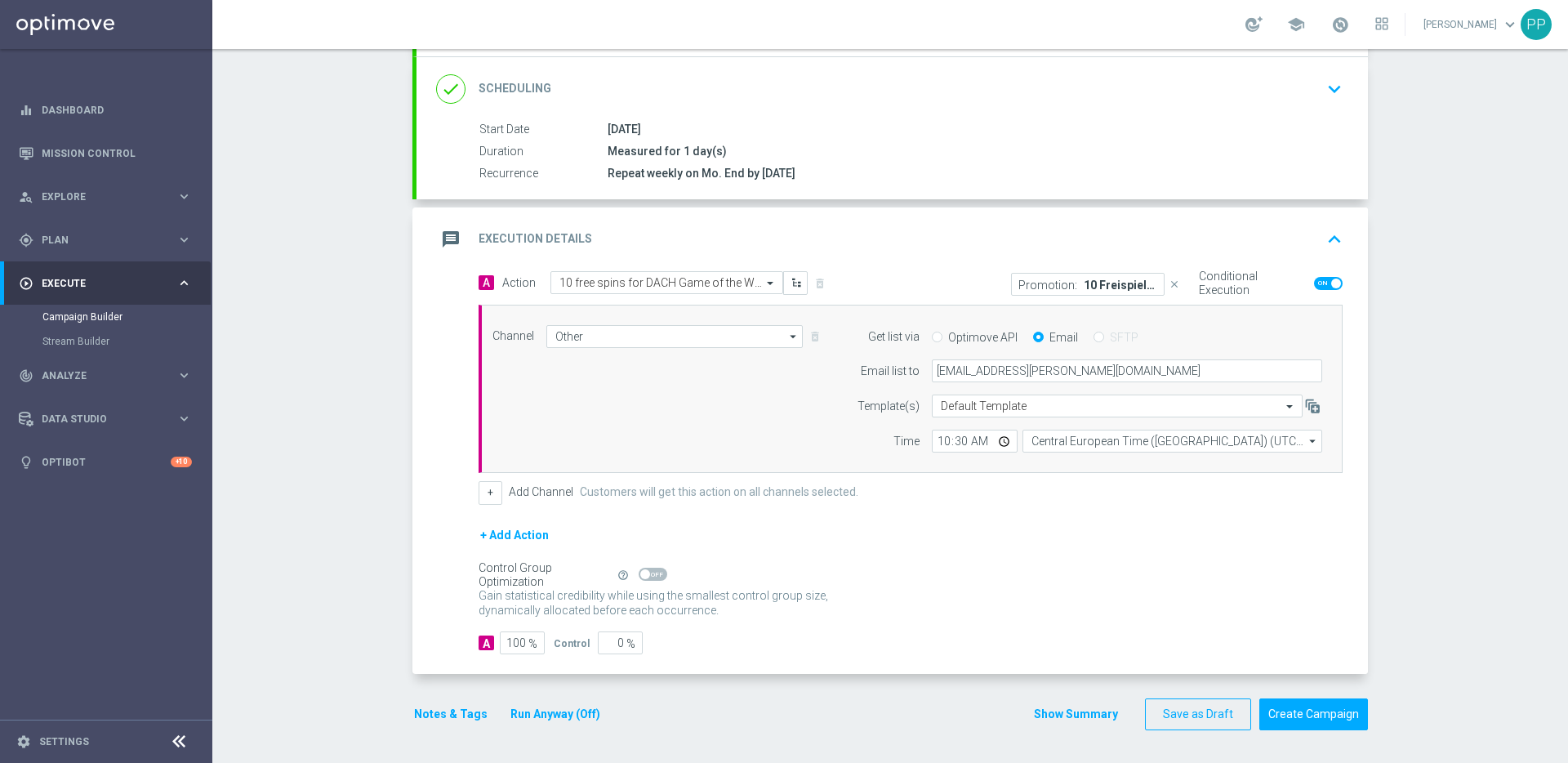
click at [455, 614] on button "Notes & Tags" at bounding box center [450, 714] width 77 height 20
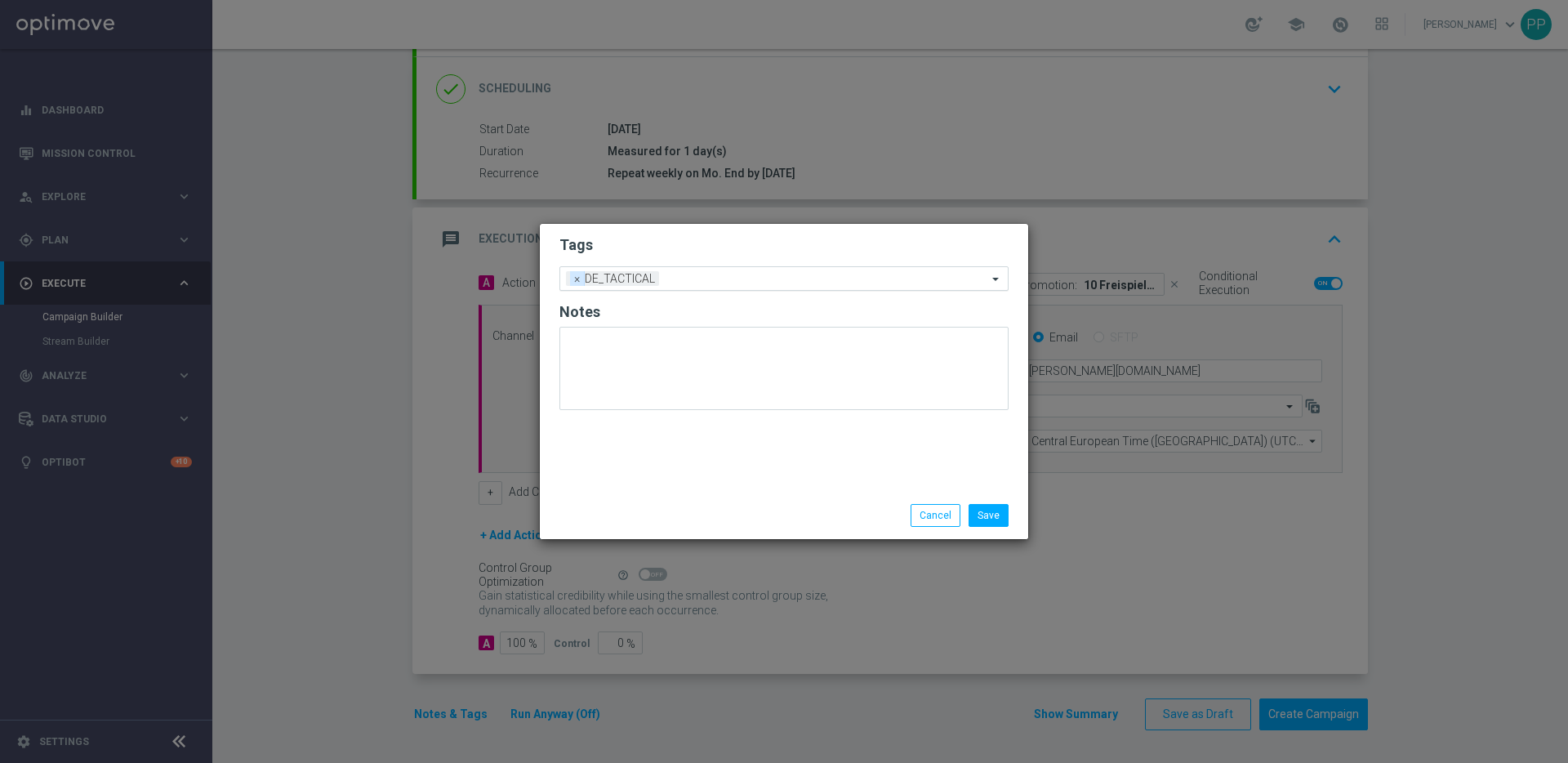
click at [574, 279] on span "×" at bounding box center [577, 278] width 15 height 15
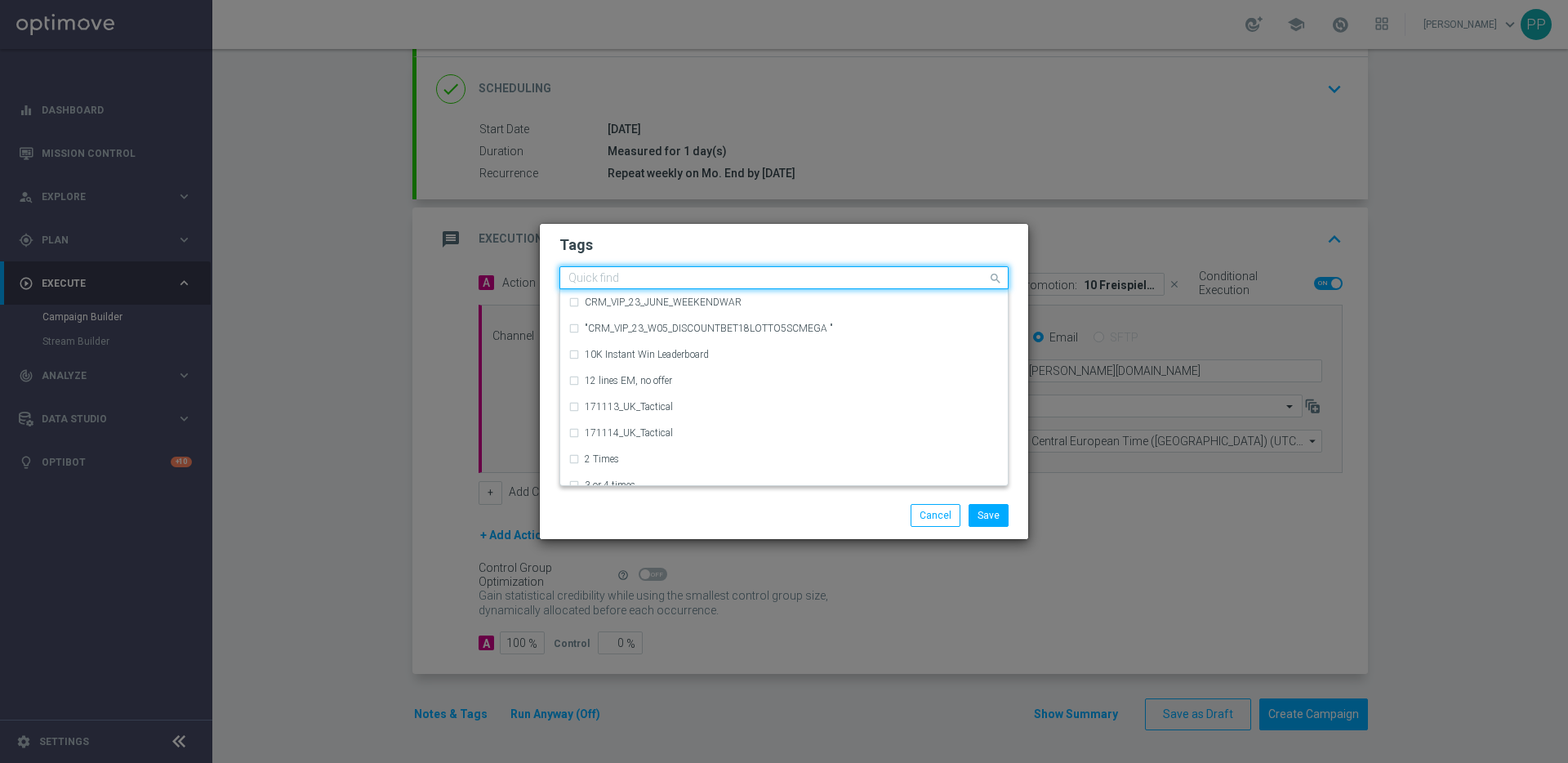
click at [574, 279] on input "text" at bounding box center [777, 278] width 419 height 14
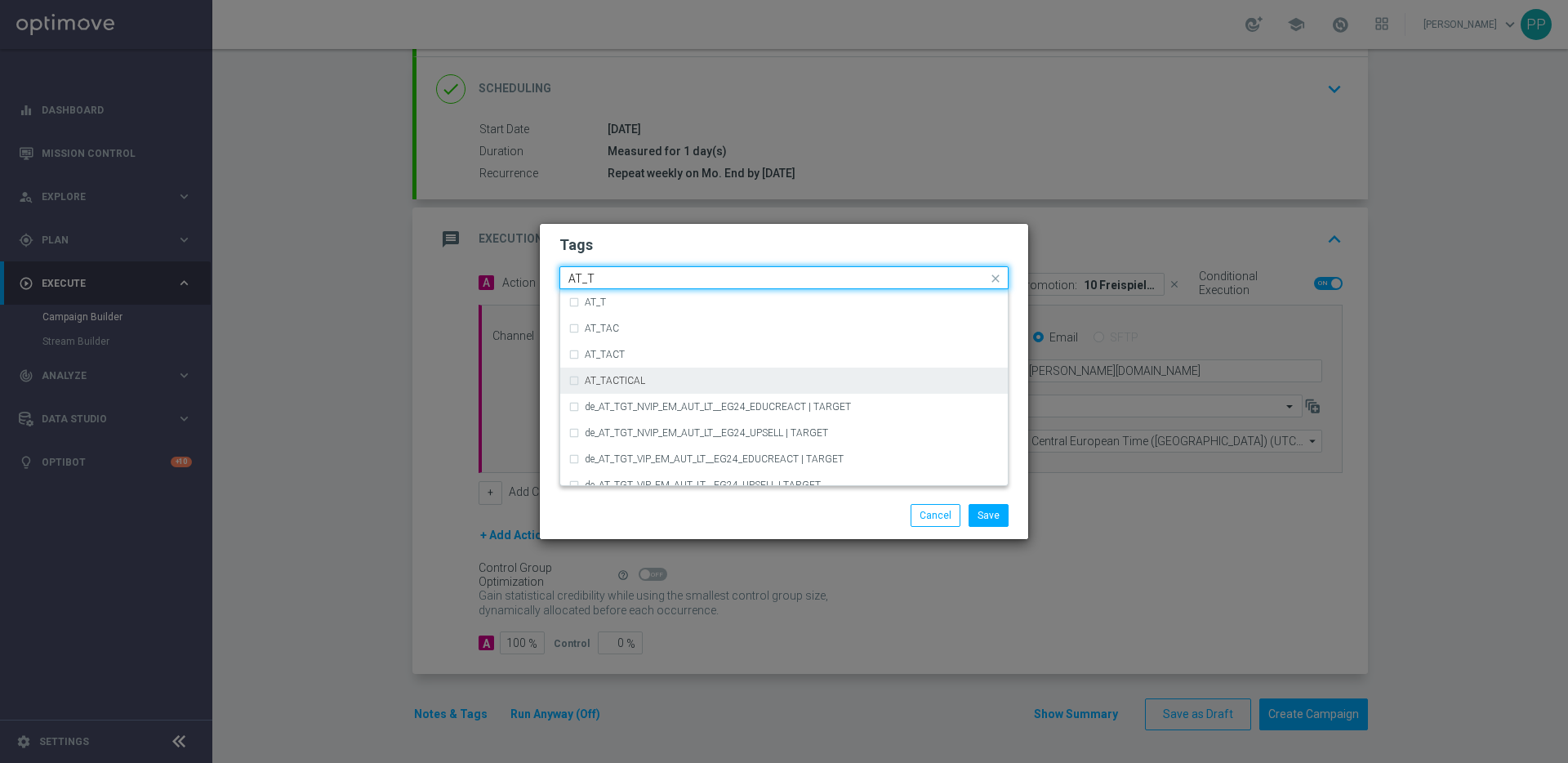
click at [579, 380] on div "AT_TACTICAL" at bounding box center [784, 381] width 431 height 26
type input "AT_T"
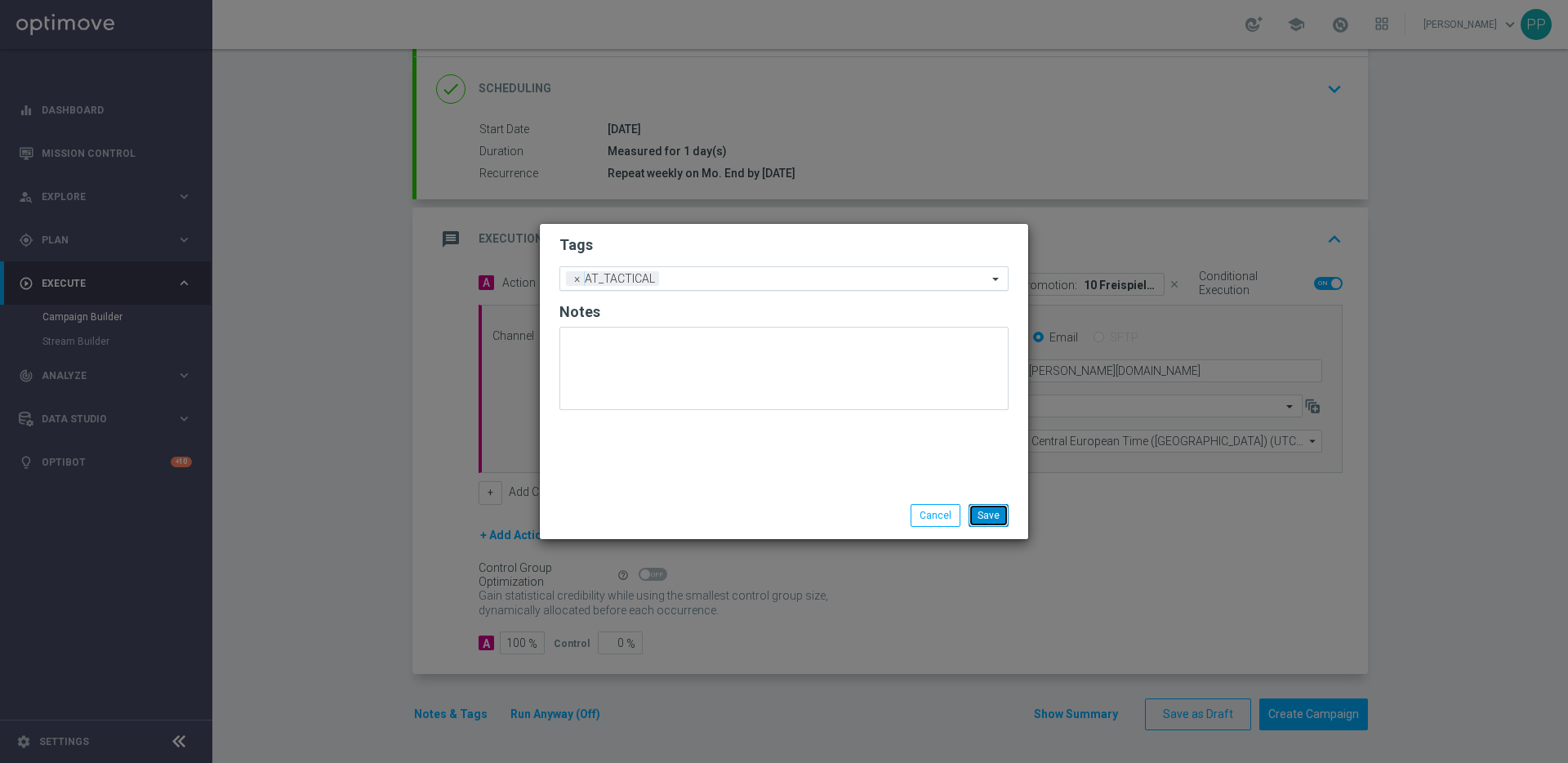
click at [995, 519] on button "Save" at bounding box center [988, 515] width 40 height 23
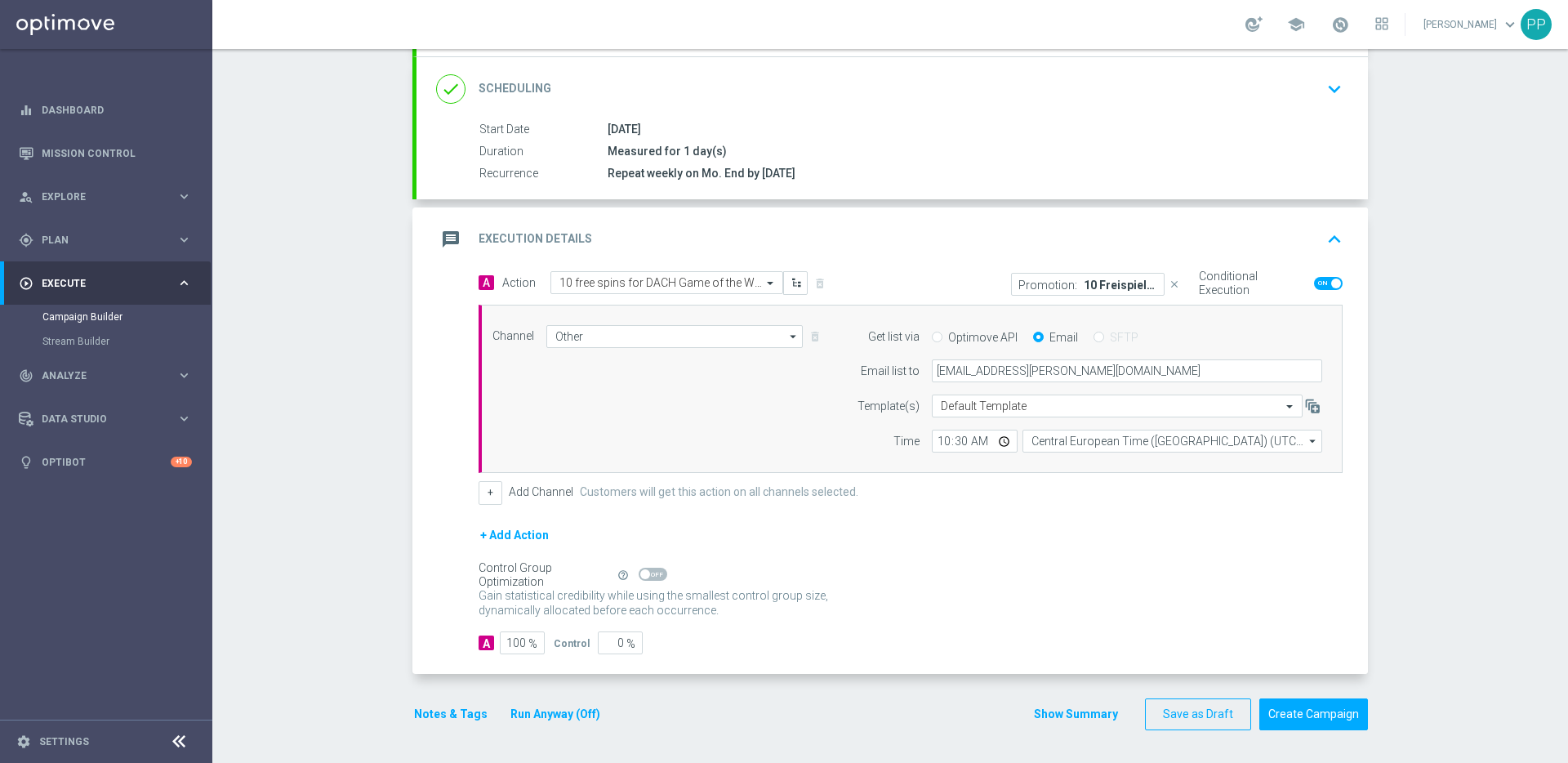
click at [941, 594] on div "Gain statistical credibility while using the smallest control group size, dynam…" at bounding box center [911, 603] width 864 height 39
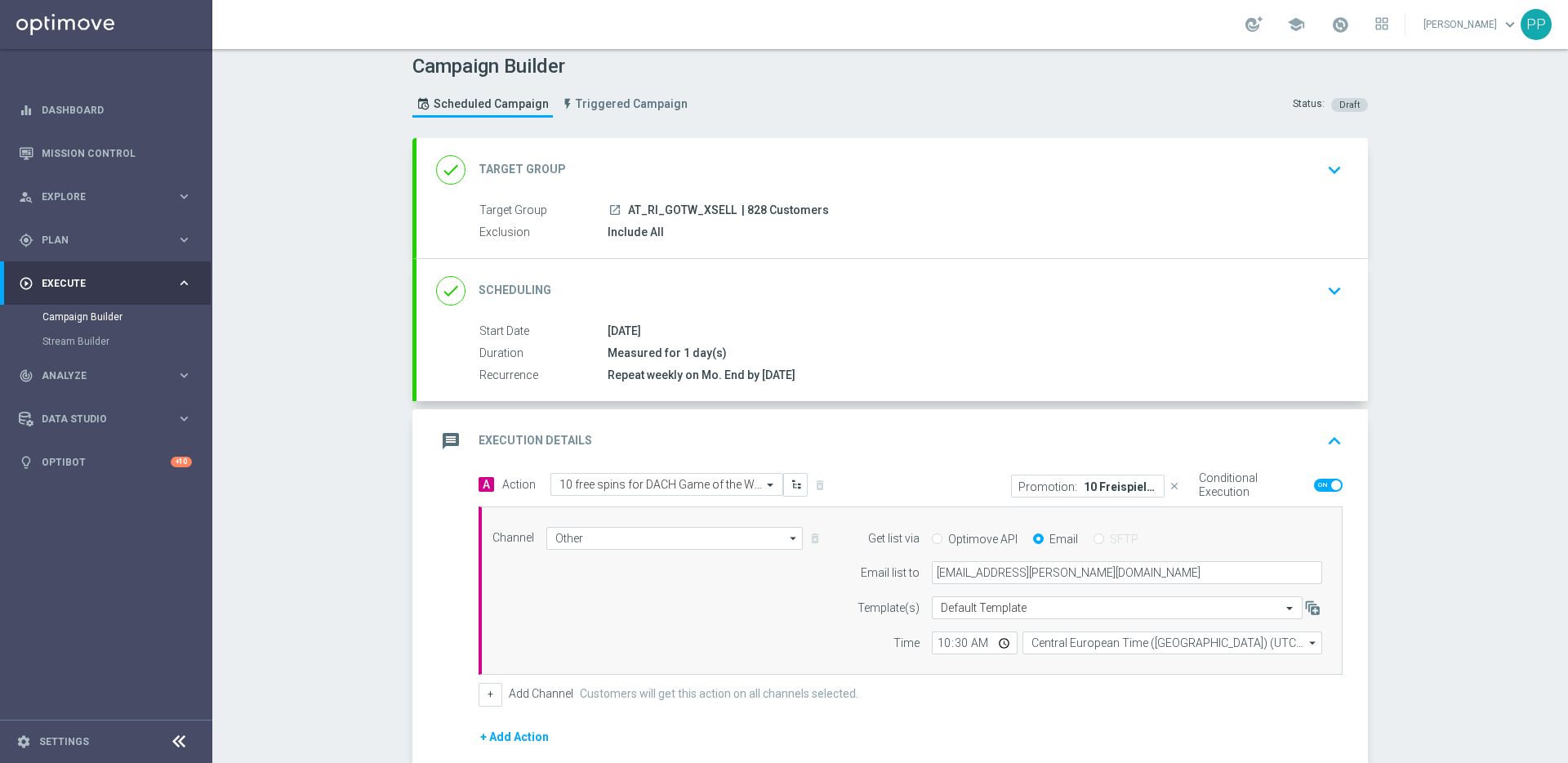
scroll to position [0, 0]
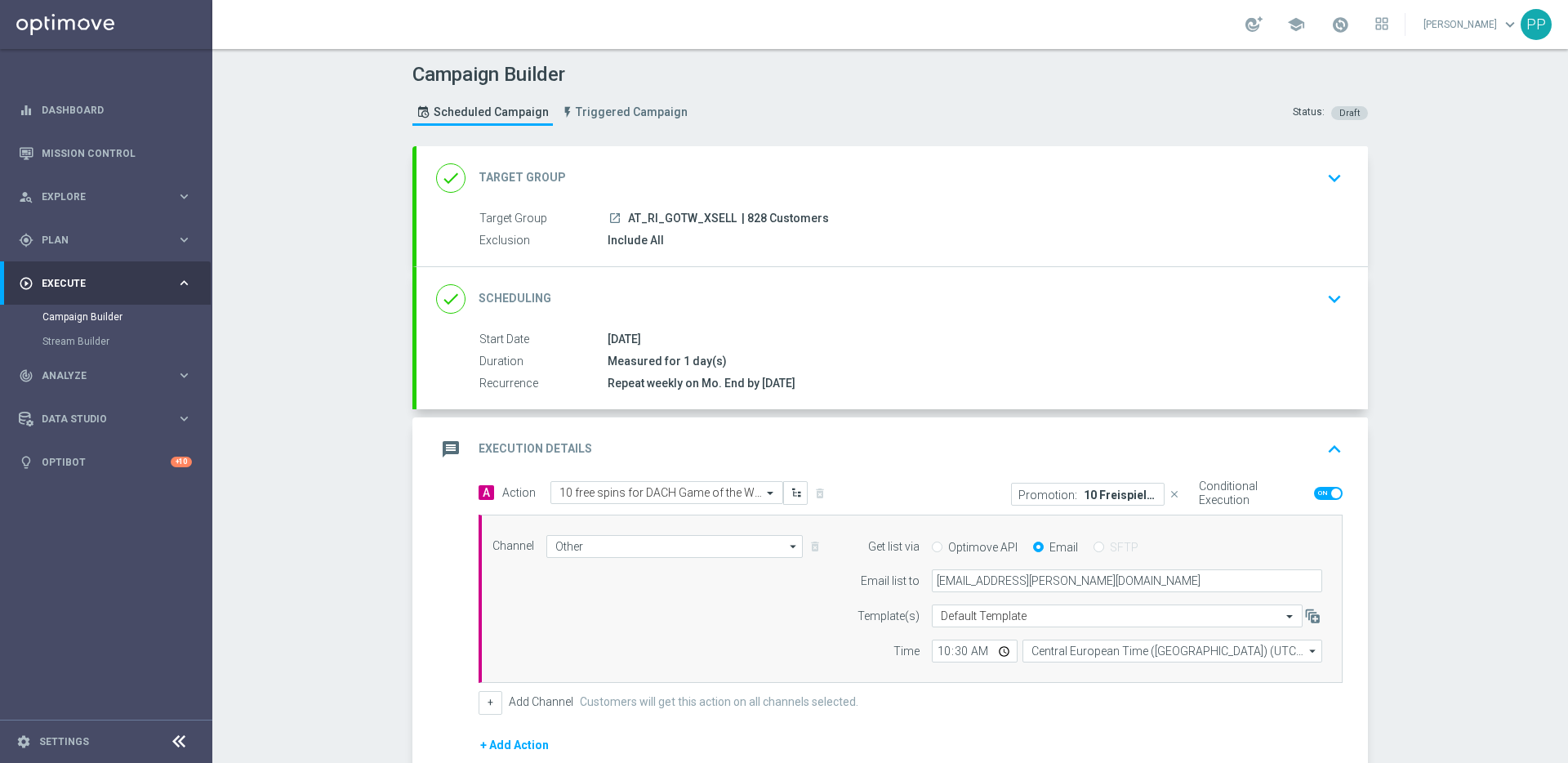
click at [742, 213] on span "| 828 Customers" at bounding box center [785, 219] width 87 height 15
copy span "828"
click at [1127, 447] on icon "keyboard_arrow_up" at bounding box center [1334, 449] width 24 height 24
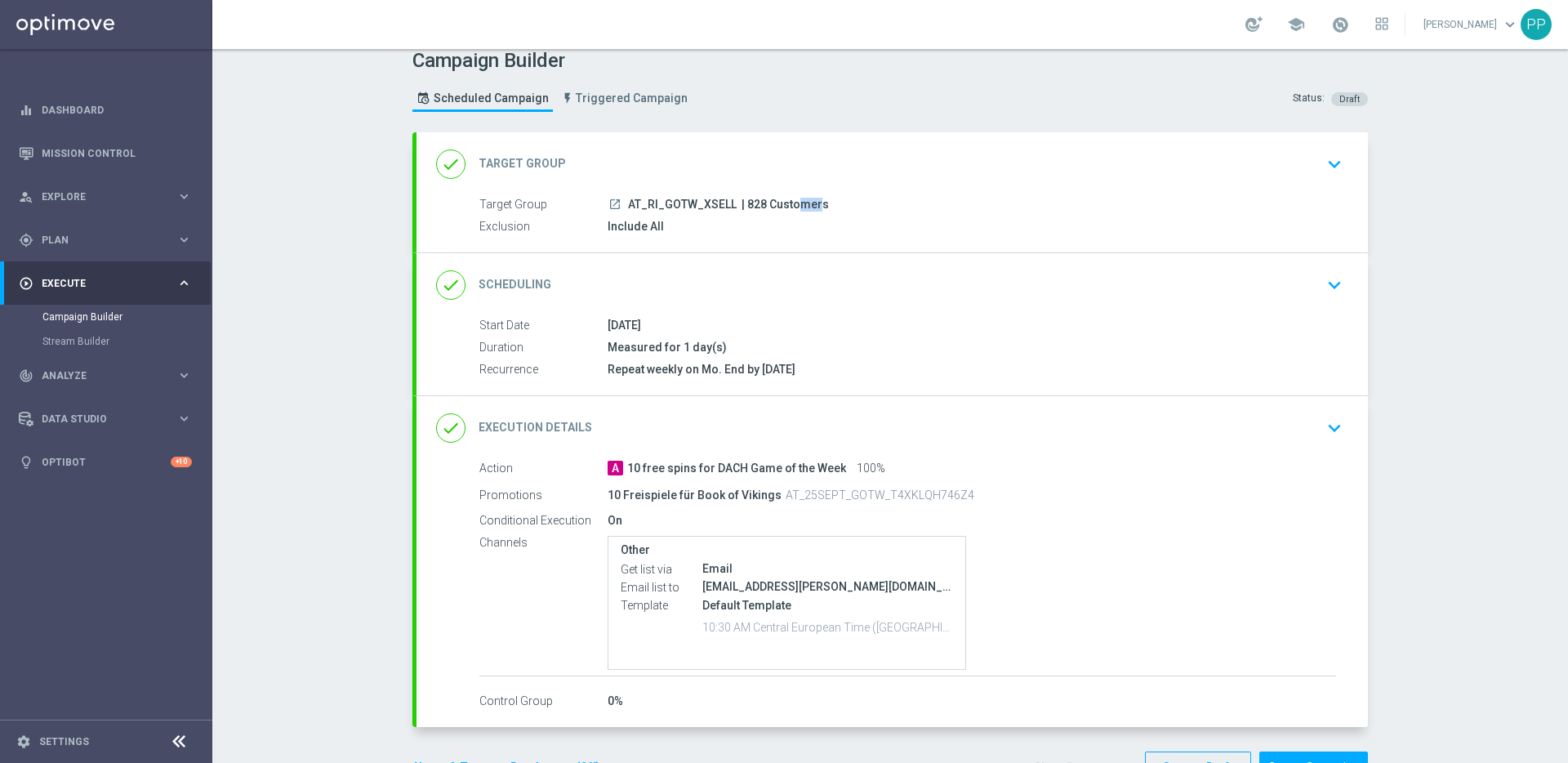
scroll to position [66, 0]
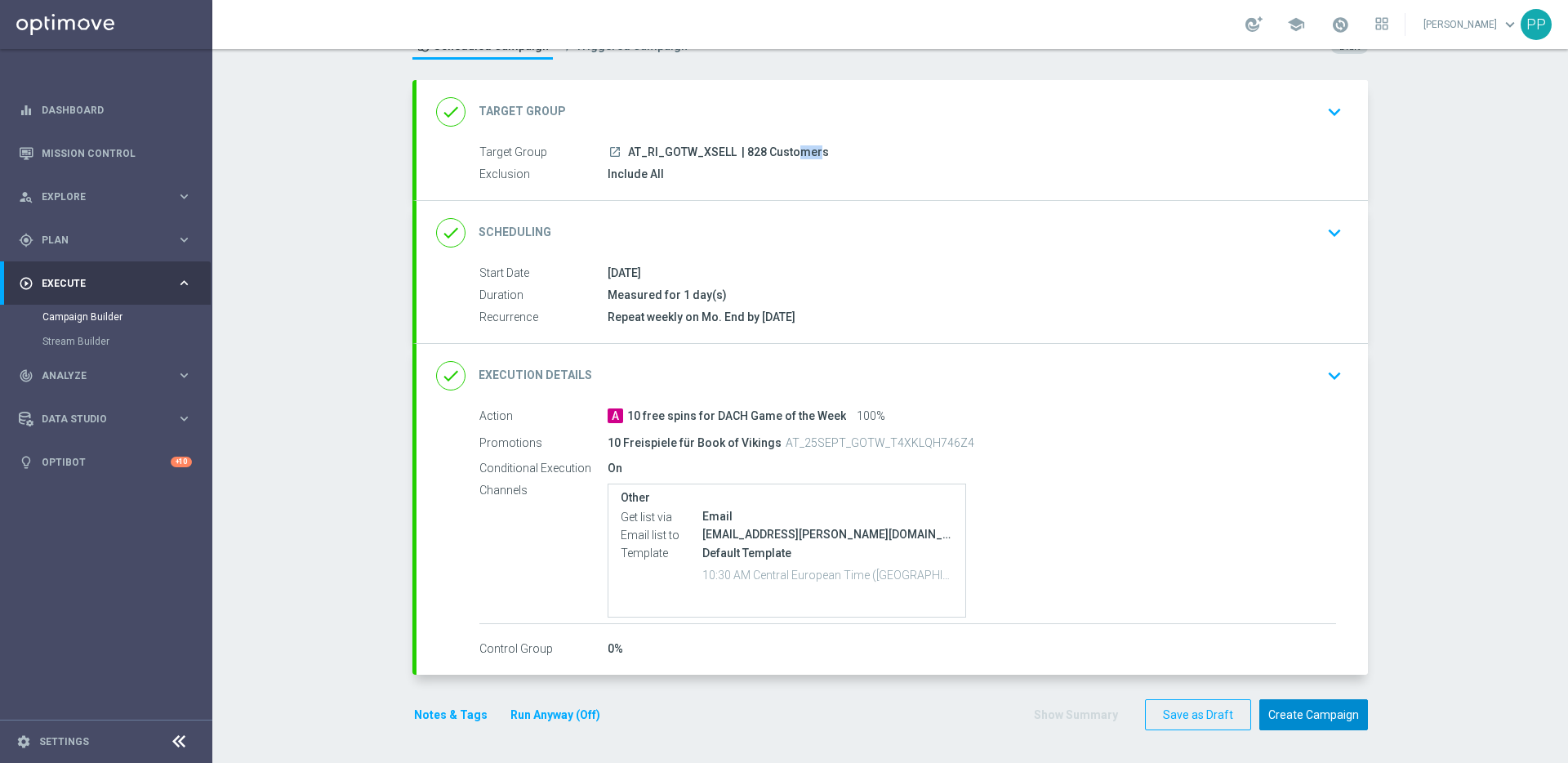
click at [1127, 614] on button "Create Campaign" at bounding box center [1314, 715] width 109 height 32
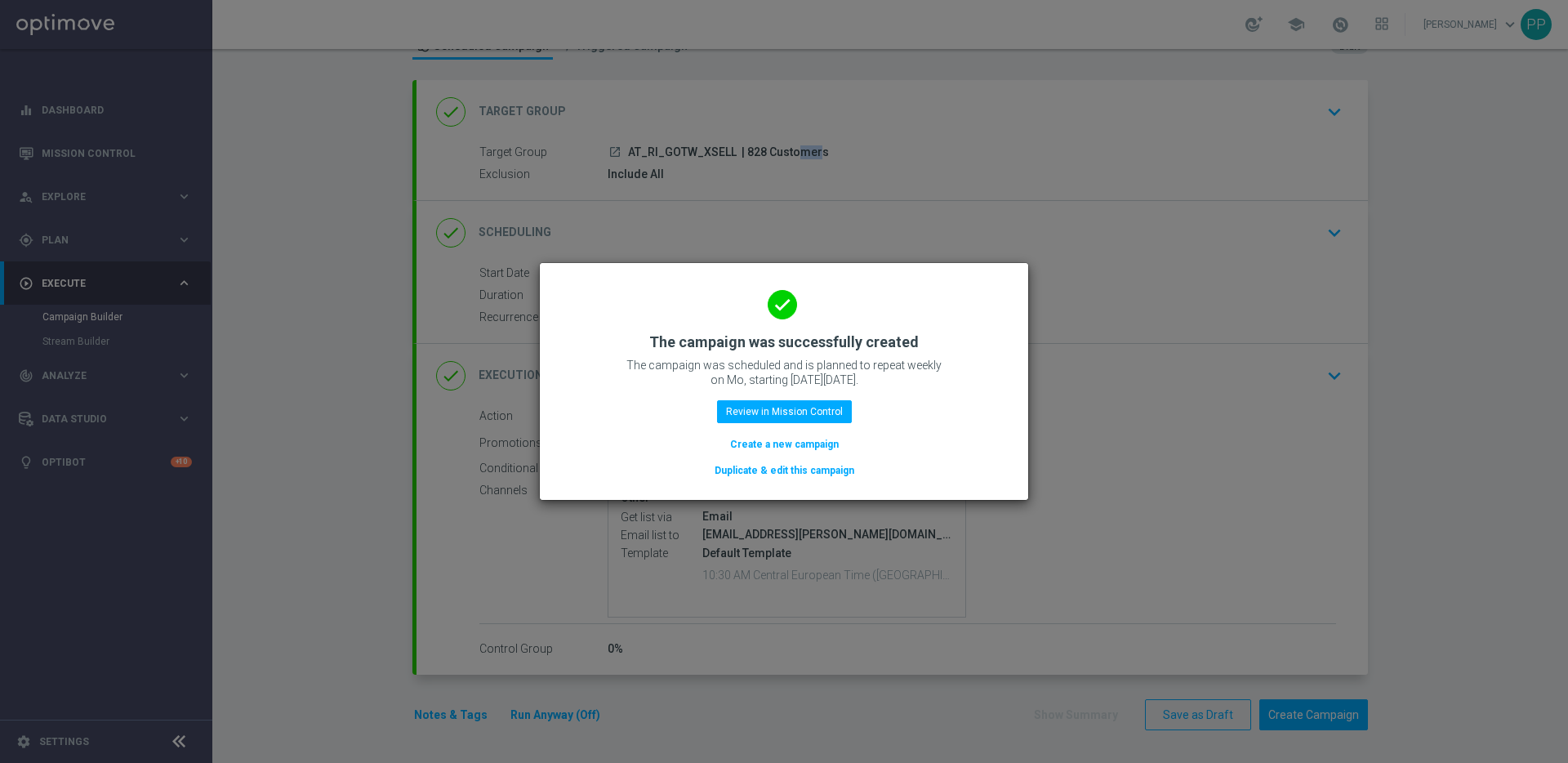
click at [754, 471] on button "Duplicate & edit this campaign" at bounding box center [784, 470] width 143 height 18
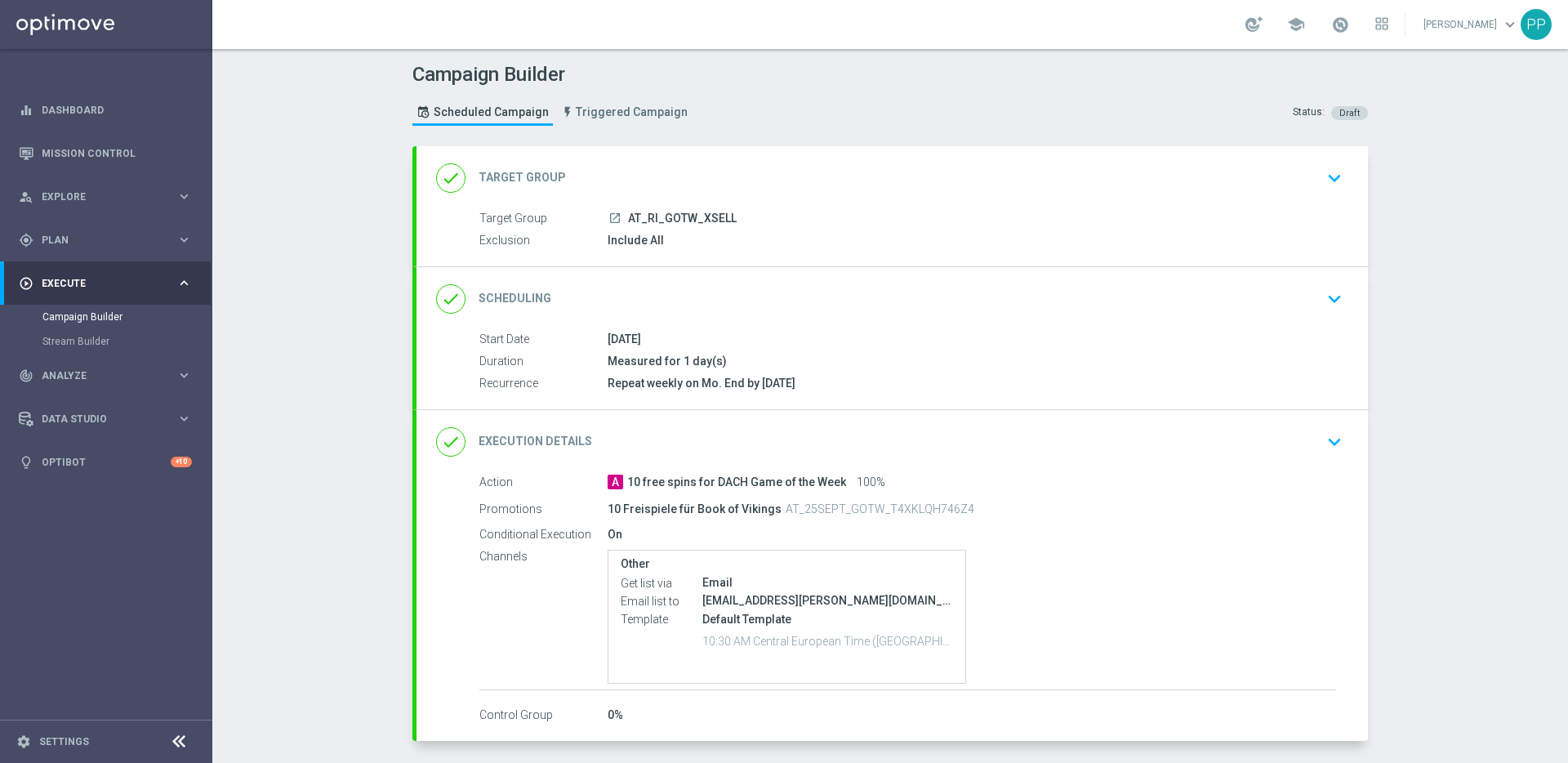
click at [625, 196] on div "done Target Group keyboard_arrow_down" at bounding box center [892, 177] width 952 height 64
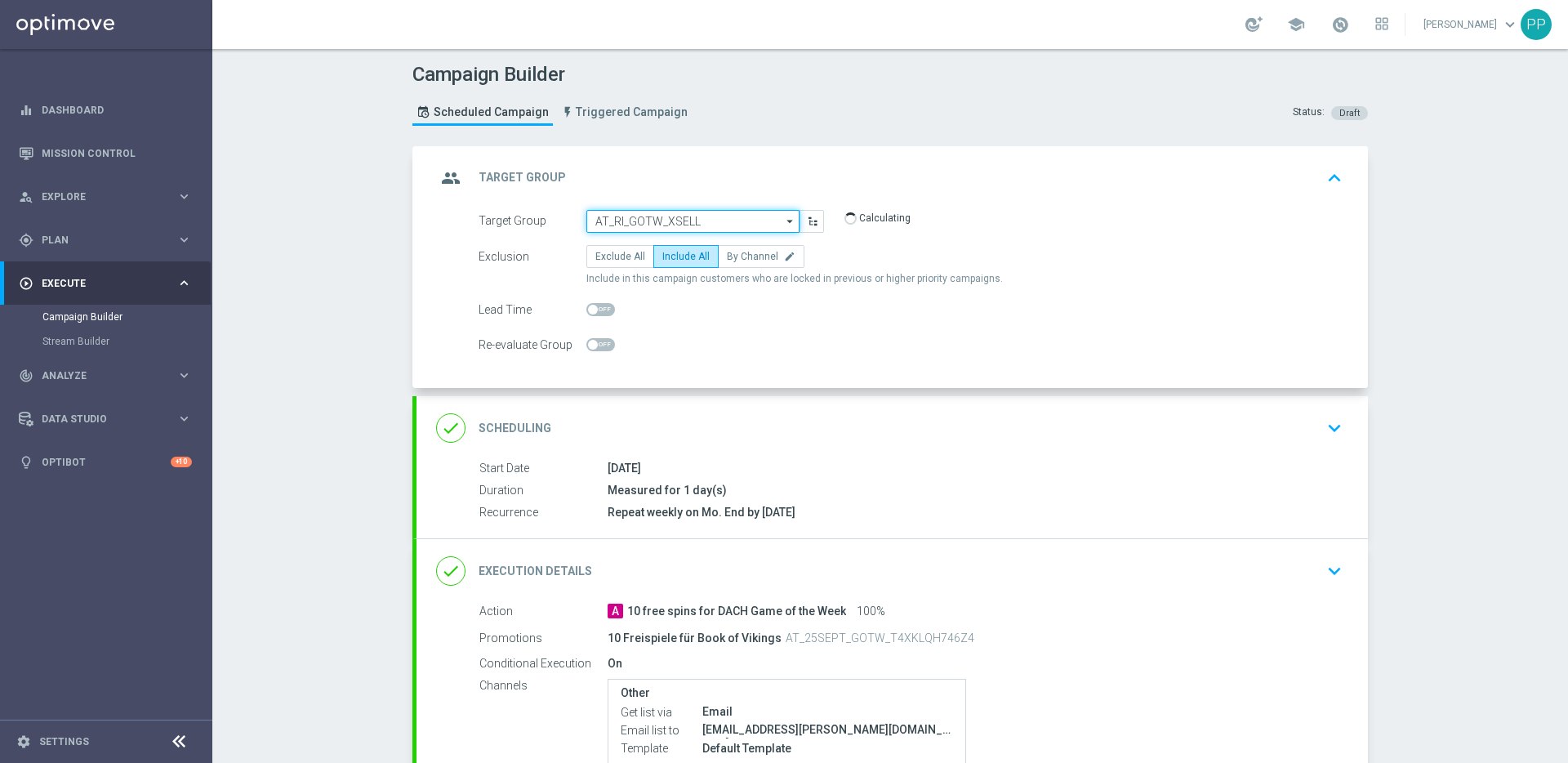
click at [617, 220] on input "AT_RI_GOTW_XSELL" at bounding box center [693, 221] width 214 height 23
paste input "AT_RI_GOTW_REACT"
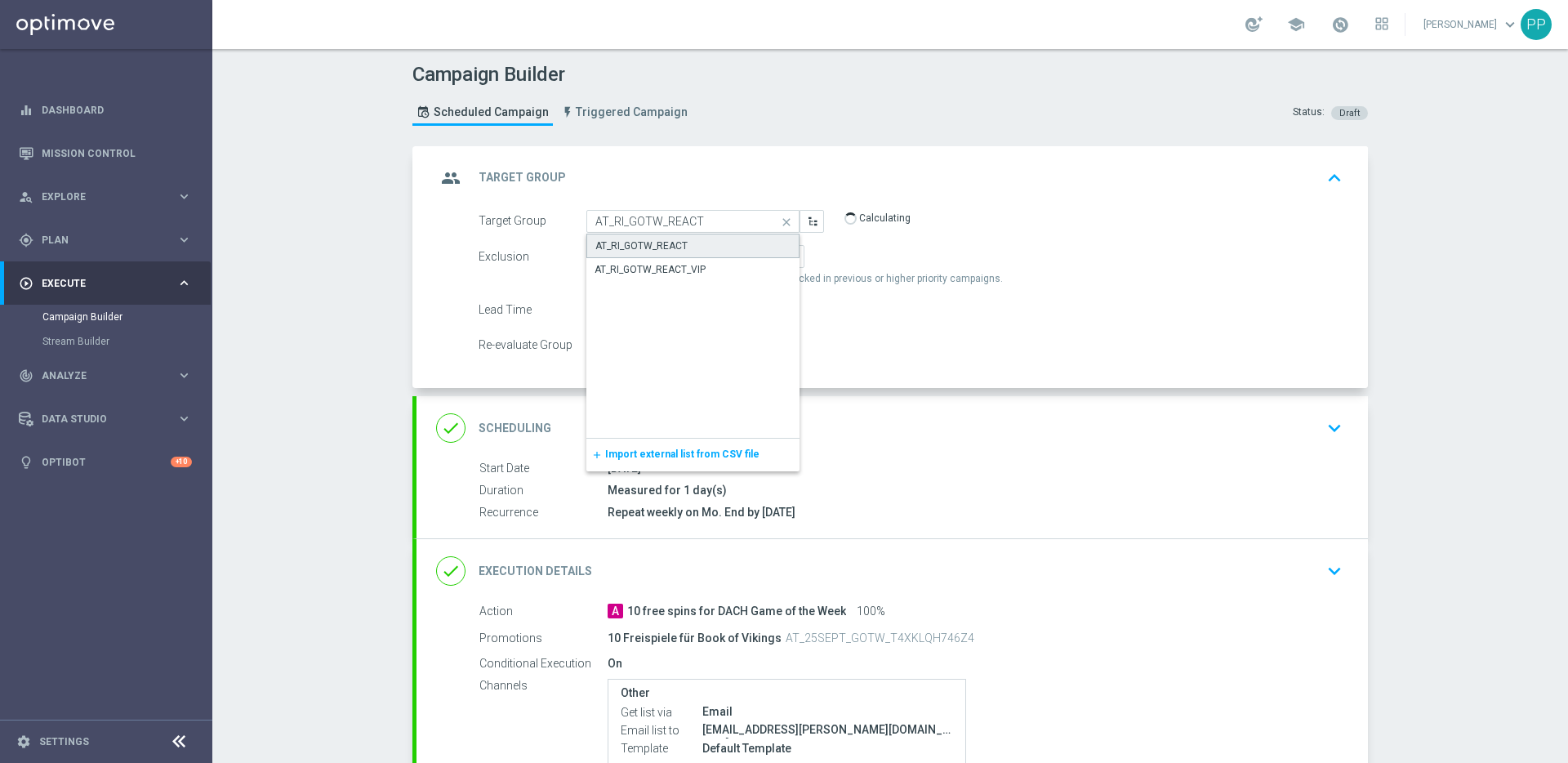
click at [626, 248] on div "AT_RI_GOTW_REACT" at bounding box center [641, 246] width 92 height 15
type input "AT_RI_GOTW_REACT"
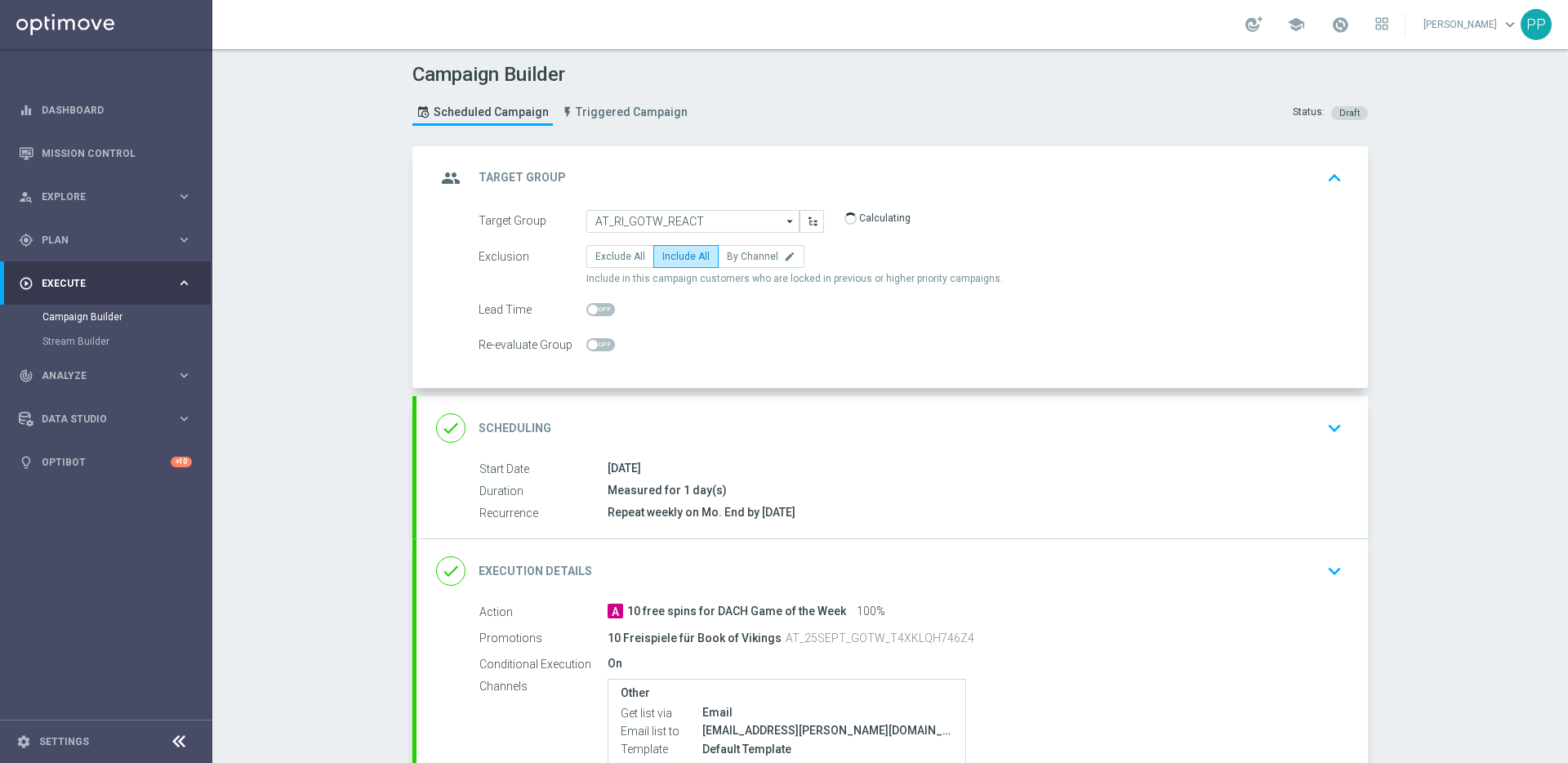
click at [673, 558] on div "done Execution Details keyboard_arrow_down" at bounding box center [892, 570] width 913 height 31
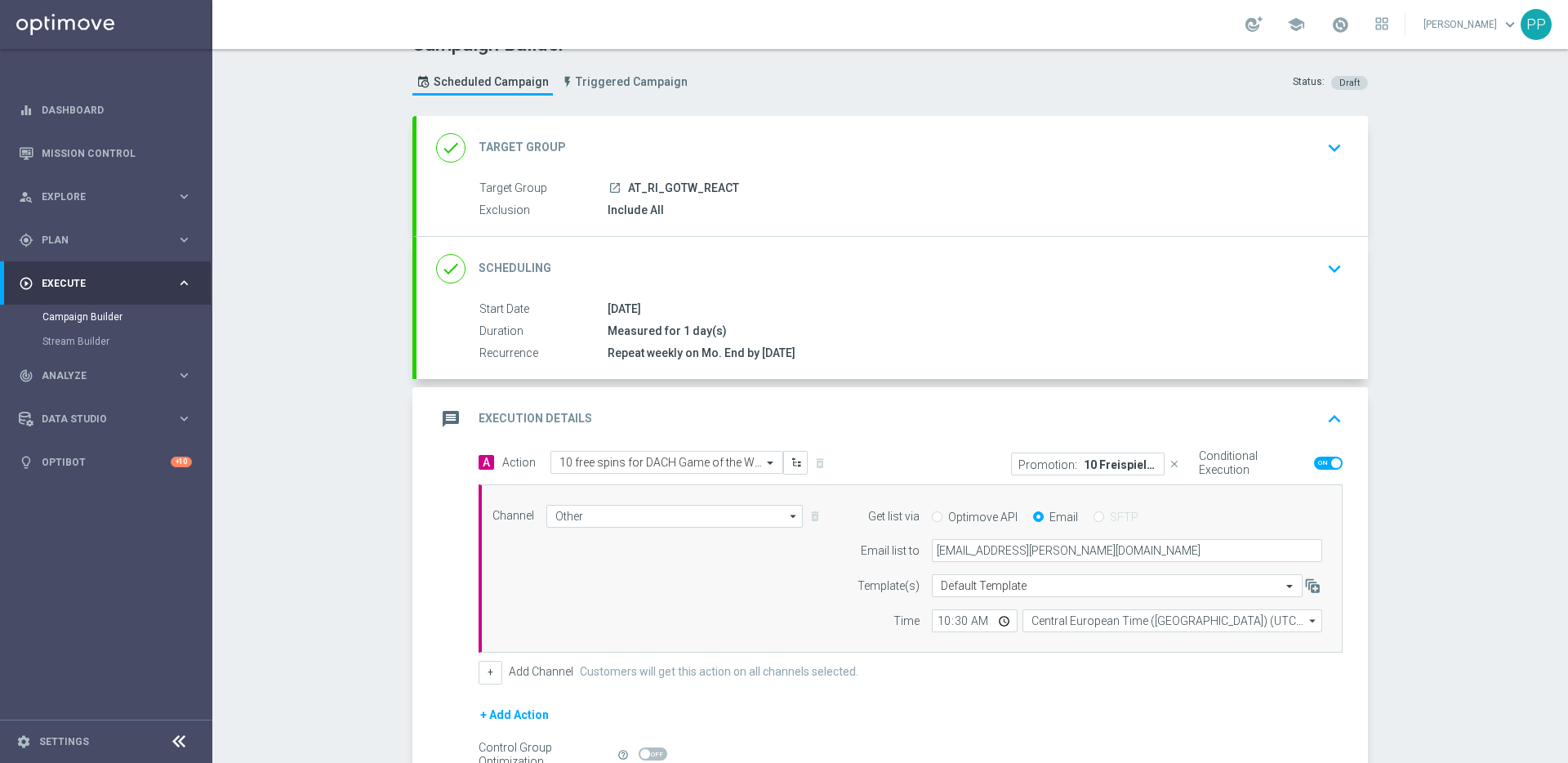
scroll to position [31, 0]
click at [744, 184] on span "| 606 Customers" at bounding box center [787, 188] width 87 height 15
copy span "606"
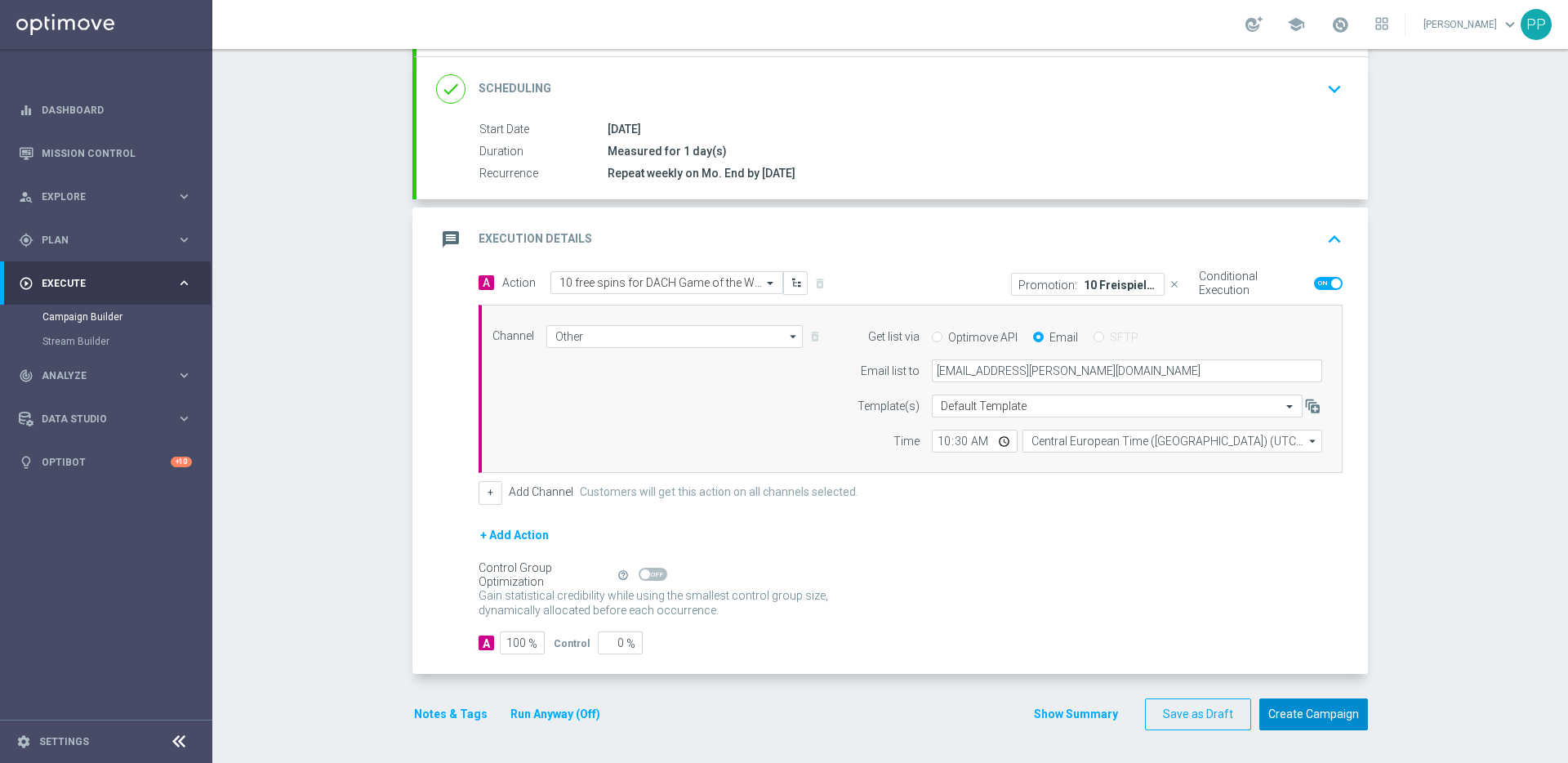
click at [1127, 614] on button "Create Campaign" at bounding box center [1314, 714] width 109 height 32
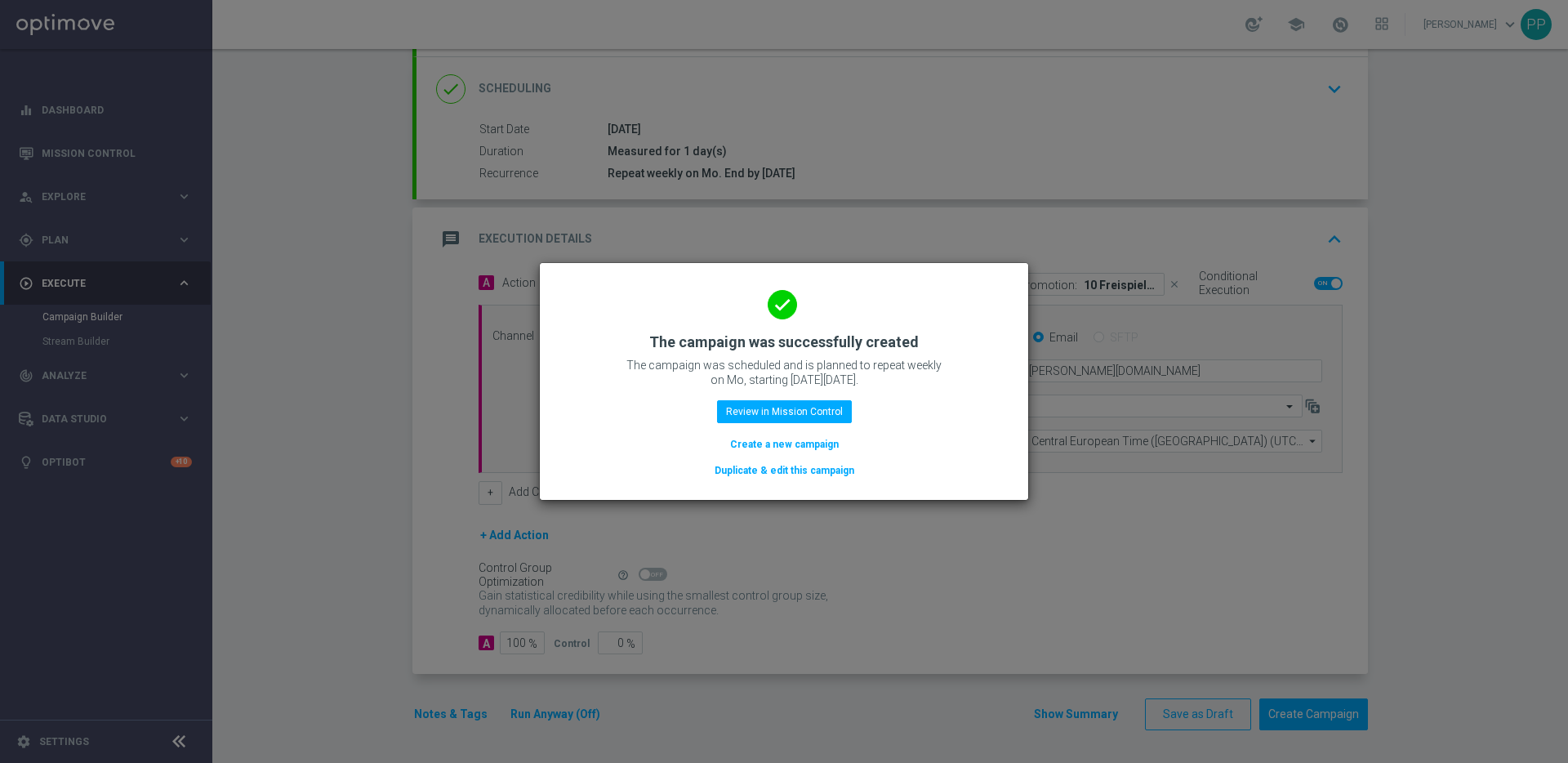
click at [787, 438] on button "Create a new campaign" at bounding box center [784, 444] width 112 height 18
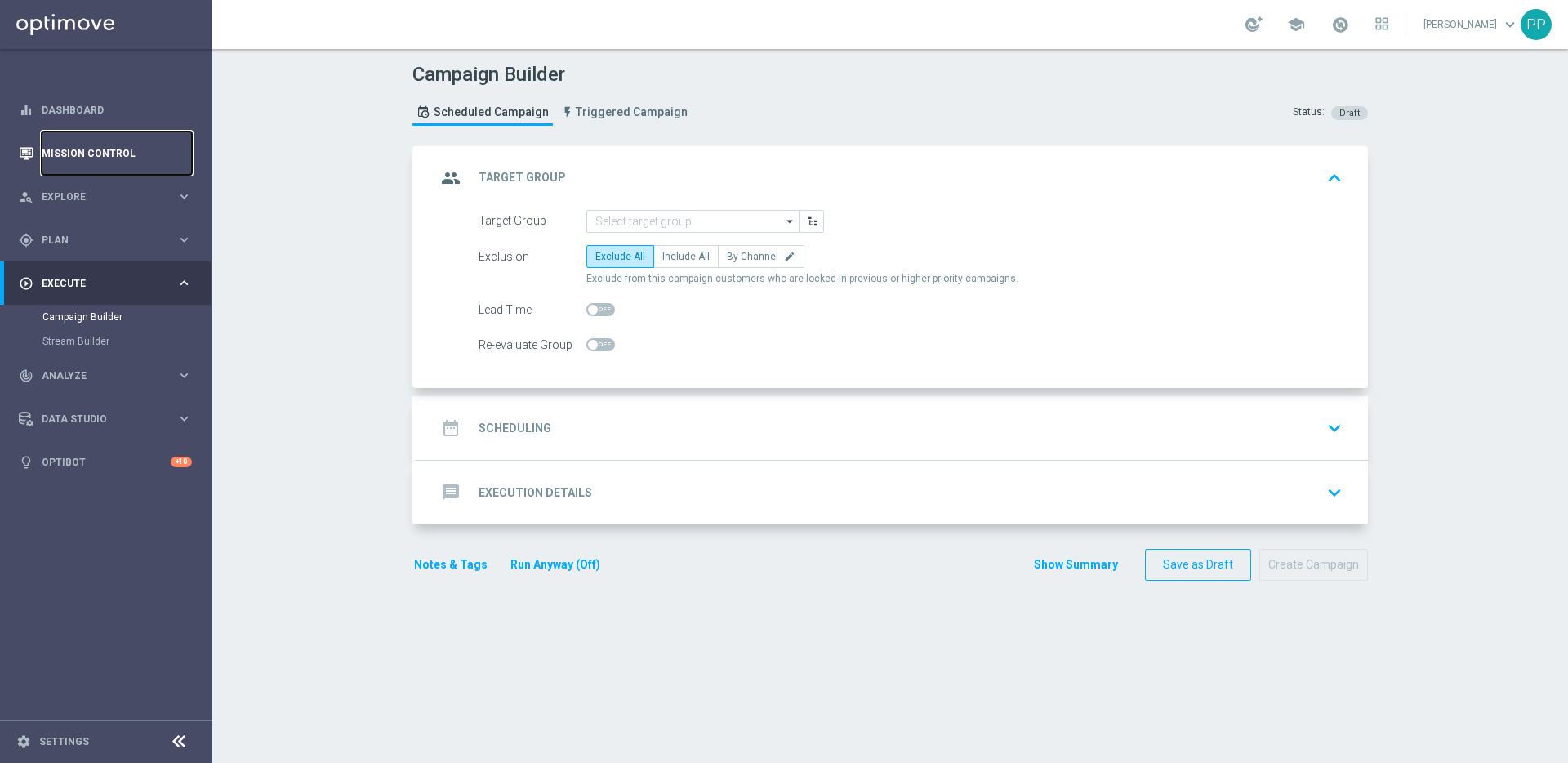
click at [92, 159] on link "Mission Control" at bounding box center [117, 153] width 150 height 44
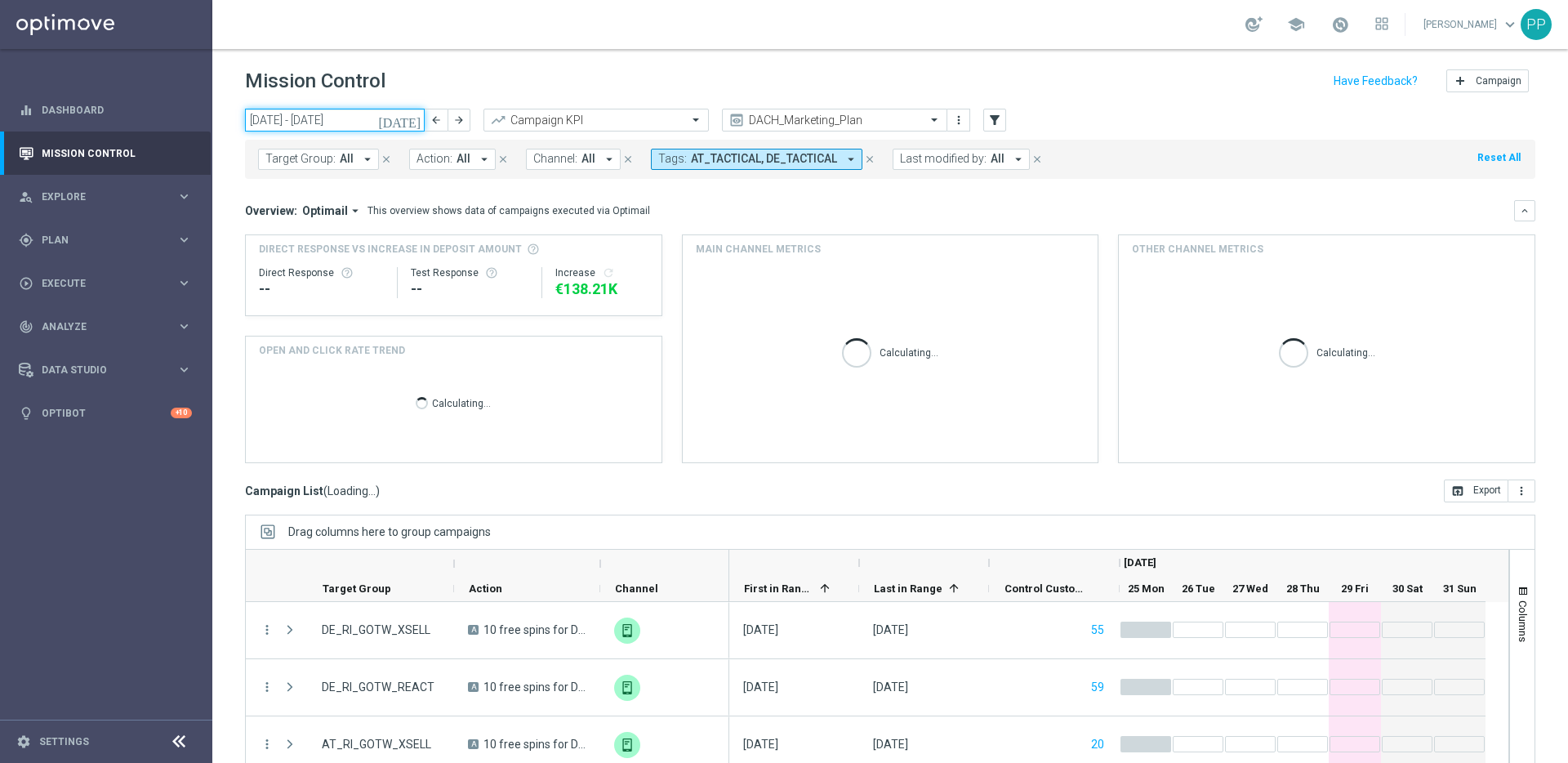
click at [391, 123] on input "[DATE] - [DATE]" at bounding box center [335, 120] width 180 height 23
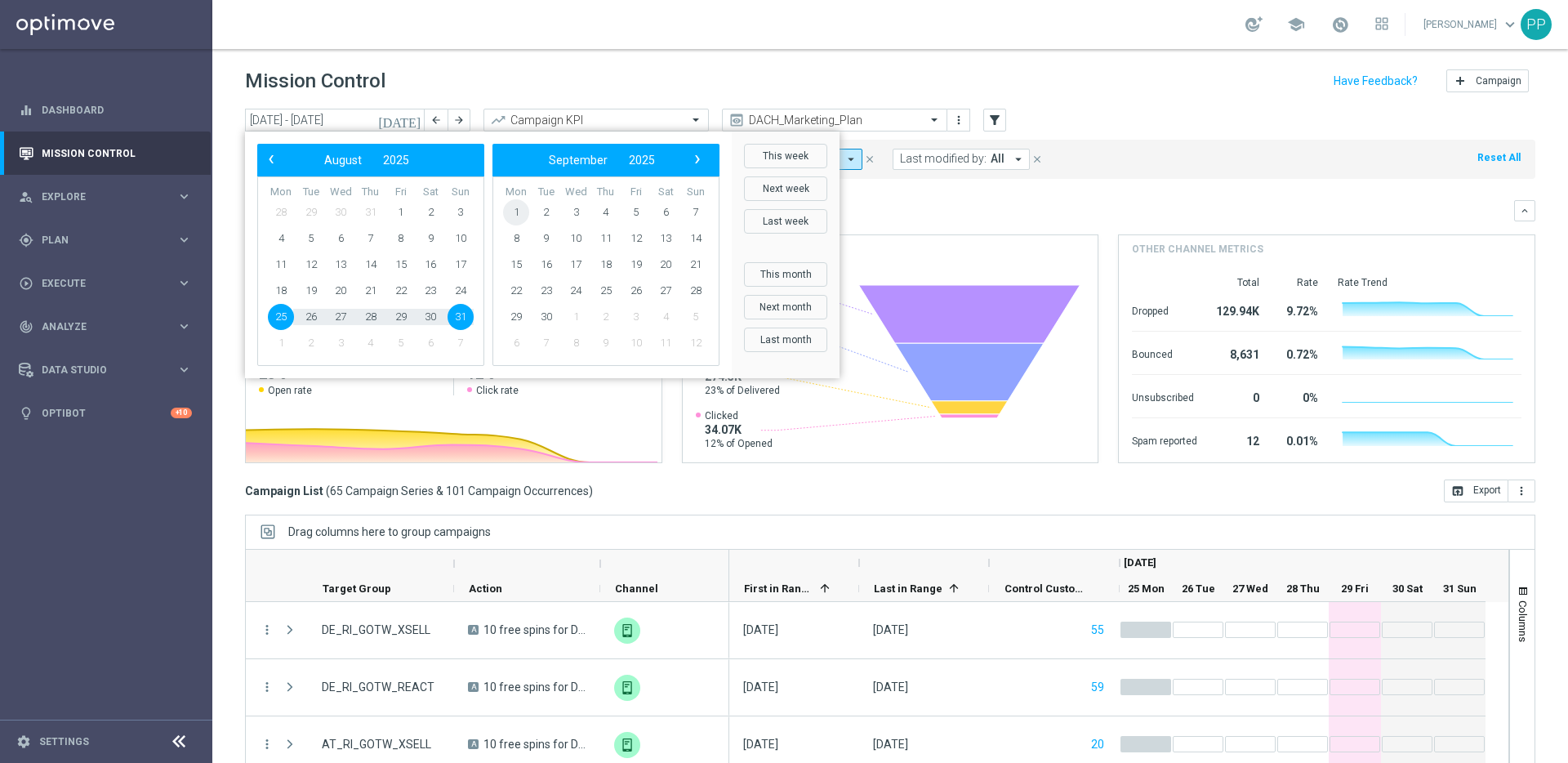
click at [507, 213] on span "1" at bounding box center [516, 213] width 26 height 26
click at [281, 216] on span "1" at bounding box center [281, 213] width 26 height 26
type input "[DATE] - [DATE]"
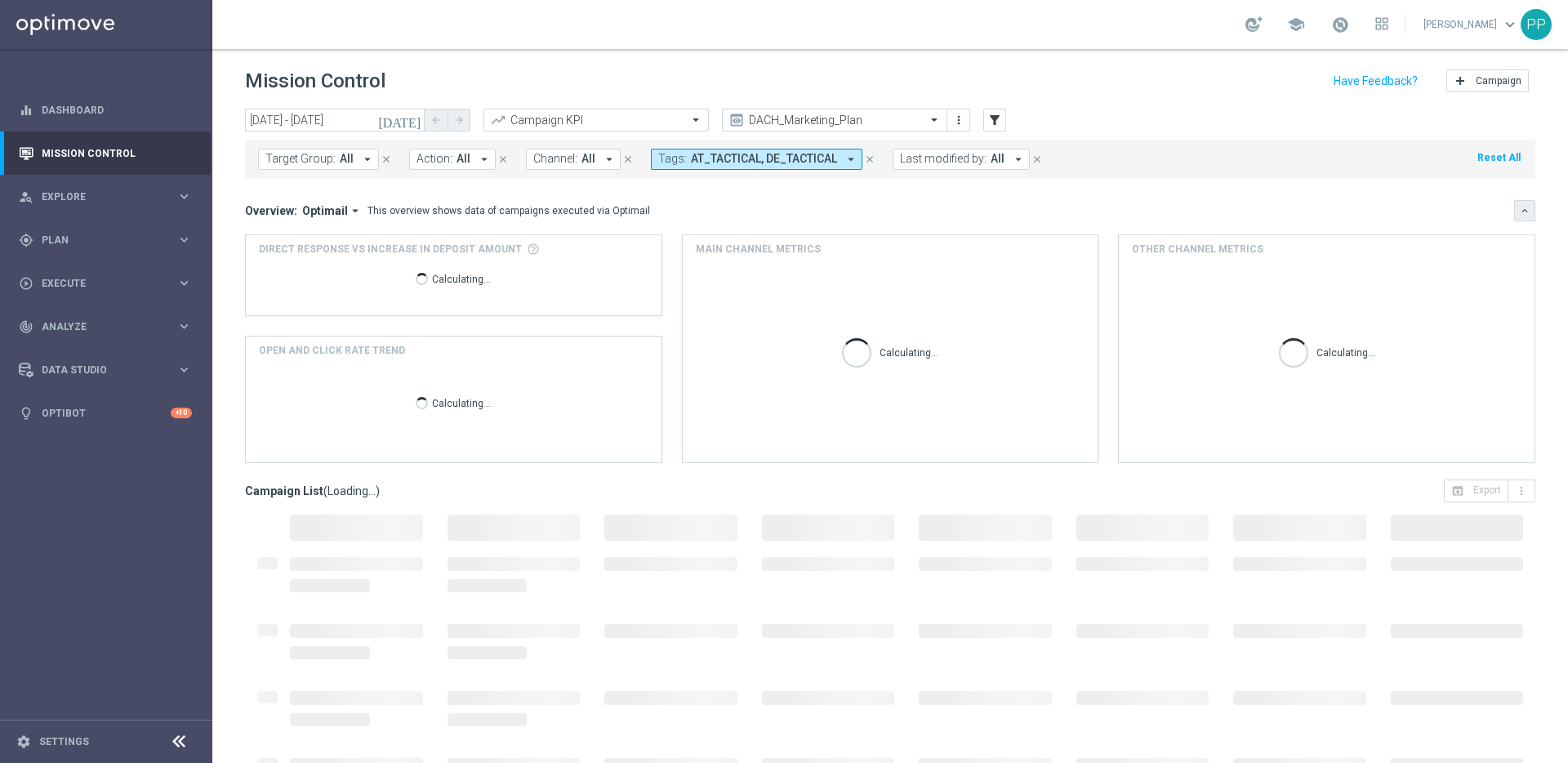
click at [1127, 213] on button "keyboard_arrow_down" at bounding box center [1524, 211] width 21 height 21
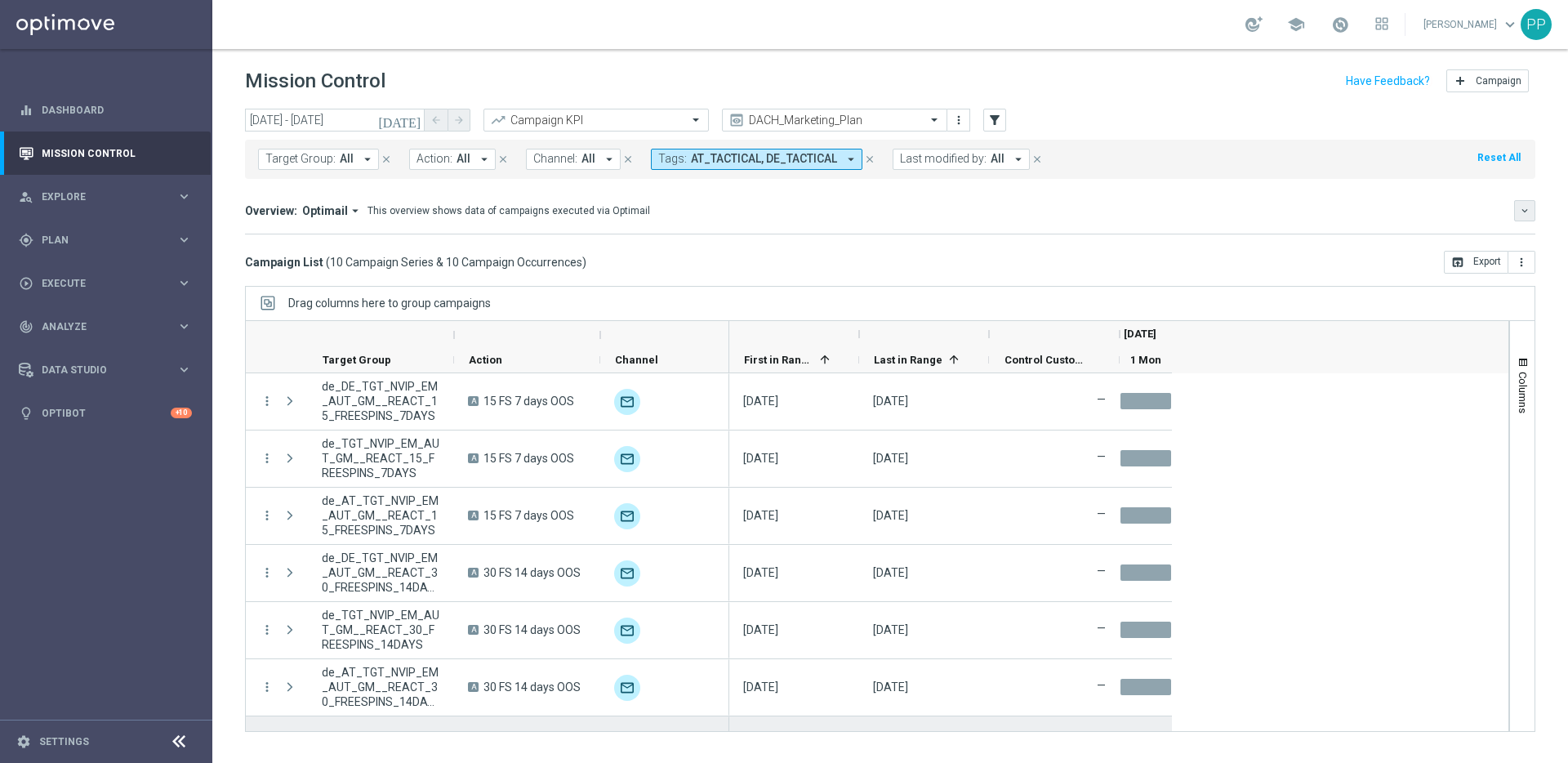
scroll to position [213, 0]
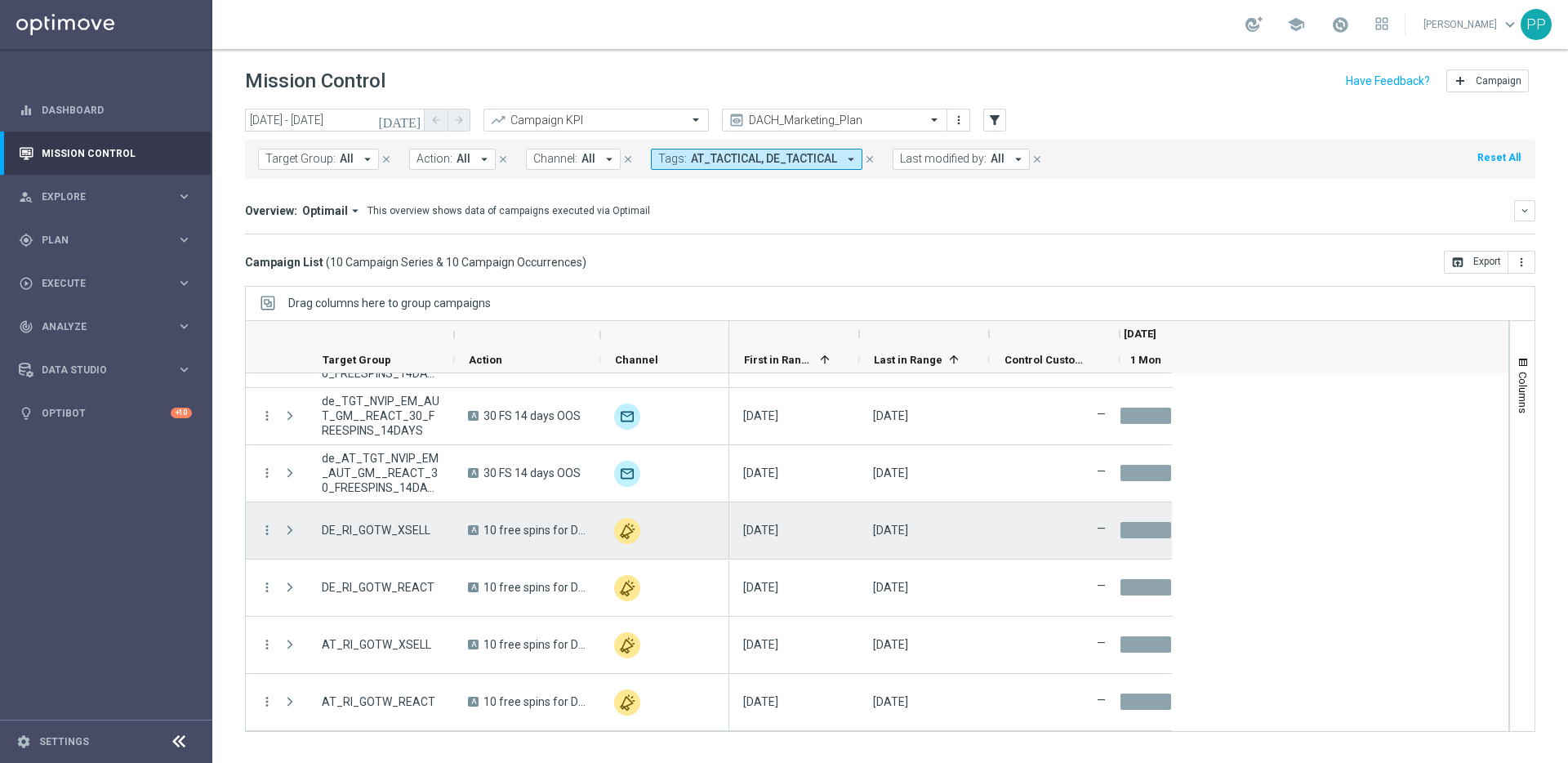
click at [289, 527] on span "Press SPACE to select this row." at bounding box center [290, 530] width 15 height 13
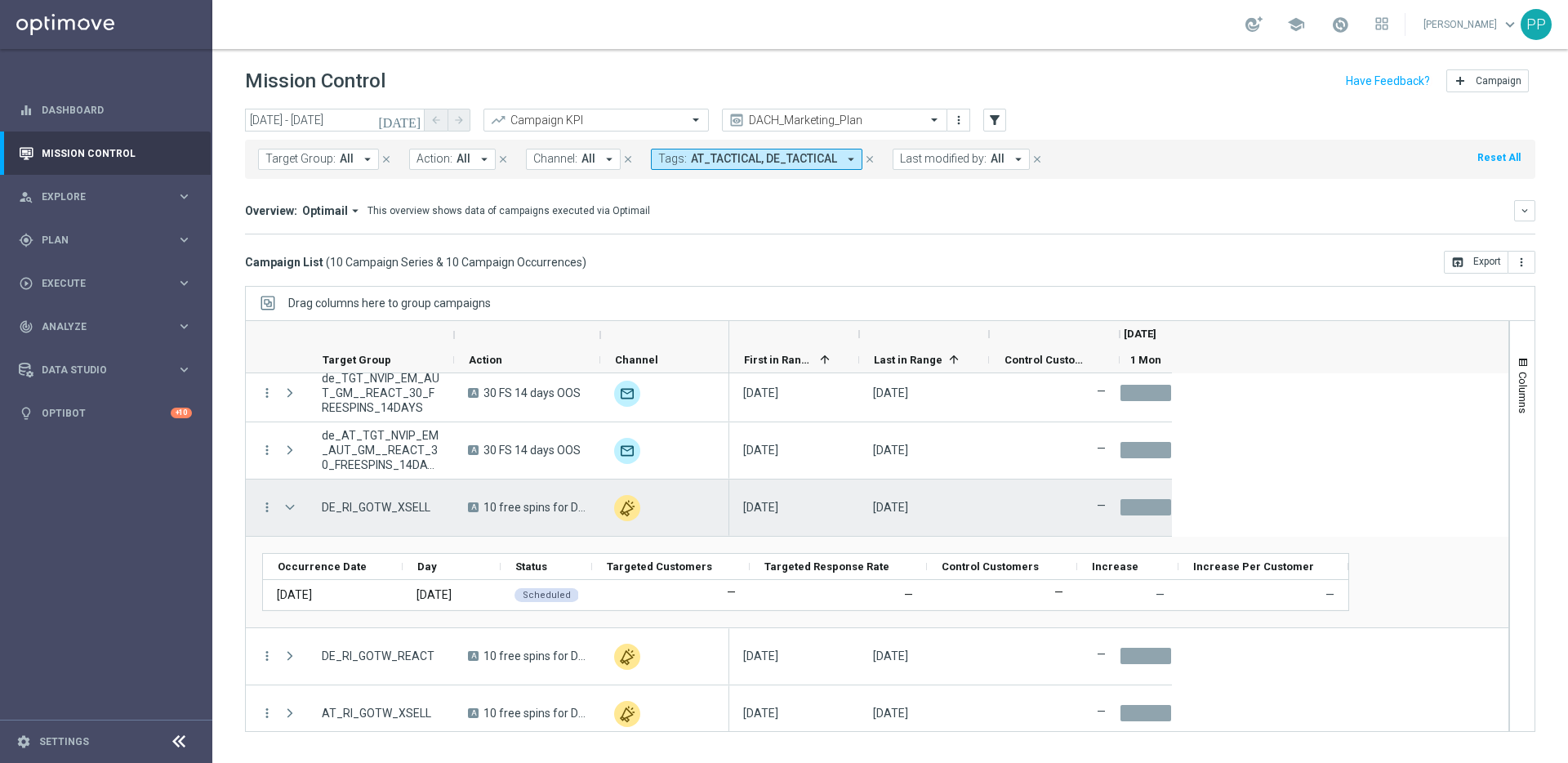
scroll to position [305, 0]
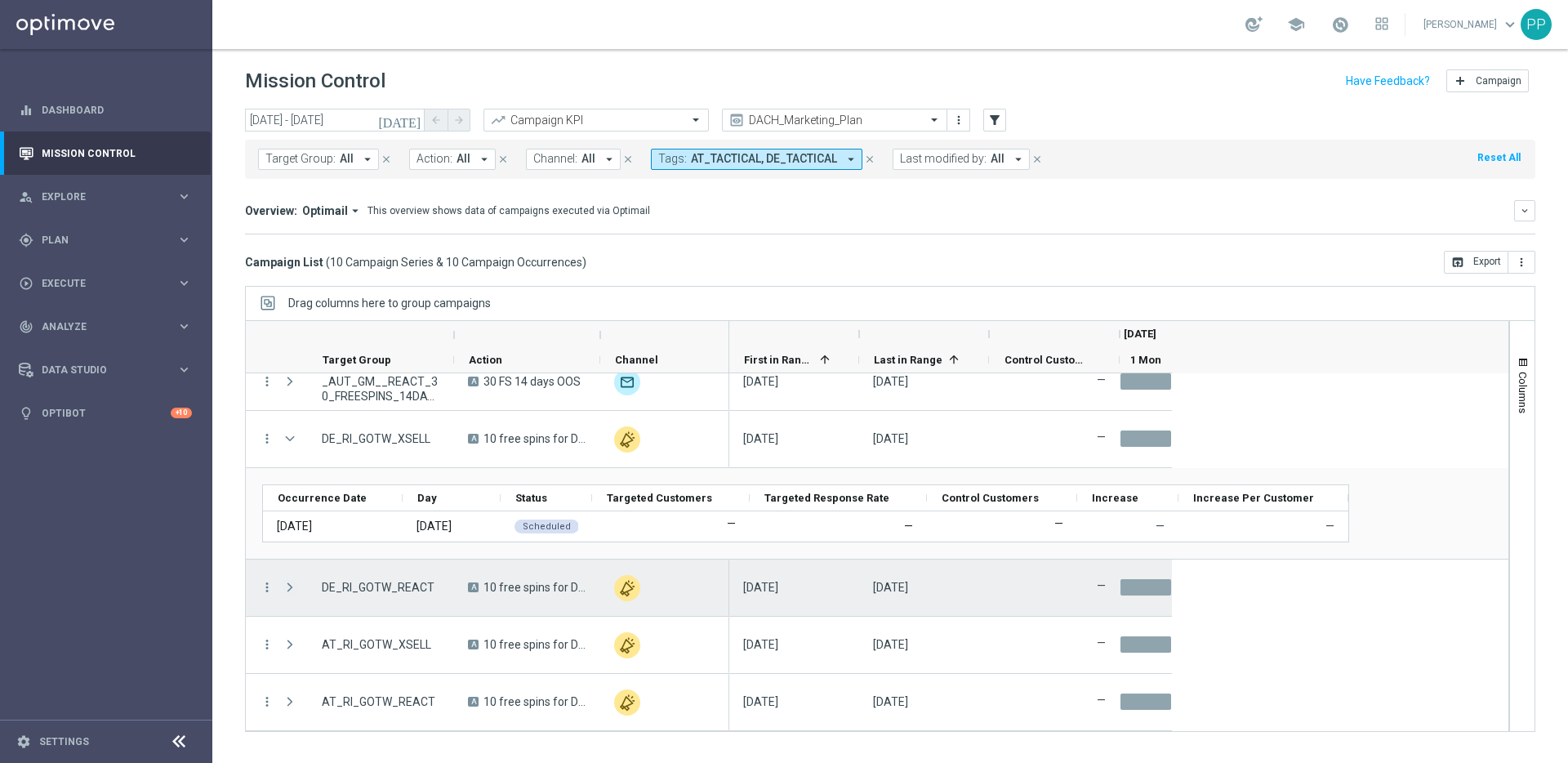
click at [289, 582] on span "Press SPACE to select this row." at bounding box center [290, 587] width 15 height 13
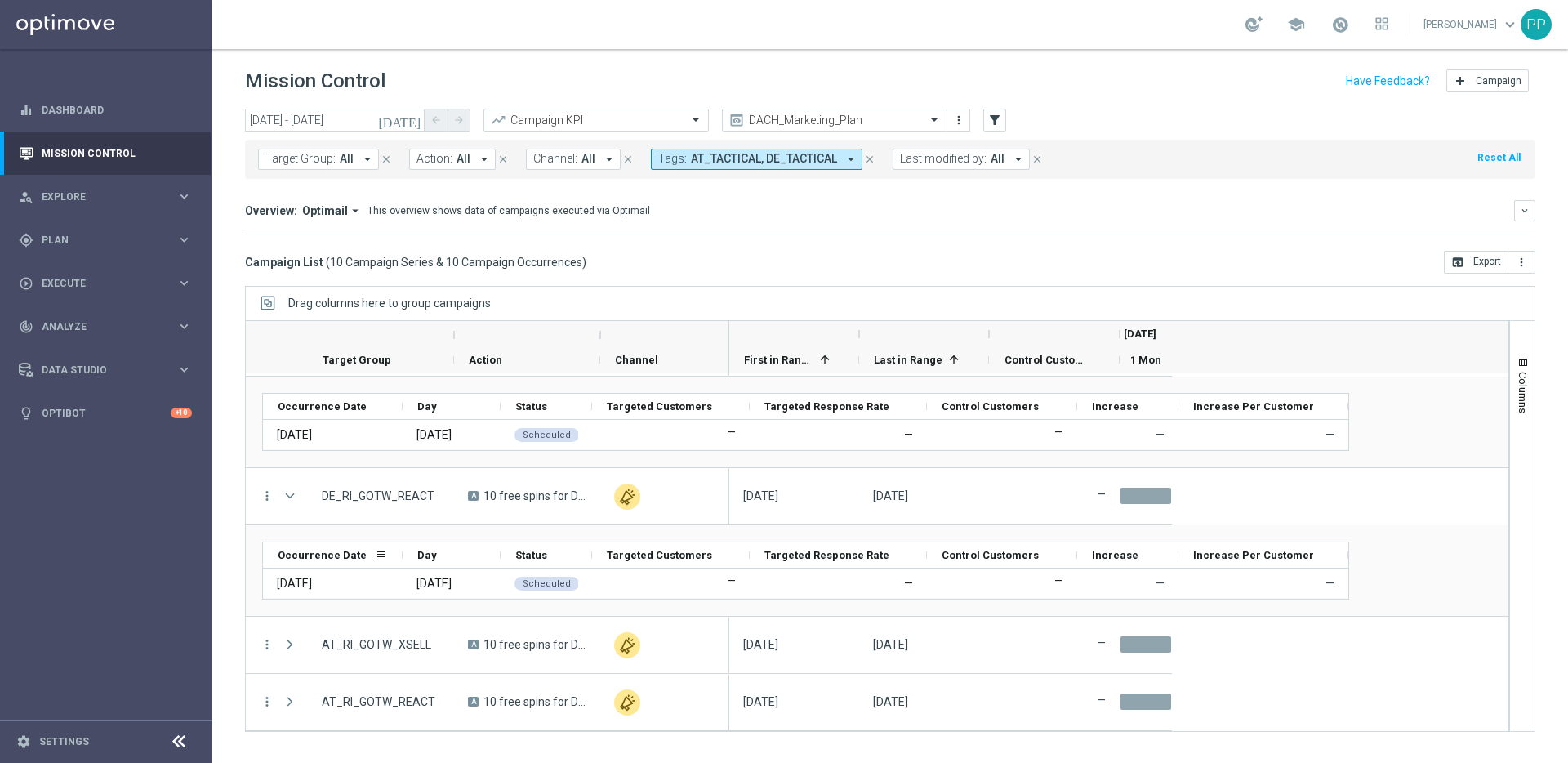
scroll to position [418, 0]
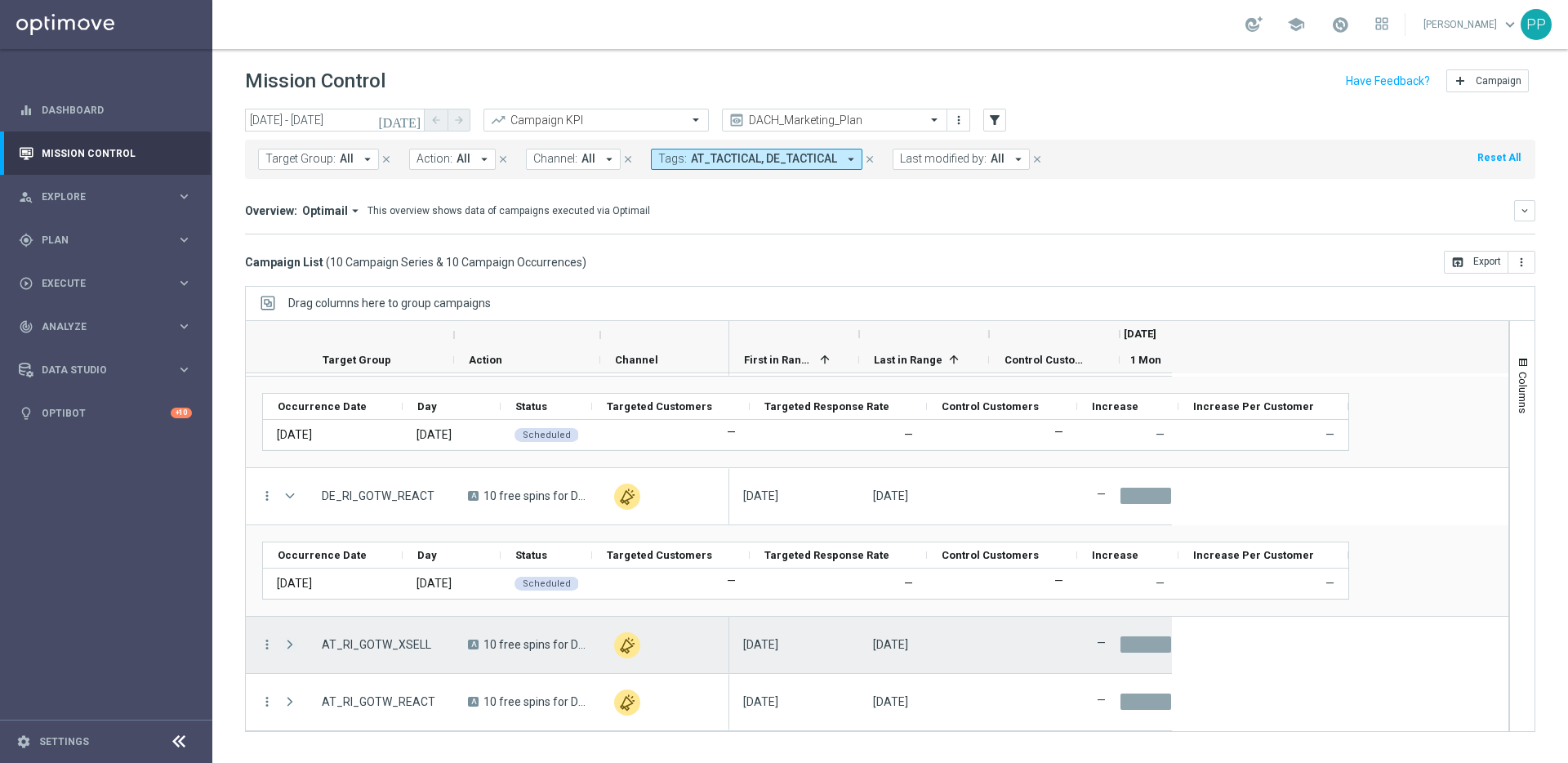
click at [292, 614] on span "Press SPACE to select this row." at bounding box center [290, 644] width 15 height 13
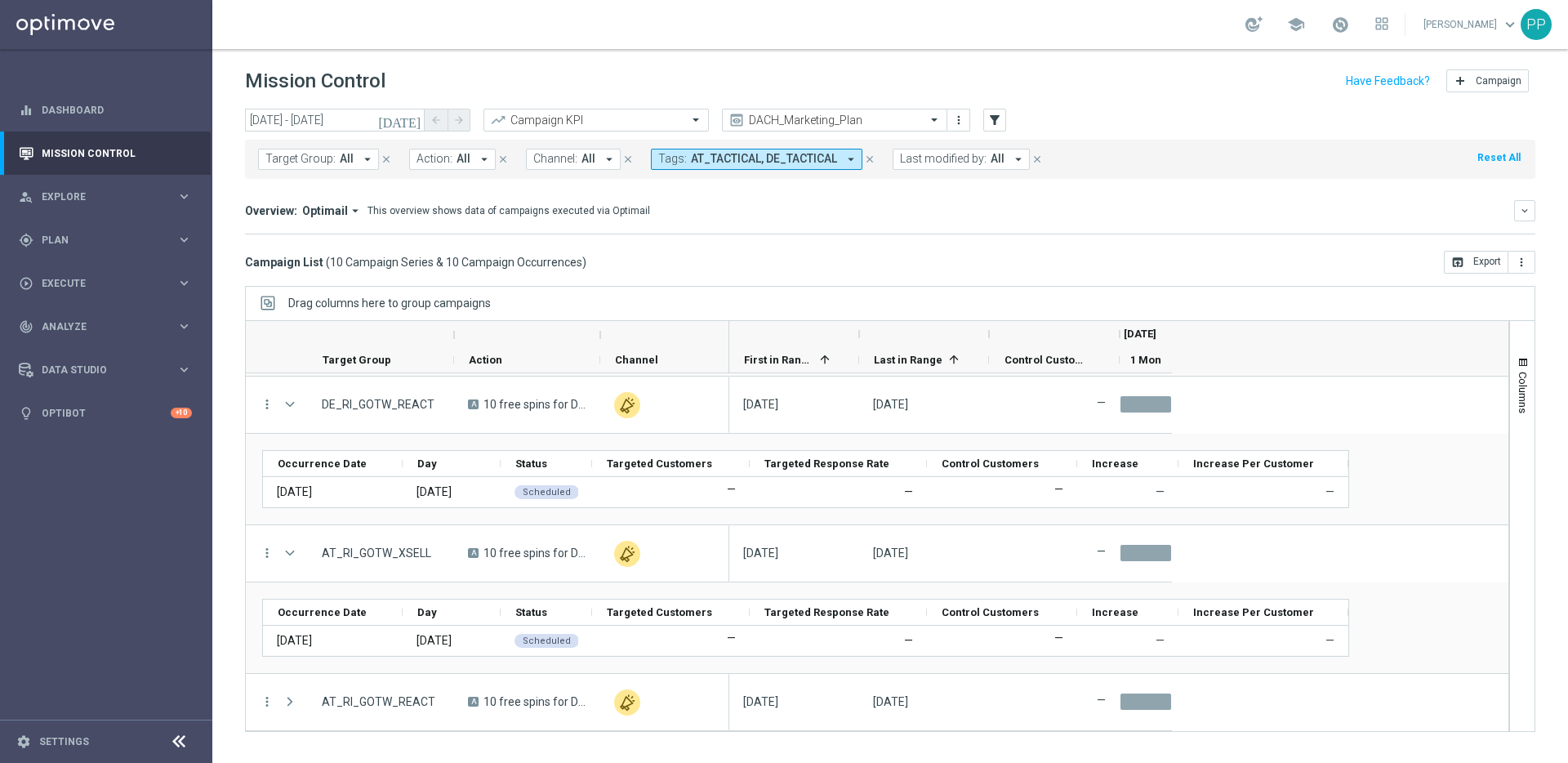
scroll to position [488, 0]
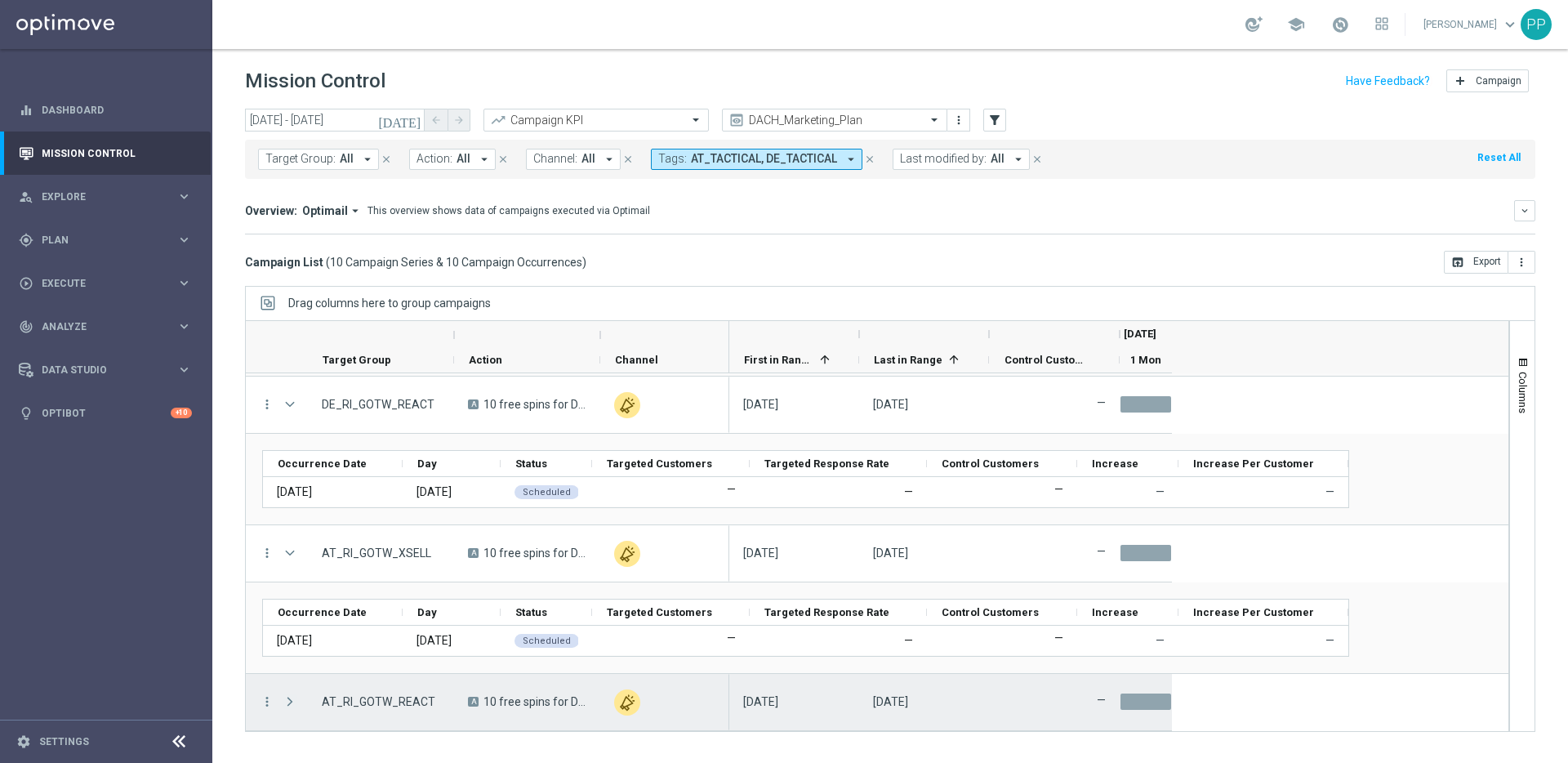
click at [291, 614] on span "Press SPACE to select this row." at bounding box center [290, 702] width 15 height 13
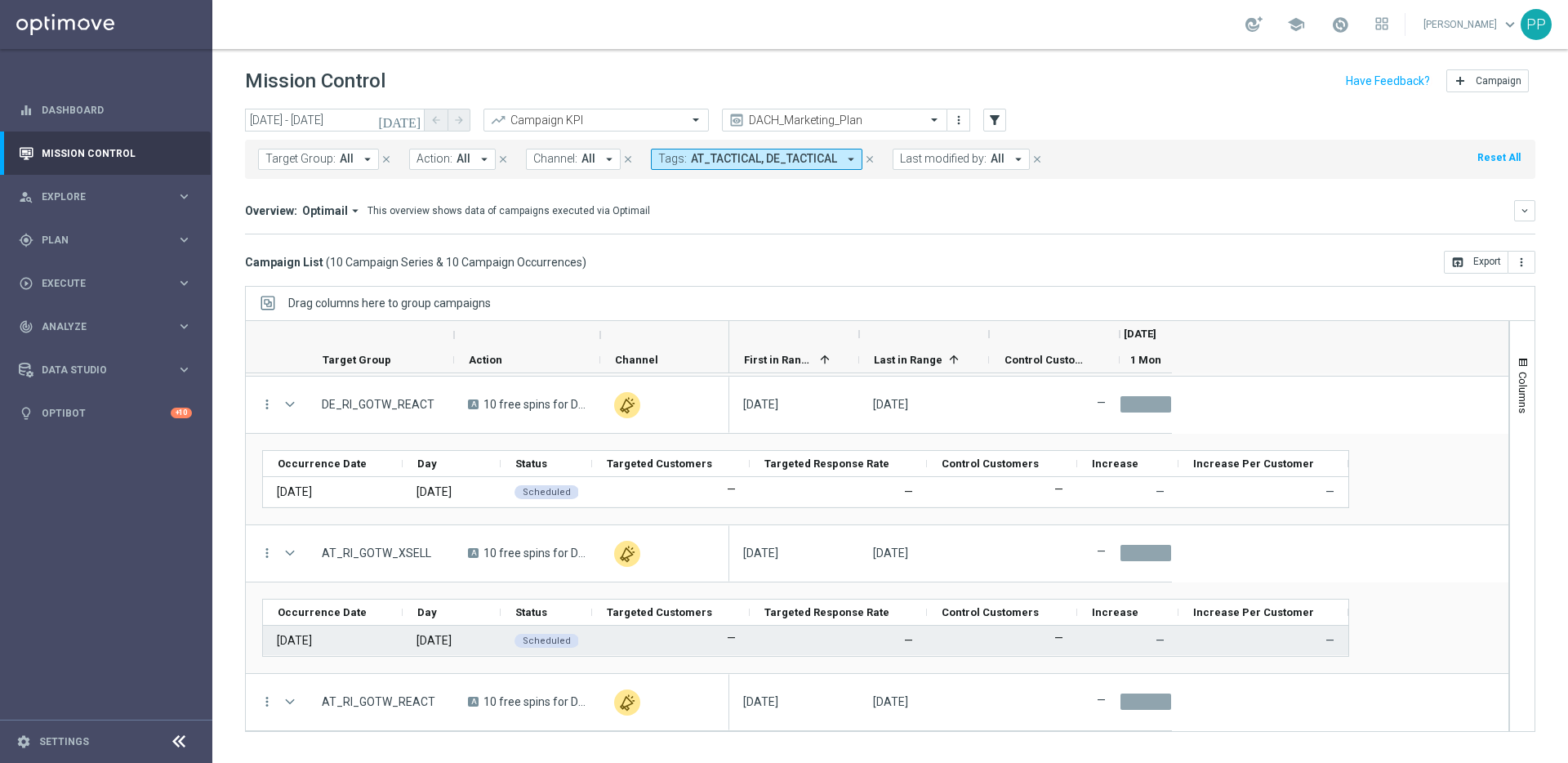
scroll to position [580, 0]
